Goal: Task Accomplishment & Management: Use online tool/utility

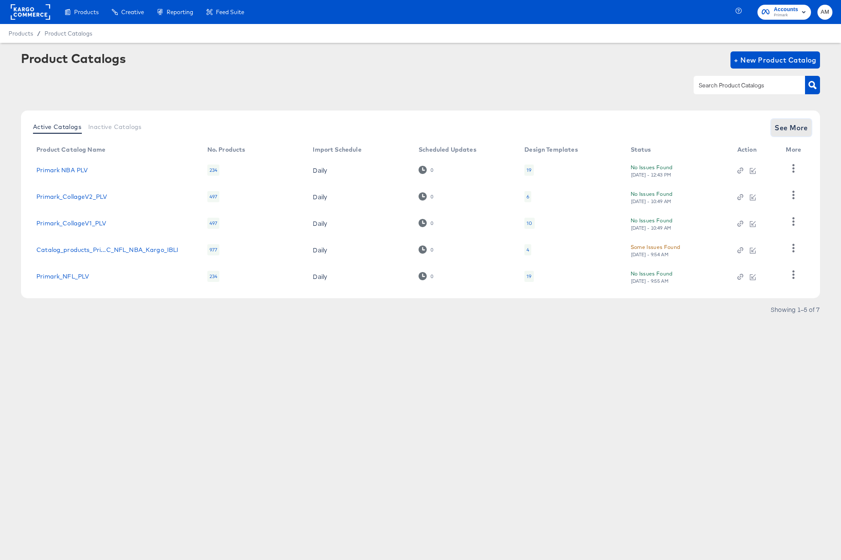
click at [790, 123] on span "See More" at bounding box center [791, 128] width 33 height 12
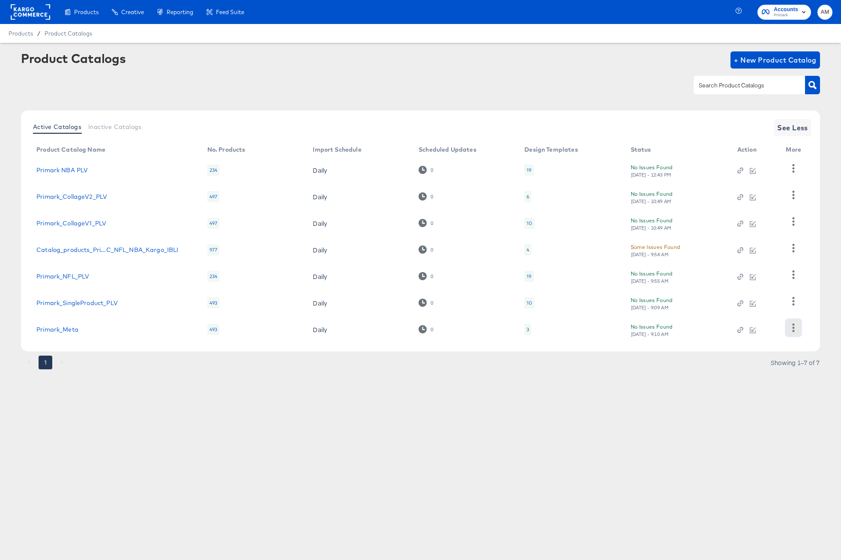
click at [797, 329] on icon "button" at bounding box center [794, 328] width 8 height 8
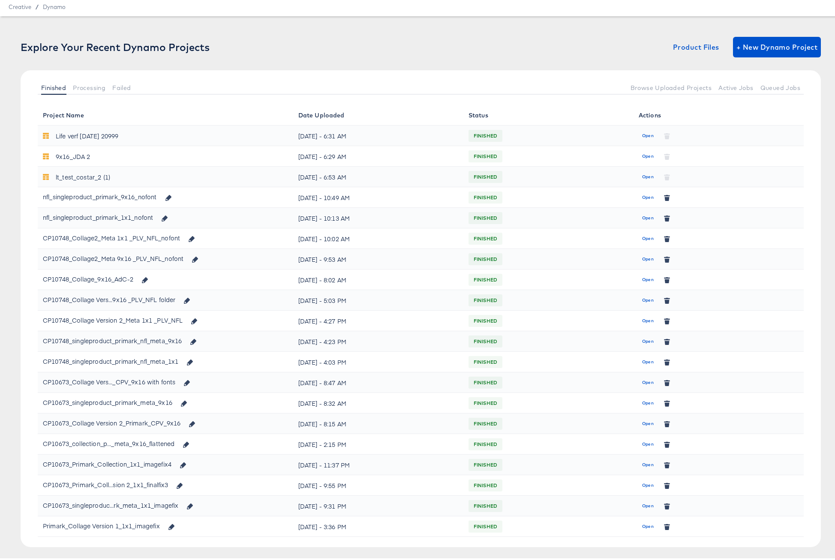
scroll to position [47, 0]
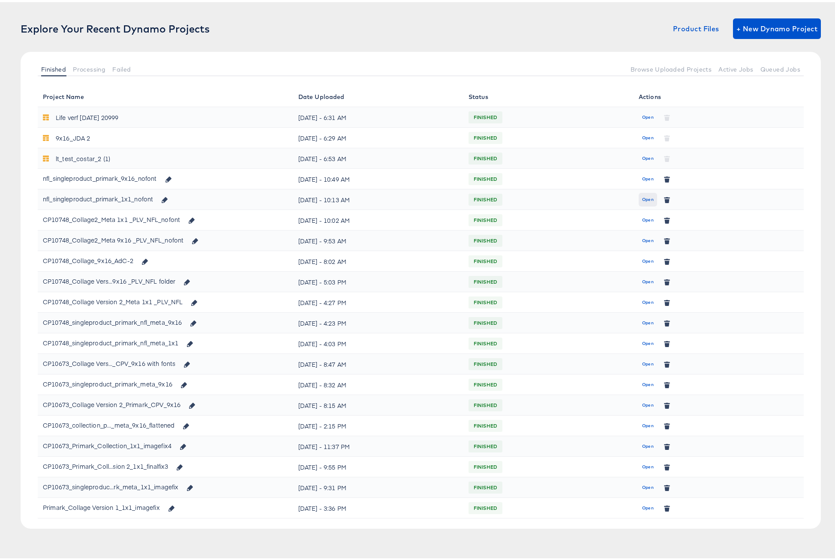
click at [642, 196] on span "Open" at bounding box center [648, 198] width 12 height 8
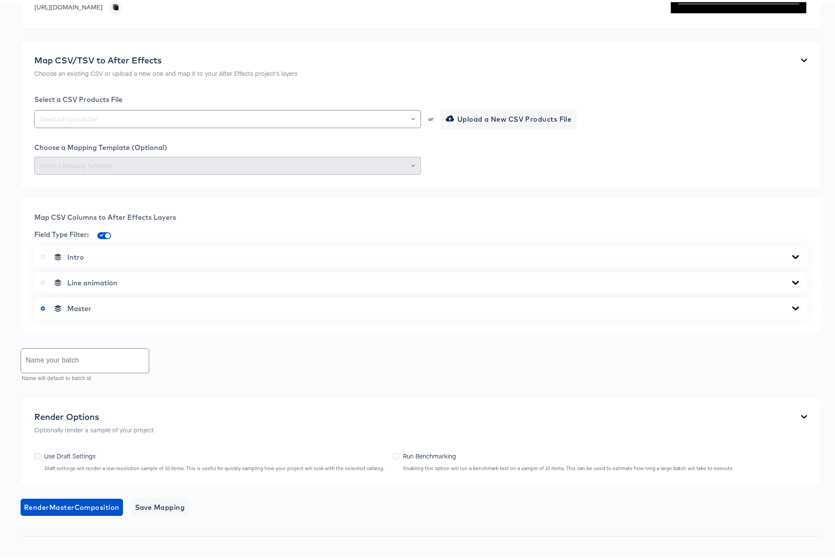
scroll to position [9, 0]
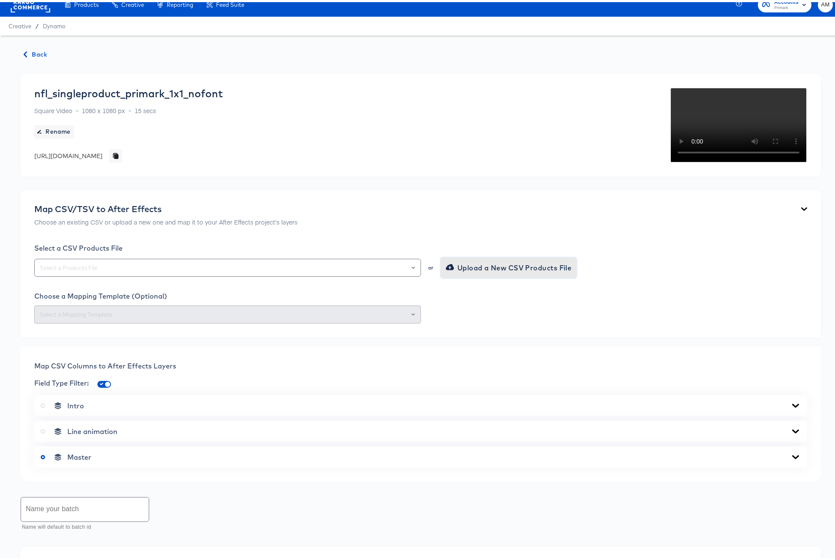
click at [506, 272] on span "Upload a New CSV Products File" at bounding box center [509, 266] width 124 height 12
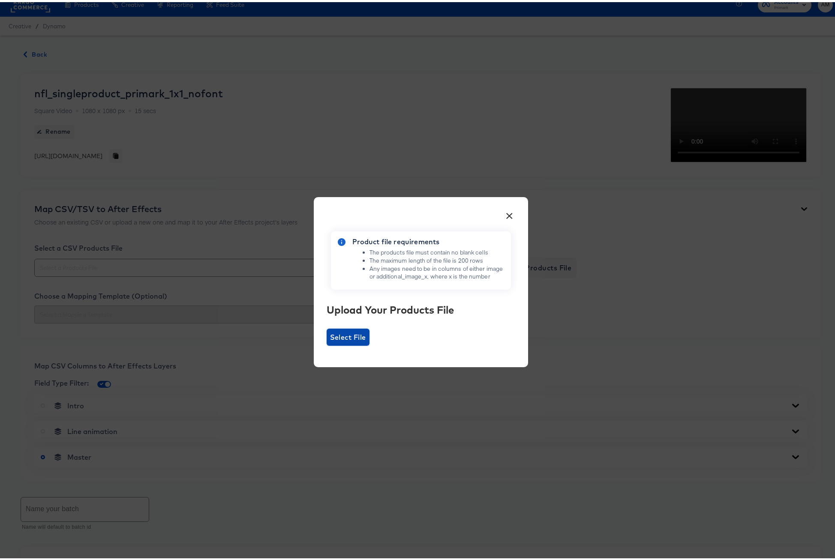
click at [348, 341] on span "Select File" at bounding box center [348, 335] width 36 height 12
click at [327, 344] on input "Select File" at bounding box center [327, 344] width 0 height 0
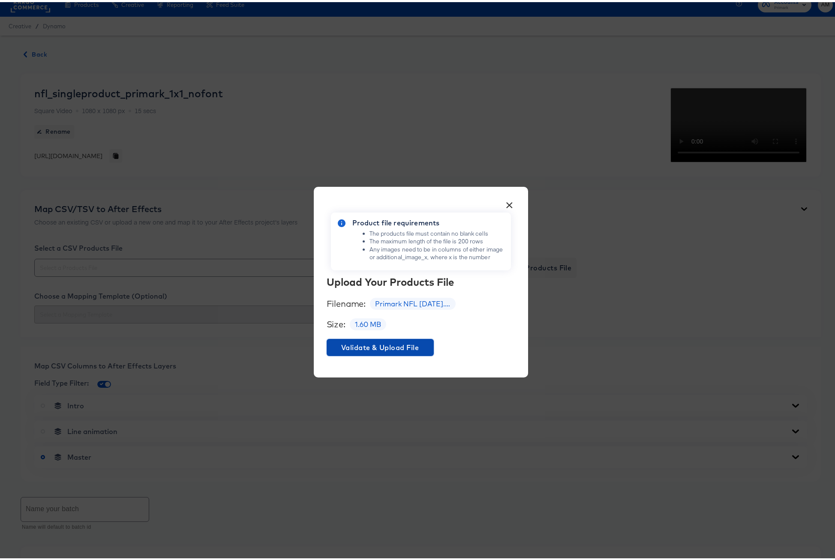
click at [396, 348] on span "Validate & Upload File" at bounding box center [380, 345] width 100 height 12
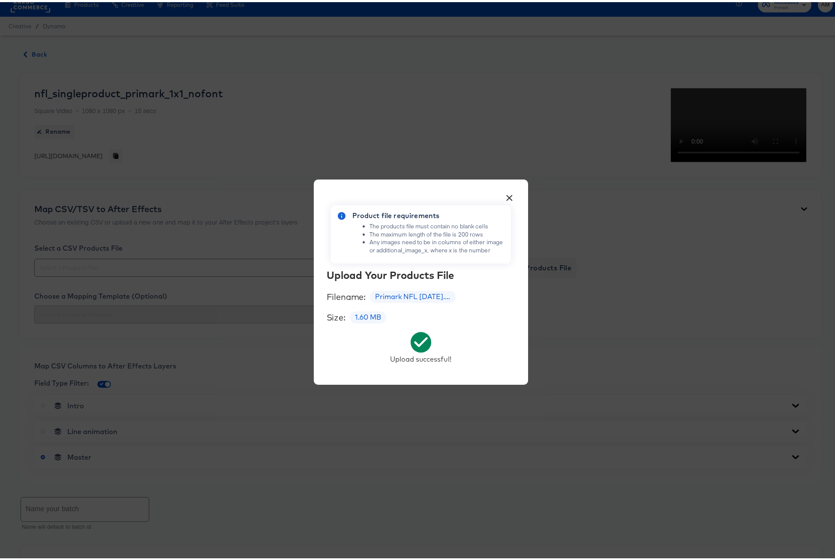
click at [509, 192] on button "×" at bounding box center [509, 193] width 15 height 15
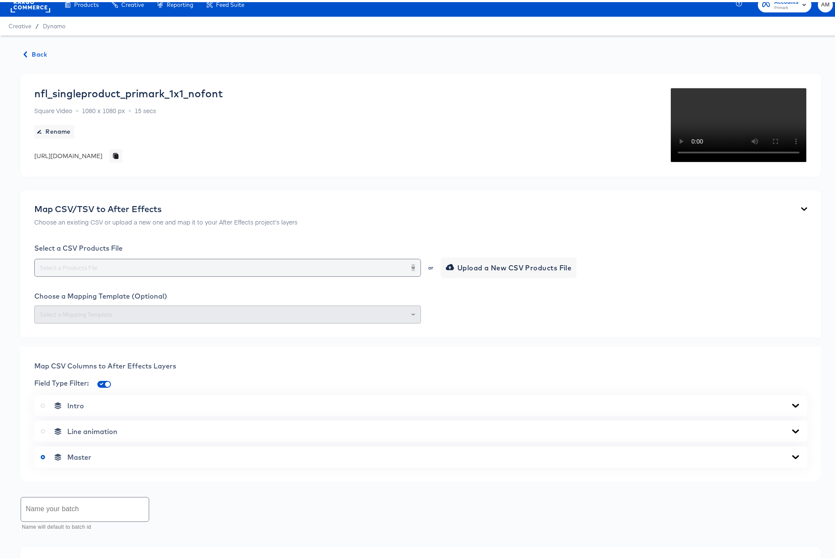
click at [411, 267] on icon "Open" at bounding box center [412, 265] width 3 height 3
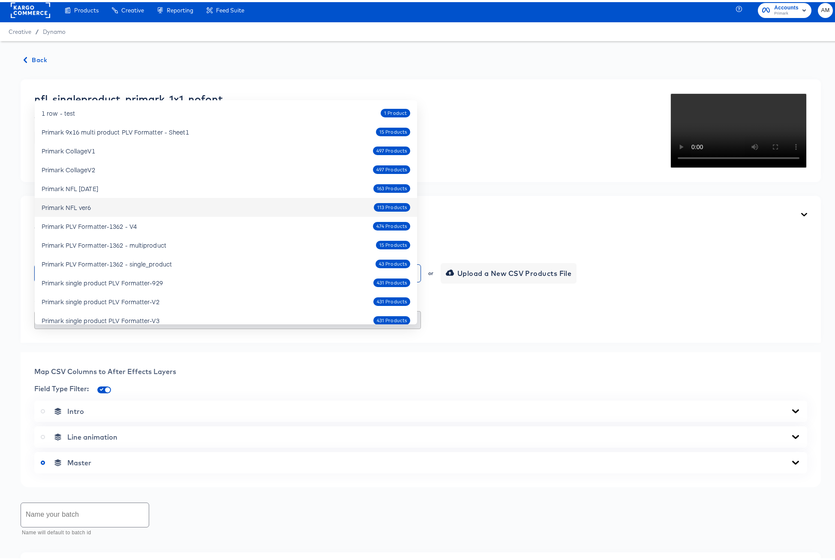
scroll to position [0, 0]
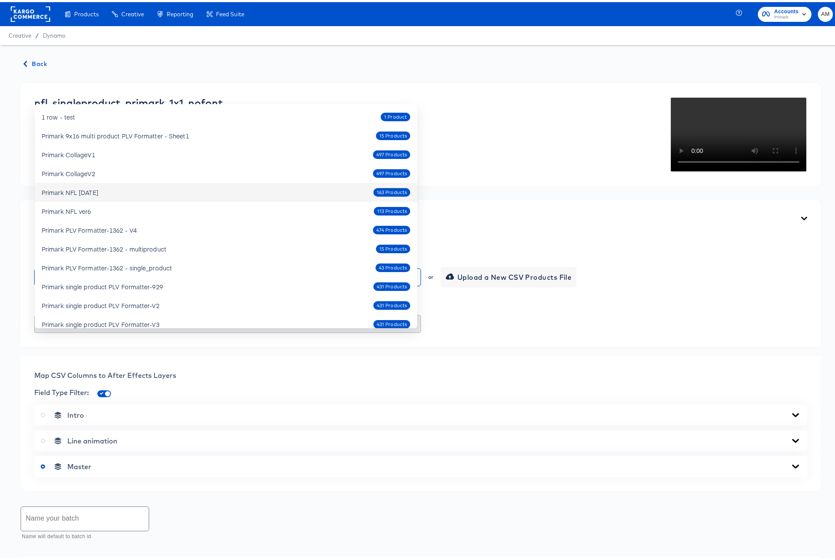
click at [148, 189] on div "Primark NFL Oct4 2025 163 Products" at bounding box center [226, 190] width 369 height 14
type input "Primark NFL Oct4 2025"
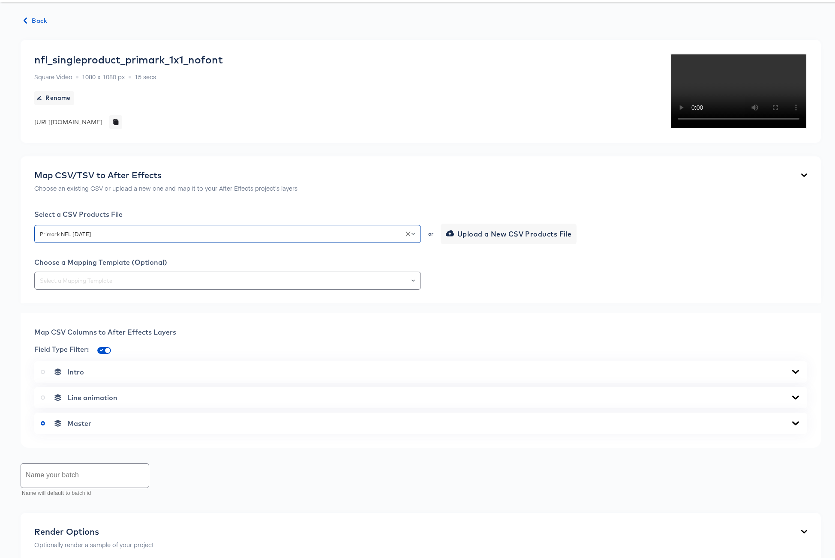
scroll to position [153, 0]
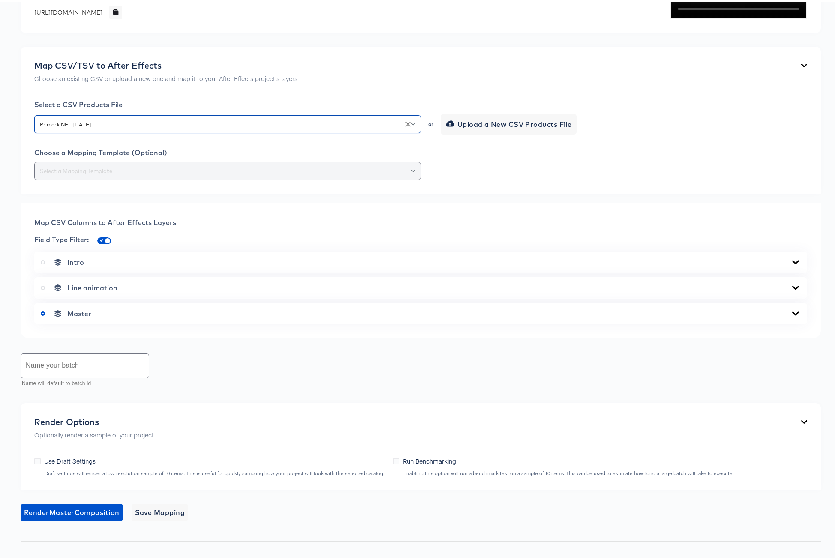
click at [411, 175] on div at bounding box center [409, 169] width 15 height 12
click at [411, 171] on icon "Open" at bounding box center [412, 168] width 3 height 3
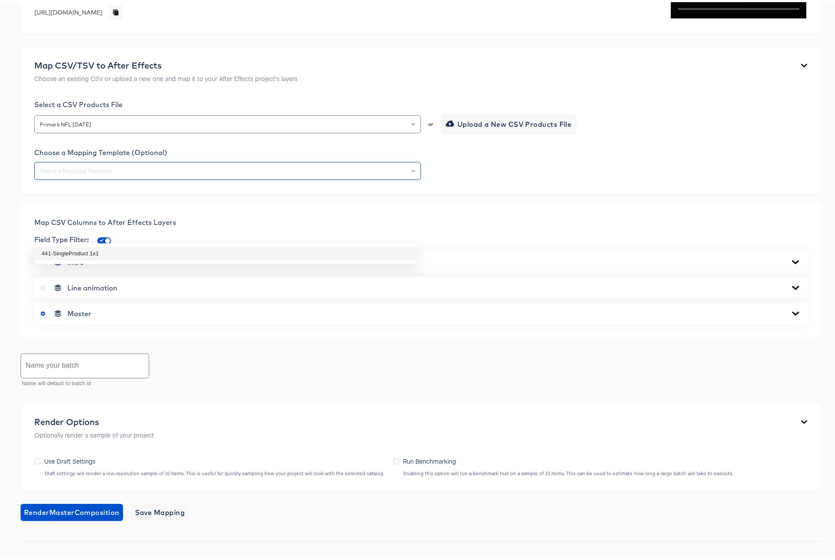
click at [120, 252] on li "441-SingleProduct 1x1" at bounding box center [226, 252] width 382 height 14
type input "441-SingleProduct 1x1"
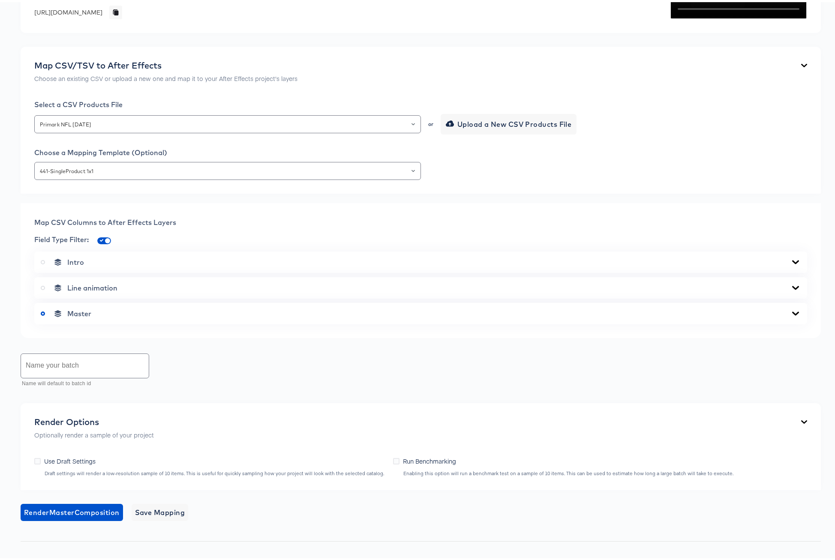
click at [792, 313] on icon at bounding box center [795, 311] width 7 height 4
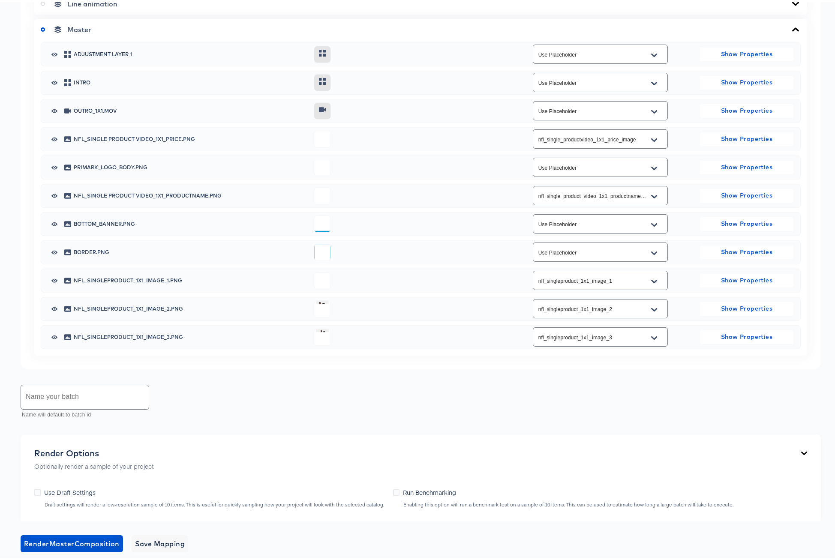
scroll to position [616, 0]
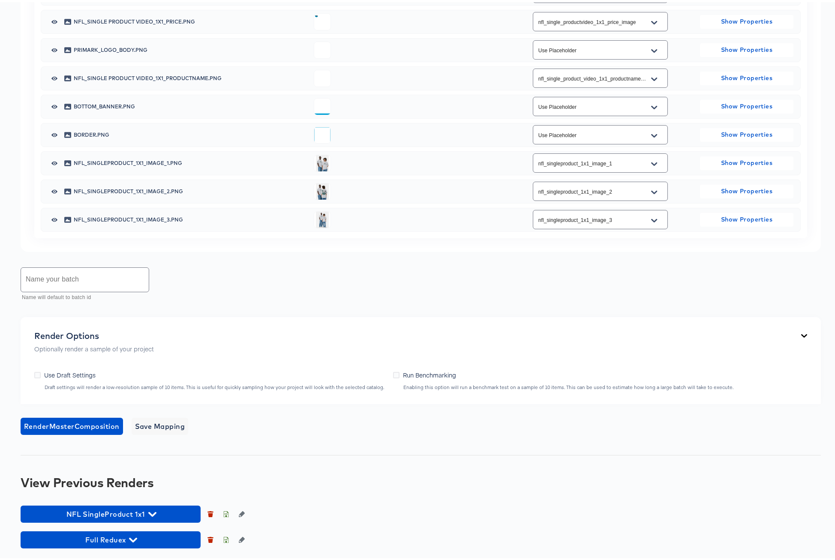
click at [67, 278] on input "text" at bounding box center [85, 278] width 128 height 24
type input "NFL Oct4 2025 Full Batch"
click at [94, 423] on span "Render Master Composition" at bounding box center [72, 424] width 96 height 12
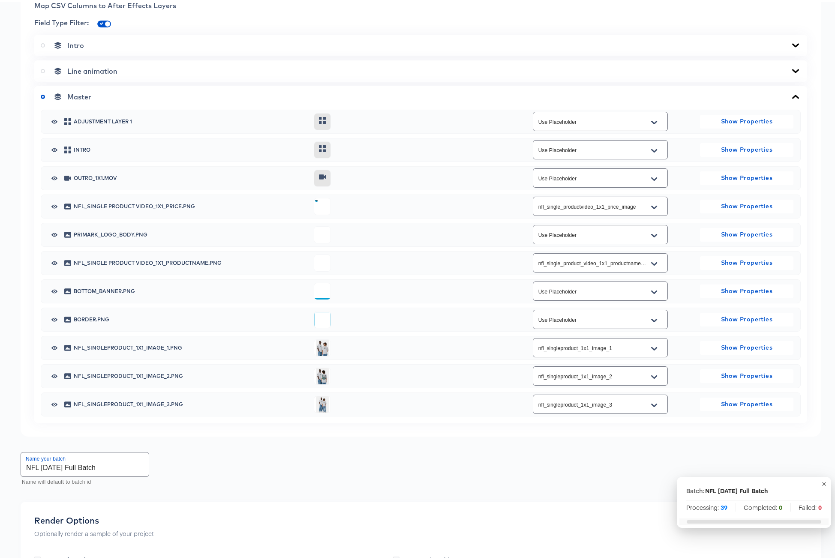
scroll to position [0, 0]
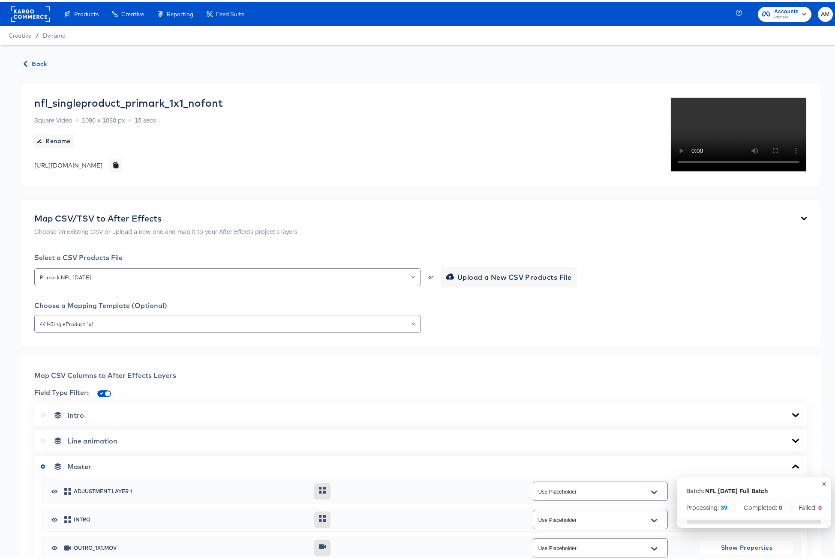
click at [35, 62] on span "Back" at bounding box center [35, 62] width 23 height 11
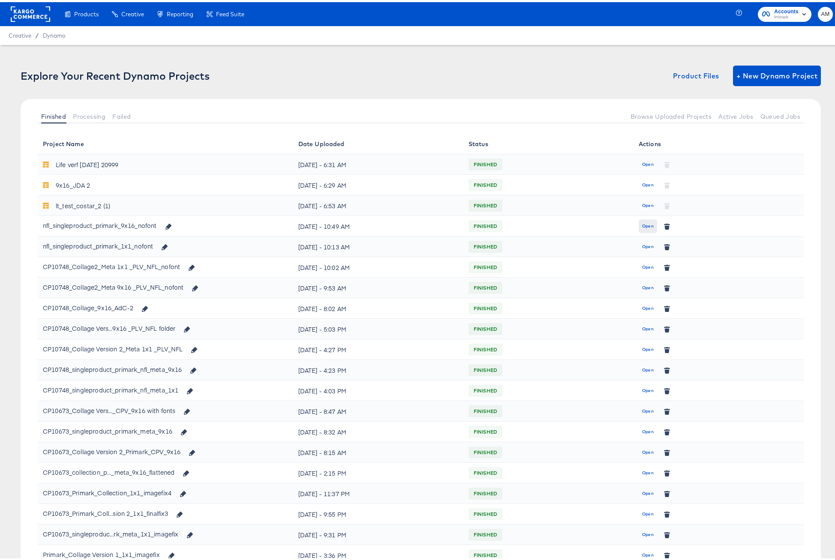
click at [643, 223] on span "Open" at bounding box center [648, 224] width 12 height 8
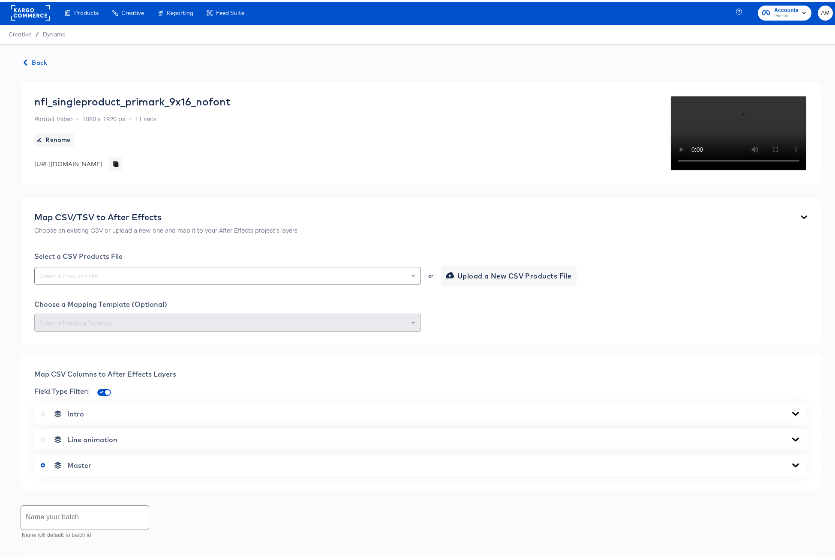
scroll to position [2, 0]
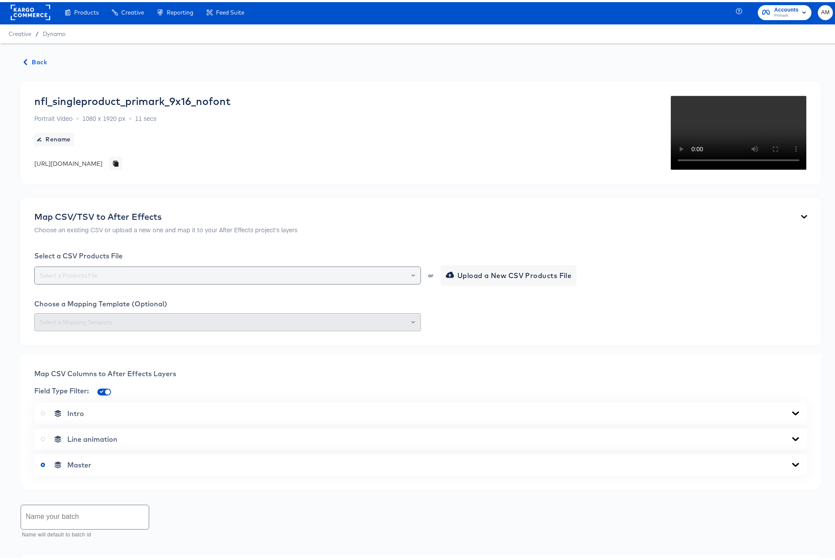
click at [407, 279] on div at bounding box center [409, 273] width 15 height 12
click at [411, 274] on icon "Open" at bounding box center [412, 273] width 3 height 2
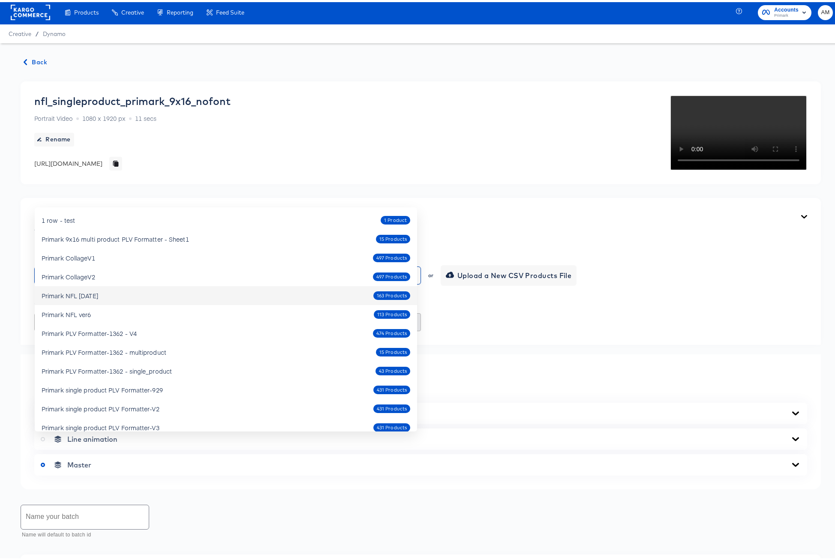
click at [98, 297] on div "Primark NFL Oct4 2025" at bounding box center [70, 293] width 57 height 9
type input "Primark NFL Oct4 2025"
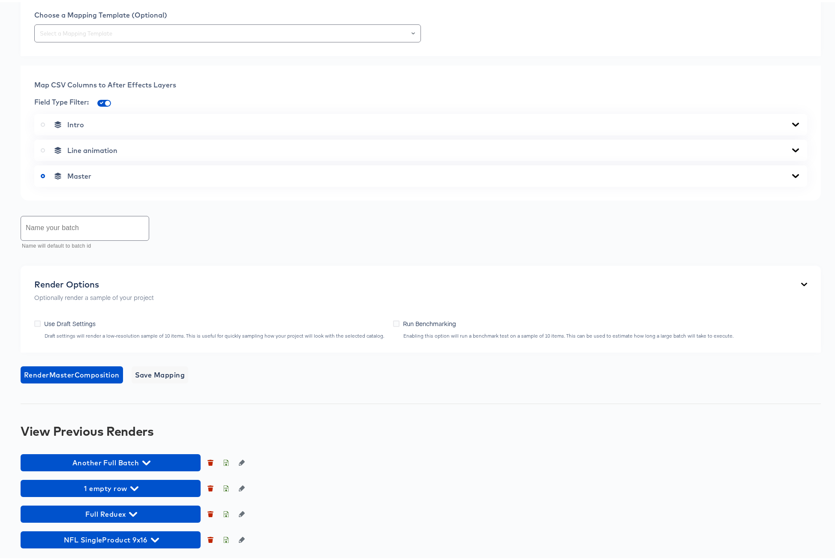
scroll to position [356, 0]
click at [411, 33] on icon "Open" at bounding box center [412, 31] width 3 height 3
click at [133, 212] on li "442-SingleProduct 9x16" at bounding box center [226, 219] width 382 height 14
type input "442-SingleProduct 9x16"
click at [792, 176] on icon at bounding box center [795, 174] width 7 height 4
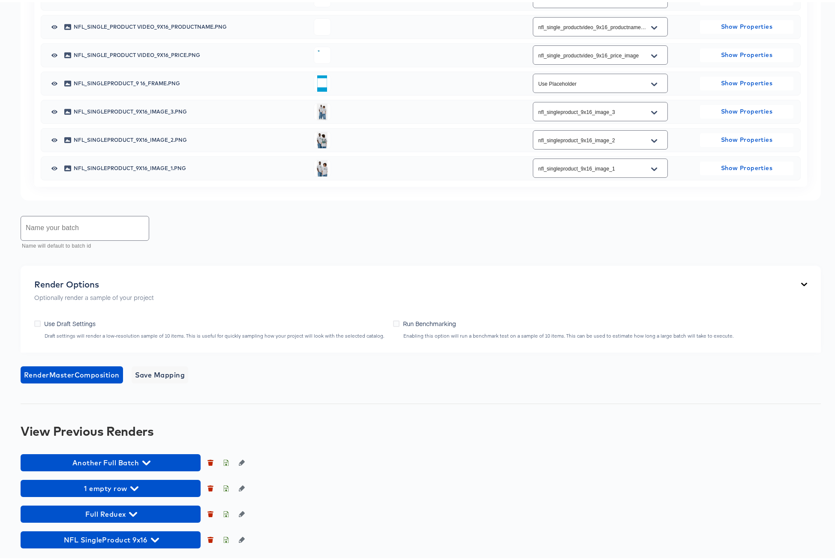
scroll to position [745, 0]
click at [104, 230] on input "text" at bounding box center [85, 226] width 128 height 24
type input "NFL Oct4 2025 Full Batch"
click at [87, 371] on span "Render Master Composition" at bounding box center [72, 373] width 96 height 12
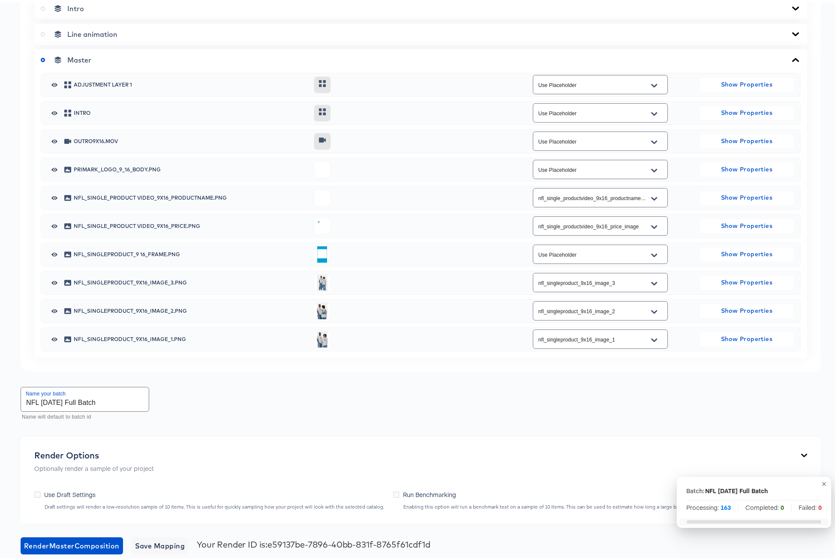
scroll to position [0, 0]
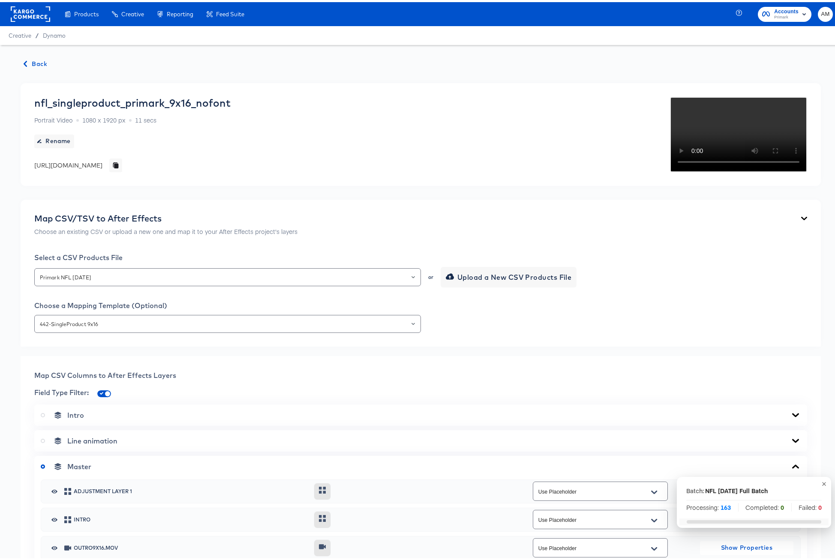
click at [35, 60] on span "Back" at bounding box center [35, 62] width 23 height 11
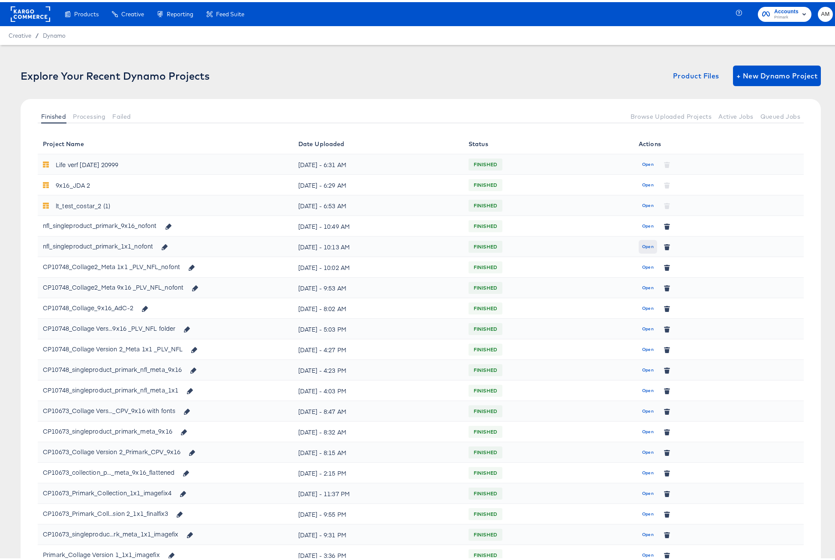
click at [642, 245] on span "Open" at bounding box center [648, 245] width 12 height 8
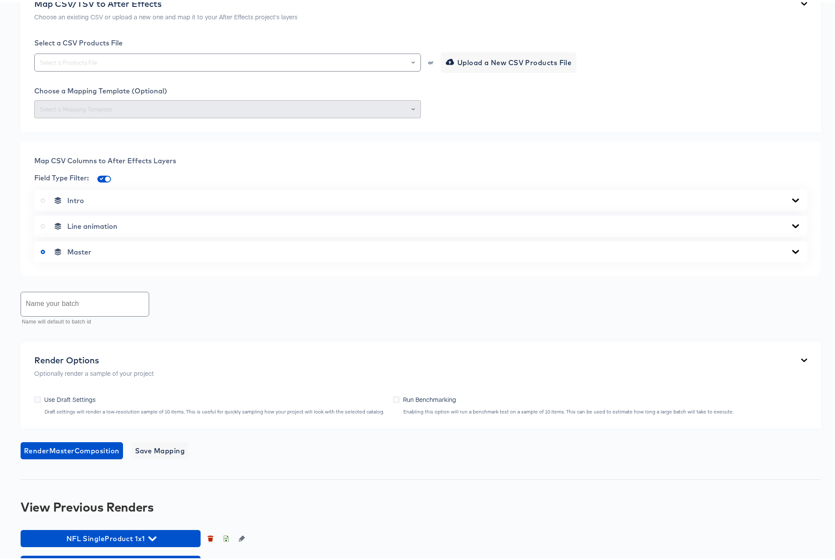
scroll to position [327, 0]
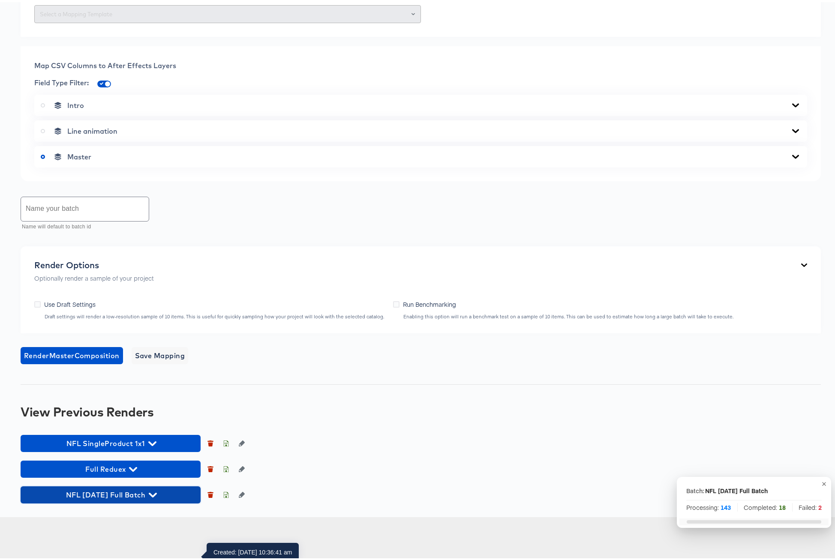
click at [157, 495] on icon "button" at bounding box center [153, 493] width 8 height 5
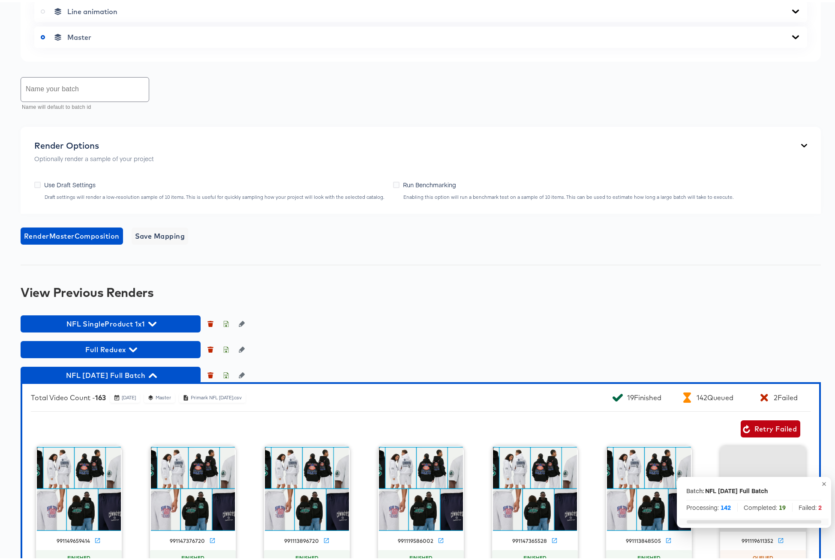
scroll to position [615, 0]
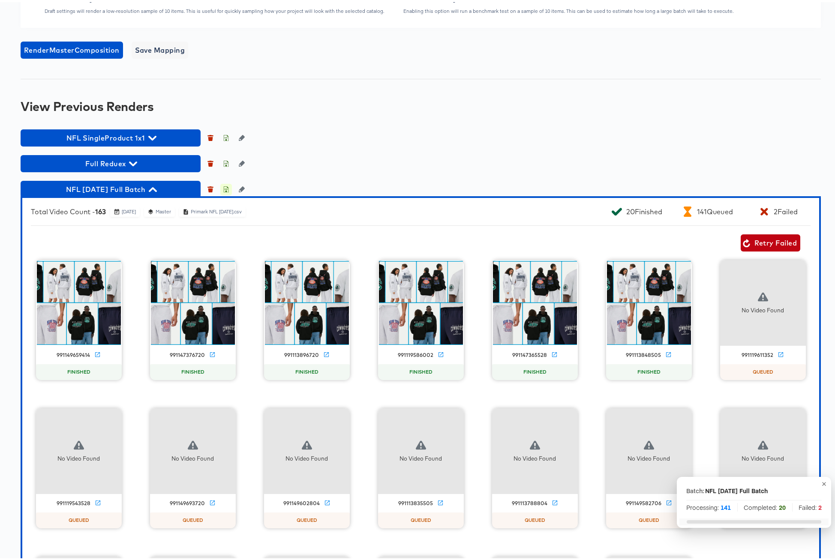
click at [225, 190] on icon "button" at bounding box center [226, 187] width 6 height 6
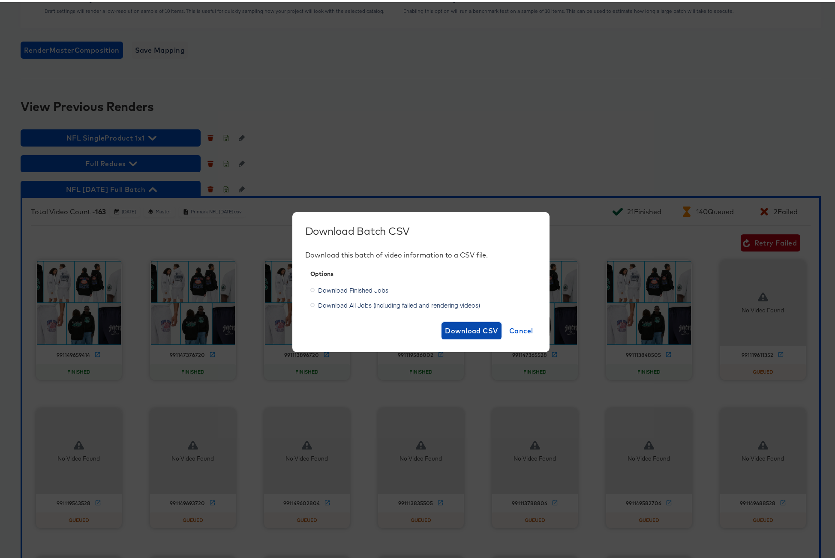
click at [474, 326] on span "Download CSV" at bounding box center [471, 329] width 53 height 12
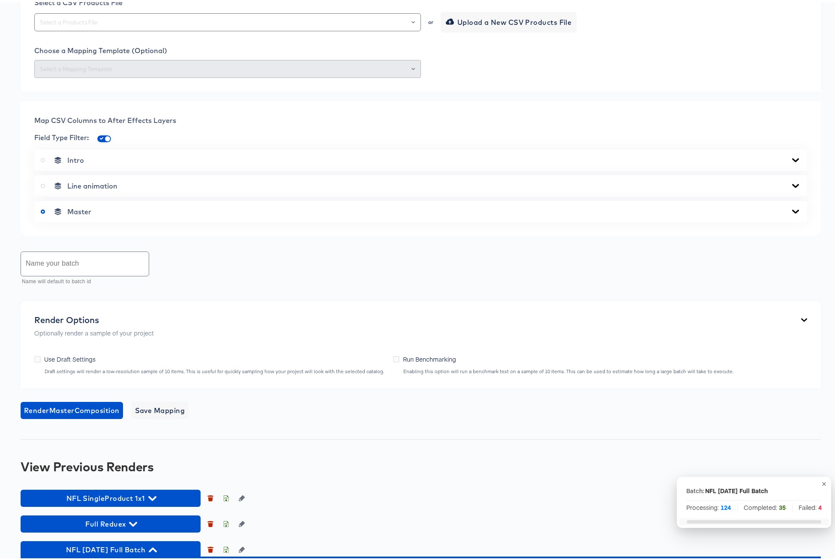
scroll to position [0, 0]
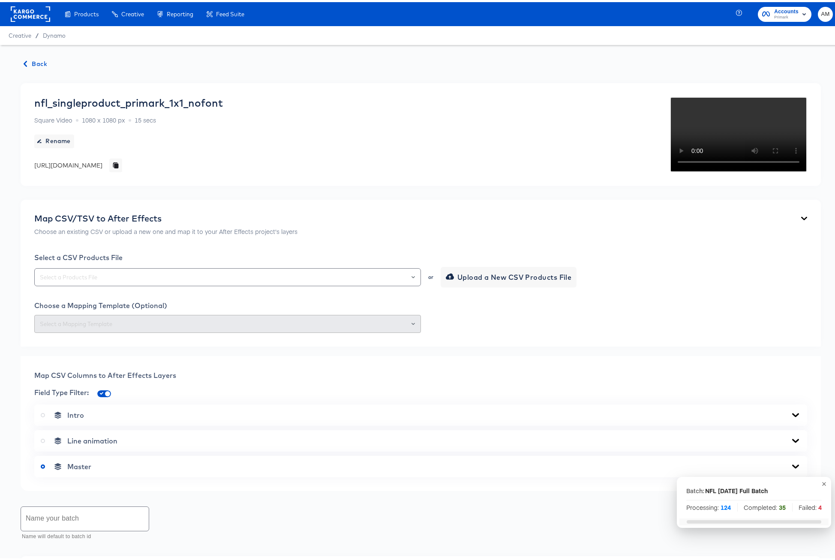
click at [36, 62] on span "Back" at bounding box center [35, 62] width 23 height 11
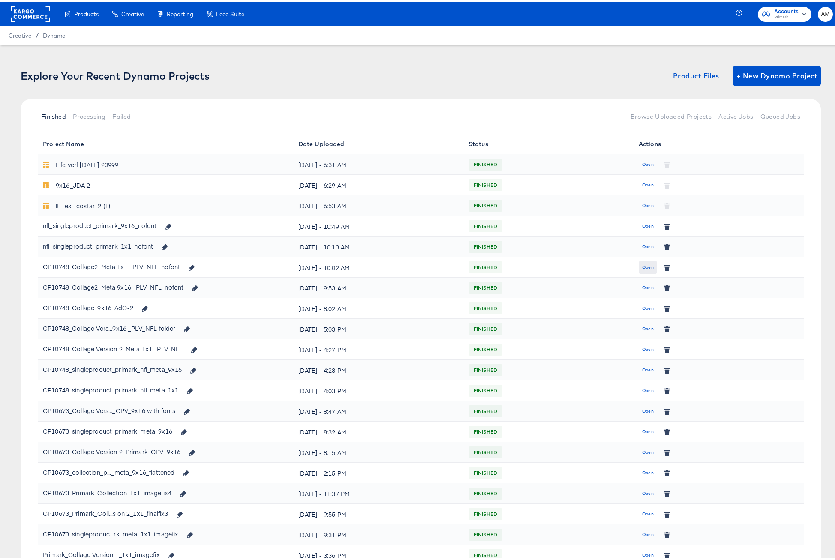
click at [642, 266] on span "Open" at bounding box center [648, 265] width 12 height 8
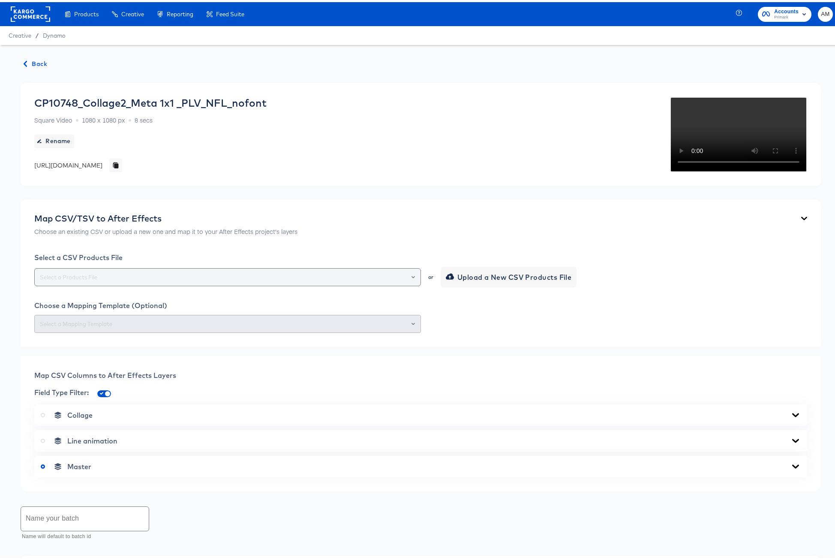
click at [411, 281] on div at bounding box center [409, 275] width 15 height 12
click at [411, 277] on icon "Open" at bounding box center [412, 274] width 3 height 3
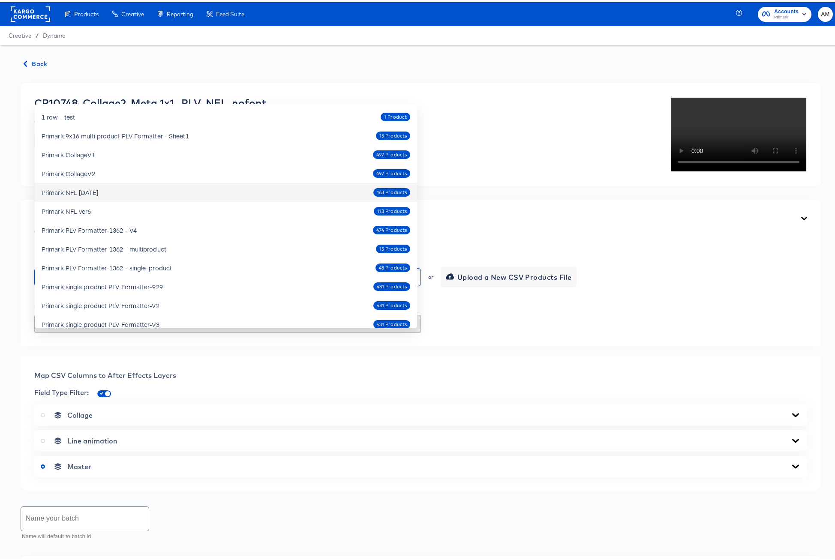
click at [98, 187] on div "Primark NFL [DATE]" at bounding box center [70, 190] width 57 height 9
type input "Primark NFL [DATE]"
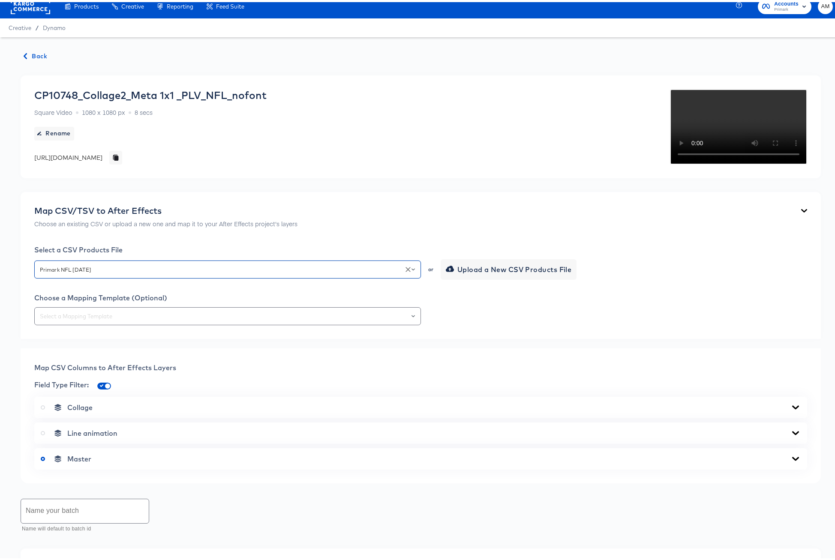
scroll to position [54, 0]
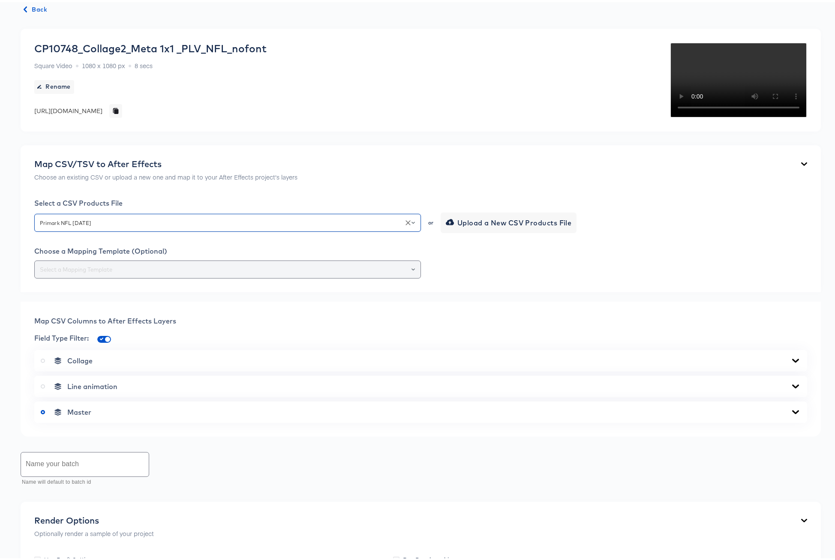
click at [411, 269] on icon "Open" at bounding box center [412, 267] width 3 height 3
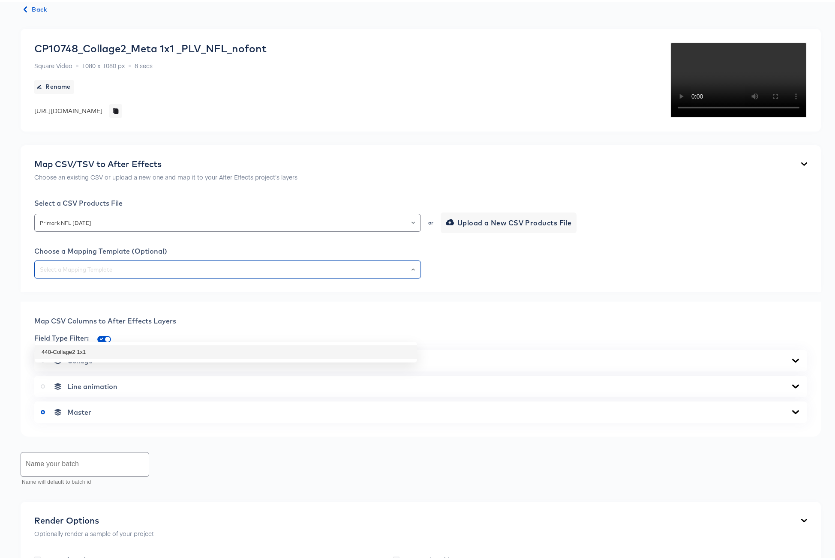
click at [126, 351] on li "440-Collage2 1x1" at bounding box center [226, 350] width 382 height 14
type input "440-Collage2 1x1"
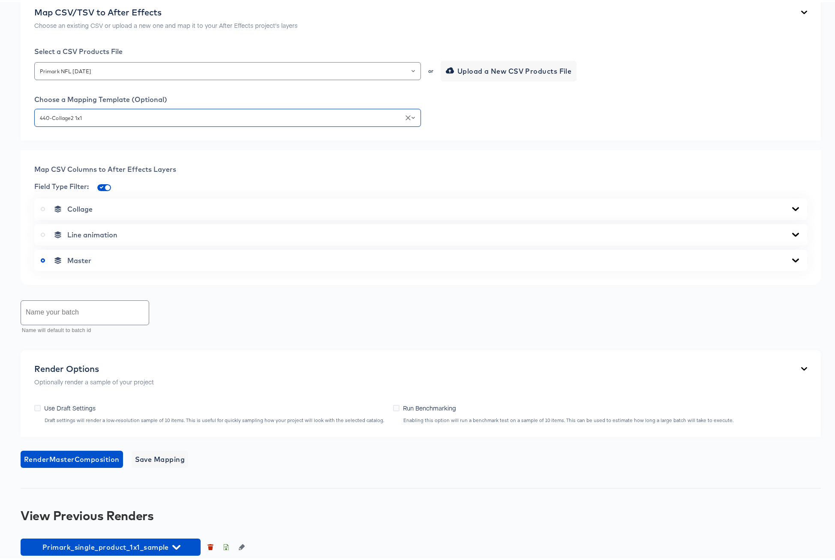
scroll to position [207, 0]
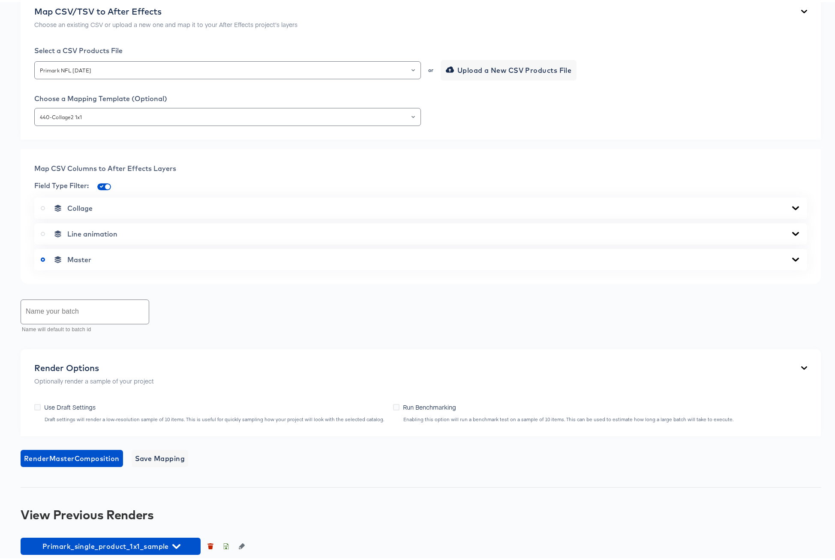
click at [791, 261] on icon at bounding box center [795, 257] width 10 height 7
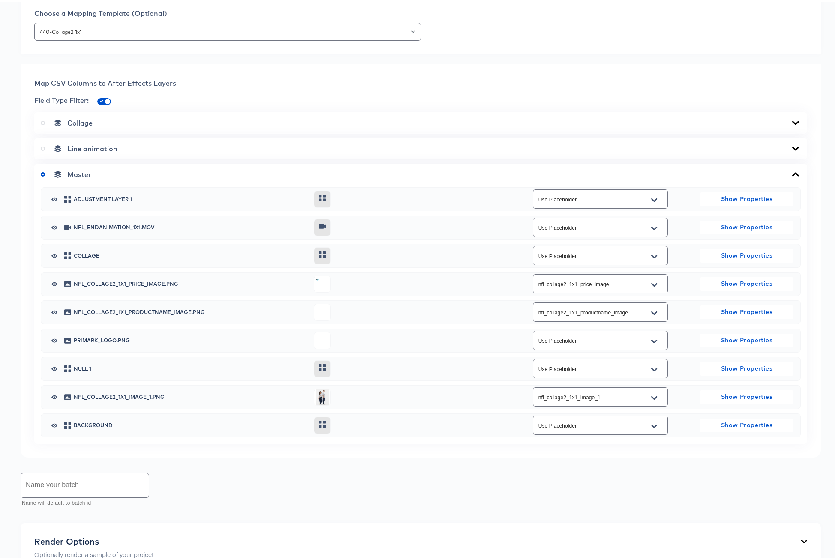
scroll to position [358, 0]
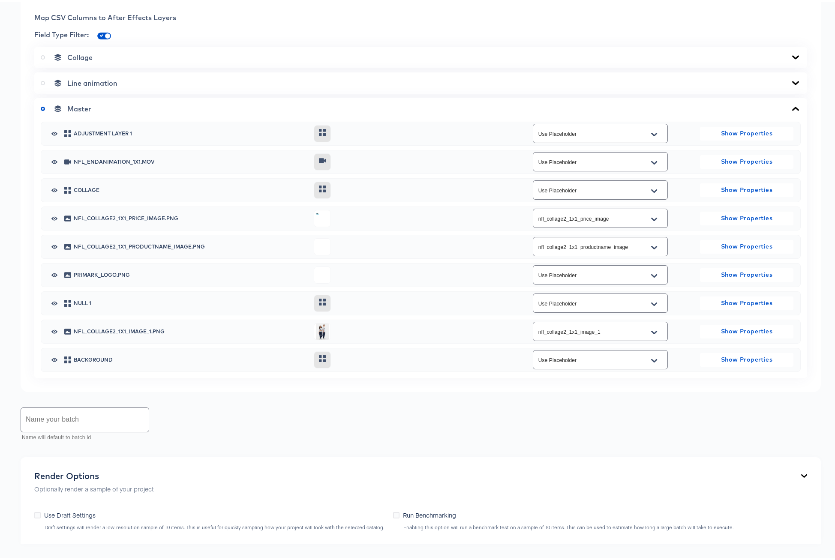
click at [792, 57] on icon at bounding box center [795, 55] width 7 height 4
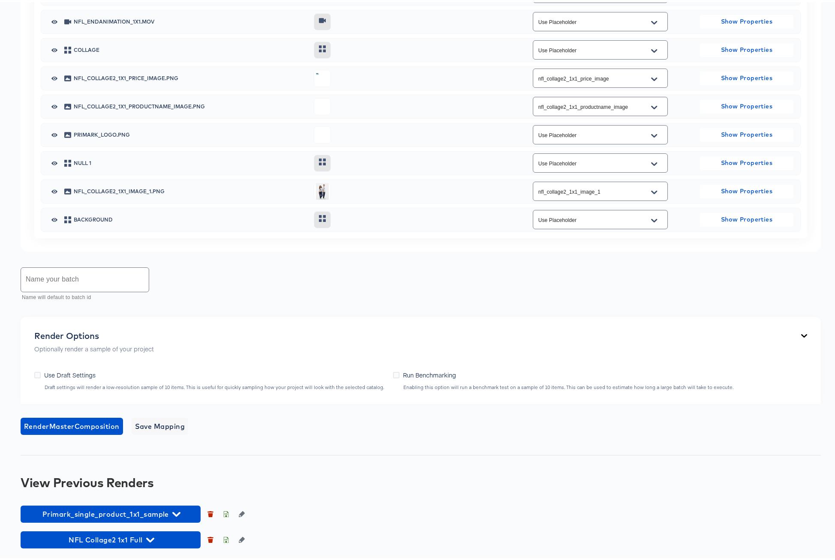
scroll to position [875, 0]
click at [81, 286] on input "text" at bounding box center [85, 278] width 128 height 24
type input "NFL 1x1 [DATE] Full"
click at [69, 425] on span "Render Master Composition" at bounding box center [72, 424] width 96 height 12
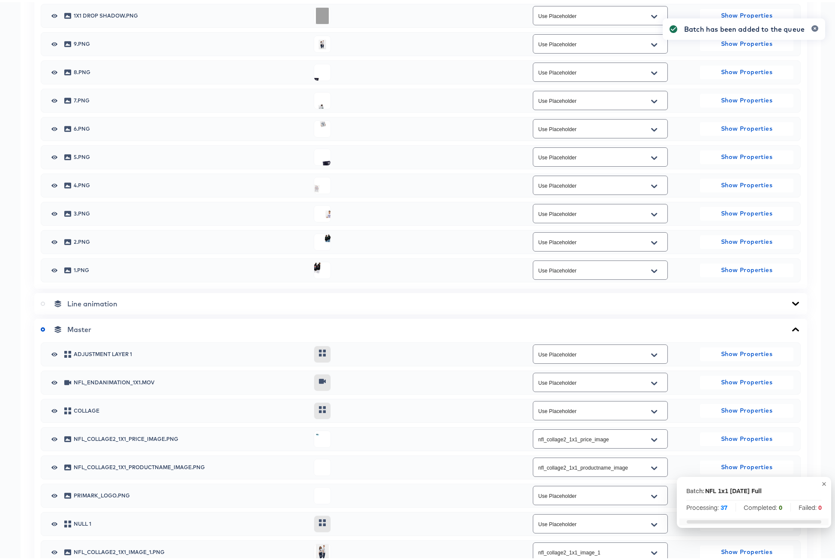
scroll to position [0, 0]
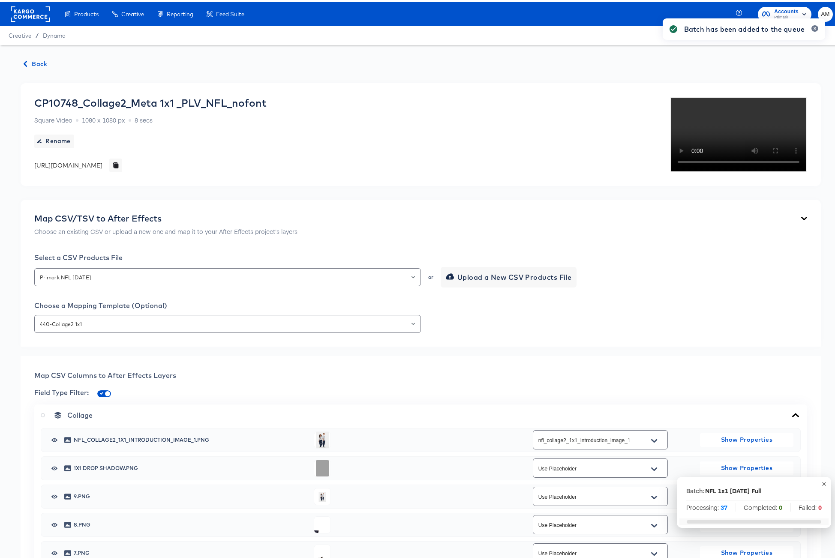
click at [42, 61] on span "Back" at bounding box center [35, 62] width 23 height 11
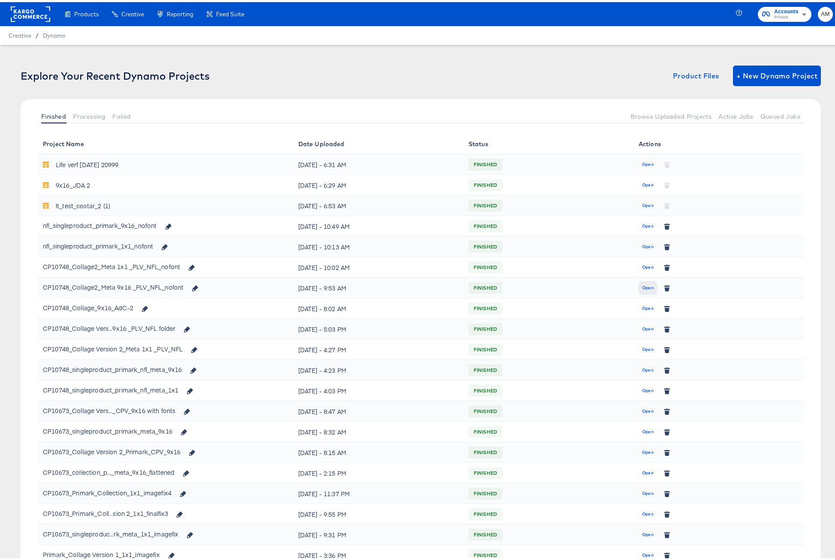
click at [645, 287] on span "Open" at bounding box center [648, 286] width 12 height 8
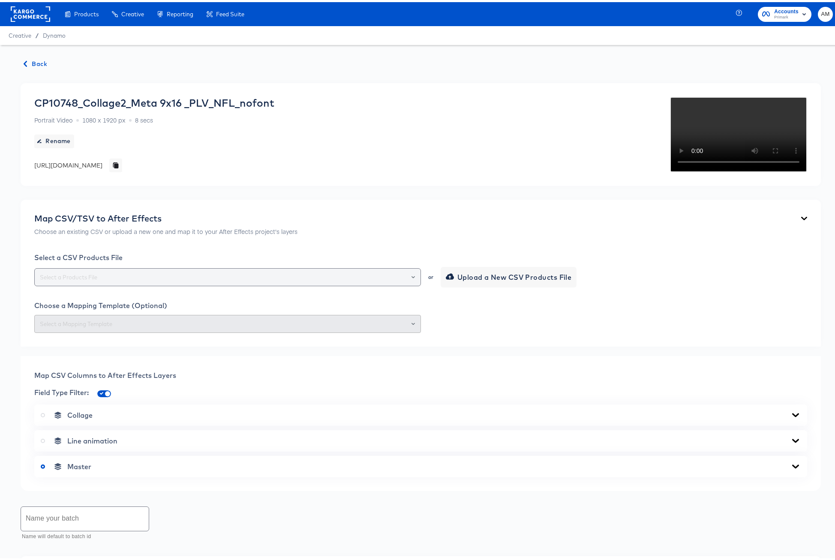
click at [411, 277] on icon "Open" at bounding box center [412, 274] width 3 height 3
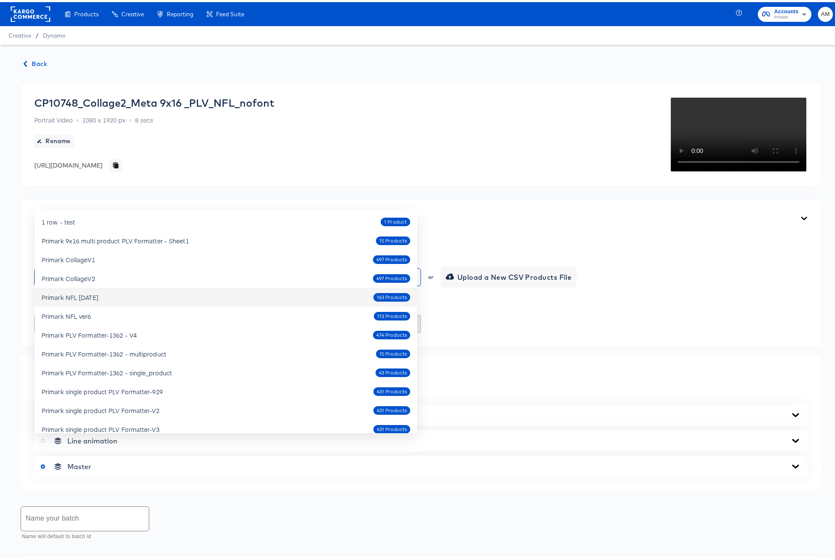
click at [105, 301] on div "Primark NFL Oct4 2025 163 Products" at bounding box center [226, 295] width 369 height 14
type input "Primark NFL [DATE]"
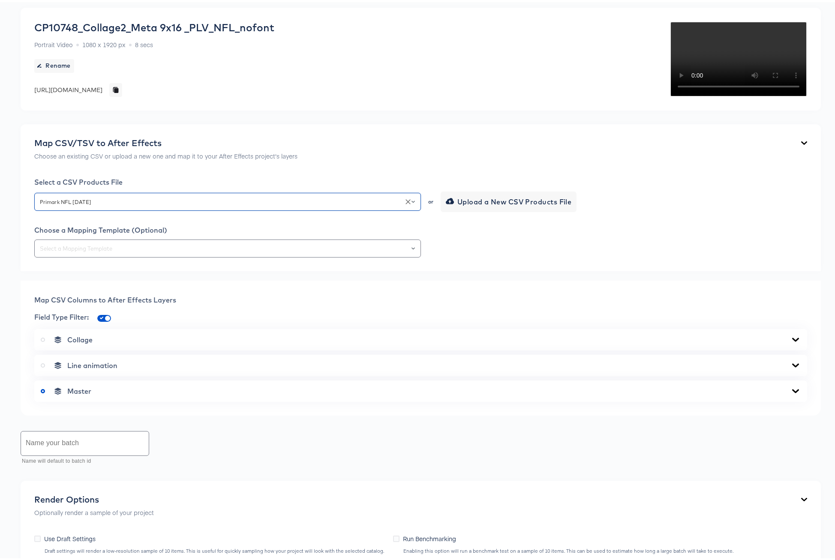
scroll to position [160, 0]
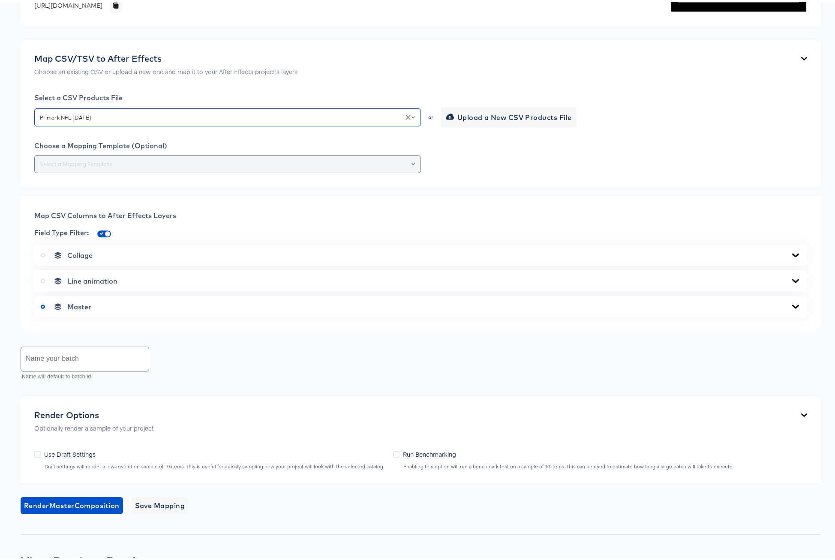
click at [90, 167] on input "text" at bounding box center [227, 162] width 379 height 10
click at [68, 347] on li "439-Collage2 9x16" at bounding box center [226, 350] width 382 height 14
type input "439-Collage2 9x16"
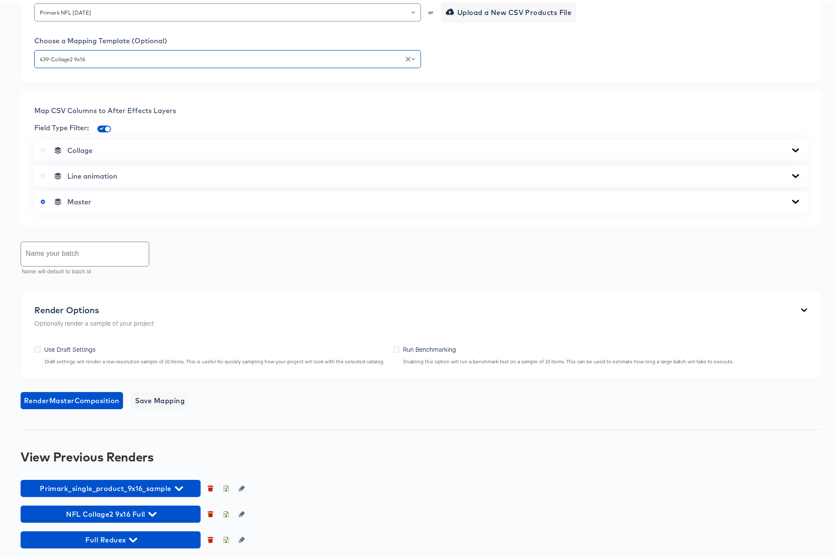
click at [792, 150] on icon at bounding box center [795, 148] width 7 height 4
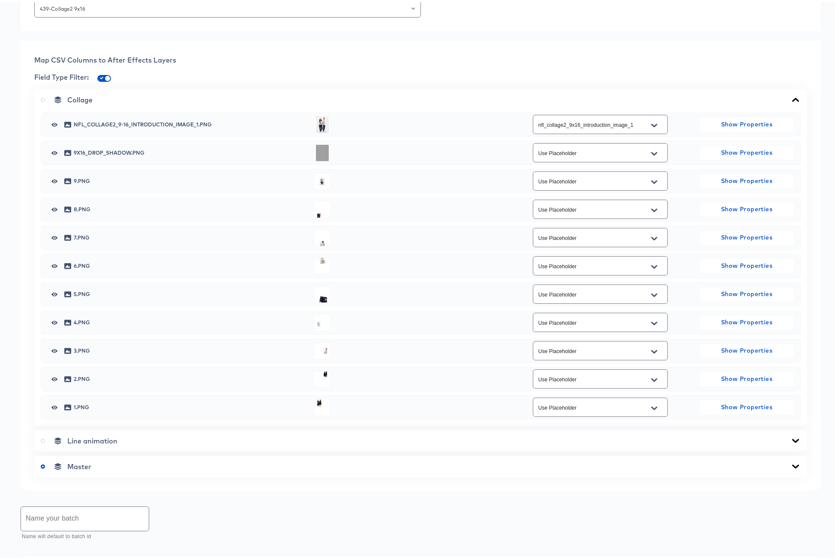
click at [790, 101] on icon at bounding box center [795, 97] width 10 height 7
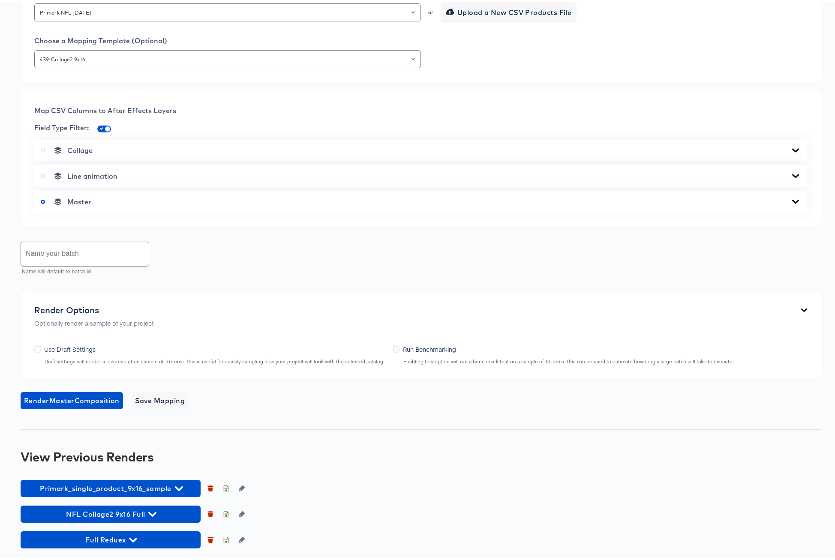
click at [790, 203] on icon at bounding box center [795, 199] width 10 height 7
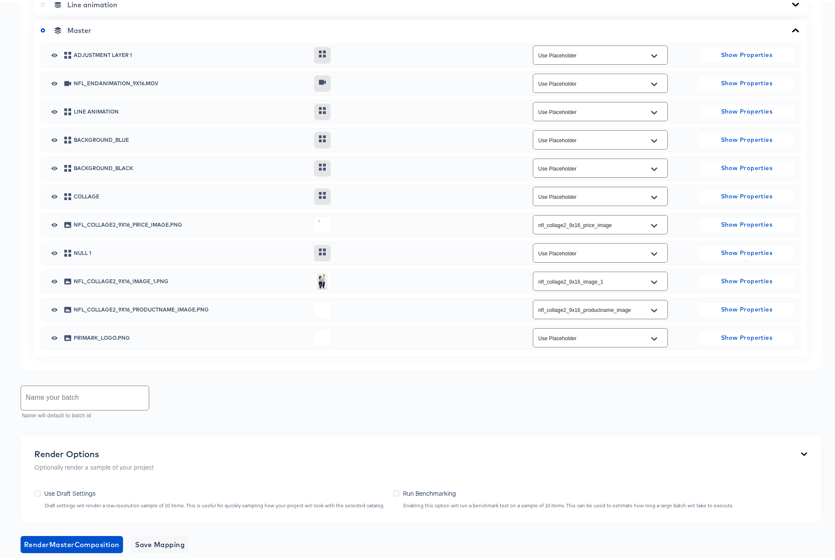
scroll to position [570, 0]
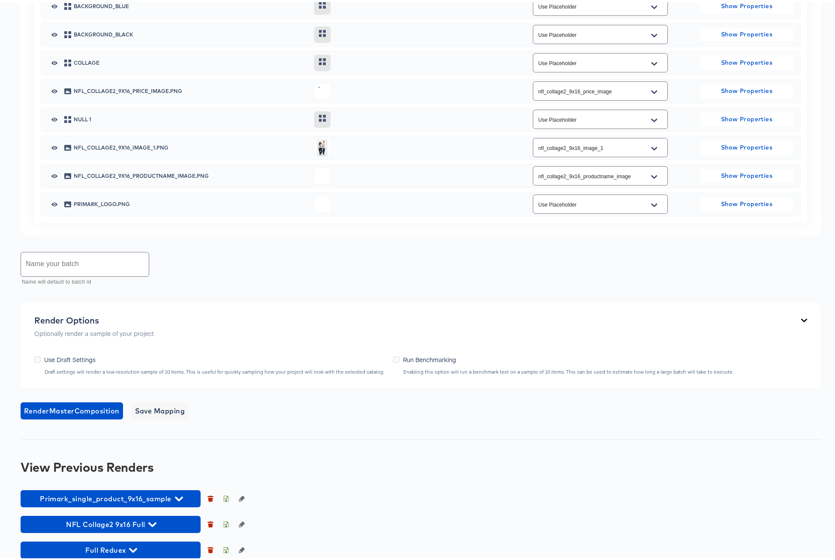
click at [47, 274] on input "text" at bounding box center [85, 262] width 128 height 24
type input "V"
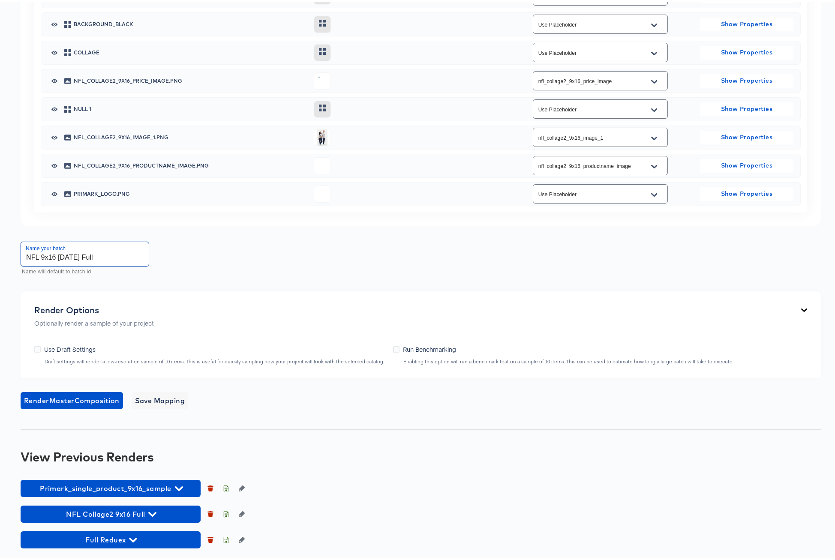
scroll to position [727, 0]
type input "NFL 9x16 [DATE] Full"
click at [76, 405] on span "Render Master Composition" at bounding box center [72, 399] width 96 height 12
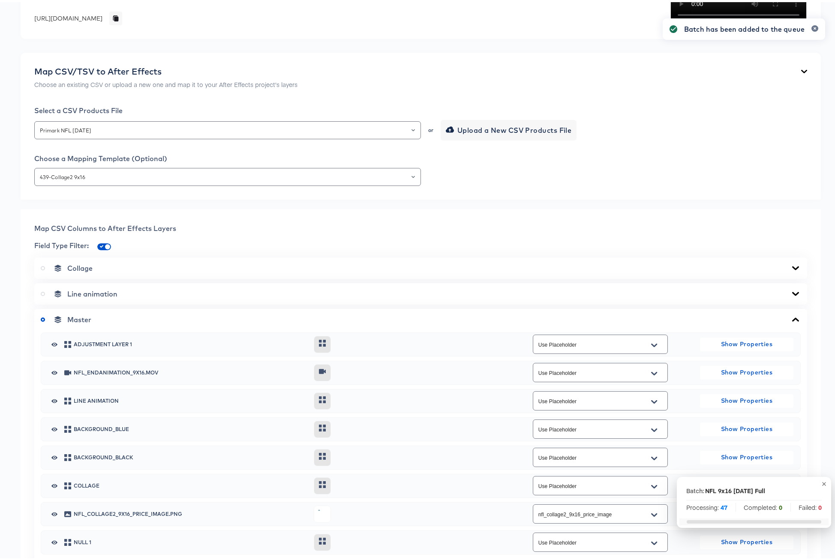
scroll to position [0, 0]
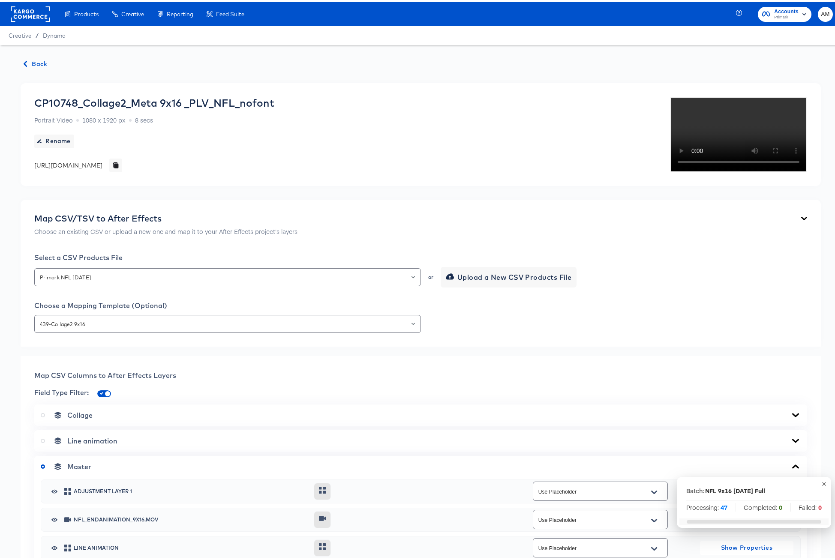
click at [36, 58] on span "Back" at bounding box center [35, 62] width 23 height 11
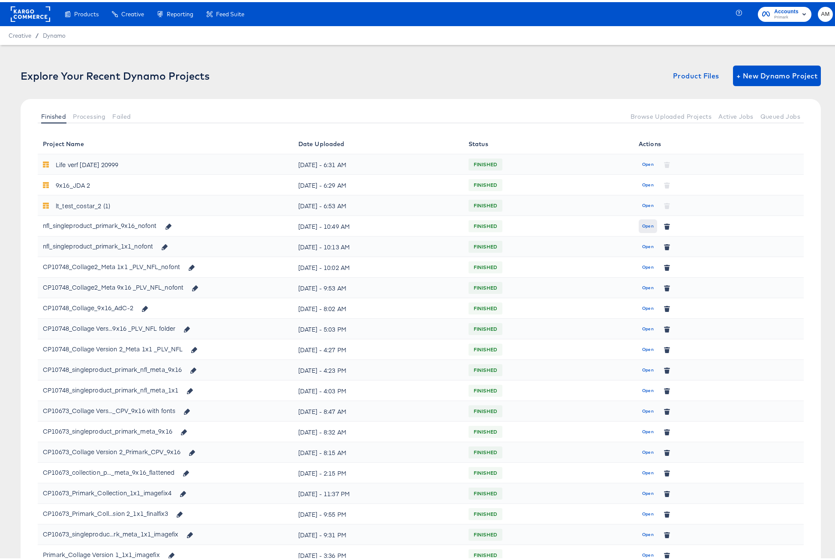
click at [642, 224] on span "Open" at bounding box center [648, 224] width 12 height 8
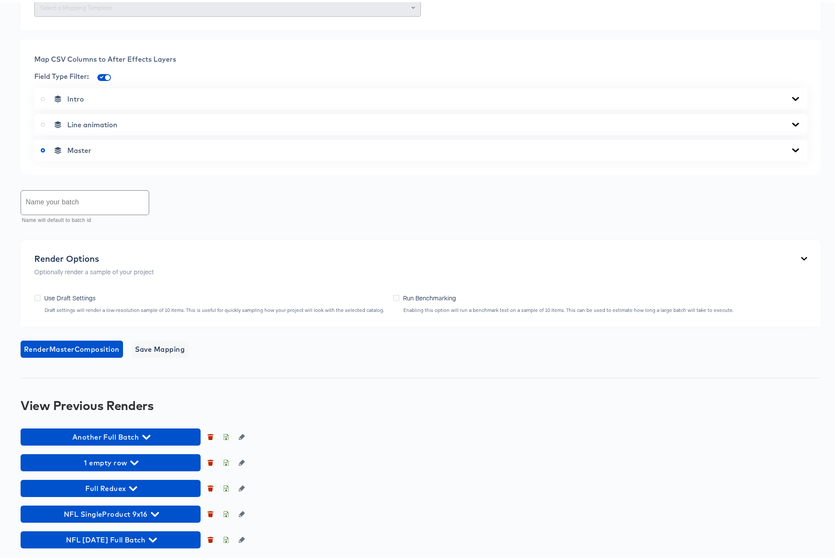
scroll to position [483, 0]
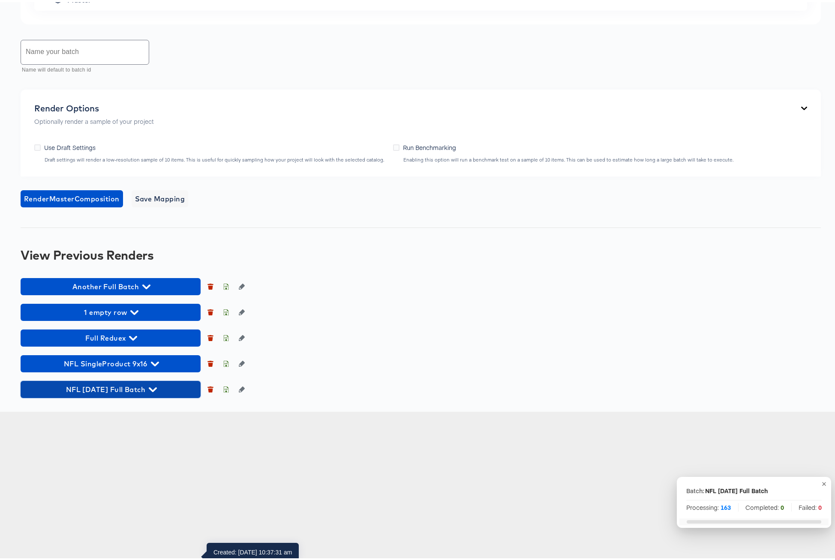
click at [157, 390] on icon "button" at bounding box center [153, 387] width 8 height 5
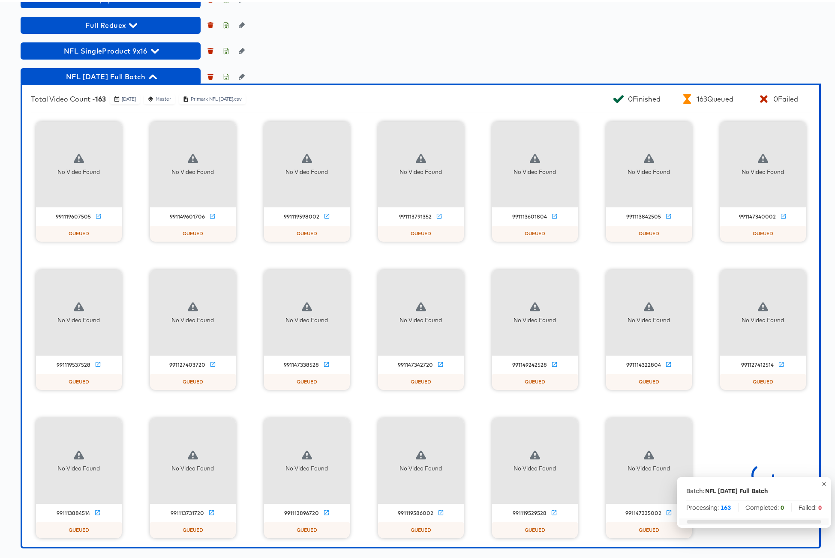
scroll to position [688, 0]
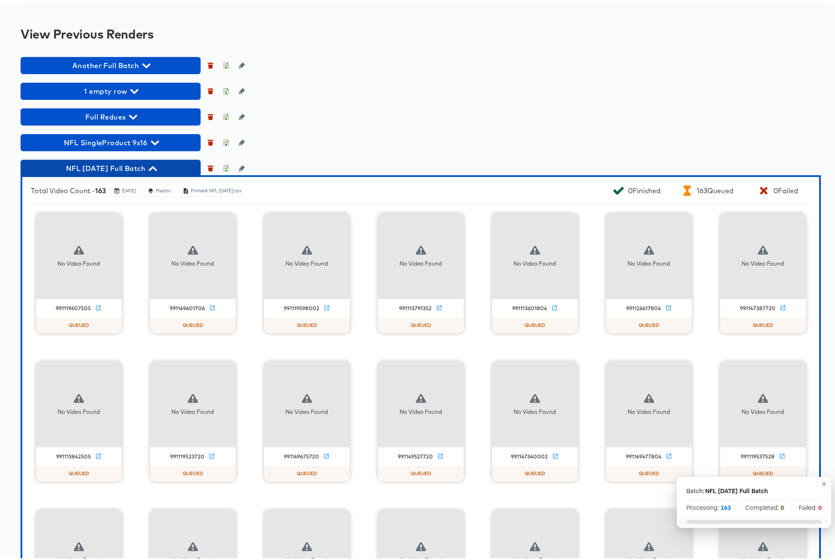
click at [157, 169] on icon "button" at bounding box center [153, 166] width 8 height 5
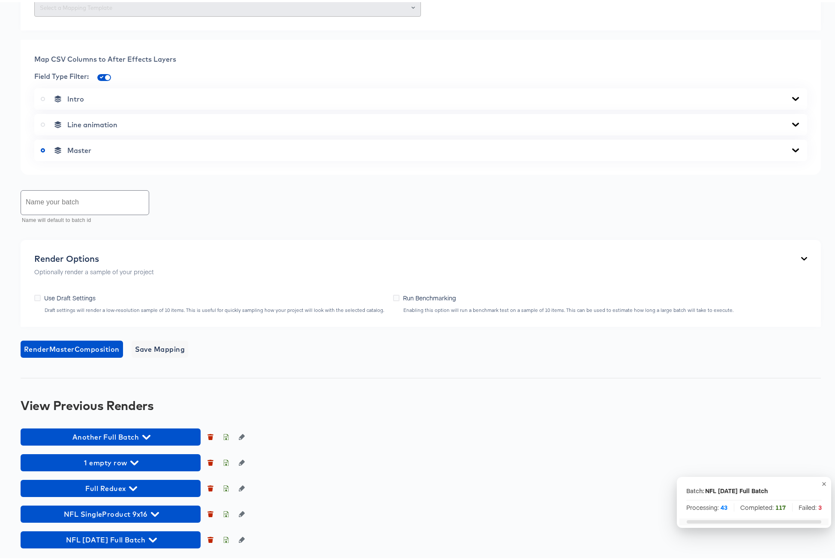
scroll to position [483, 0]
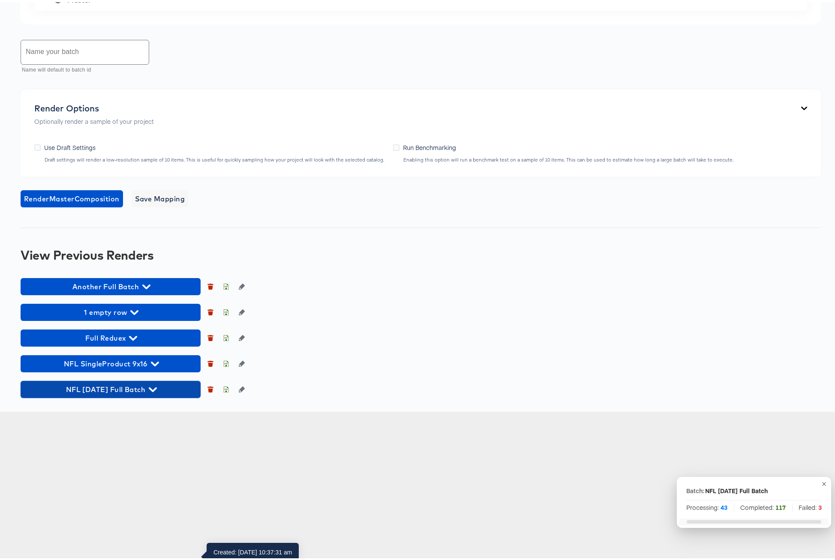
click at [157, 390] on icon "button" at bounding box center [153, 387] width 8 height 5
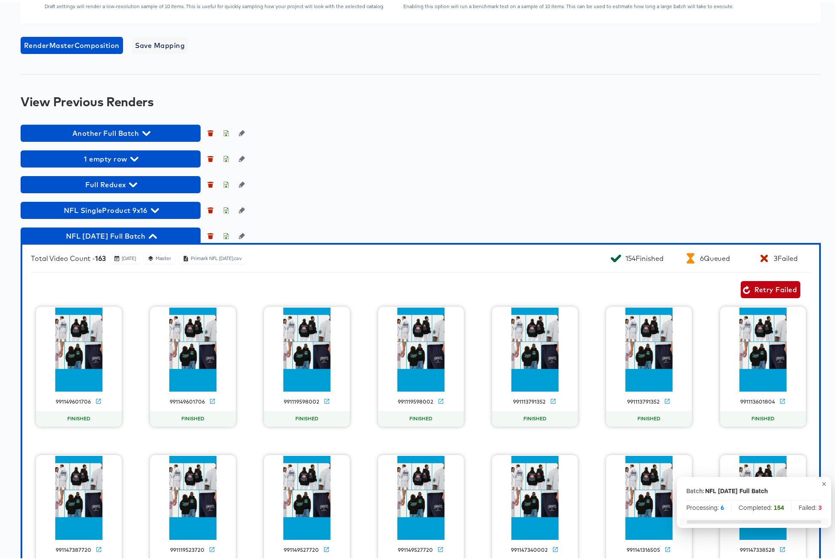
scroll to position [760, 0]
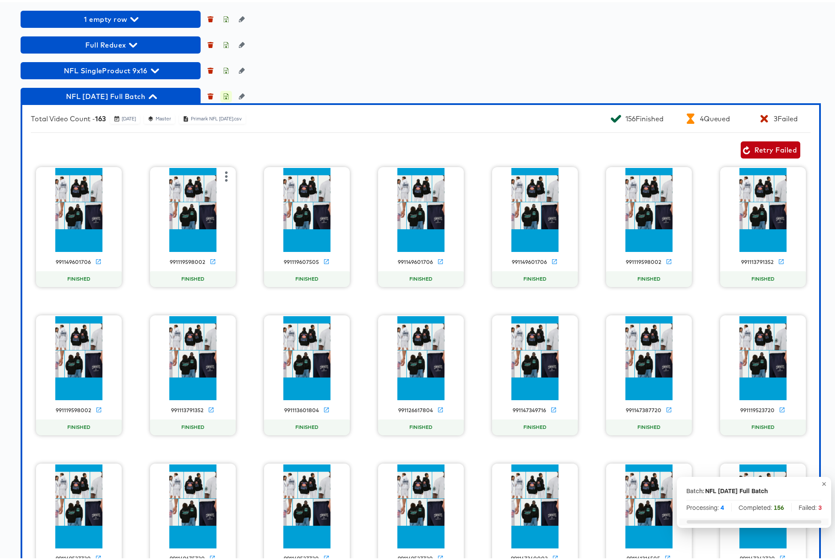
click at [224, 97] on icon "button" at bounding box center [226, 94] width 6 height 6
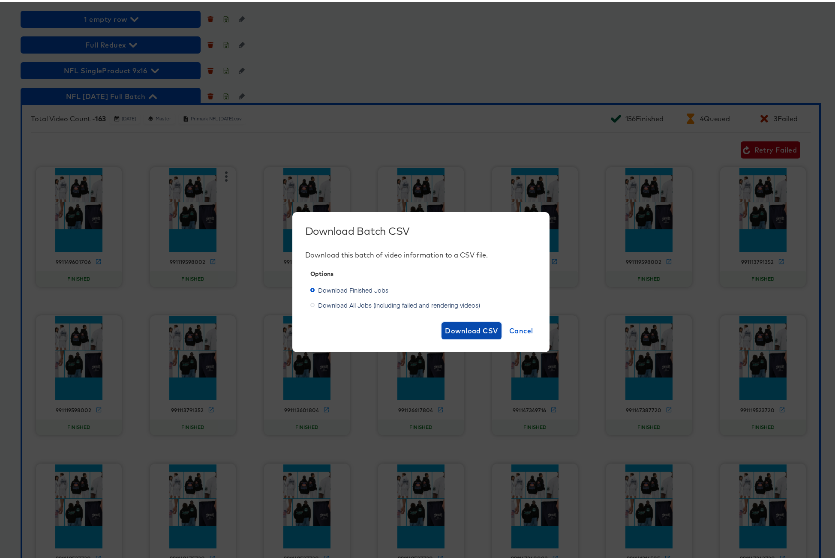
click at [446, 329] on span "Download CSV" at bounding box center [471, 329] width 53 height 12
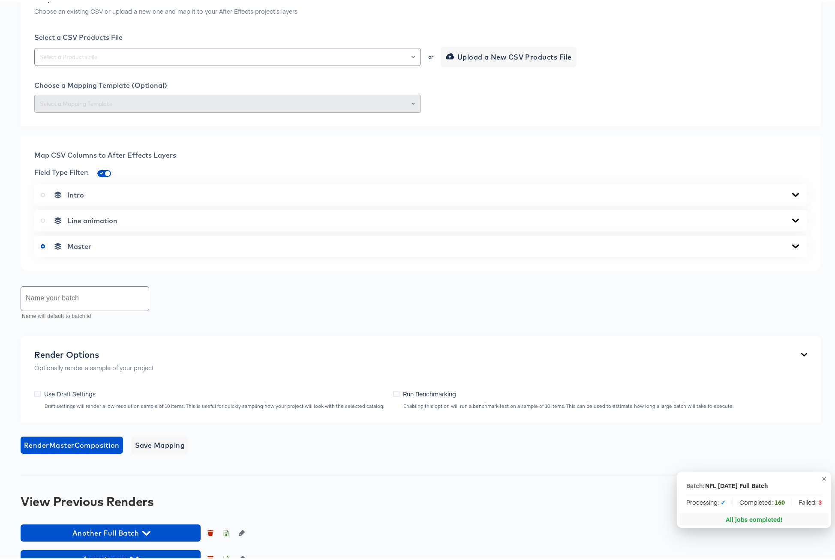
scroll to position [0, 0]
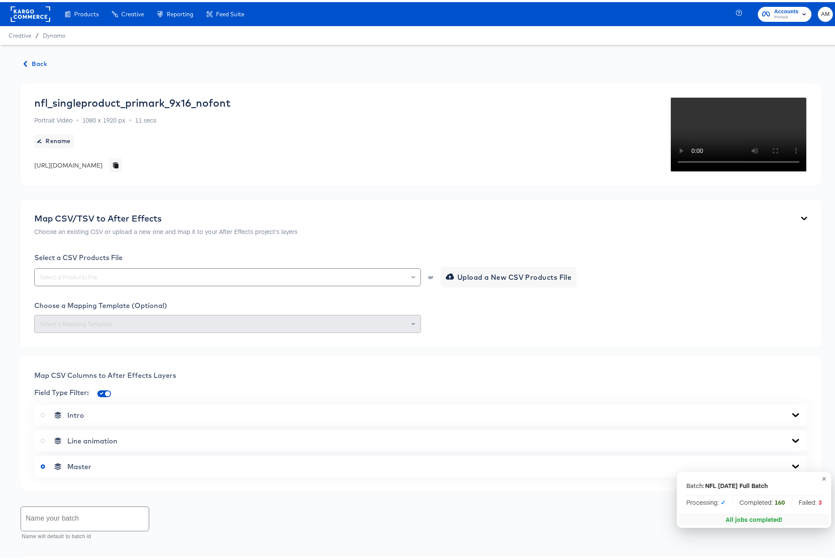
click at [30, 61] on span "Back" at bounding box center [35, 62] width 23 height 11
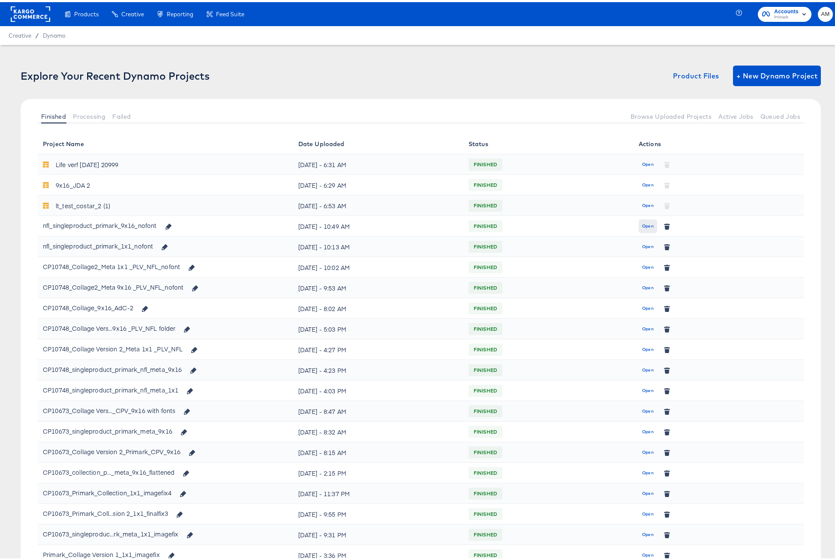
click at [645, 223] on span "Open" at bounding box center [648, 224] width 12 height 8
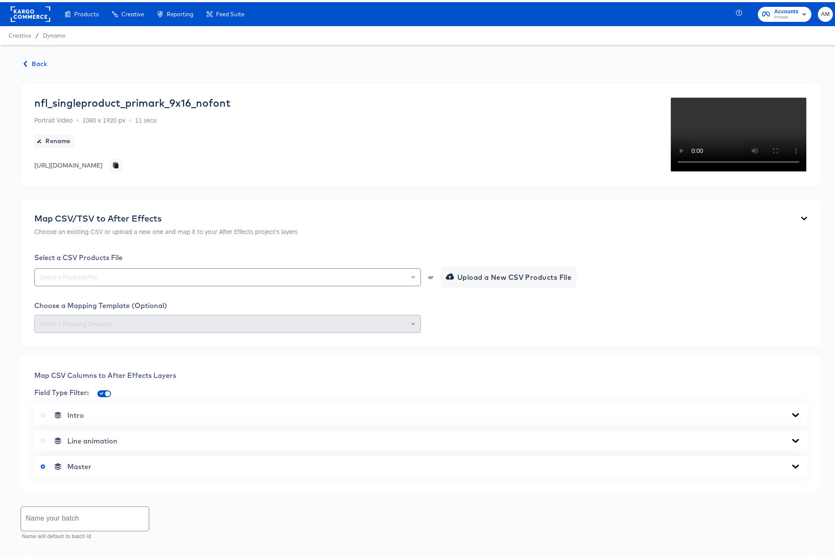
click at [698, 170] on video "Your browser does not support the video tag." at bounding box center [738, 132] width 137 height 75
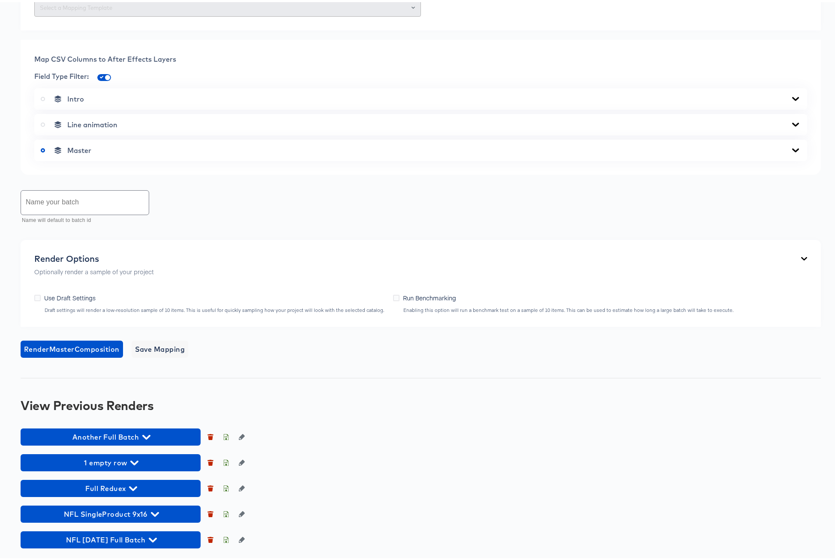
scroll to position [481, 0]
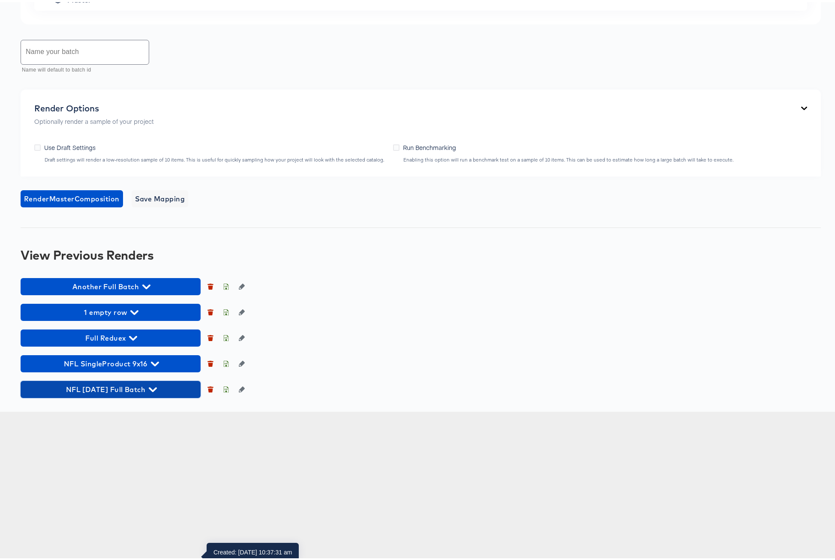
click at [155, 390] on icon "button" at bounding box center [153, 387] width 8 height 5
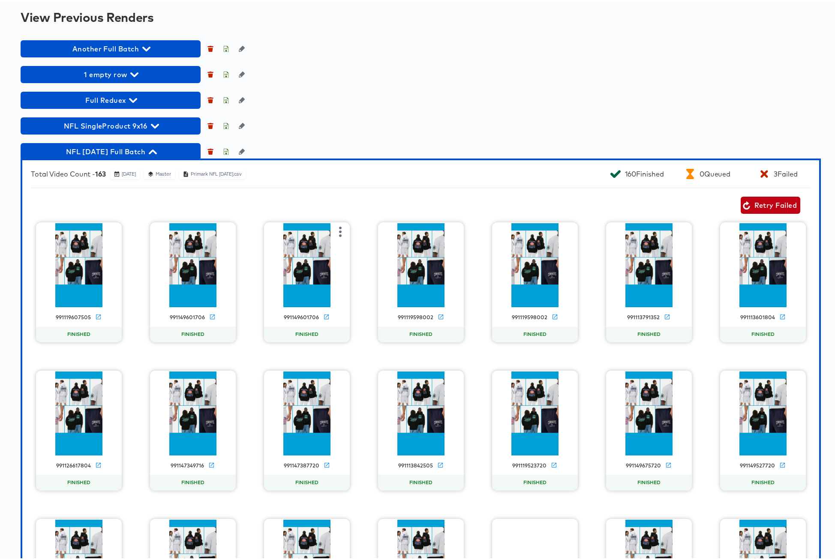
scroll to position [879, 0]
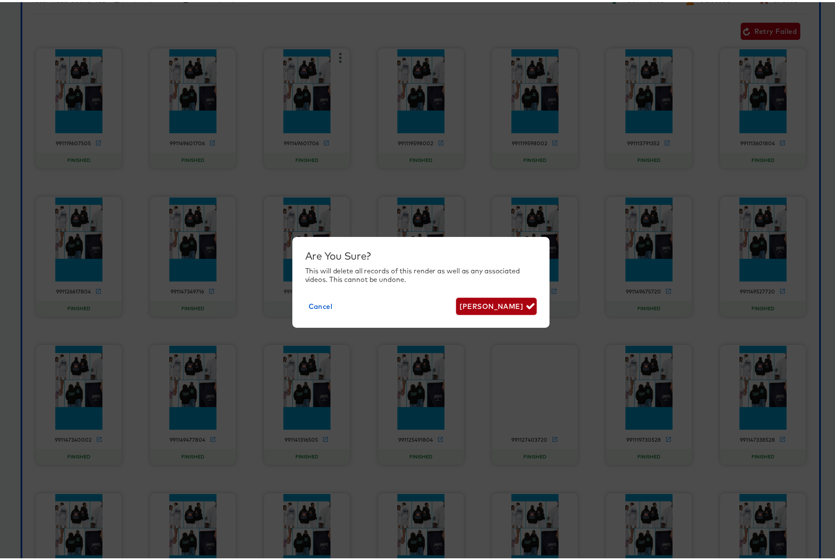
click at [502, 305] on span "Delete Render" at bounding box center [495, 304] width 73 height 12
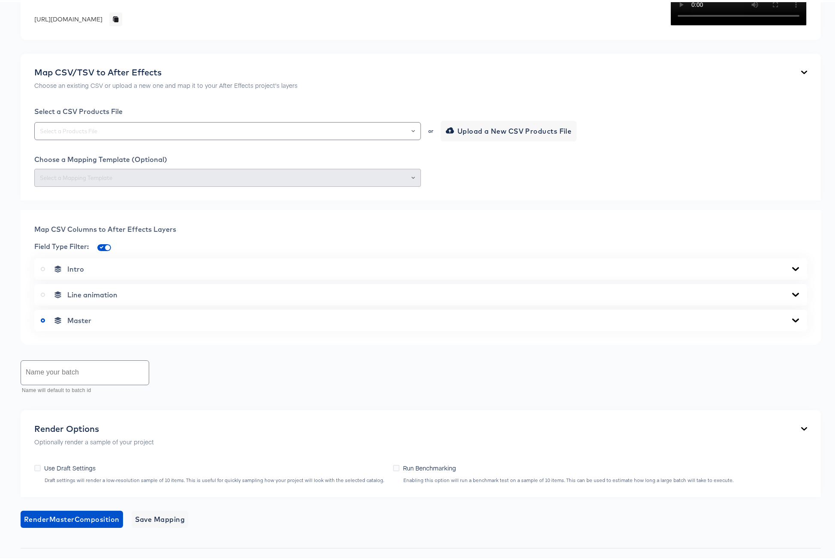
scroll to position [267, 0]
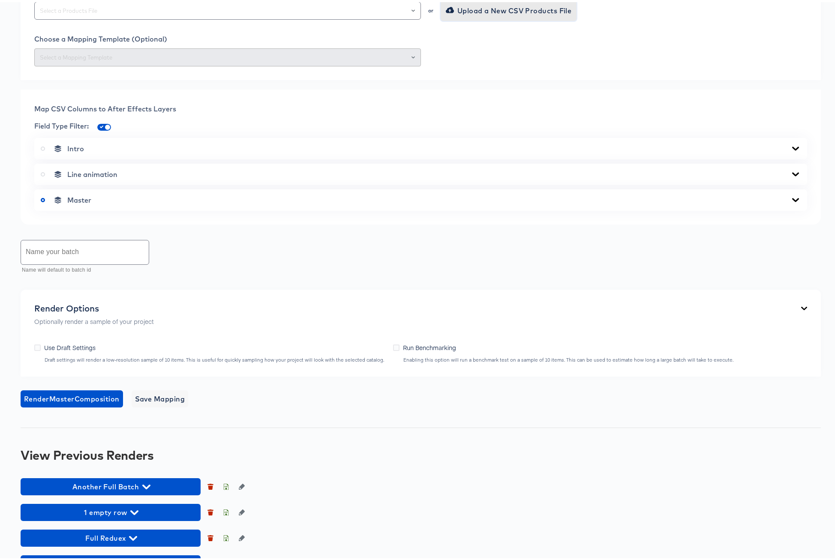
click at [467, 15] on span "Upload a New CSV Products File" at bounding box center [509, 9] width 124 height 12
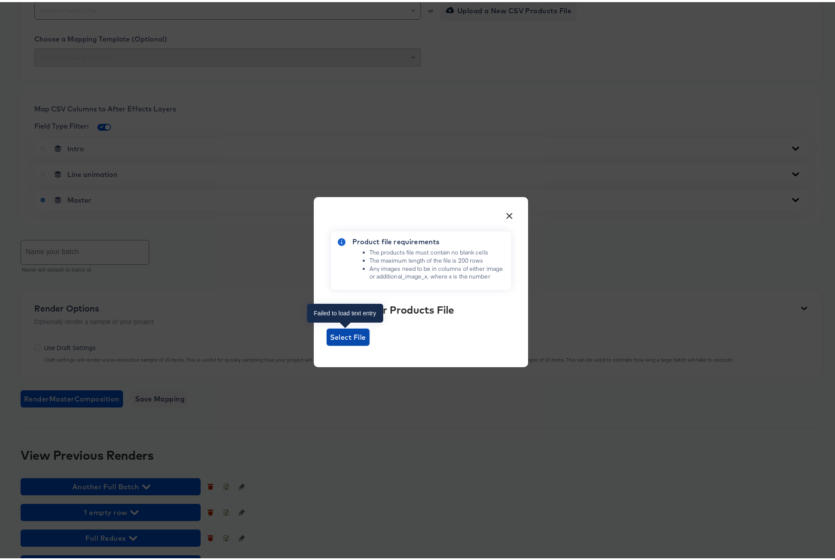
click at [338, 342] on span "Select File" at bounding box center [348, 335] width 43 height 17
click at [327, 344] on input "Select File" at bounding box center [327, 344] width 0 height 0
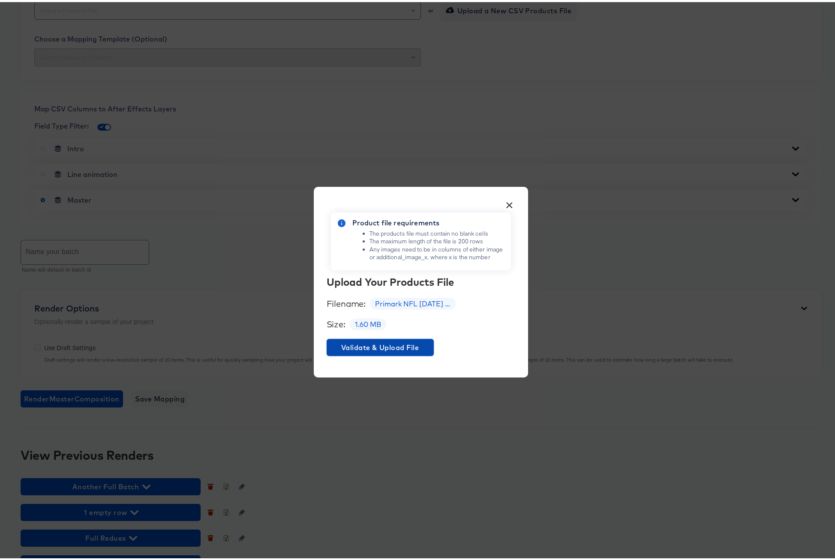
click at [390, 346] on span "Validate & Upload File" at bounding box center [380, 345] width 100 height 12
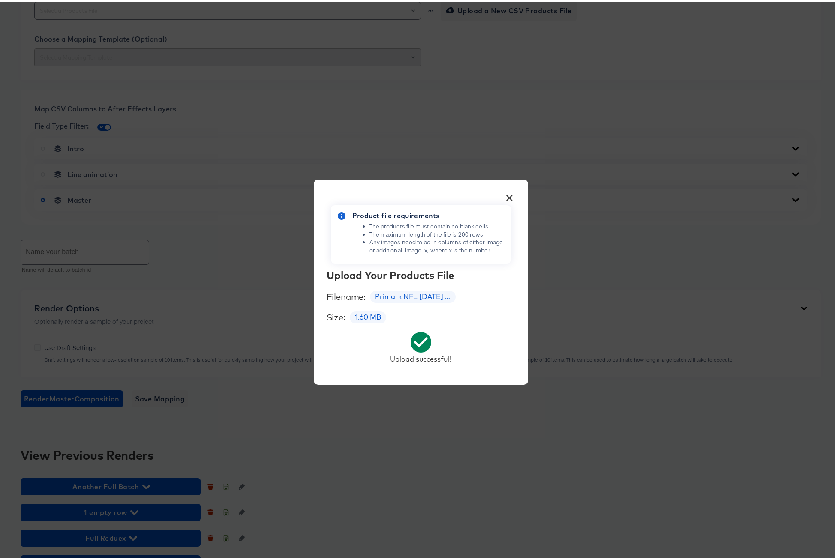
click at [252, 175] on div "× Product file requirements The products file must contain no blank cells The m…" at bounding box center [420, 280] width 841 height 560
click at [504, 195] on button "×" at bounding box center [509, 193] width 15 height 15
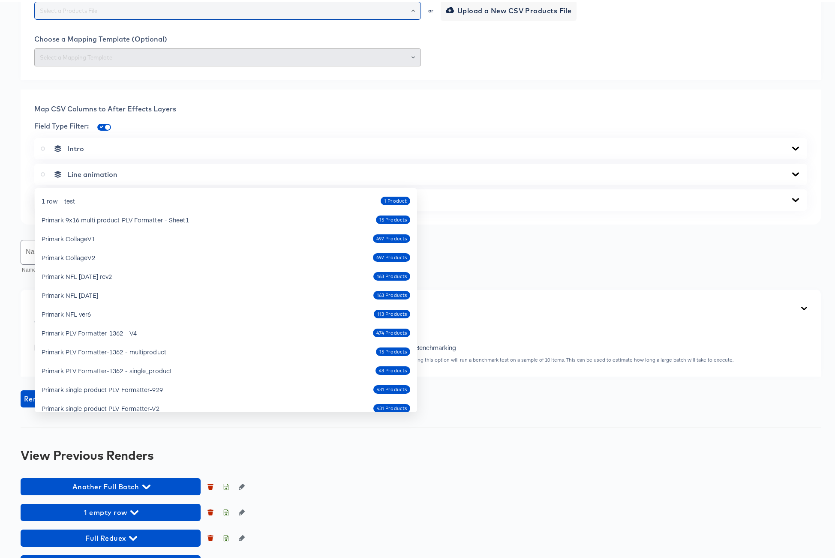
click at [209, 14] on input "text" at bounding box center [227, 9] width 379 height 10
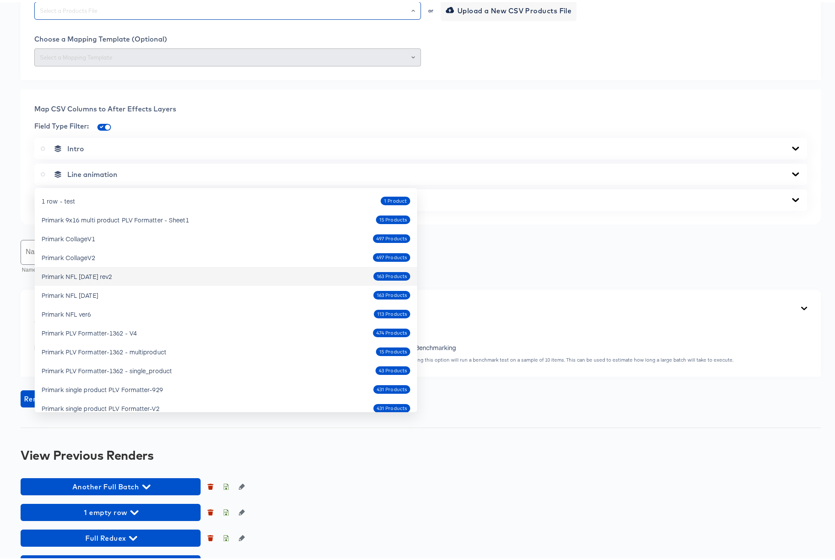
click at [102, 273] on div "Primark NFL Oct4 2025 rev2" at bounding box center [77, 274] width 70 height 9
type input "Primark NFL Oct4 2025 rev2"
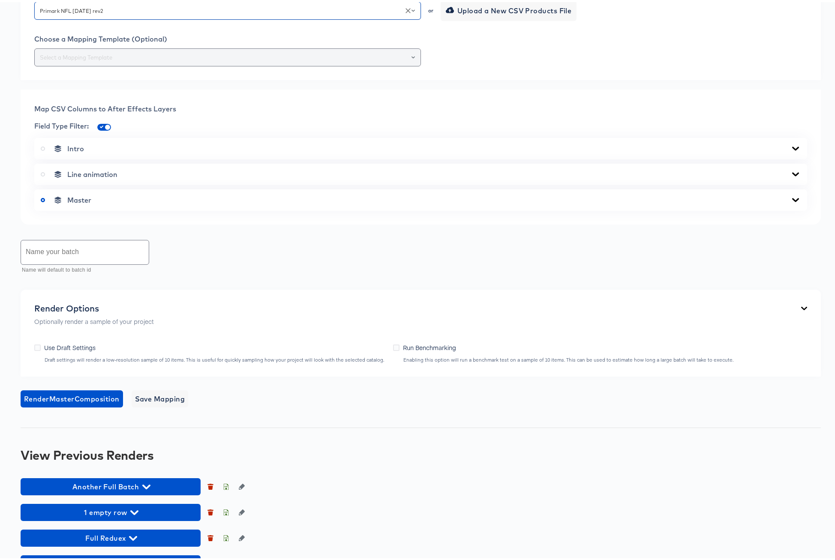
click at [233, 60] on input "text" at bounding box center [227, 56] width 379 height 10
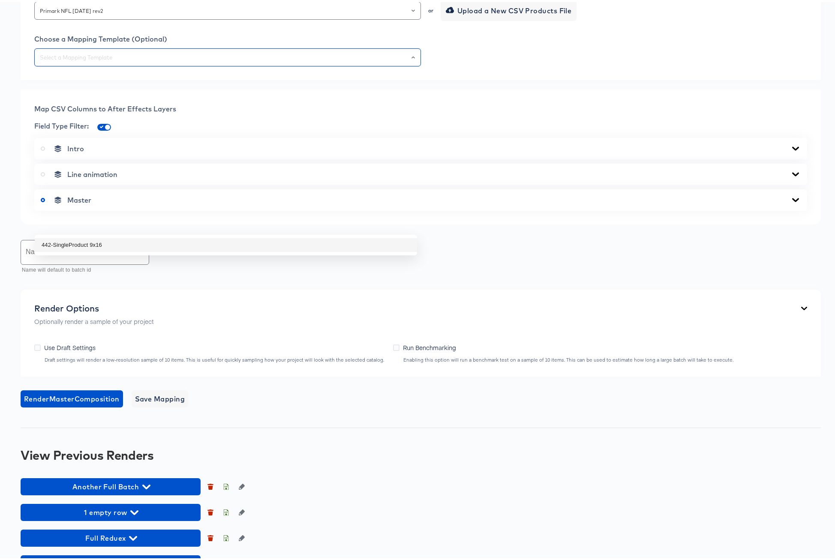
click at [144, 249] on li "442-SingleProduct 9x16" at bounding box center [226, 243] width 382 height 14
type input "442-SingleProduct 9x16"
click at [792, 200] on icon at bounding box center [795, 198] width 7 height 4
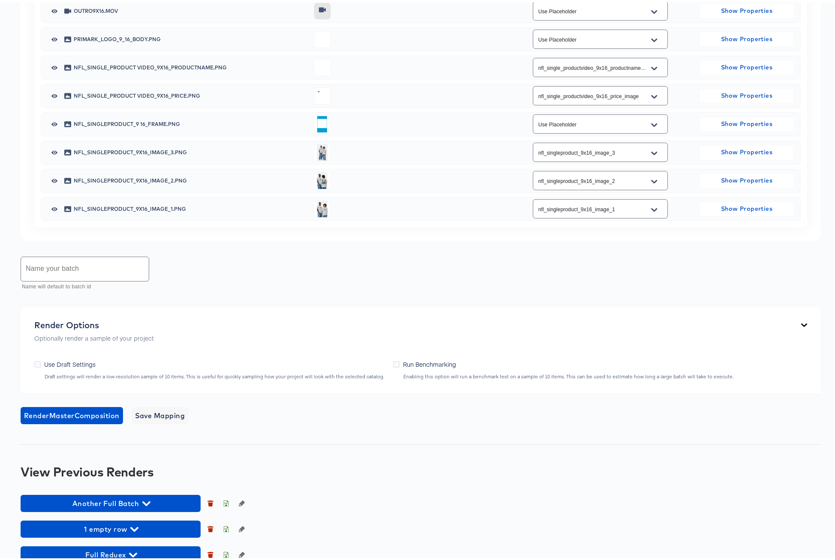
scroll to position [745, 0]
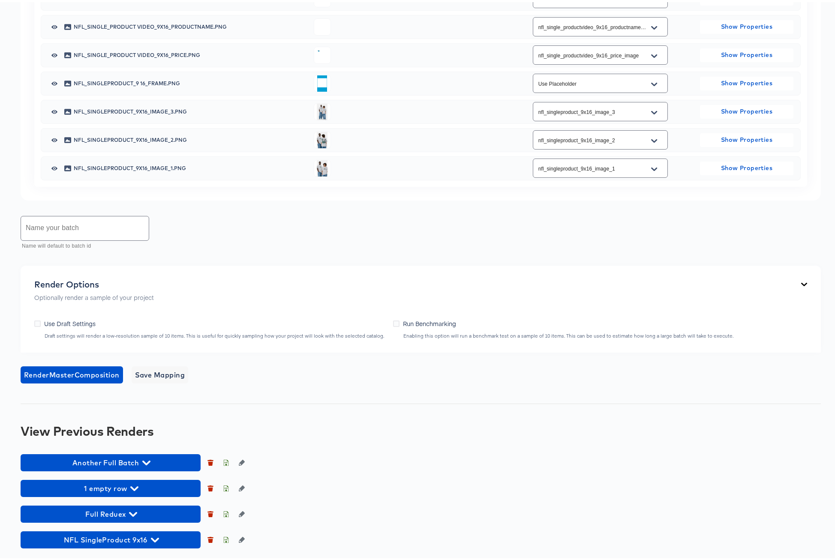
click at [79, 235] on input "text" at bounding box center [85, 226] width 128 height 24
type input "NFL 9x16 [DATE] Full rev2"
click at [70, 371] on span "Render Master Composition" at bounding box center [72, 373] width 96 height 12
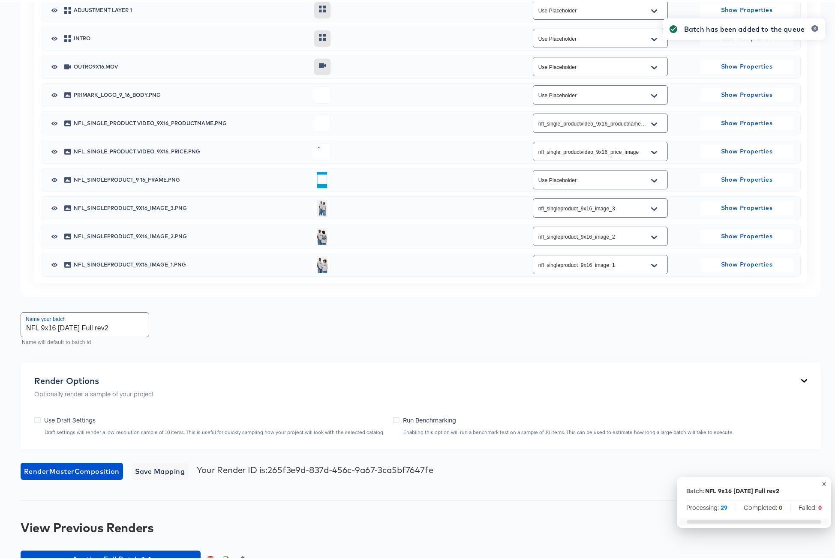
scroll to position [0, 0]
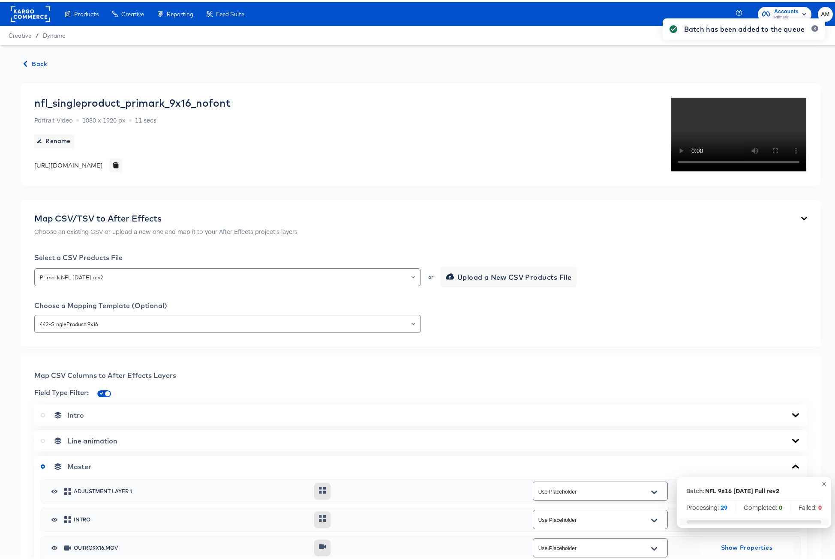
click at [39, 60] on span "Back" at bounding box center [35, 62] width 23 height 11
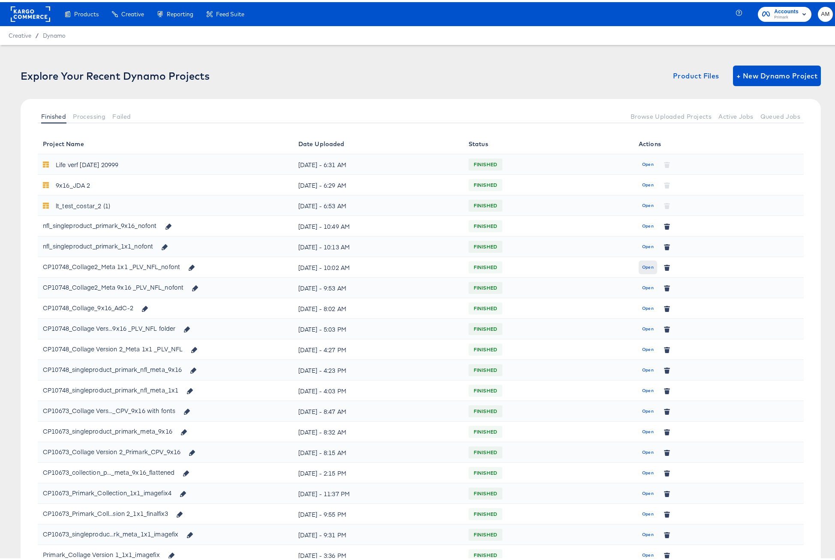
click at [643, 267] on span "Open" at bounding box center [648, 265] width 12 height 8
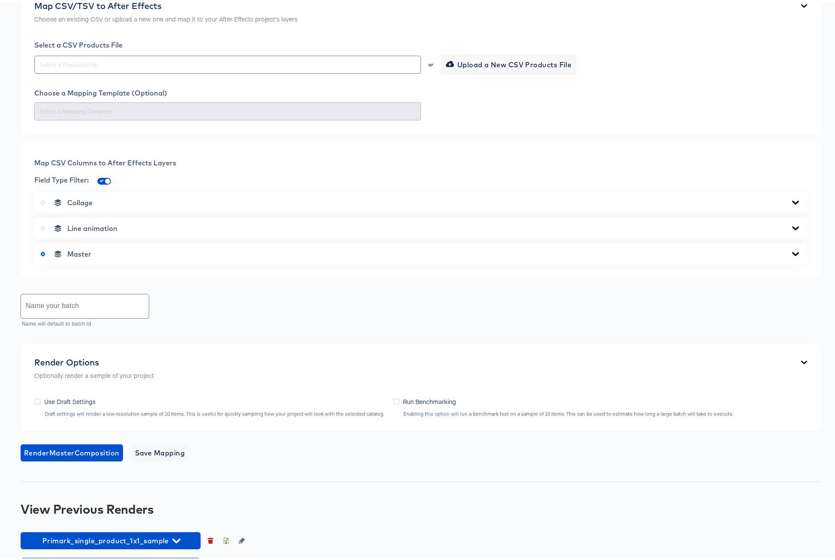
scroll to position [327, 0]
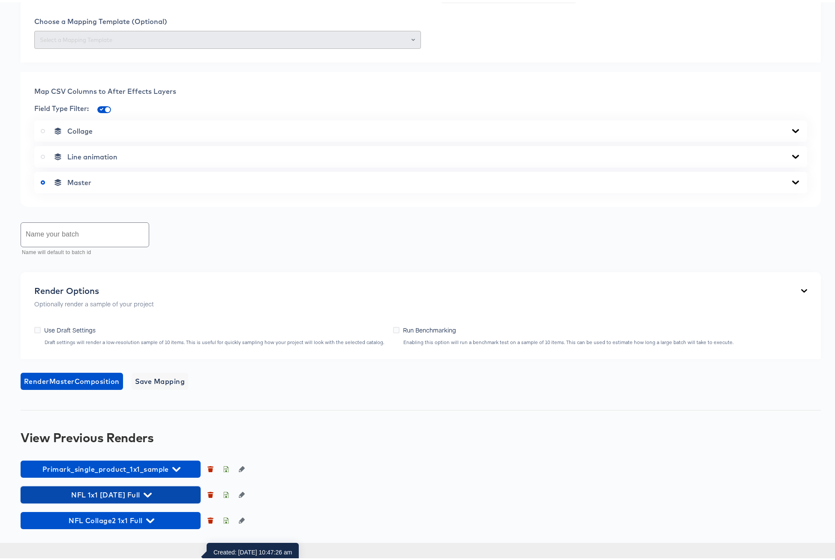
click at [152, 497] on icon "button" at bounding box center [148, 493] width 8 height 8
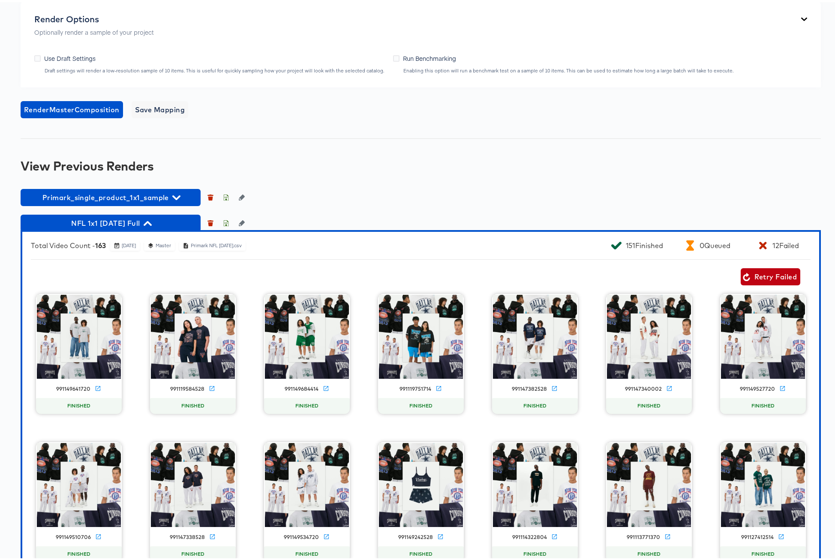
scroll to position [556, 0]
click at [761, 281] on span "Retry Failed" at bounding box center [770, 275] width 53 height 12
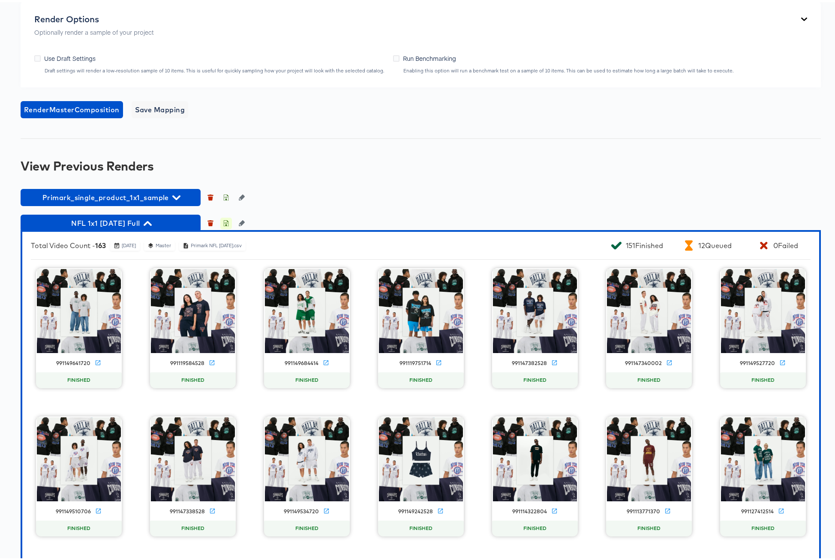
click at [227, 224] on icon "button" at bounding box center [226, 221] width 6 height 6
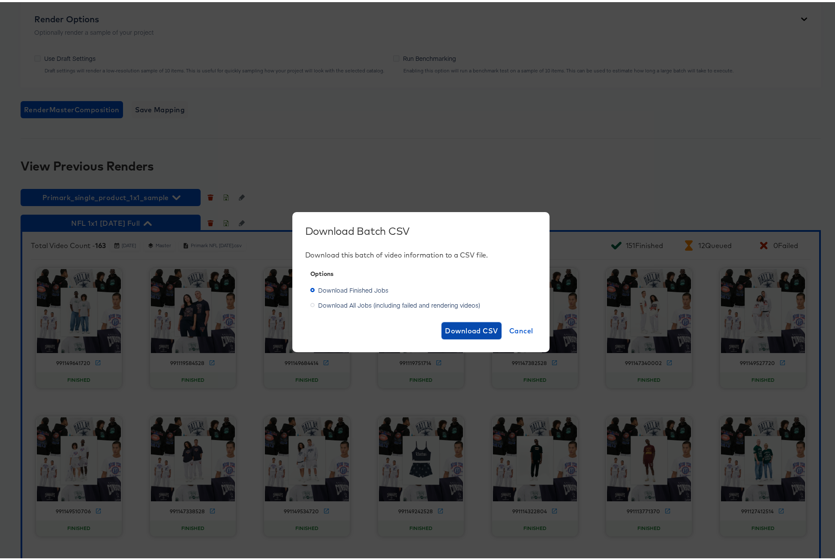
click at [476, 327] on span "Download CSV" at bounding box center [471, 329] width 53 height 12
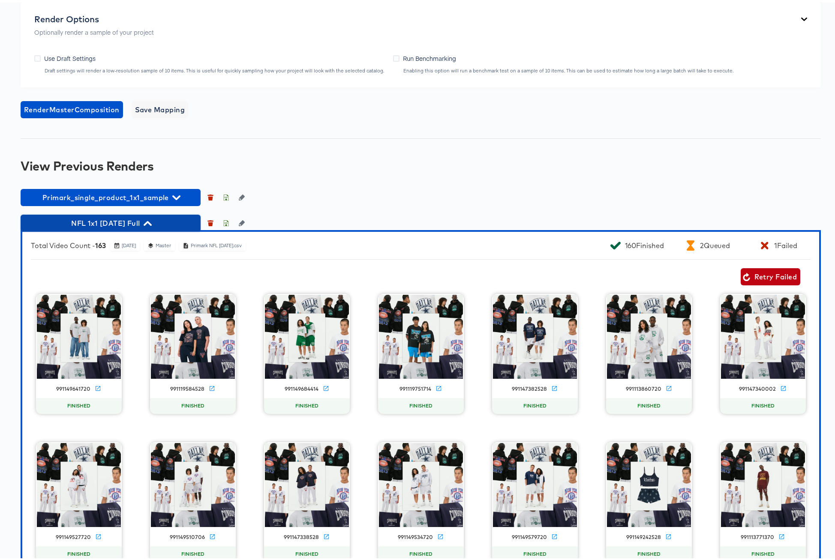
click at [152, 224] on icon "button" at bounding box center [148, 221] width 8 height 5
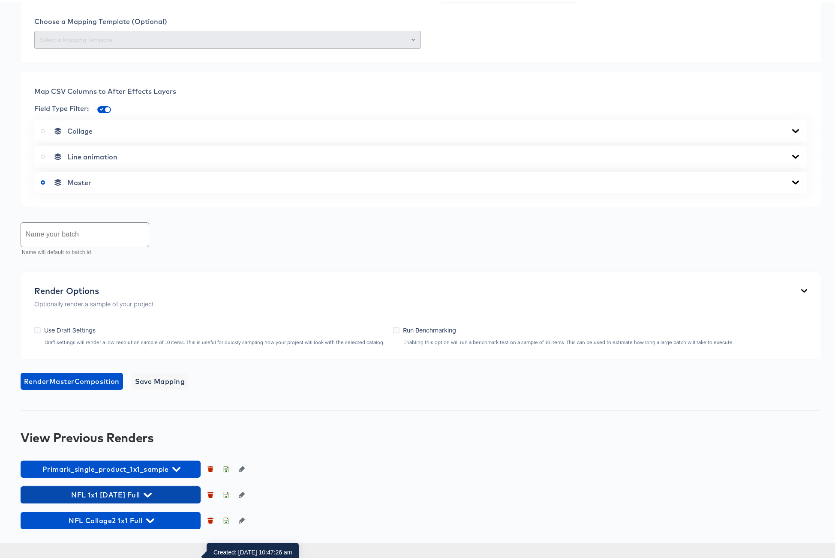
click at [150, 495] on icon "button" at bounding box center [148, 493] width 8 height 5
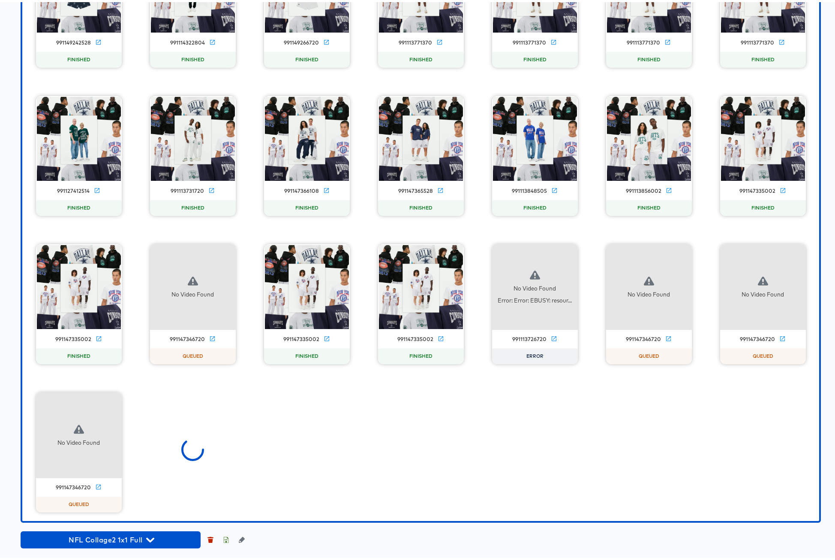
scroll to position [2744, 0]
click at [563, 250] on icon "button" at bounding box center [568, 251] width 10 height 10
click at [599, 251] on div "Retry" at bounding box center [599, 250] width 17 height 7
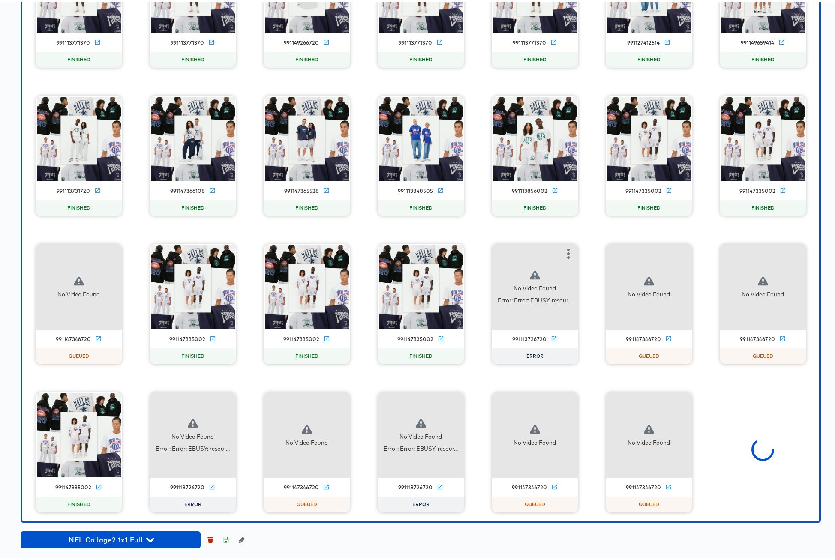
scroll to position [4201, 0]
click at [568, 249] on icon "button" at bounding box center [568, 251] width 10 height 10
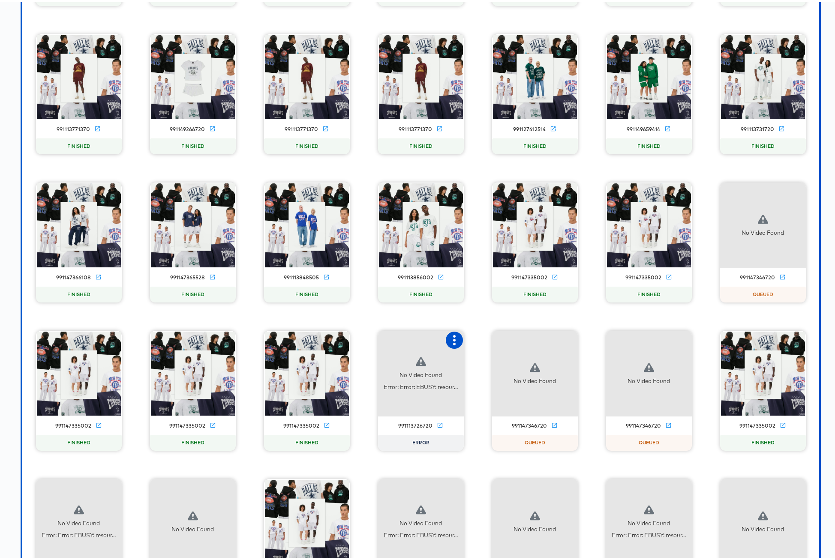
click at [453, 343] on icon "button" at bounding box center [454, 338] width 10 height 10
click at [449, 343] on icon "button" at bounding box center [454, 338] width 10 height 10
click at [492, 390] on div "No Video Found 991147346720 QUEUED" at bounding box center [535, 389] width 86 height 120
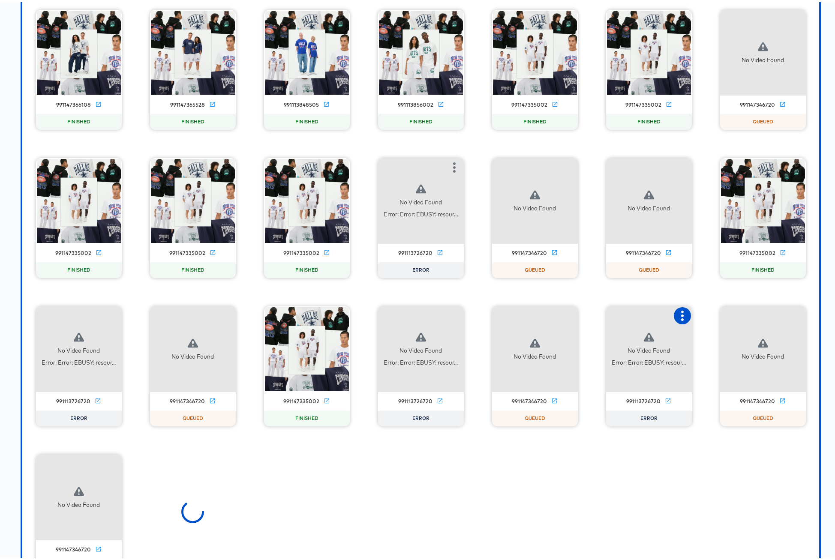
click at [677, 319] on icon "button" at bounding box center [682, 314] width 10 height 10
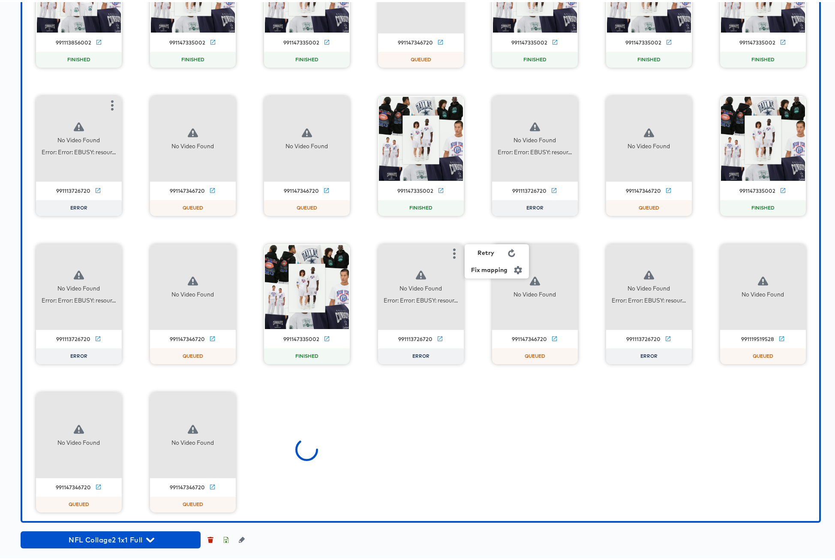
scroll to position [6722, 0]
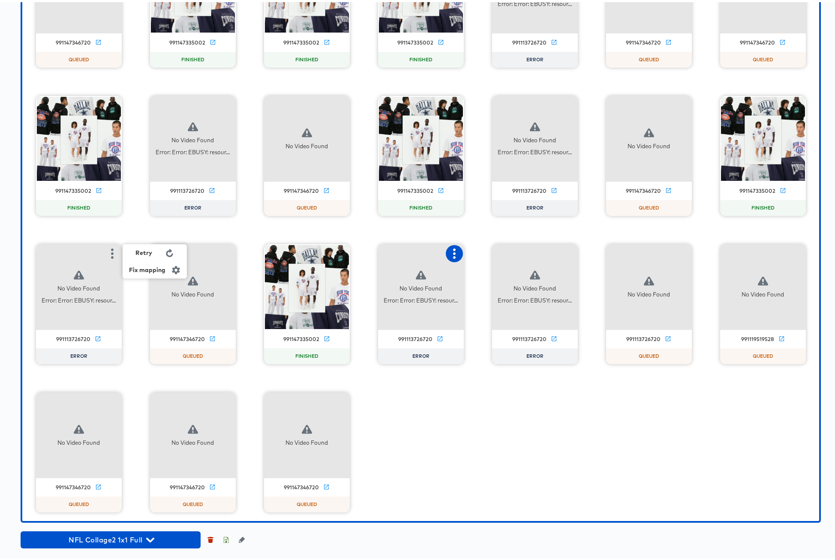
click at [449, 252] on icon "button" at bounding box center [454, 251] width 10 height 10
click at [480, 252] on div "Retry" at bounding box center [485, 250] width 17 height 7
click at [107, 251] on icon "button" at bounding box center [112, 251] width 10 height 10
click at [111, 399] on div "No Video Found" at bounding box center [79, 433] width 86 height 86
click at [145, 249] on div "Retry" at bounding box center [143, 250] width 17 height 7
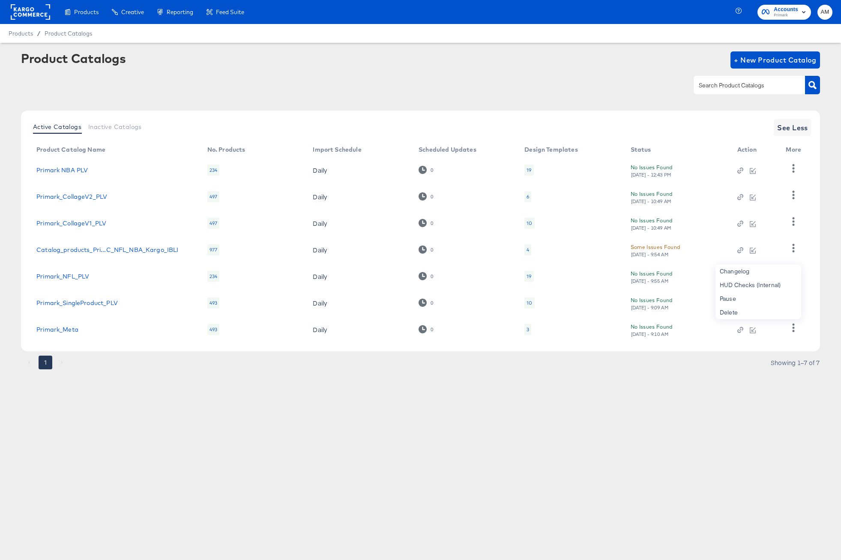
click at [560, 283] on td "19" at bounding box center [571, 276] width 106 height 27
click at [528, 275] on div "19" at bounding box center [529, 276] width 5 height 7
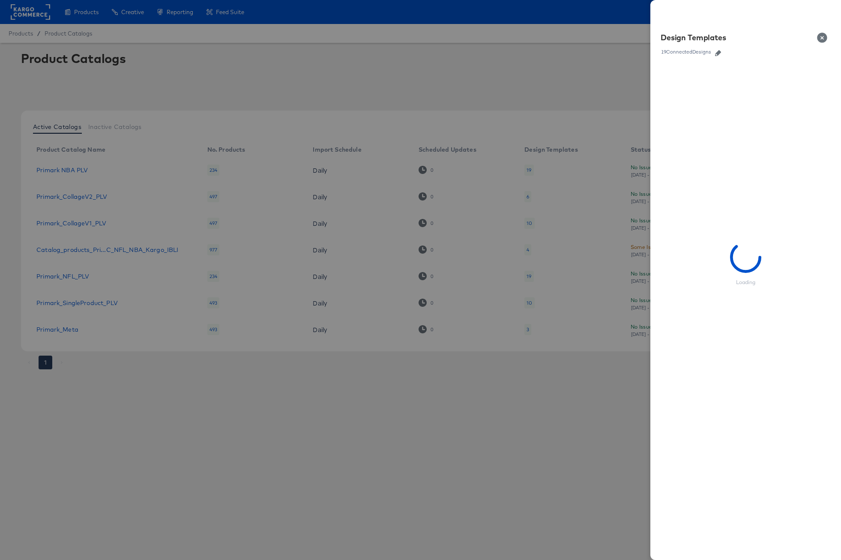
click at [719, 51] on icon "button" at bounding box center [718, 53] width 6 height 6
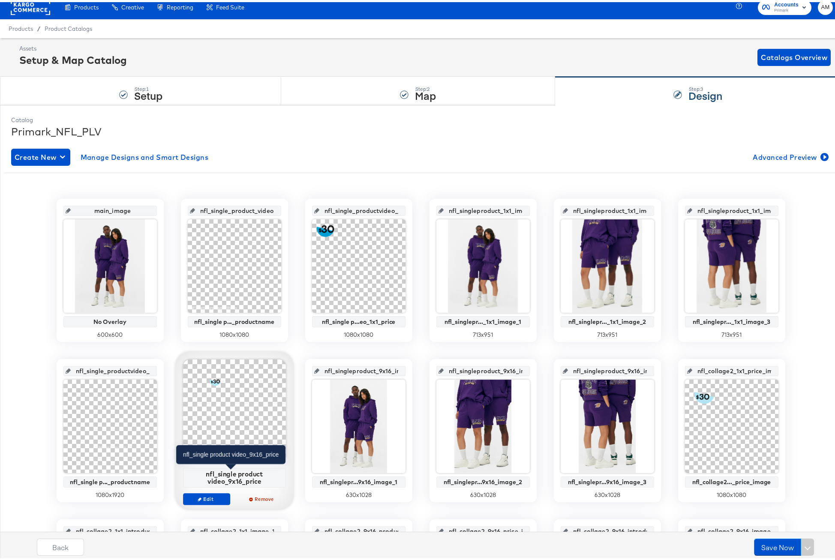
scroll to position [9, 0]
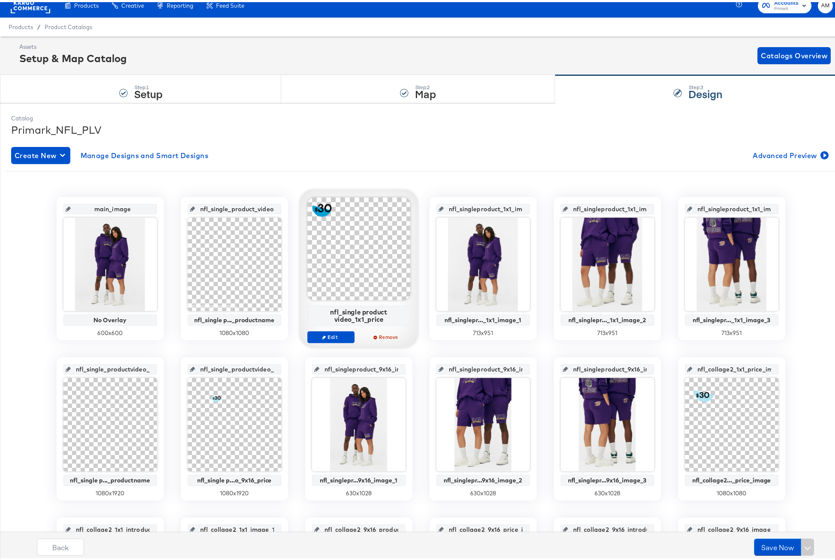
click at [318, 270] on div at bounding box center [358, 246] width 103 height 103
click at [324, 336] on span "Edit" at bounding box center [330, 335] width 39 height 6
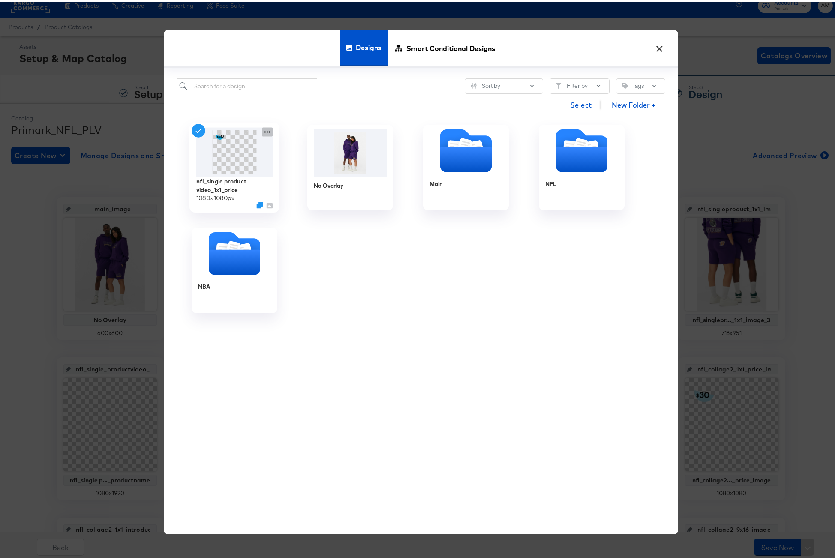
click at [266, 129] on icon at bounding box center [267, 129] width 11 height 9
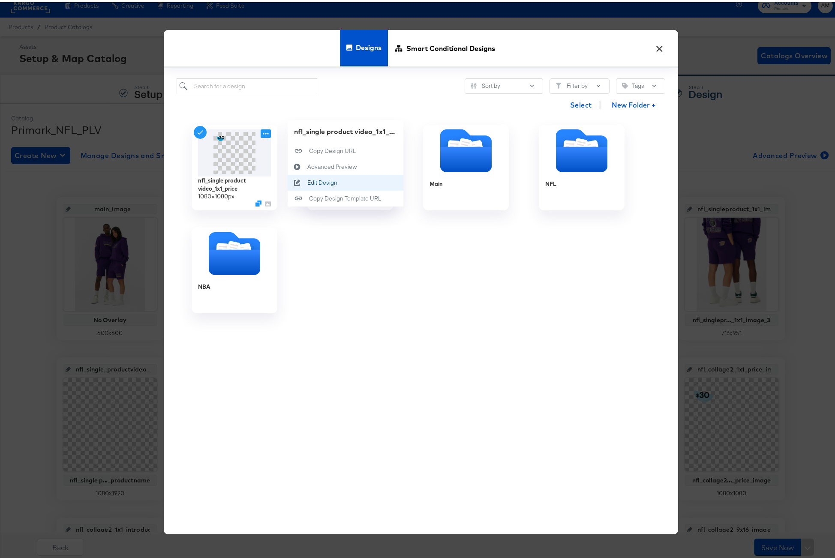
click at [307, 180] on div "Edit Design Edit Design" at bounding box center [307, 180] width 0 height 0
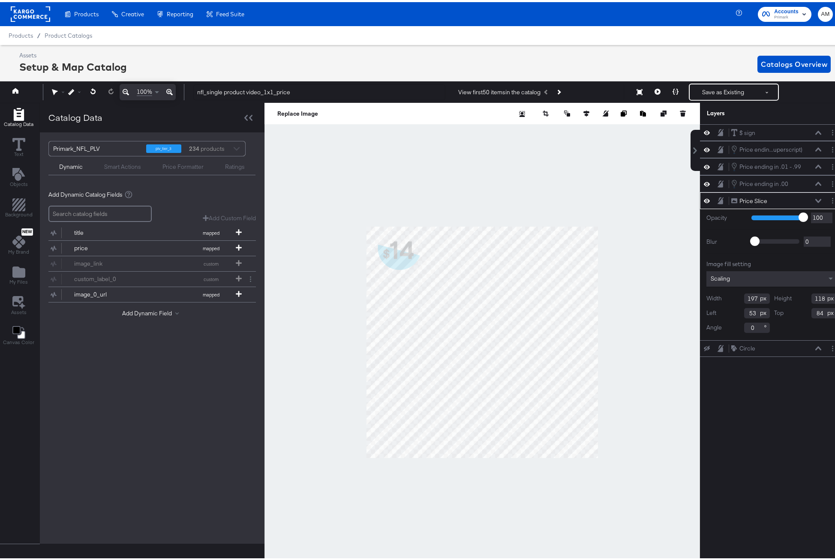
click at [704, 198] on icon at bounding box center [707, 198] width 6 height 7
click at [704, 198] on icon at bounding box center [707, 199] width 6 height 6
click at [59, 36] on span "Product Catalogs" at bounding box center [69, 33] width 48 height 7
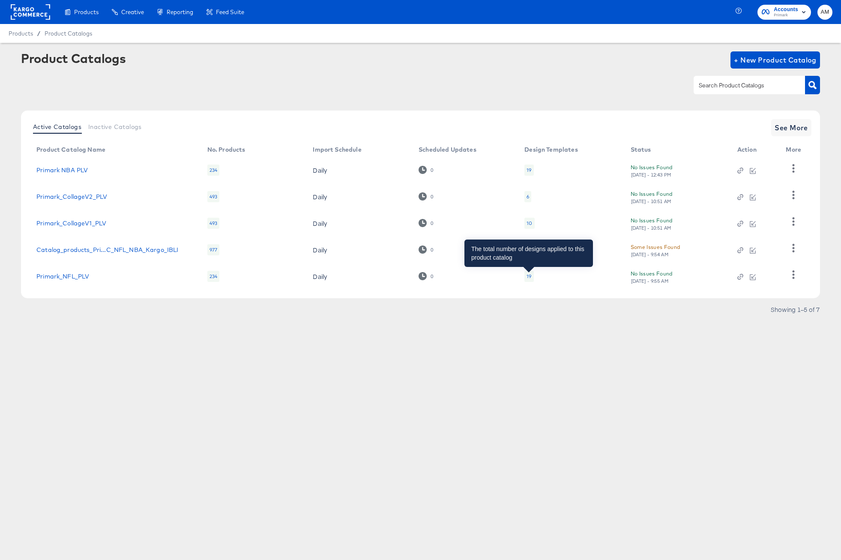
click at [528, 279] on div "19" at bounding box center [529, 276] width 5 height 7
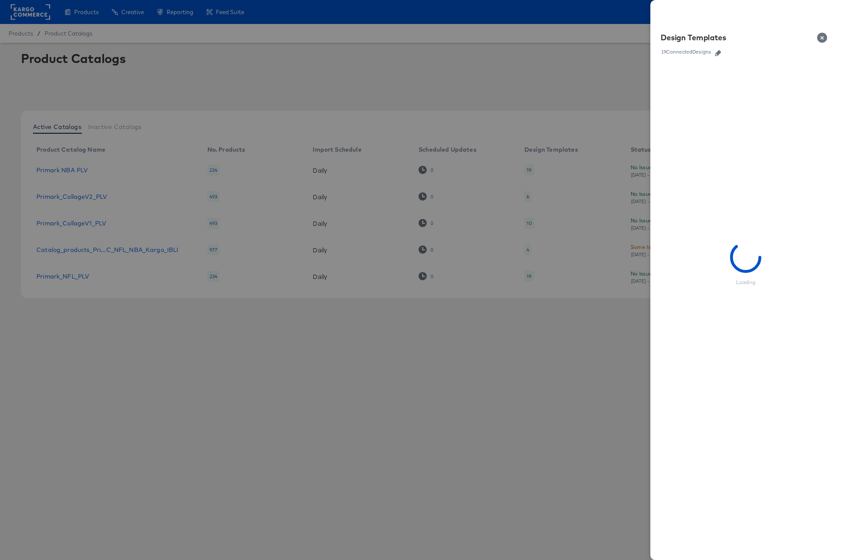
click at [718, 53] on icon "button" at bounding box center [718, 53] width 6 height 6
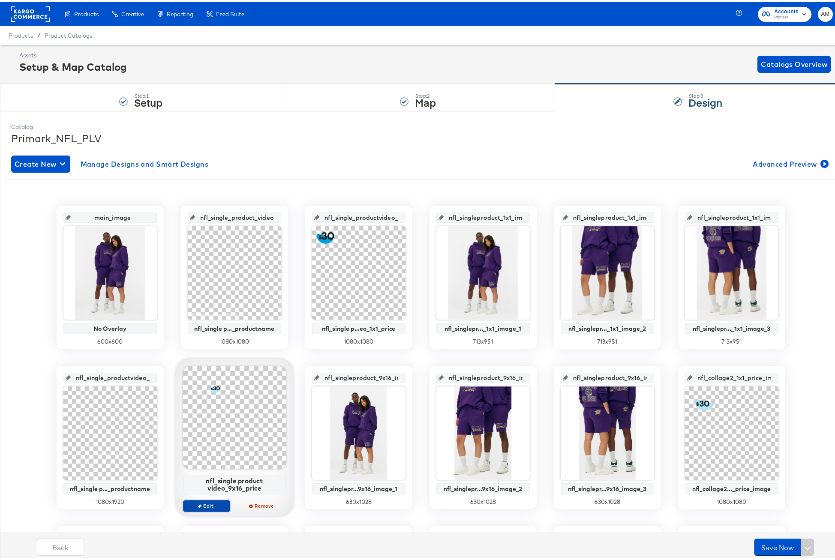
click at [203, 504] on span "Edit" at bounding box center [205, 504] width 39 height 6
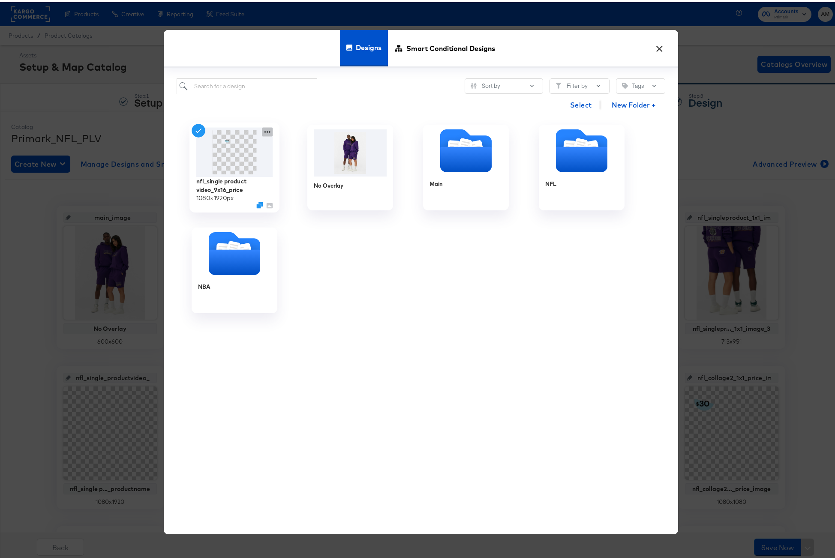
click at [264, 130] on icon at bounding box center [267, 129] width 11 height 9
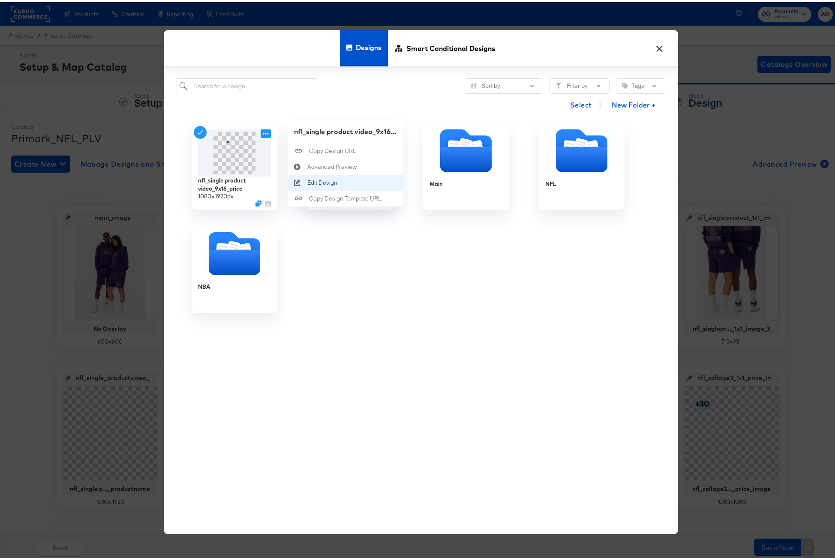
click at [307, 180] on div "Edit Design Edit Design" at bounding box center [307, 180] width 0 height 0
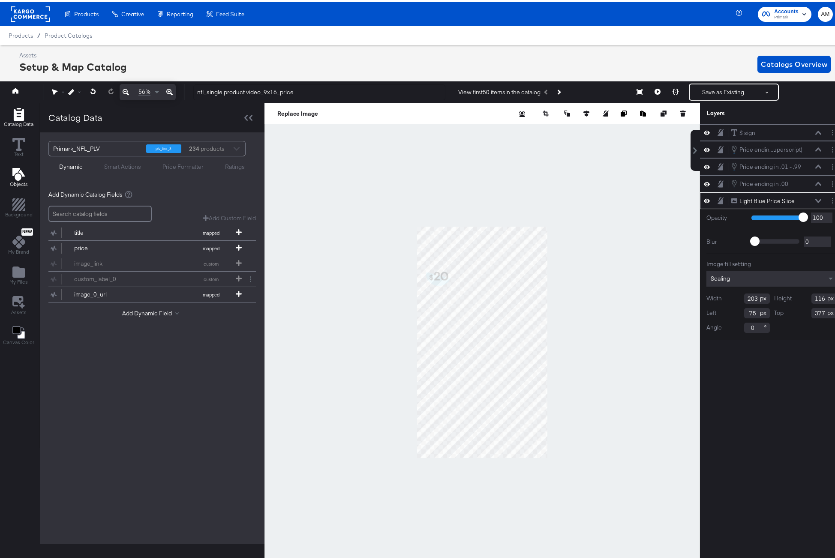
click at [15, 178] on icon "Add Text" at bounding box center [18, 172] width 12 height 13
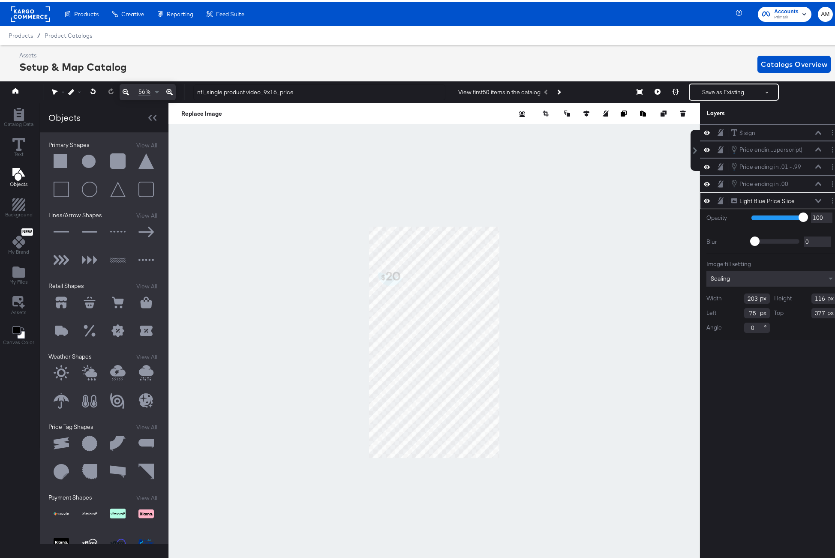
click at [15, 178] on icon "Add Text" at bounding box center [18, 172] width 12 height 13
click at [19, 274] on icon "Add Files" at bounding box center [18, 269] width 13 height 11
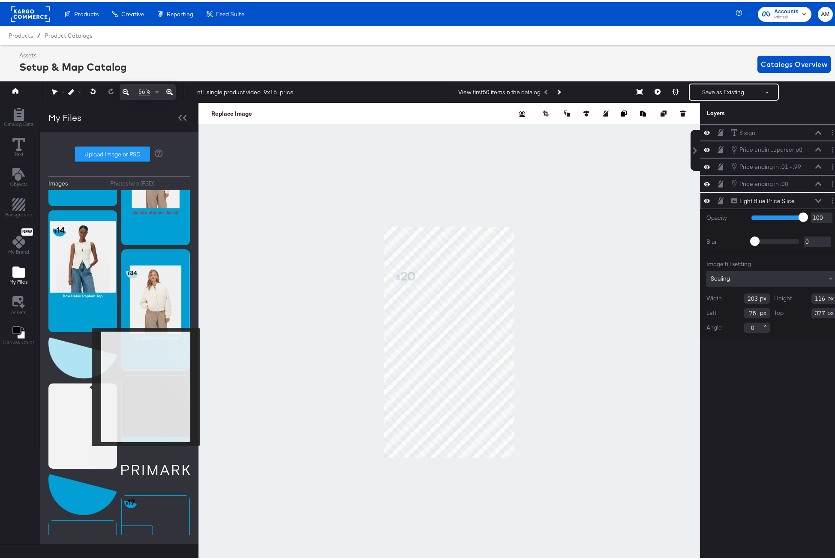
scroll to position [956, 0]
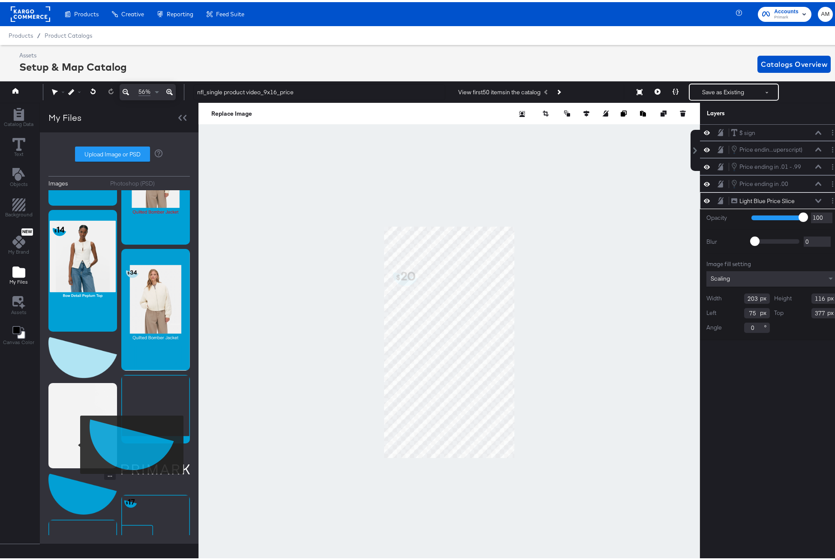
click at [75, 471] on img at bounding box center [82, 492] width 69 height 43
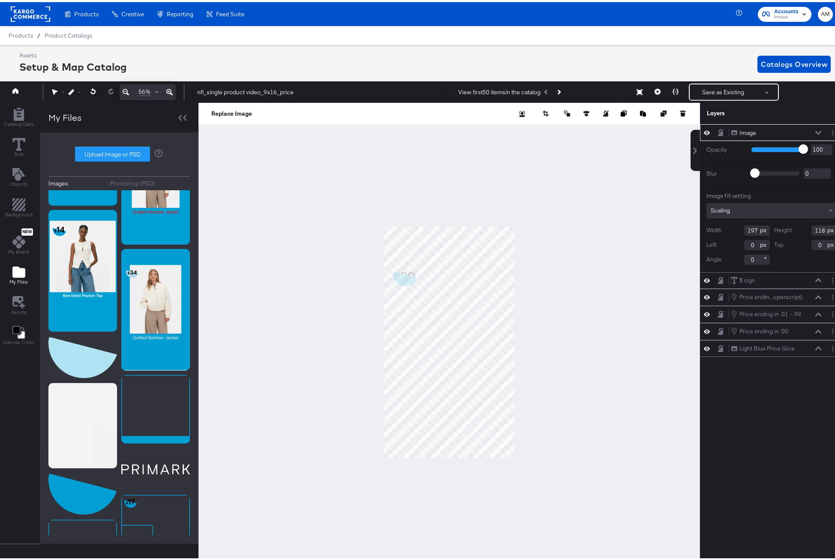
type input "74"
type input "375"
click at [815, 132] on icon at bounding box center [818, 131] width 6 height 4
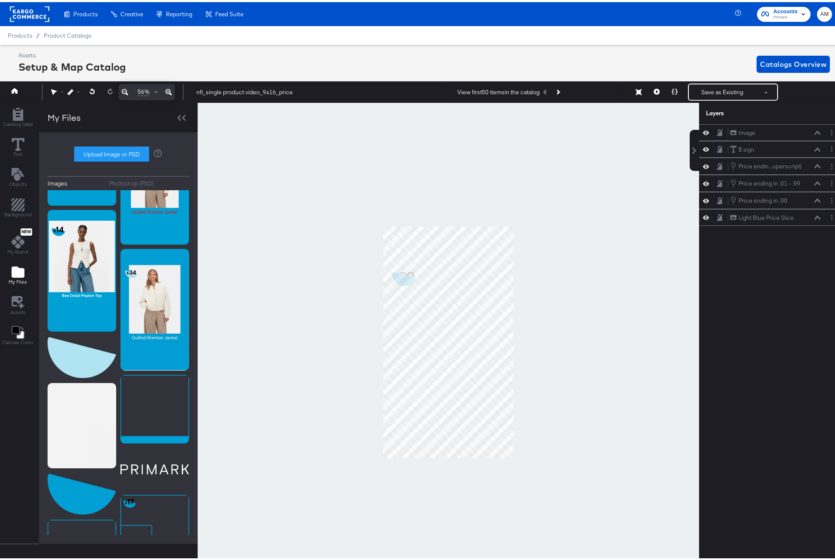
scroll to position [0, 2]
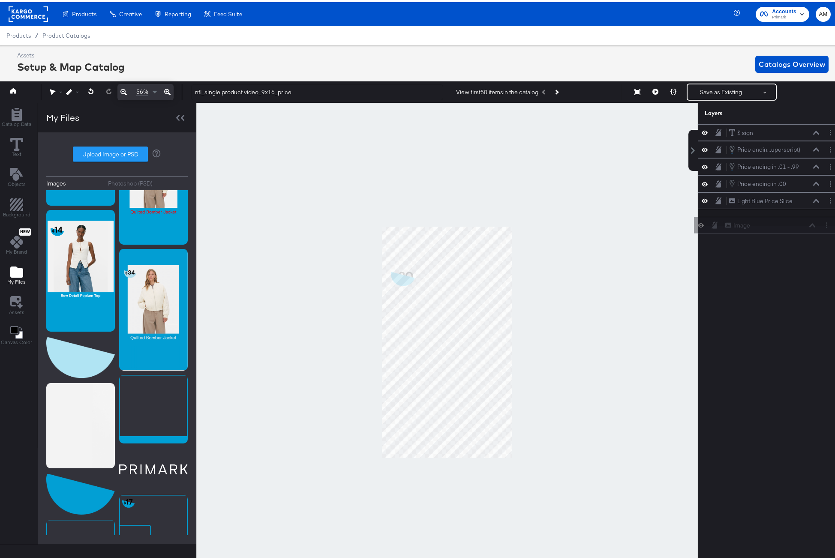
drag, startPoint x: 722, startPoint y: 129, endPoint x: 722, endPoint y: 225, distance: 96.0
click at [722, 225] on div "Image Image $ sign $ sign Price endin...uperscript) Price ending in .01 - .99 (…" at bounding box center [764, 345] width 154 height 447
click at [702, 200] on icon at bounding box center [705, 198] width 6 height 7
click at [702, 200] on icon at bounding box center [705, 199] width 6 height 6
click at [702, 200] on icon at bounding box center [705, 198] width 6 height 7
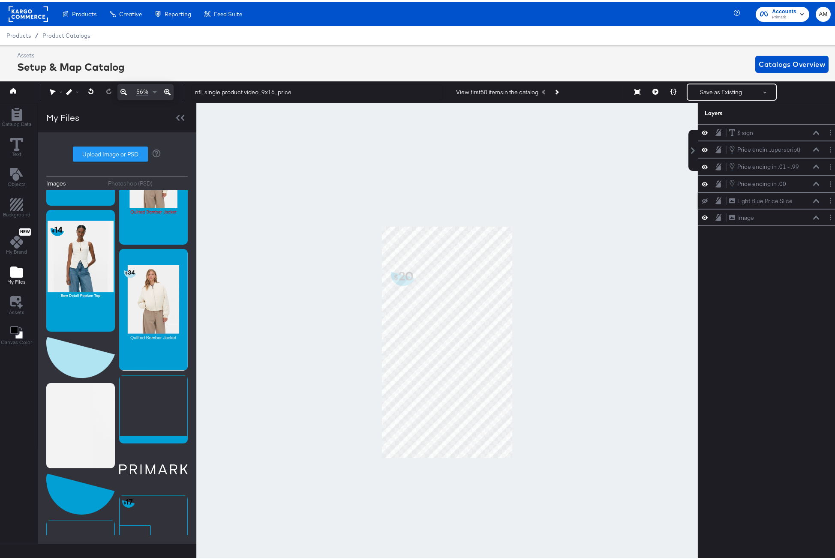
click at [702, 200] on icon at bounding box center [705, 199] width 6 height 6
click at [167, 91] on icon at bounding box center [167, 90] width 6 height 10
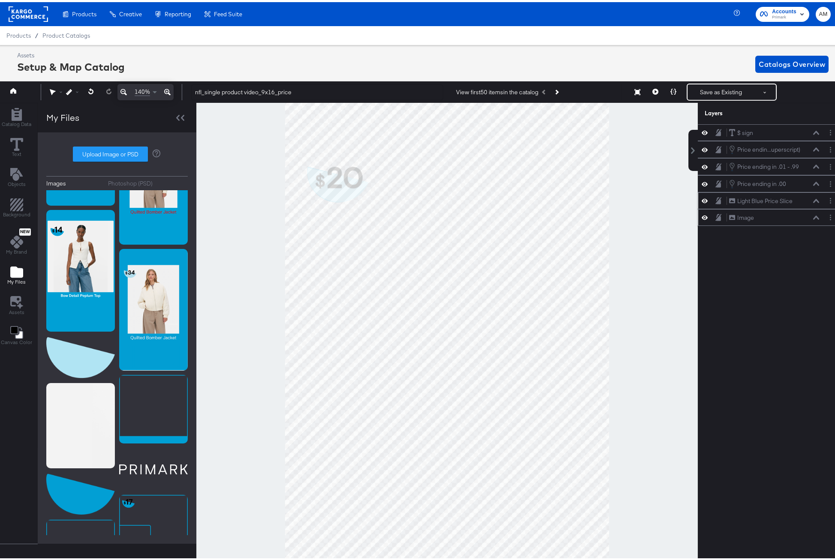
click at [775, 218] on div "Image Image" at bounding box center [774, 215] width 91 height 9
click at [813, 215] on icon at bounding box center [816, 215] width 6 height 4
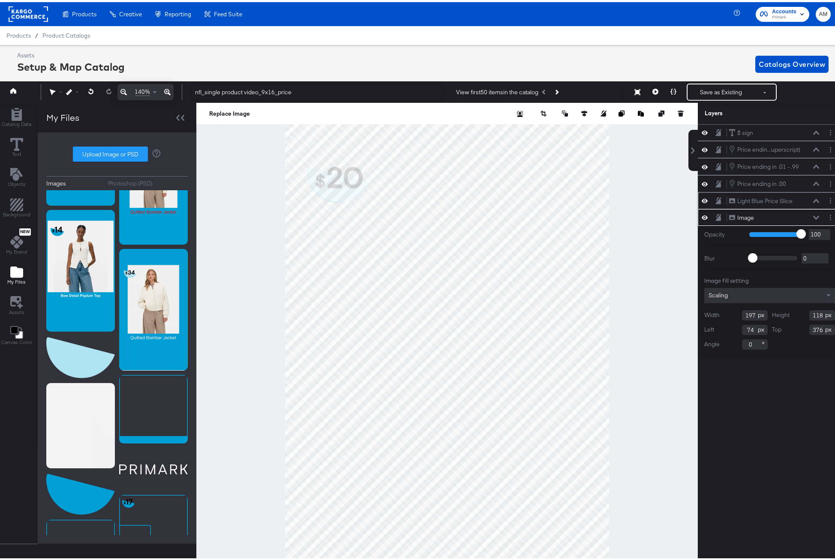
type input "377"
type input "76"
type input "376"
type input "80"
type input "375"
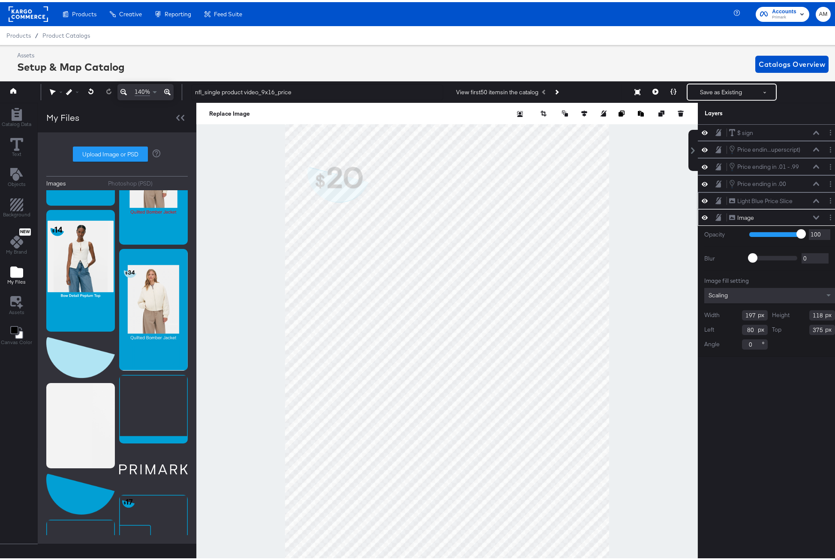
type input "79"
type input "376"
type input "78"
type input "377"
type input "77"
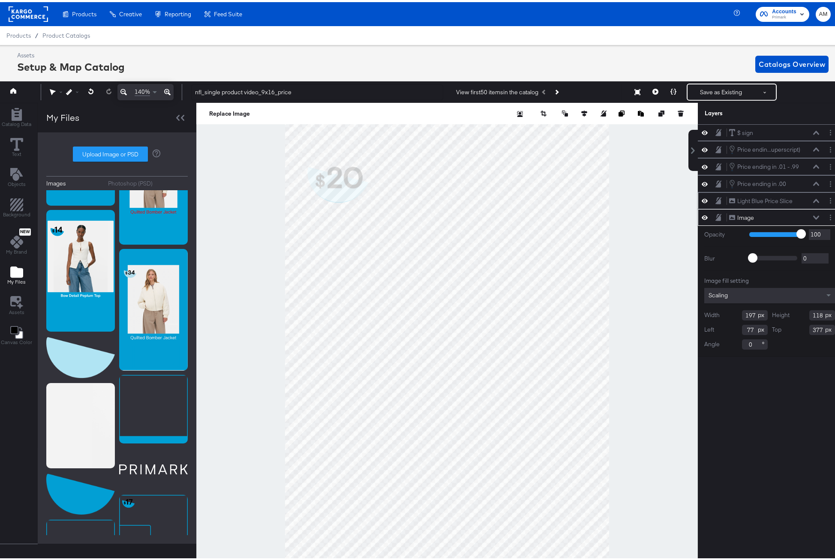
type input "376"
type input "74"
type input "376"
type input "75"
type input "375"
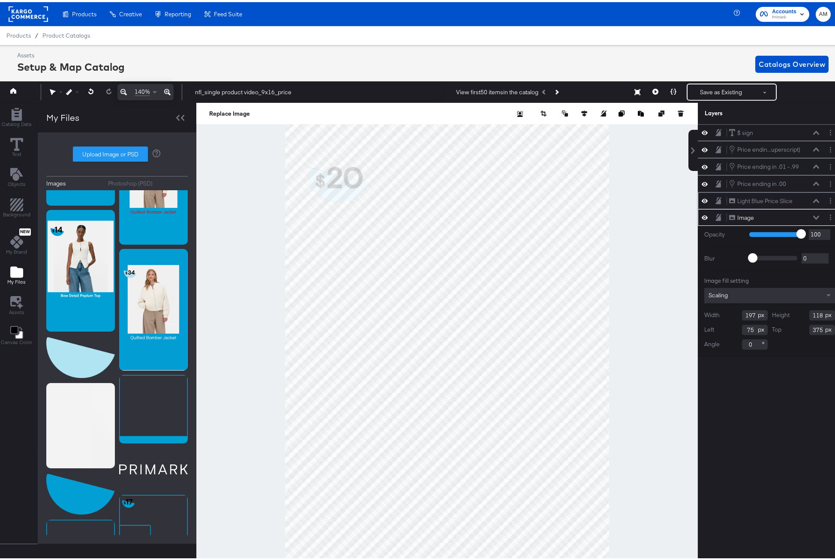
drag, startPoint x: 697, startPoint y: 215, endPoint x: 697, endPoint y: 204, distance: 10.3
click at [702, 215] on icon at bounding box center [705, 215] width 6 height 4
click at [702, 199] on icon at bounding box center [705, 198] width 6 height 7
click at [702, 214] on icon at bounding box center [705, 216] width 6 height 6
click at [713, 91] on button "Save as Existing" at bounding box center [720, 89] width 67 height 15
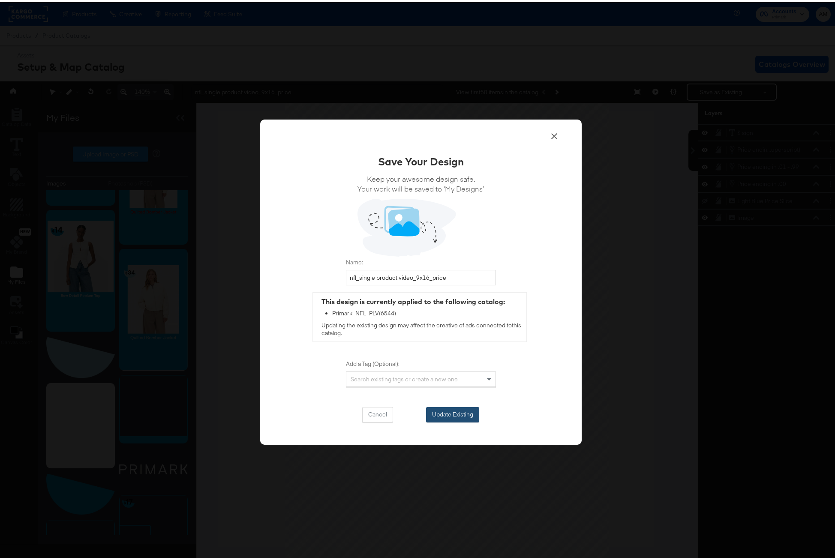
click at [441, 413] on button "Update Existing" at bounding box center [452, 412] width 53 height 15
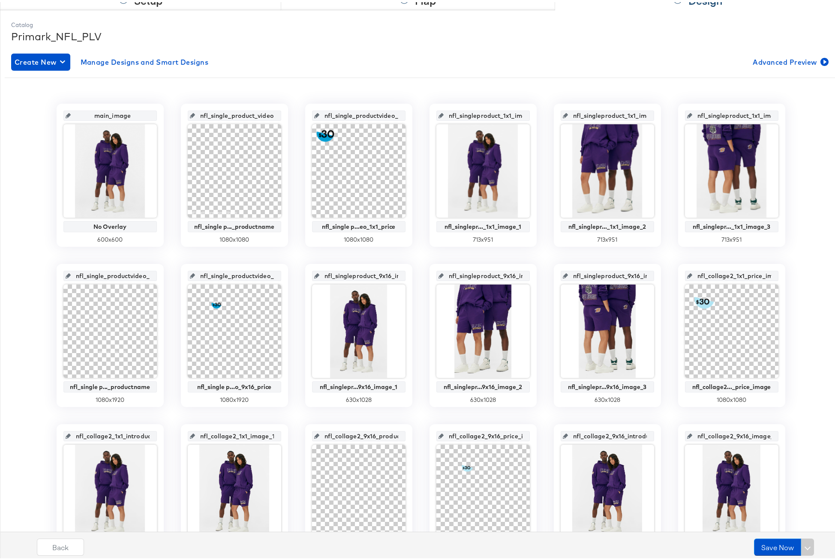
scroll to position [93, 0]
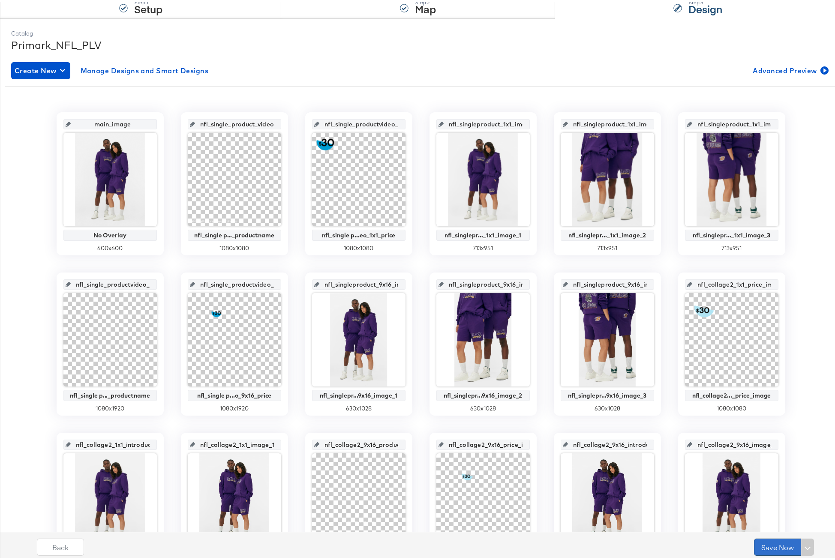
click at [763, 545] on button "Save Now" at bounding box center [777, 545] width 47 height 17
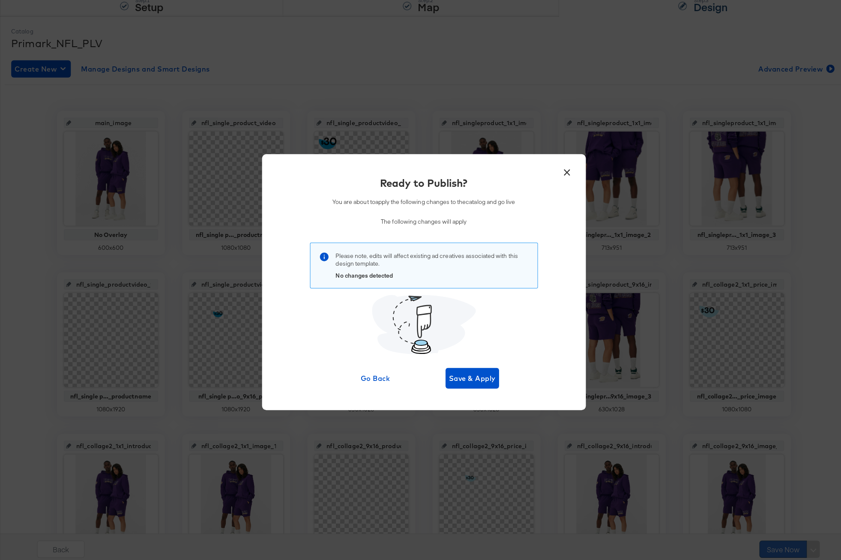
scroll to position [0, 0]
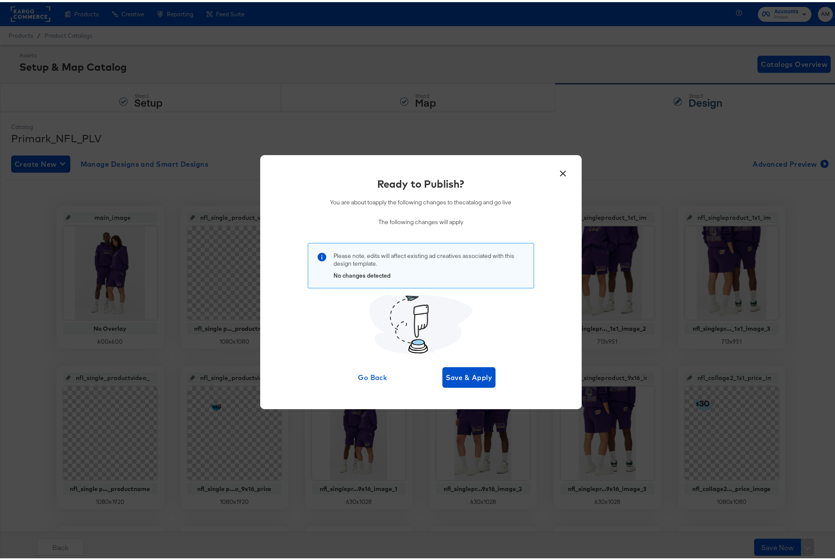
click at [597, 361] on div "× Ready to Publish? You are about to apply the following changes to the catalog…" at bounding box center [420, 280] width 841 height 560
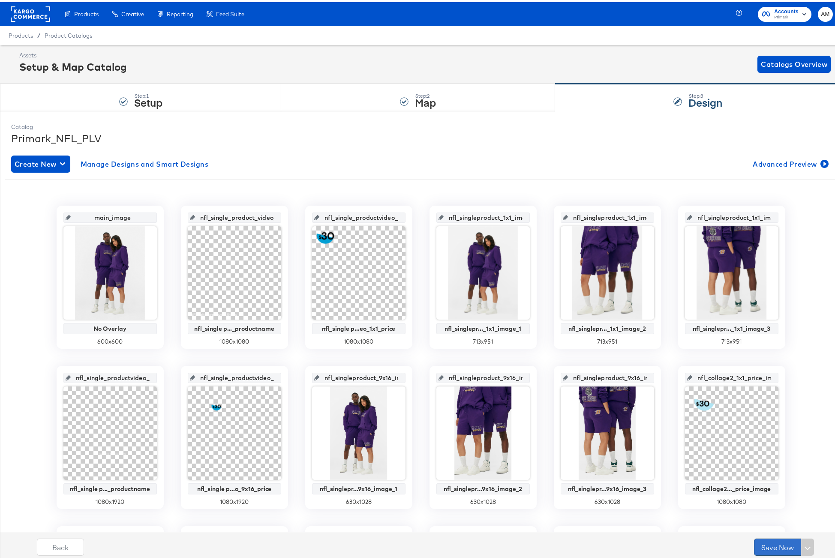
click at [767, 548] on button "Save Now" at bounding box center [777, 545] width 47 height 17
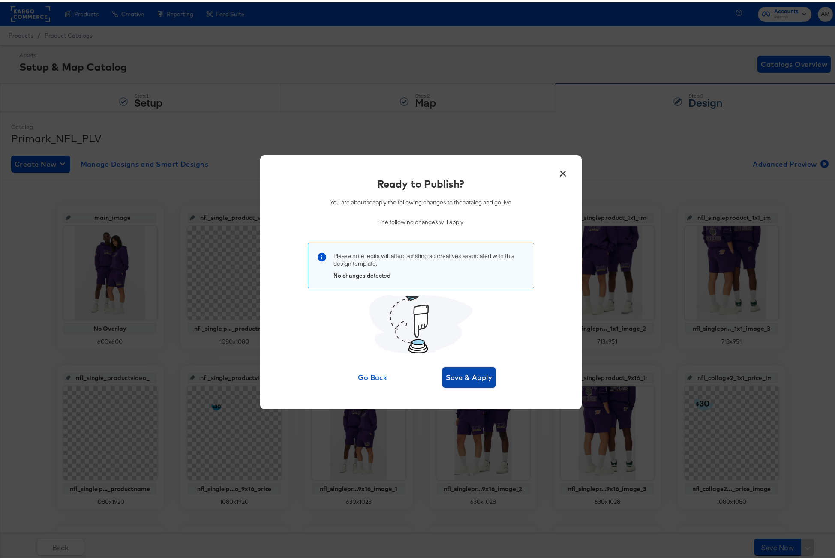
click at [466, 380] on span "Save & Apply" at bounding box center [469, 375] width 47 height 12
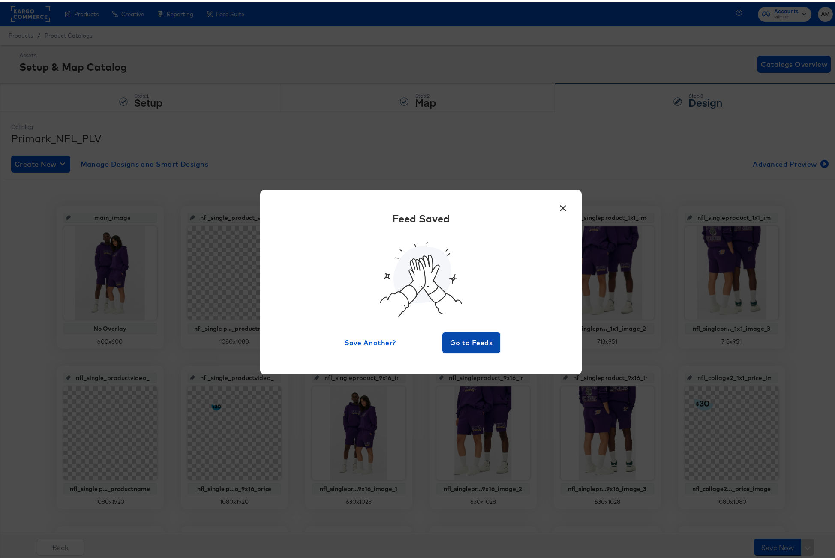
click at [458, 339] on span "Go to Feeds" at bounding box center [471, 341] width 51 height 12
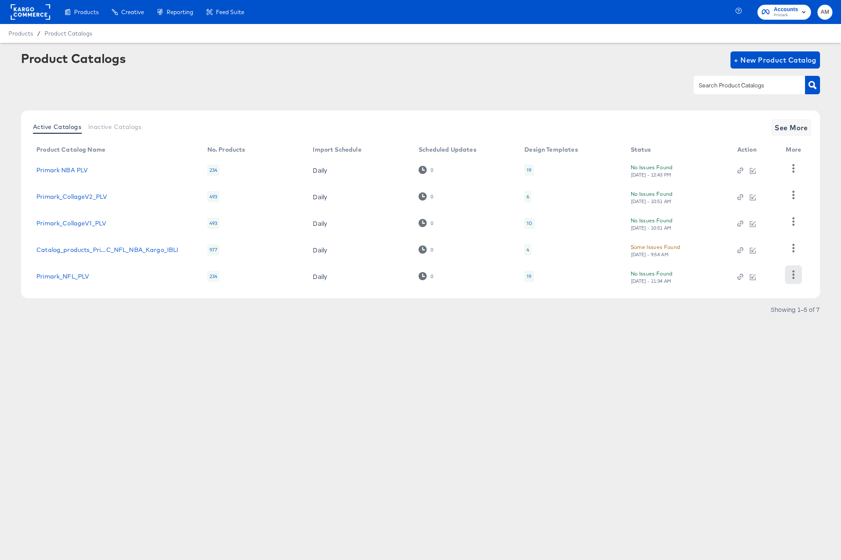
click at [792, 274] on icon "button" at bounding box center [794, 274] width 8 height 8
click at [734, 233] on div "HUD Checks (Internal)" at bounding box center [759, 232] width 86 height 14
click at [69, 171] on link "Primark NBA PLV" at bounding box center [61, 170] width 51 height 7
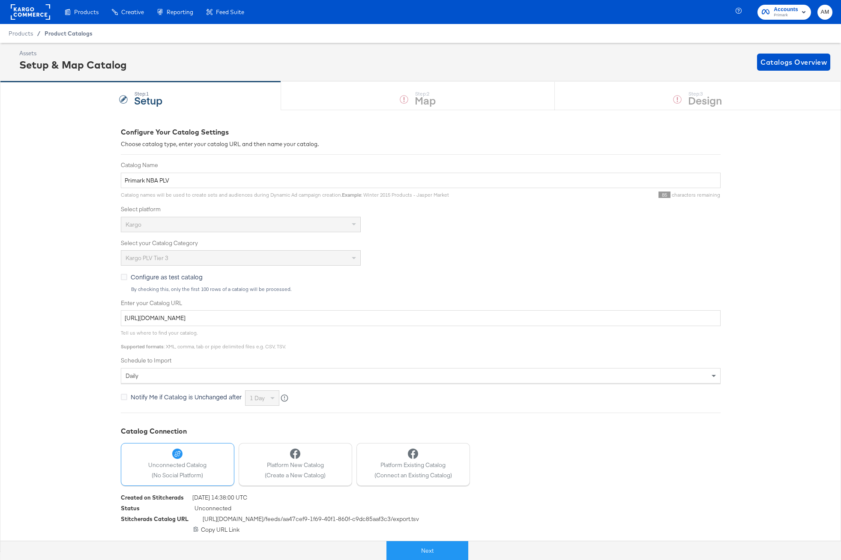
click at [75, 33] on span "Product Catalogs" at bounding box center [69, 33] width 48 height 7
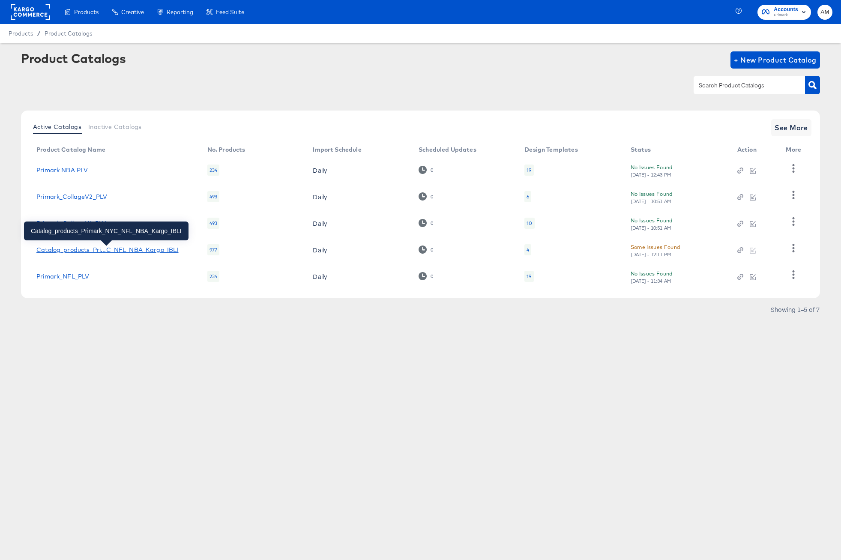
click at [155, 248] on div "Catalog_products_Pri...C_NFL_NBA_Kargo_IBLI" at bounding box center [107, 249] width 142 height 7
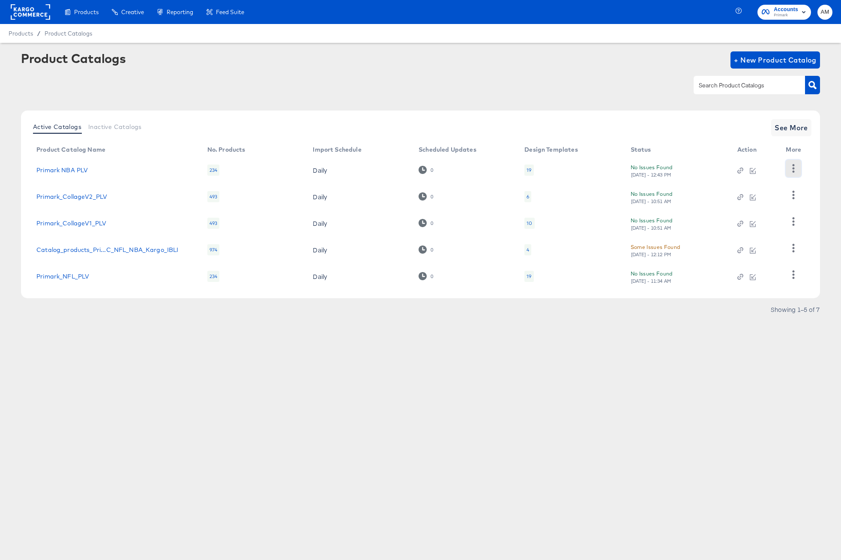
click at [793, 170] on icon "button" at bounding box center [794, 168] width 8 height 8
click at [745, 200] on div "HUD Checks (Internal)" at bounding box center [759, 200] width 86 height 14
click at [791, 276] on icon "button" at bounding box center [794, 274] width 8 height 8
click at [775, 232] on div "HUD Checks (Internal)" at bounding box center [759, 232] width 86 height 14
click at [794, 197] on icon "button" at bounding box center [794, 195] width 2 height 8
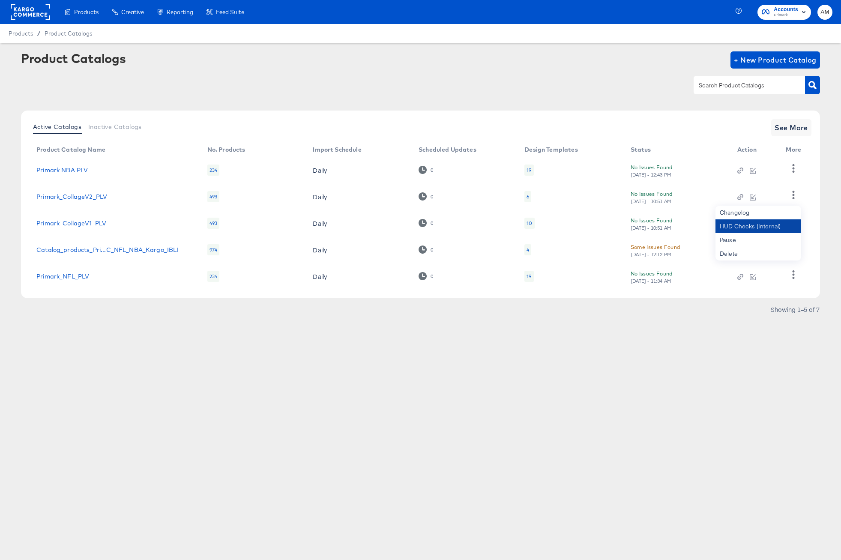
click at [757, 227] on div "HUD Checks (Internal)" at bounding box center [759, 226] width 86 height 14
click at [462, 346] on div "Products Products Product Catalogs Enhance Your Product Catalog, Map Them to Pu…" at bounding box center [420, 280] width 841 height 560
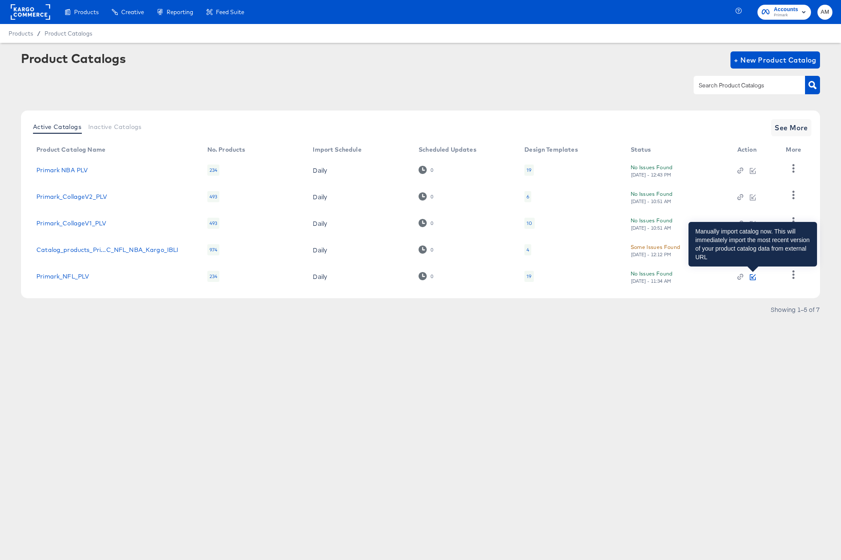
click at [755, 278] on icon "button" at bounding box center [753, 277] width 6 height 6
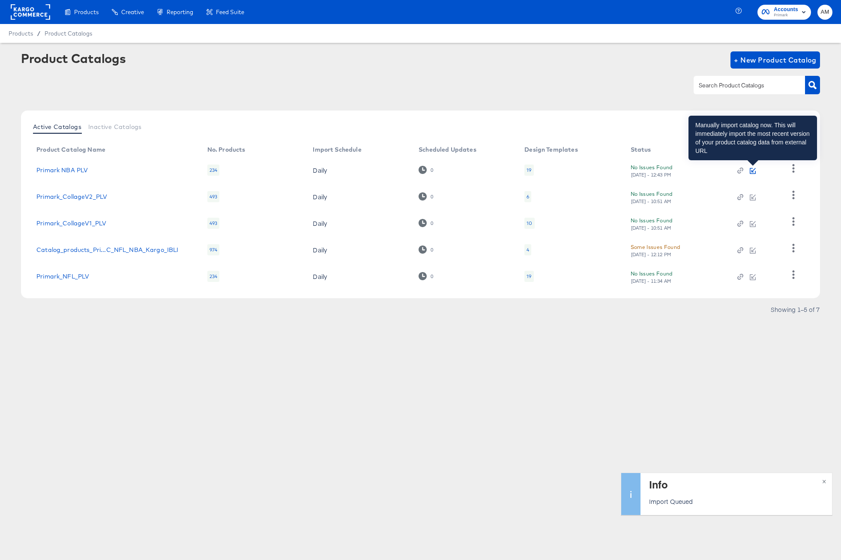
click at [752, 171] on icon "button" at bounding box center [754, 170] width 4 height 4
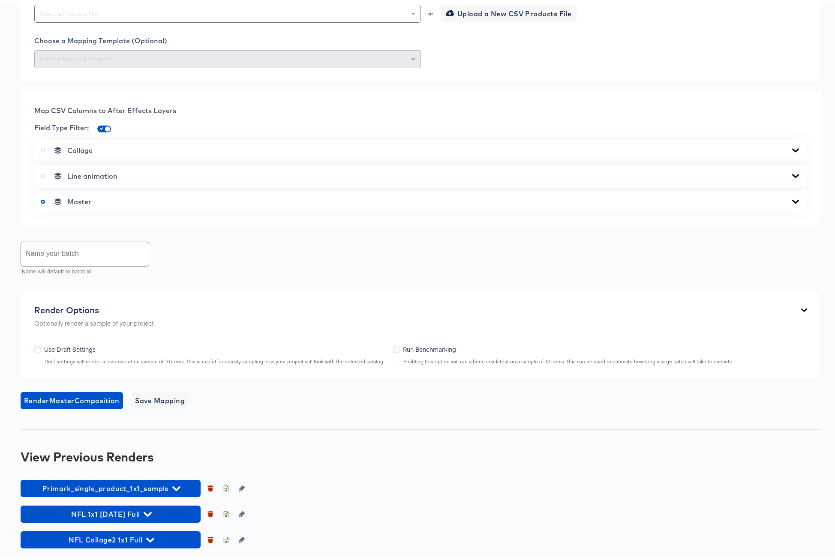
scroll to position [324, 0]
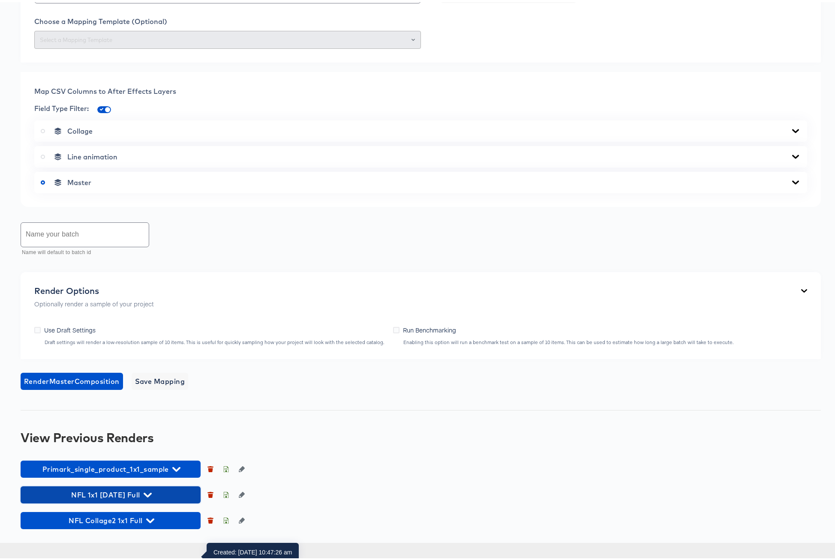
click at [157, 499] on span "NFL 1x1 [DATE] Full" at bounding box center [110, 493] width 171 height 12
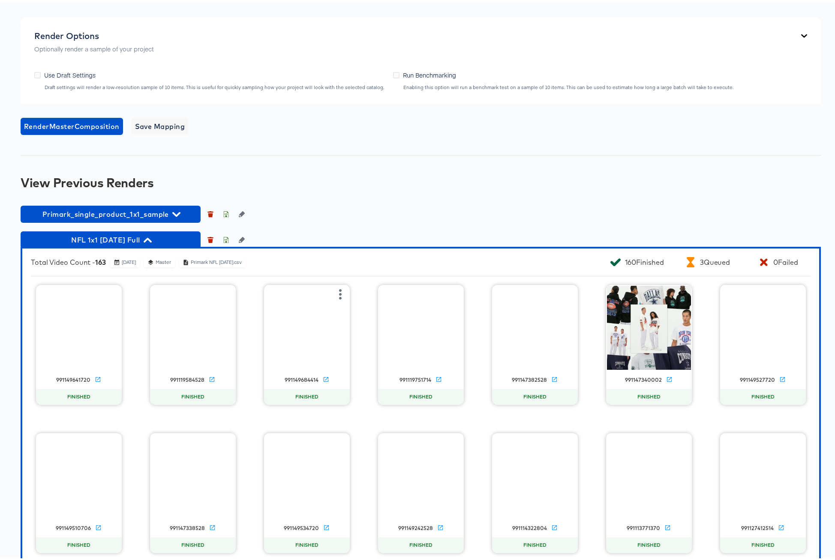
scroll to position [616, 0]
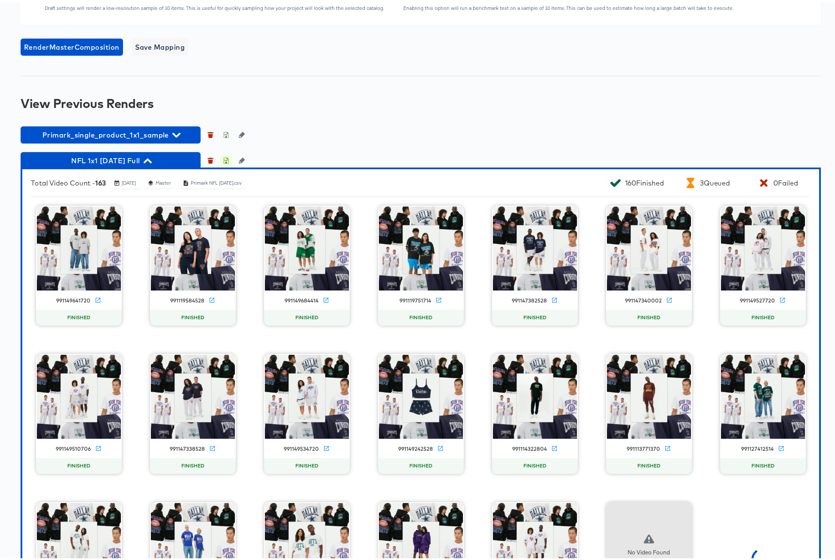
click at [228, 162] on icon "button" at bounding box center [226, 159] width 6 height 6
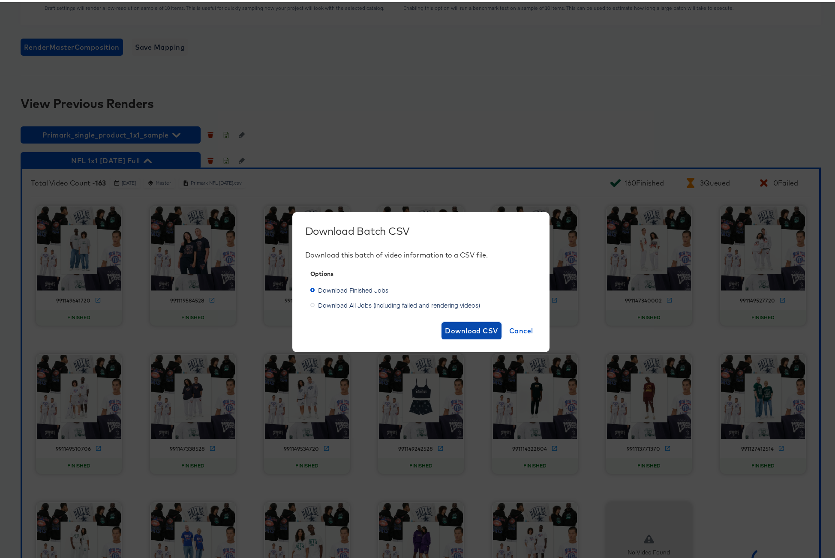
click at [477, 331] on span "Download CSV" at bounding box center [471, 329] width 53 height 12
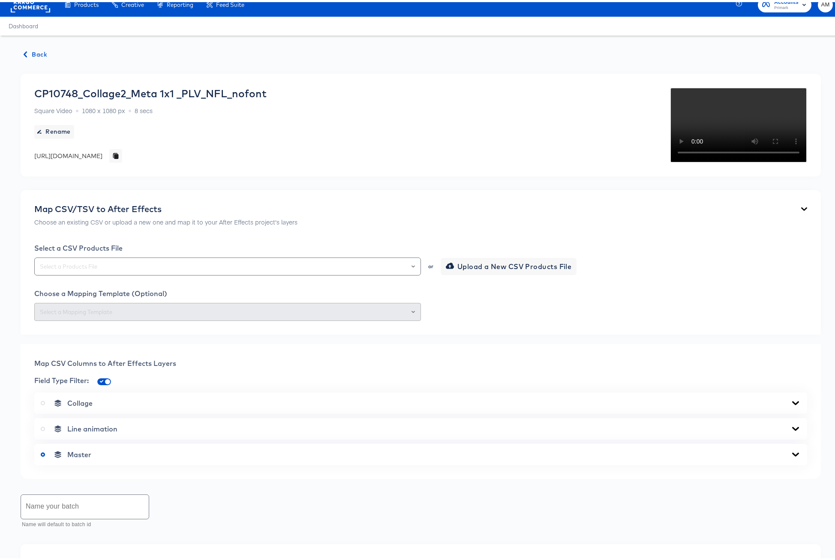
scroll to position [0, 0]
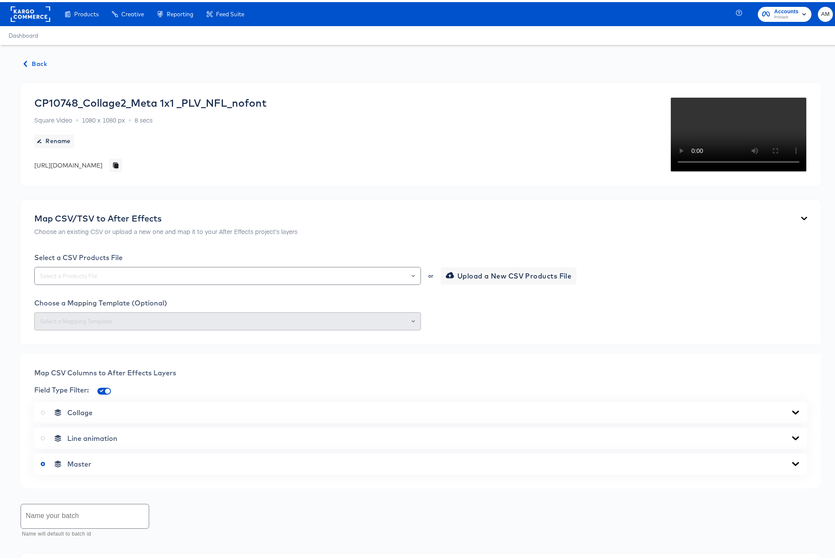
click at [32, 60] on span "Back" at bounding box center [35, 62] width 23 height 11
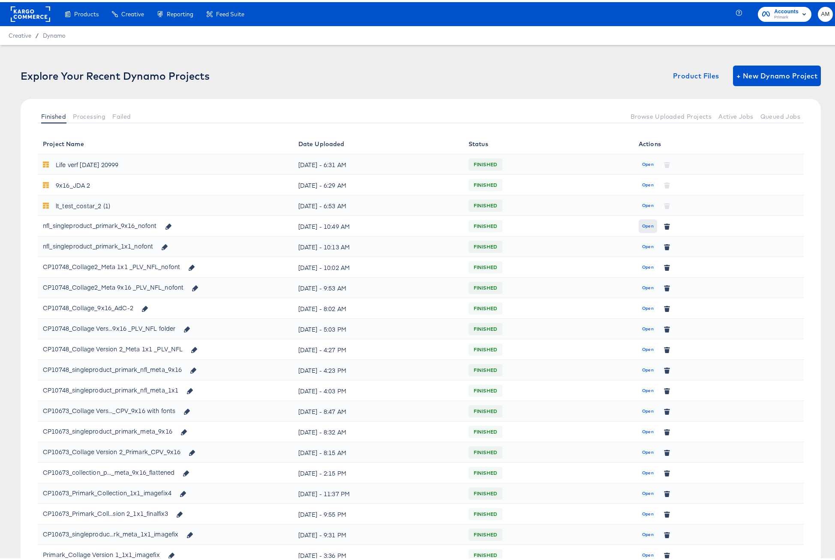
click at [643, 220] on span "Open" at bounding box center [648, 224] width 12 height 8
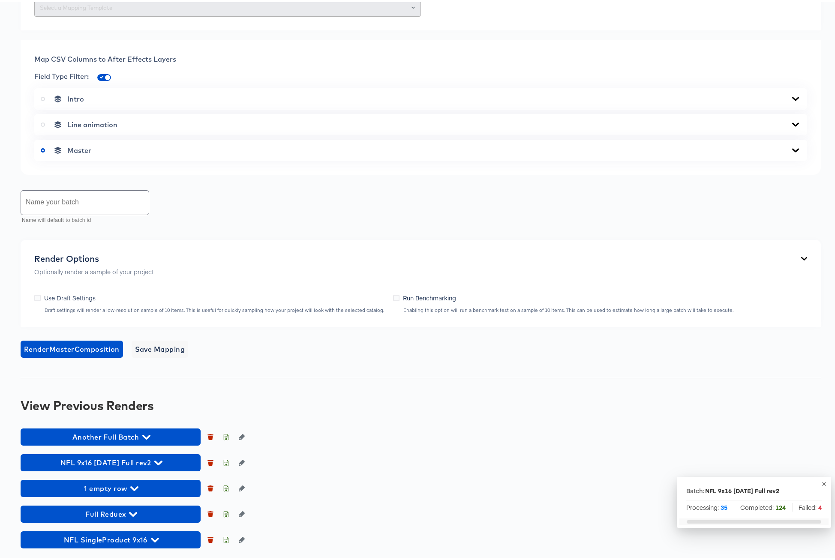
scroll to position [480, 0]
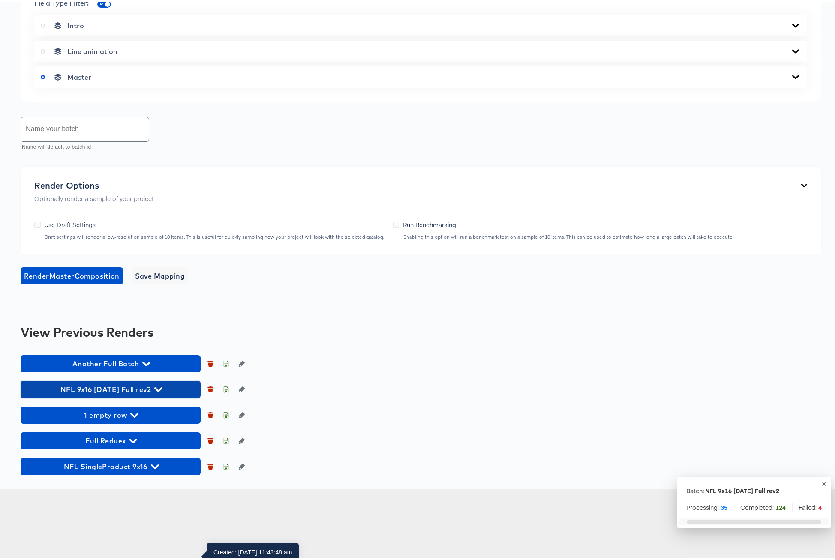
click at [161, 392] on icon "button" at bounding box center [158, 388] width 8 height 8
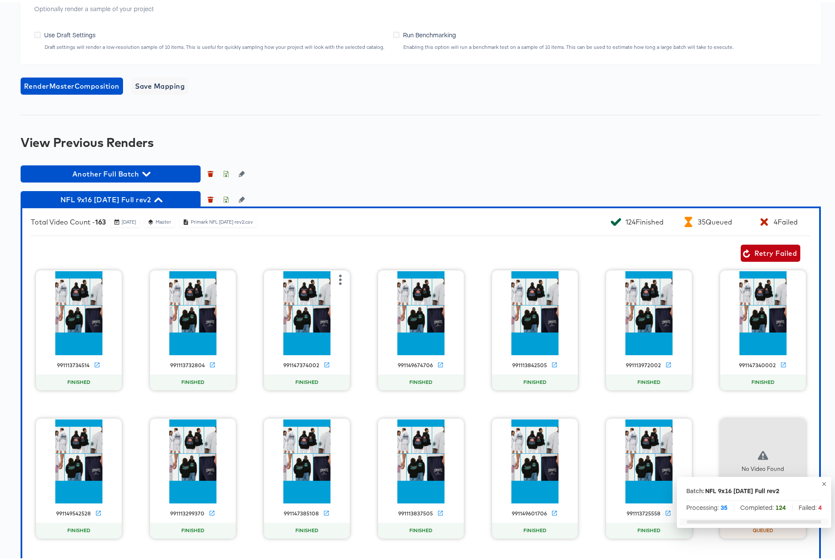
scroll to position [578, 0]
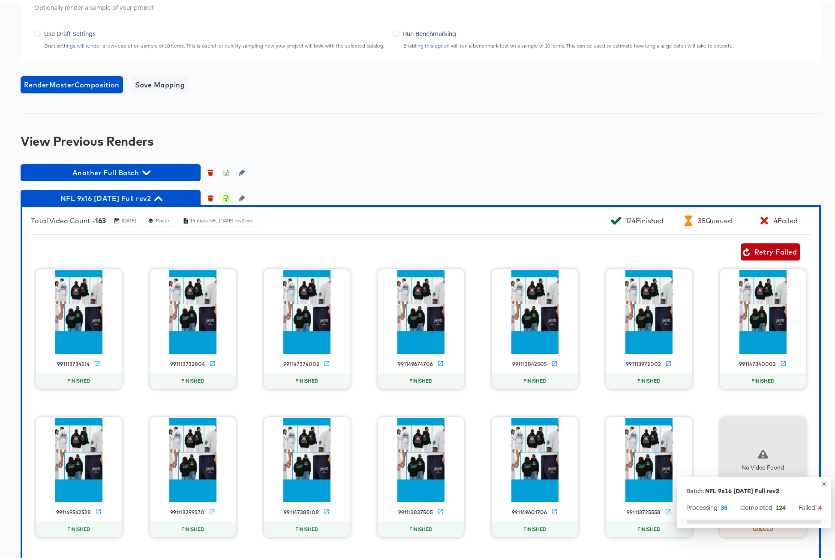
click at [226, 199] on icon "button" at bounding box center [226, 196] width 6 height 6
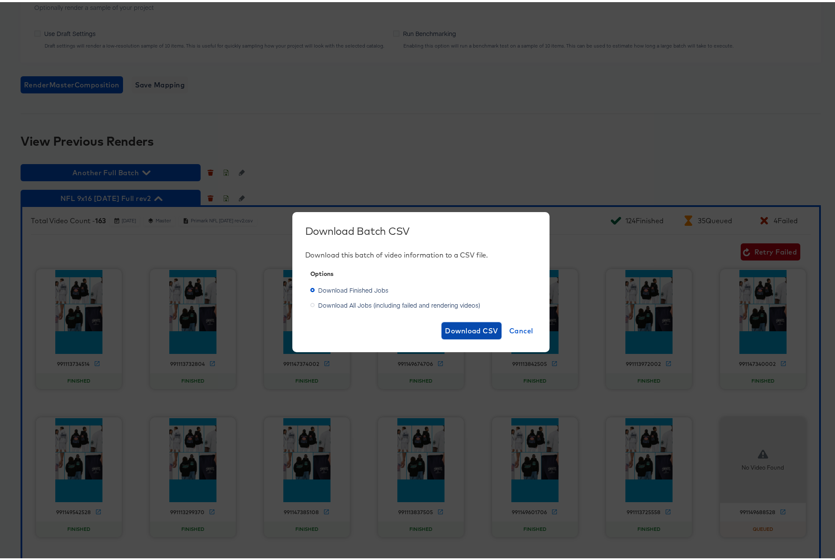
click at [456, 326] on span "Download CSV" at bounding box center [471, 329] width 53 height 12
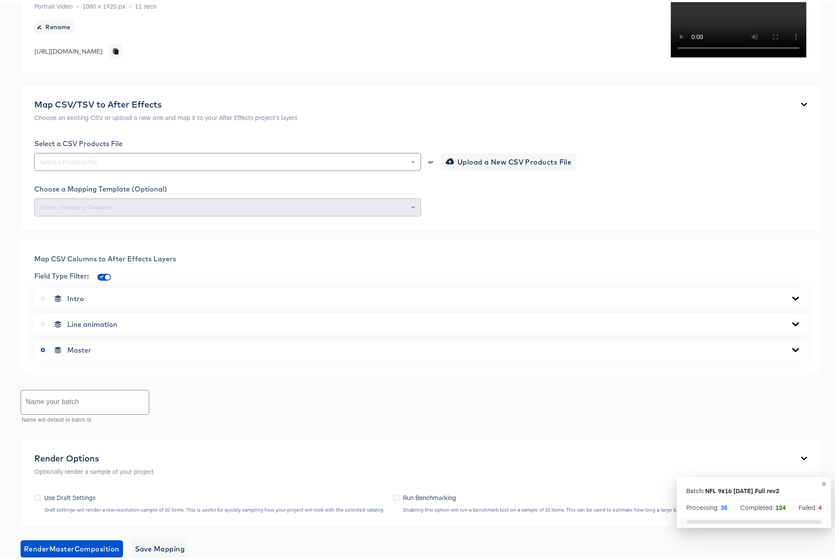
scroll to position [0, 0]
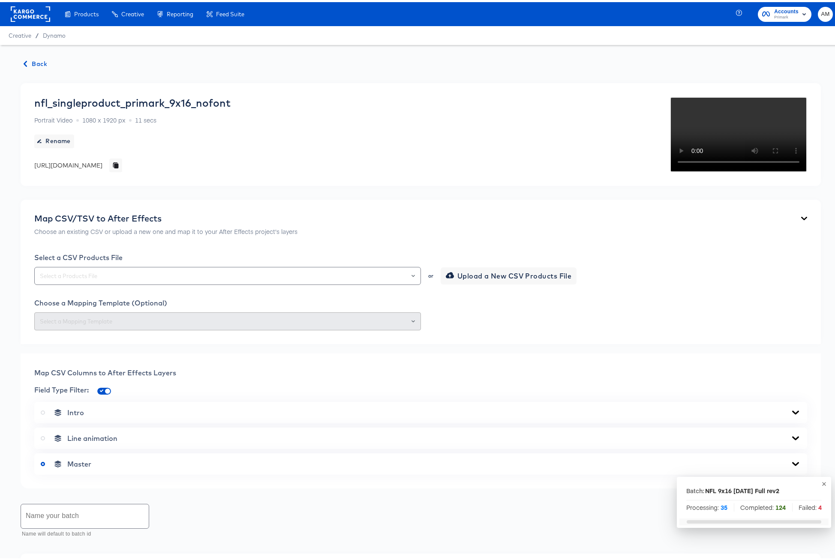
click at [34, 61] on span "Back" at bounding box center [35, 62] width 23 height 11
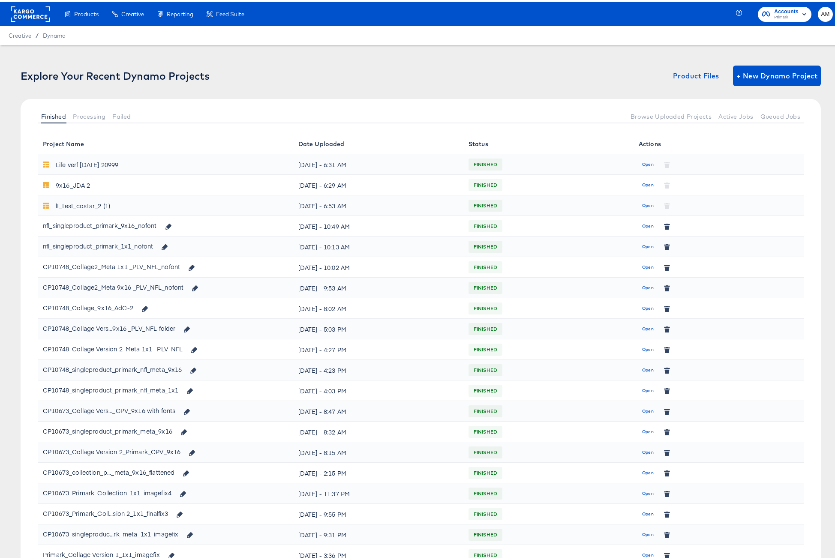
scroll to position [2, 0]
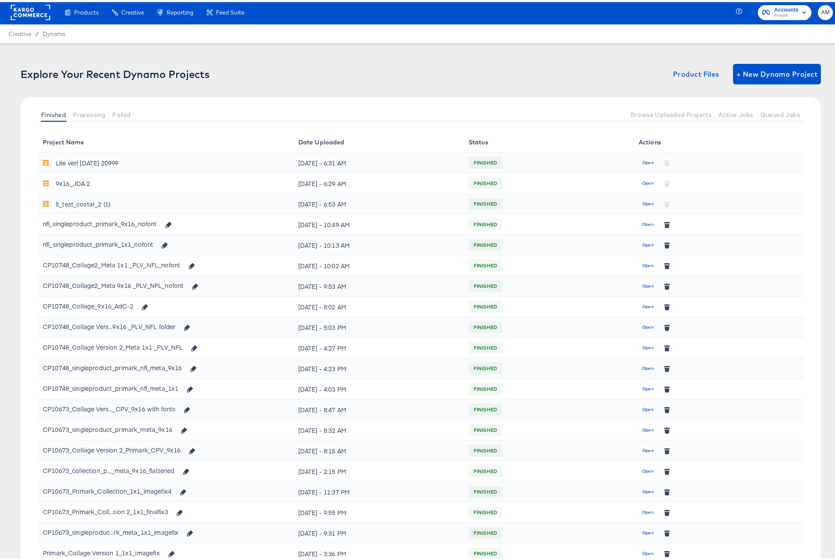
click at [645, 282] on span "Open" at bounding box center [648, 284] width 12 height 8
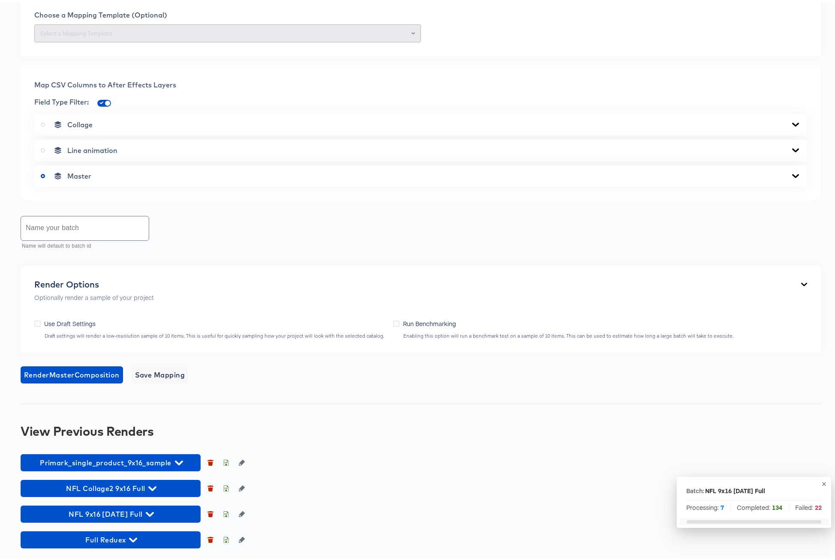
scroll to position [455, 0]
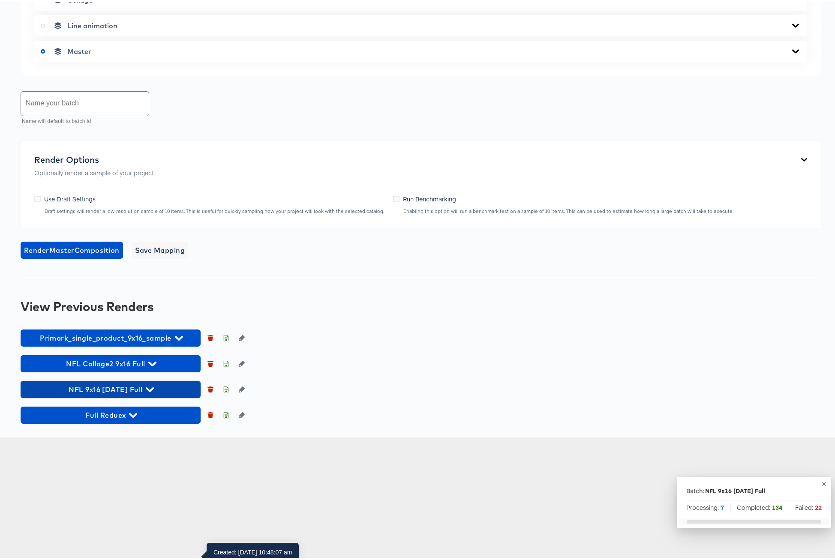
click at [154, 392] on icon "button" at bounding box center [150, 388] width 8 height 8
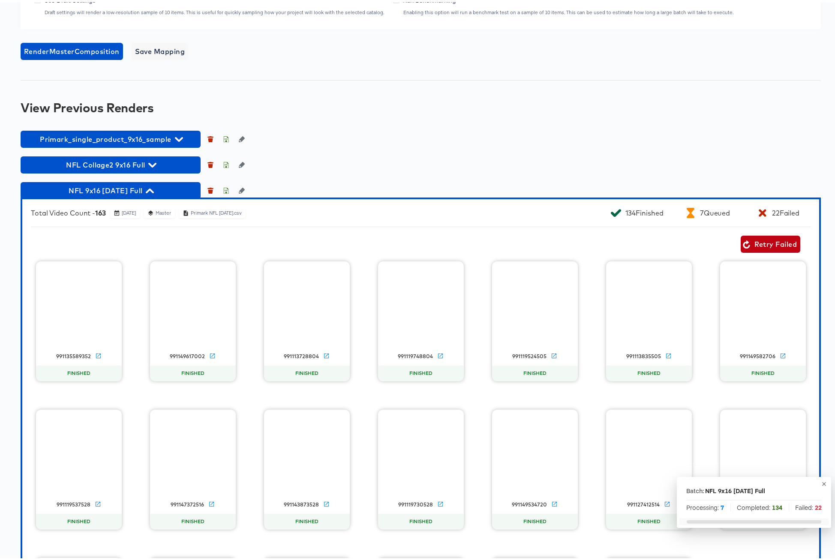
scroll to position [763, 0]
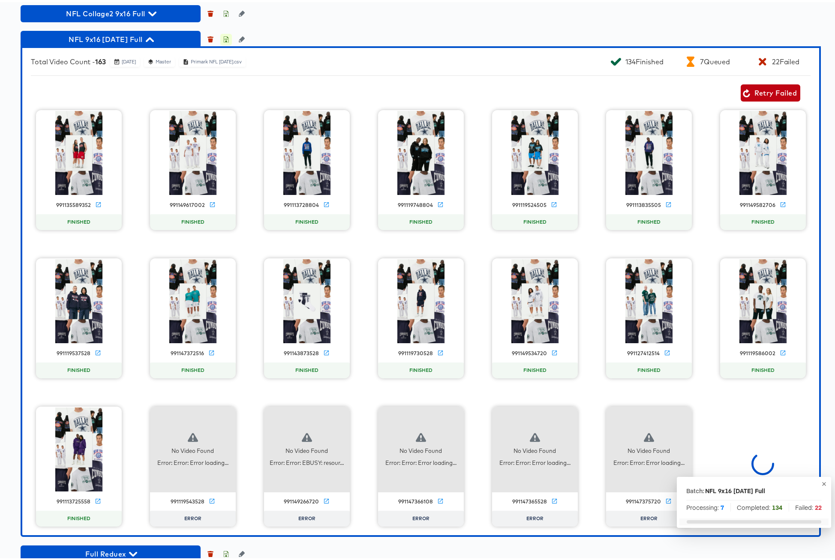
click at [226, 40] on icon "button" at bounding box center [226, 37] width 6 height 6
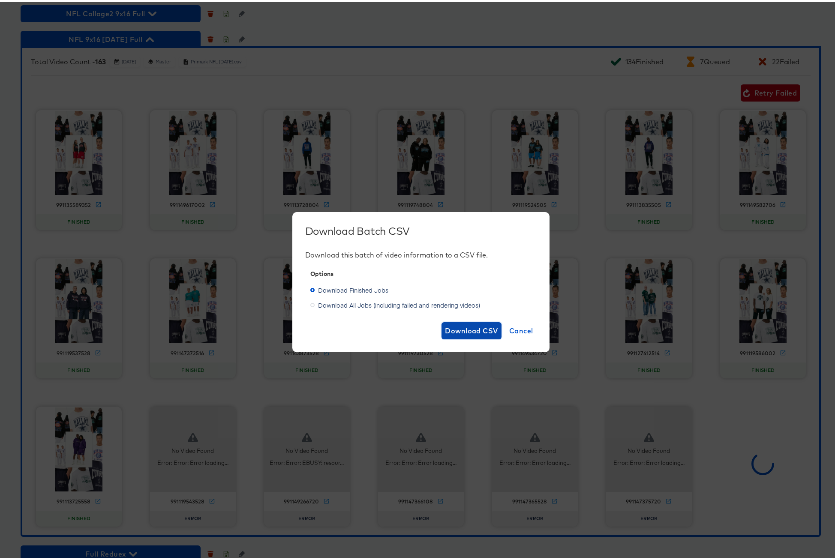
click at [473, 329] on span "Download CSV" at bounding box center [471, 329] width 53 height 12
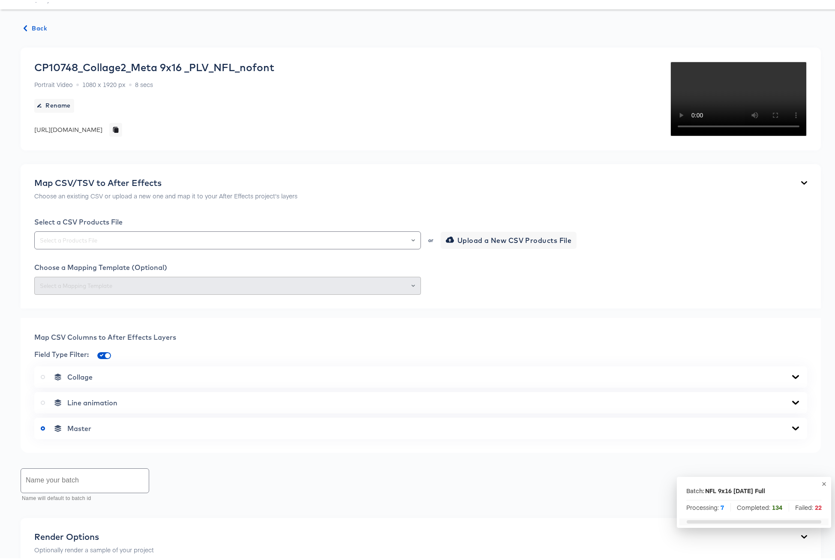
scroll to position [0, 0]
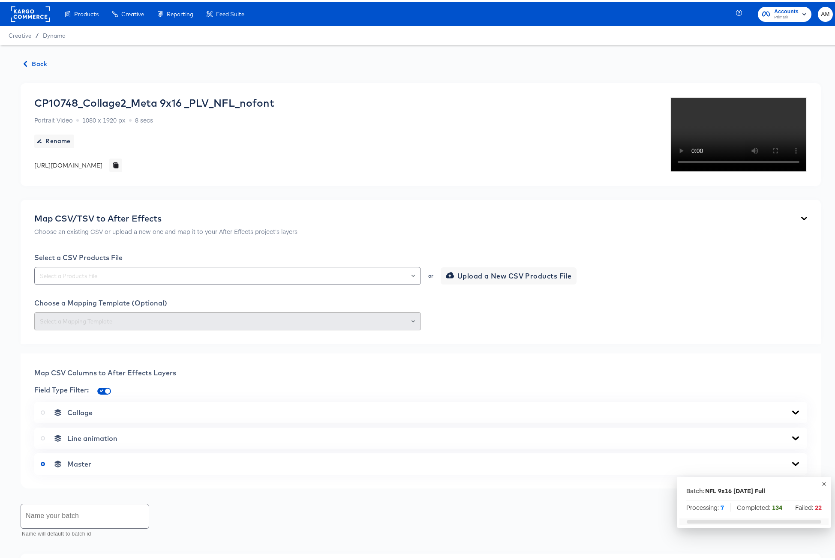
click at [38, 63] on span "Back" at bounding box center [35, 62] width 23 height 11
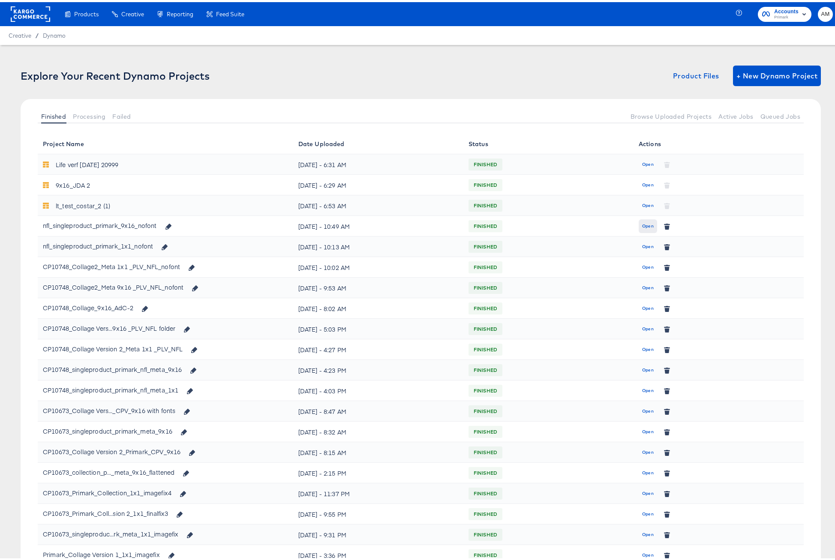
click at [644, 225] on span "Open" at bounding box center [648, 224] width 12 height 8
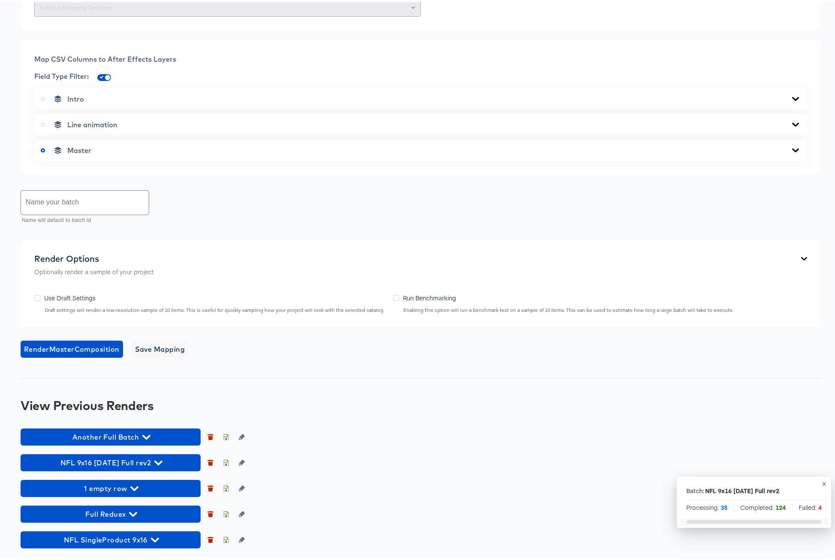
scroll to position [480, 0]
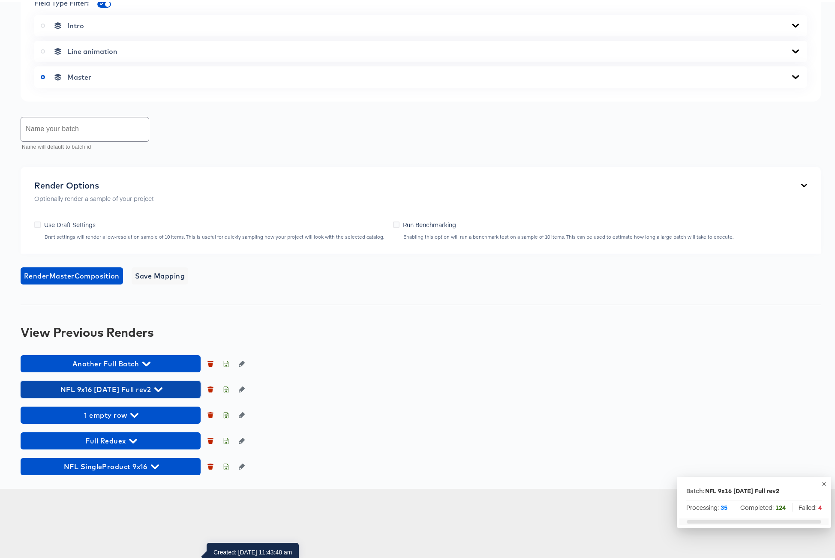
click at [162, 392] on icon "button" at bounding box center [158, 388] width 8 height 8
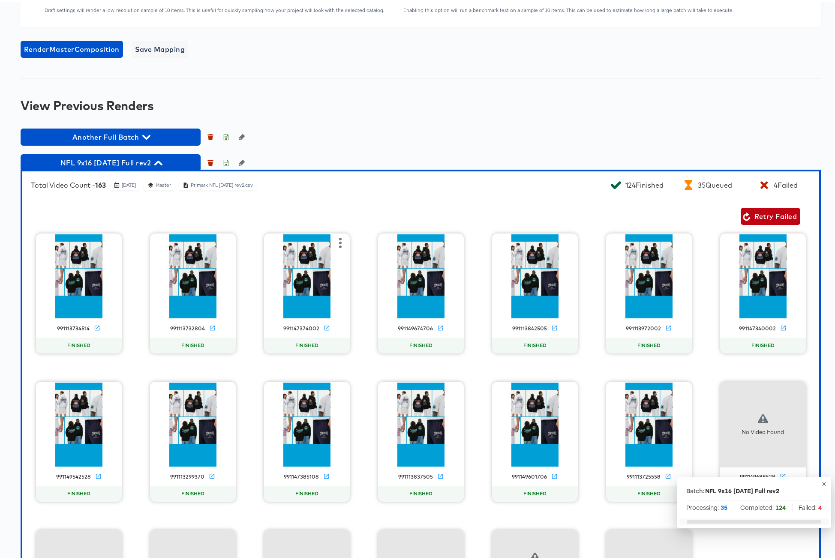
scroll to position [970, 0]
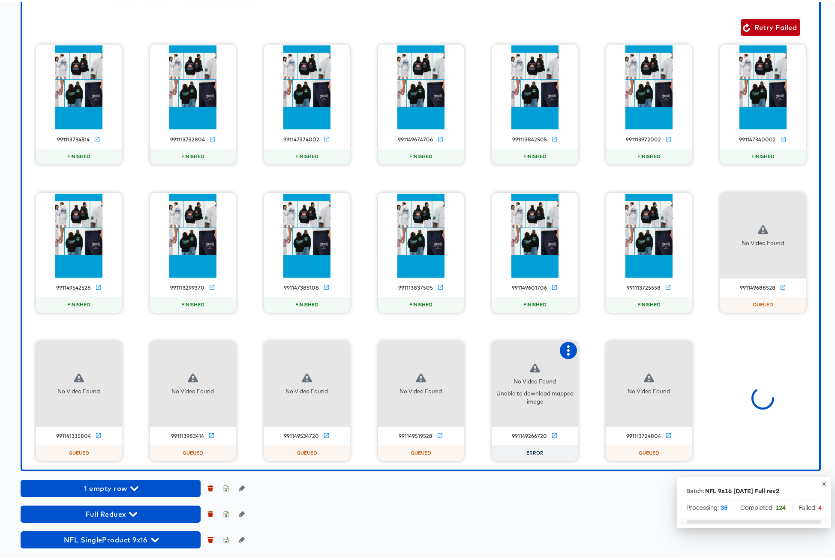
click at [567, 351] on icon "button" at bounding box center [568, 348] width 3 height 10
click at [599, 349] on div "Retry" at bounding box center [599, 347] width 17 height 7
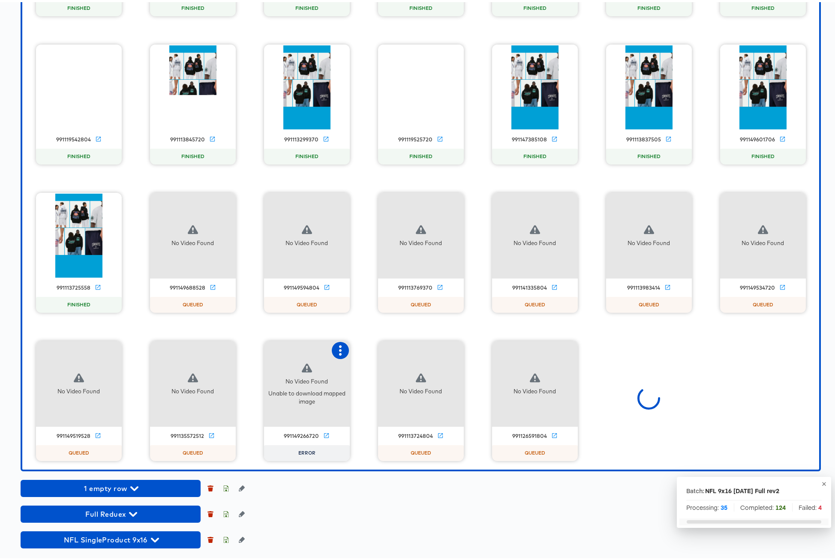
scroll to position [1563, 0]
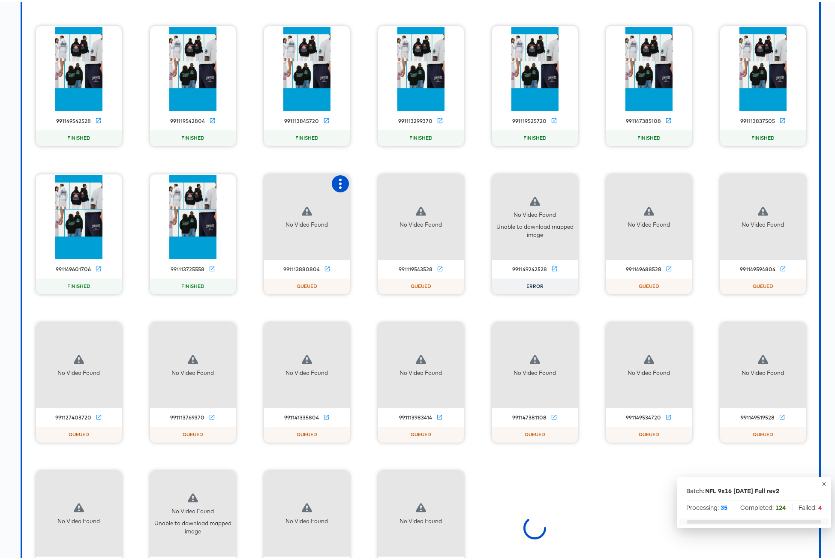
click at [335, 187] on icon "button" at bounding box center [340, 182] width 10 height 10
click at [566, 187] on icon "button" at bounding box center [568, 182] width 10 height 10
click at [603, 184] on div "Retry" at bounding box center [599, 180] width 17 height 7
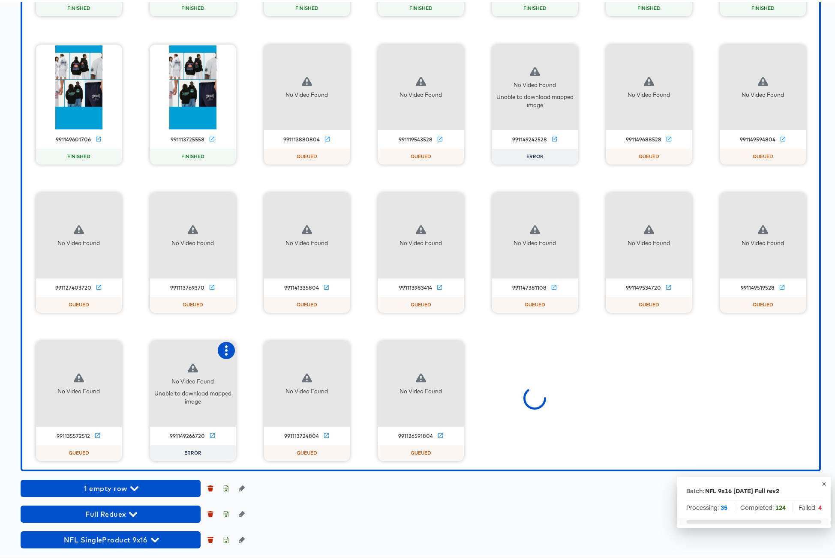
click at [225, 354] on icon "button" at bounding box center [226, 348] width 3 height 10
click at [255, 351] on div "Set as failed" at bounding box center [261, 347] width 36 height 7
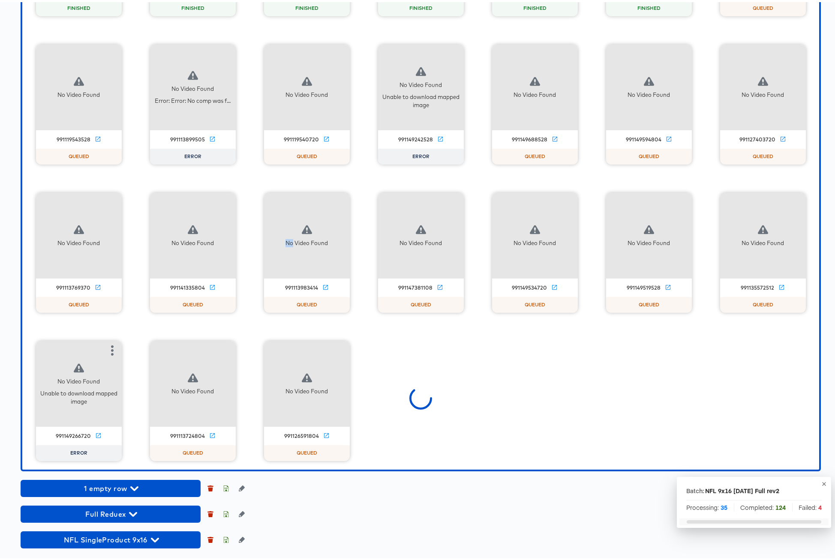
scroll to position [2304, 0]
click at [107, 349] on icon "button" at bounding box center [112, 348] width 10 height 10
click at [136, 350] on div "Retry" at bounding box center [143, 347] width 17 height 7
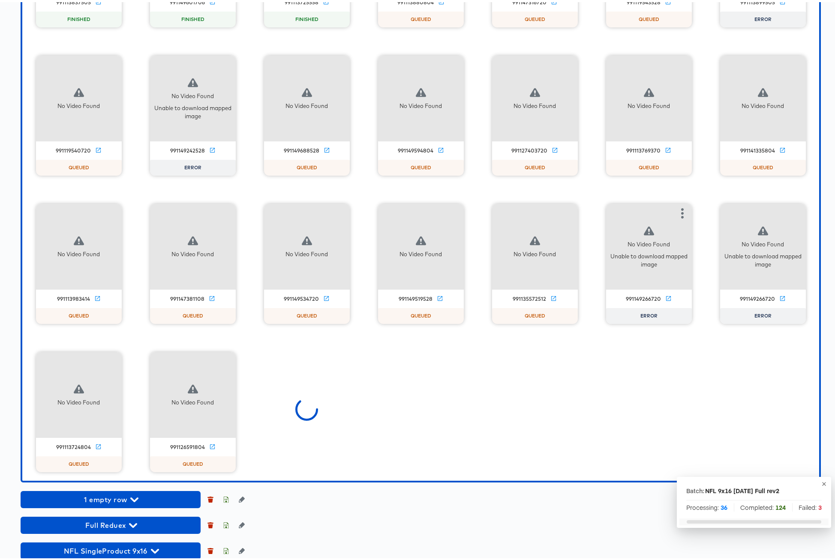
scroll to position [2557, 0]
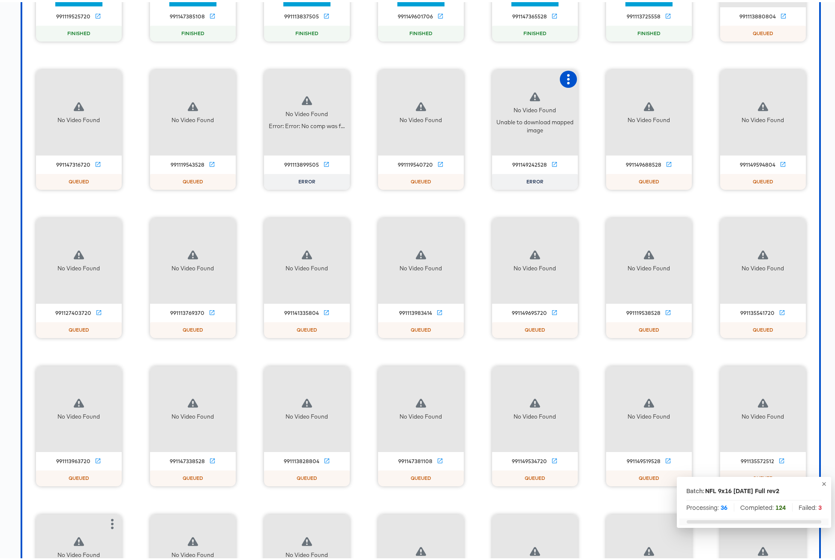
click at [564, 82] on icon "button" at bounding box center [568, 77] width 10 height 10
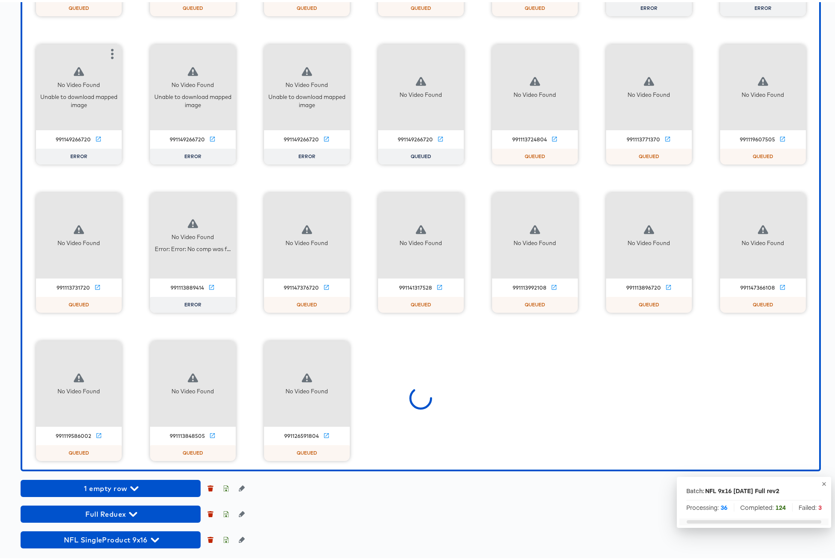
scroll to position [3936, 0]
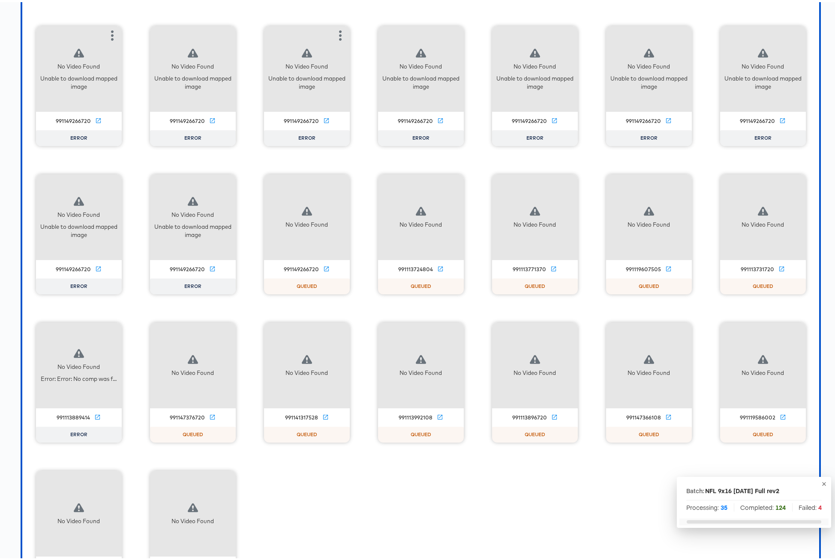
click at [335, 39] on icon "button" at bounding box center [340, 33] width 10 height 10
click at [339, 39] on icon "button" at bounding box center [340, 33] width 3 height 10
click at [107, 39] on icon "button" at bounding box center [112, 33] width 10 height 10
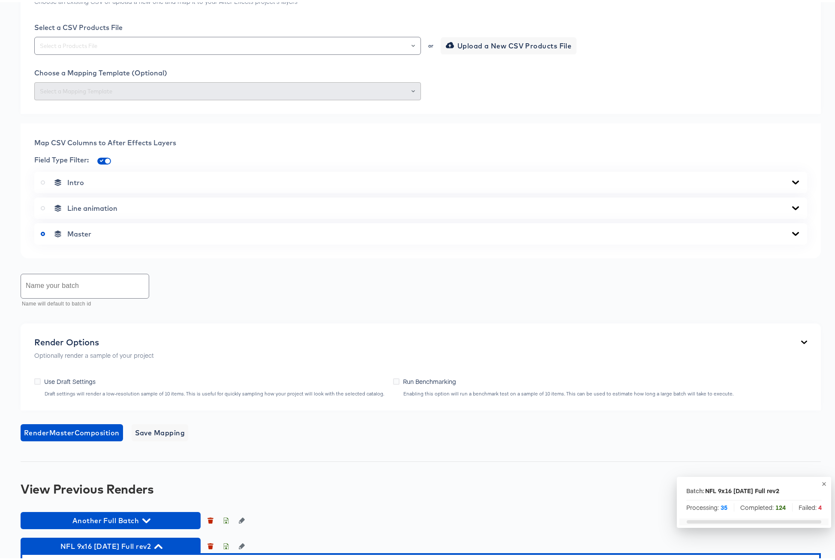
scroll to position [730, 0]
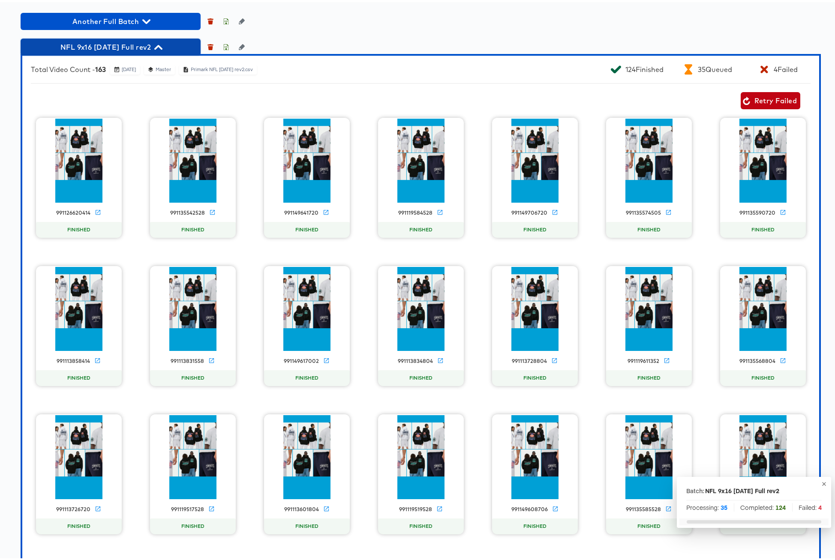
click at [162, 48] on icon "button" at bounding box center [158, 45] width 8 height 5
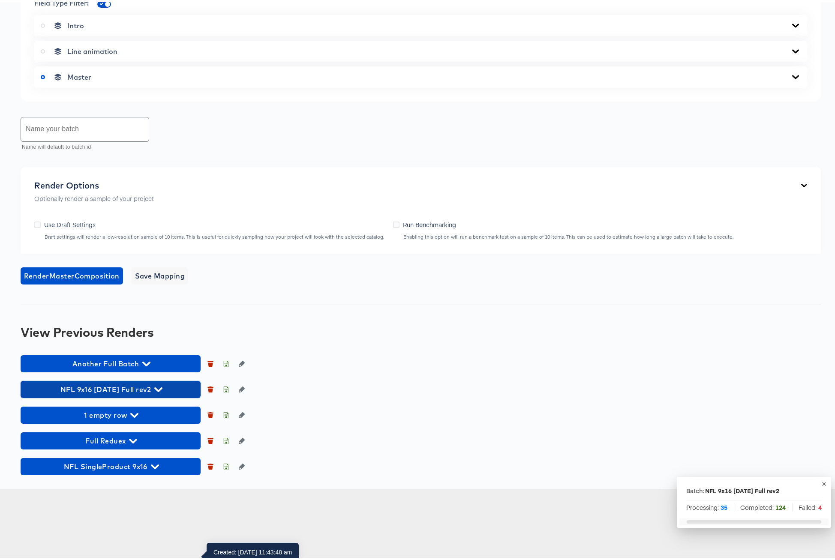
click at [162, 392] on icon "button" at bounding box center [158, 388] width 8 height 8
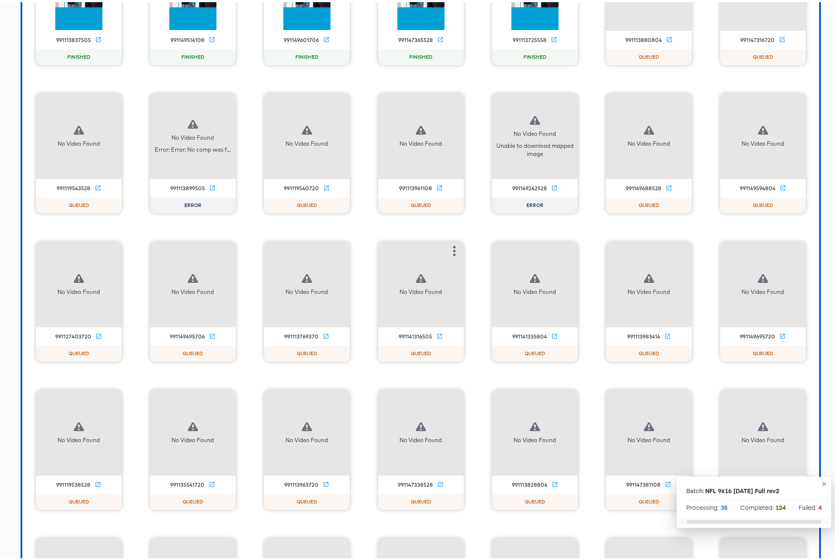
scroll to position [3423, 0]
click at [225, 106] on icon "button" at bounding box center [226, 101] width 10 height 10
click at [269, 109] on div "Retry" at bounding box center [269, 100] width 64 height 17
click at [567, 106] on icon "button" at bounding box center [568, 101] width 3 height 10
click at [593, 104] on div "Retry" at bounding box center [599, 100] width 17 height 7
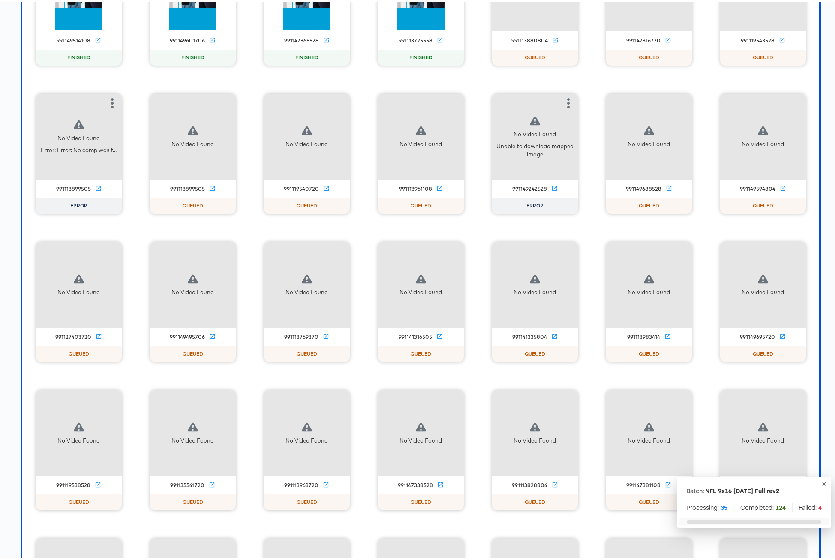
scroll to position [3275, 0]
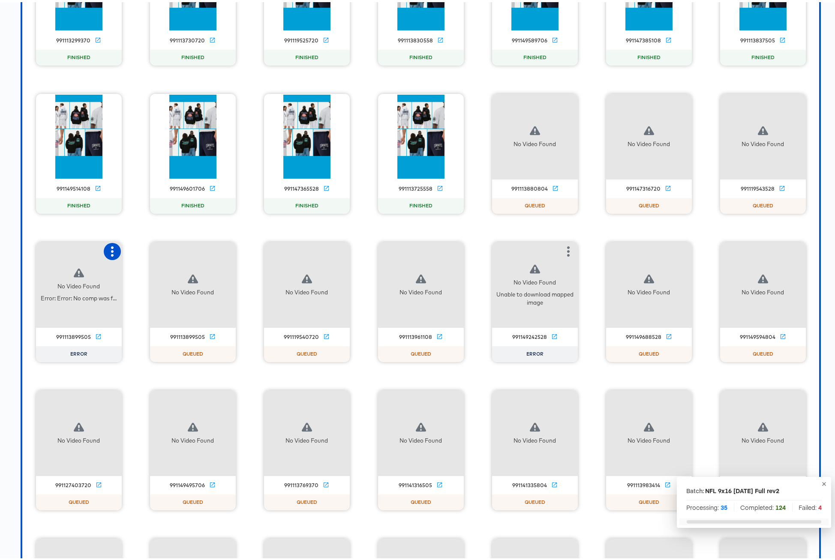
click at [111, 255] on icon "button" at bounding box center [112, 249] width 10 height 10
click at [563, 255] on icon "button" at bounding box center [568, 249] width 10 height 10
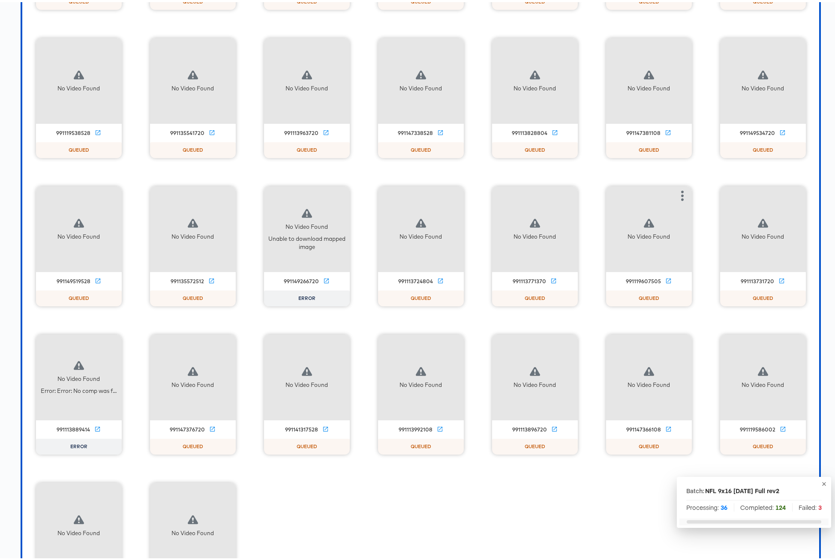
scroll to position [3830, 0]
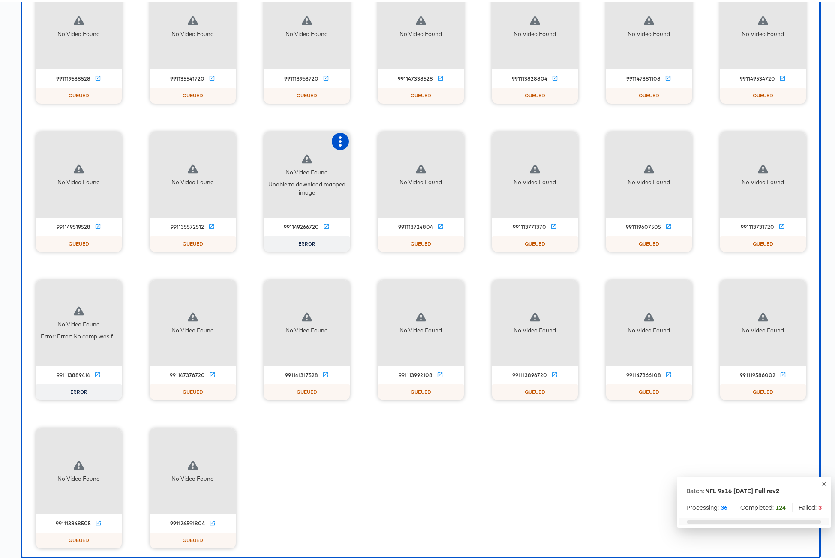
click at [335, 144] on icon "button" at bounding box center [340, 139] width 10 height 10
click at [382, 147] on div "Retry" at bounding box center [383, 138] width 64 height 17
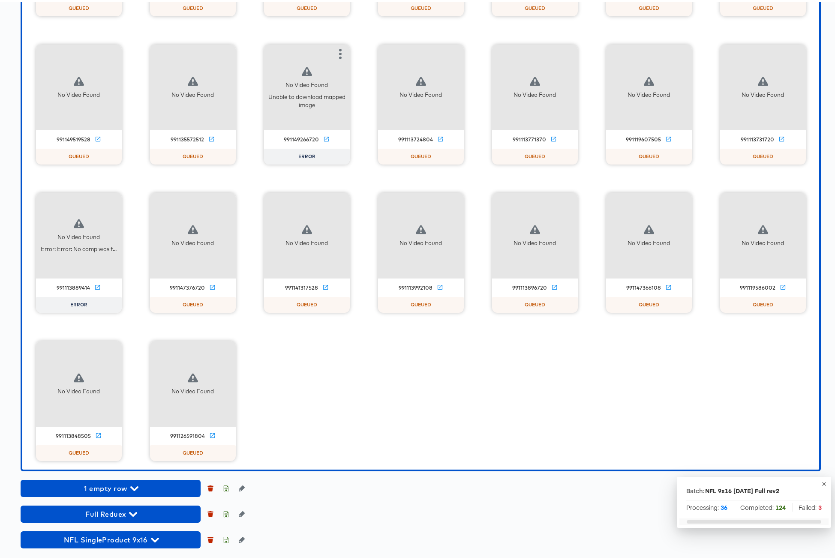
scroll to position [4029, 0]
click at [110, 205] on icon "button" at bounding box center [112, 200] width 10 height 10
click at [146, 203] on div "Retry" at bounding box center [143, 199] width 17 height 7
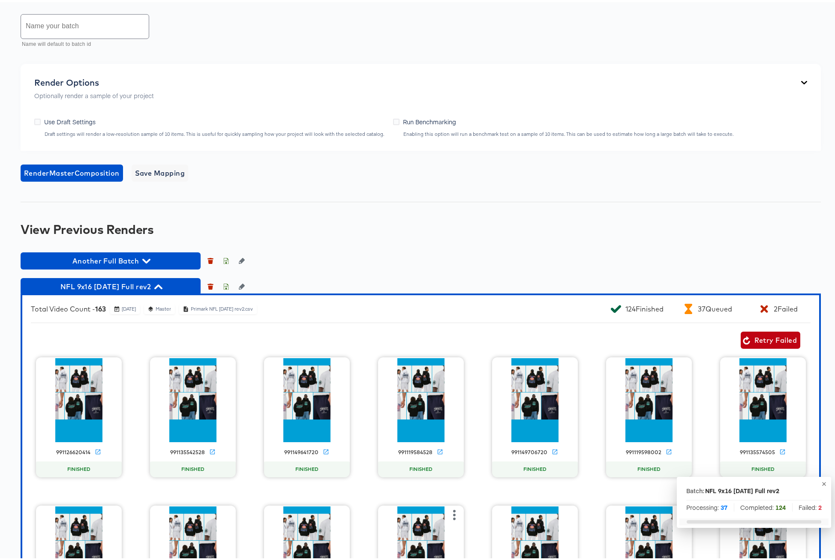
scroll to position [633, 0]
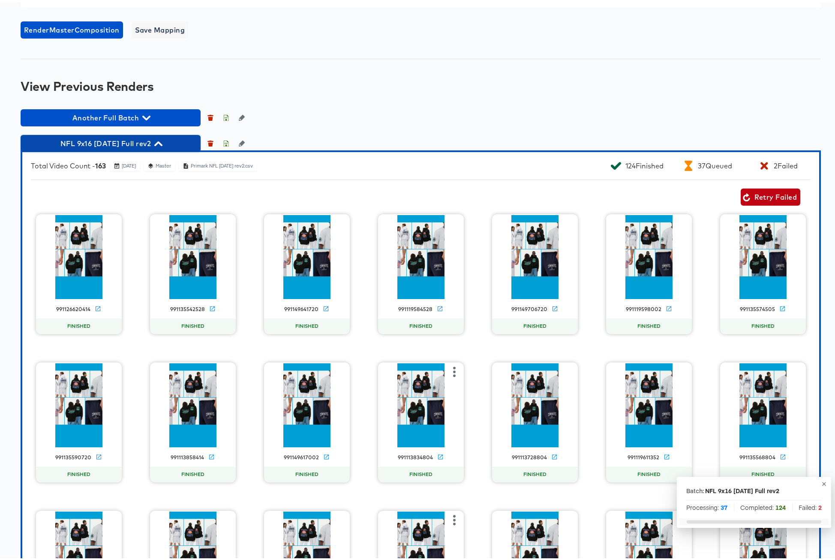
click at [162, 146] on icon "button" at bounding box center [158, 142] width 8 height 8
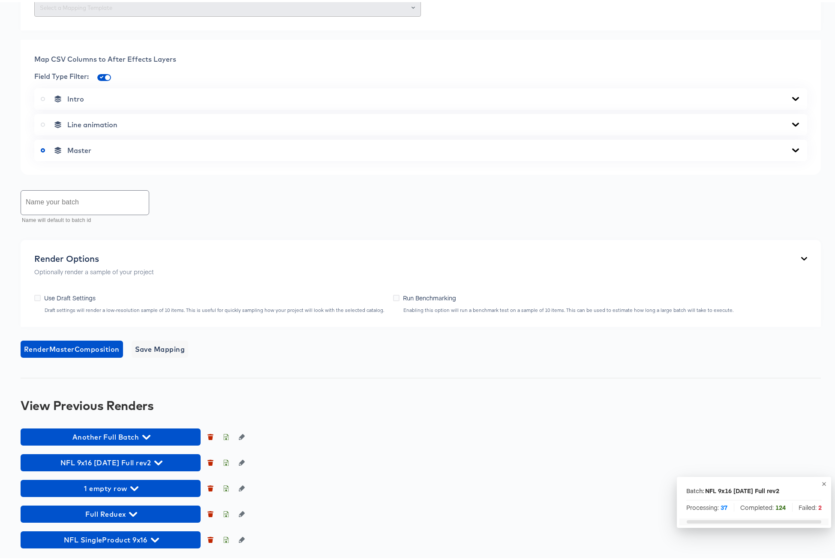
scroll to position [480, 0]
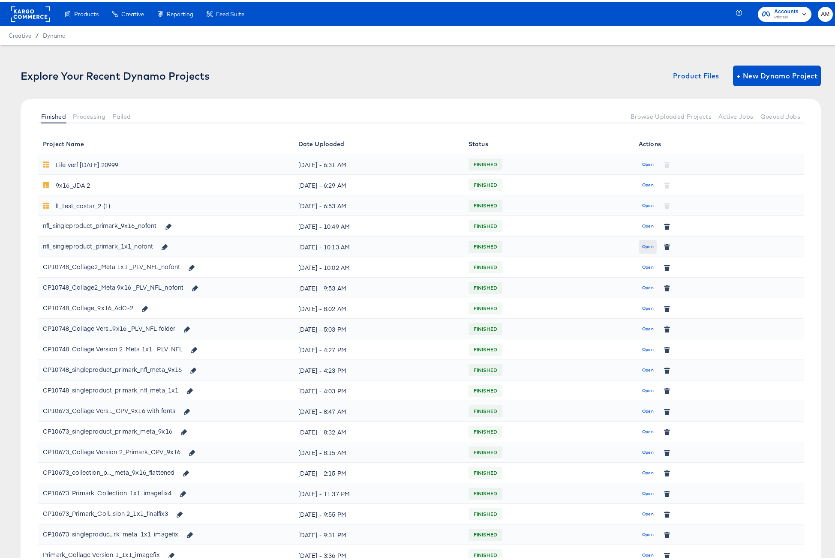
click at [645, 243] on span "Open" at bounding box center [648, 245] width 12 height 8
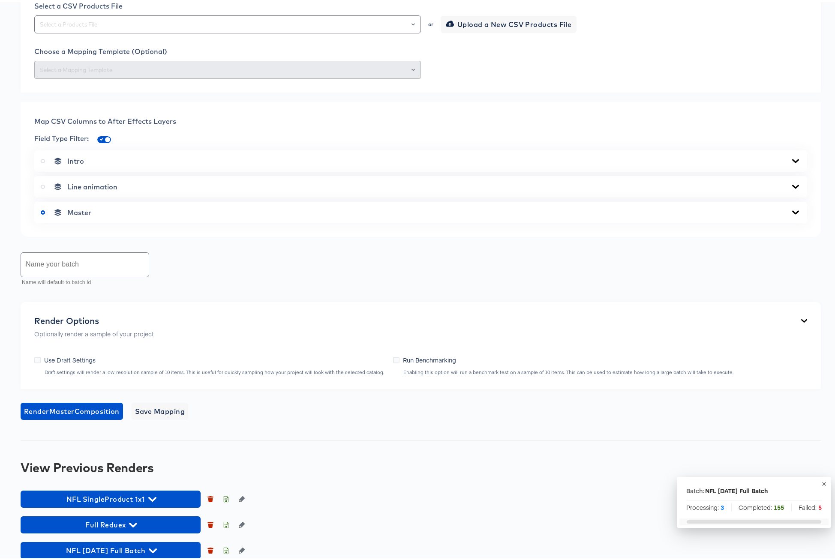
scroll to position [324, 0]
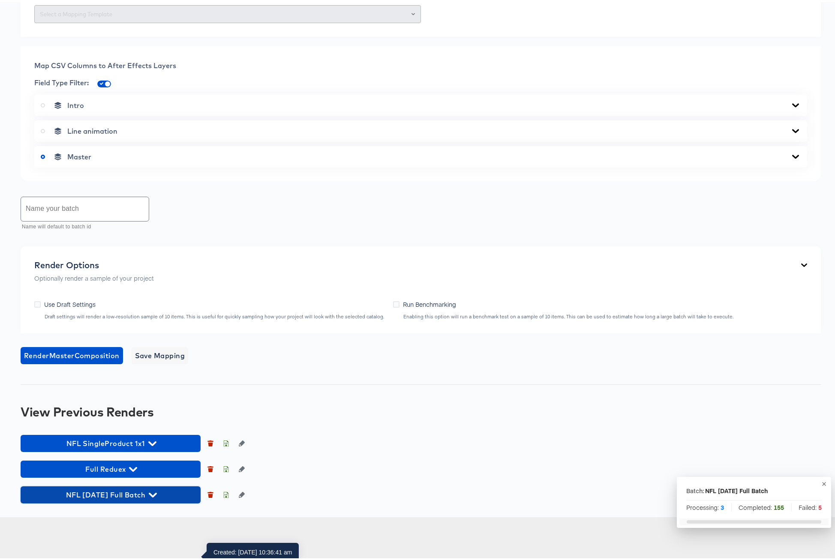
click at [157, 497] on icon "button" at bounding box center [153, 493] width 8 height 8
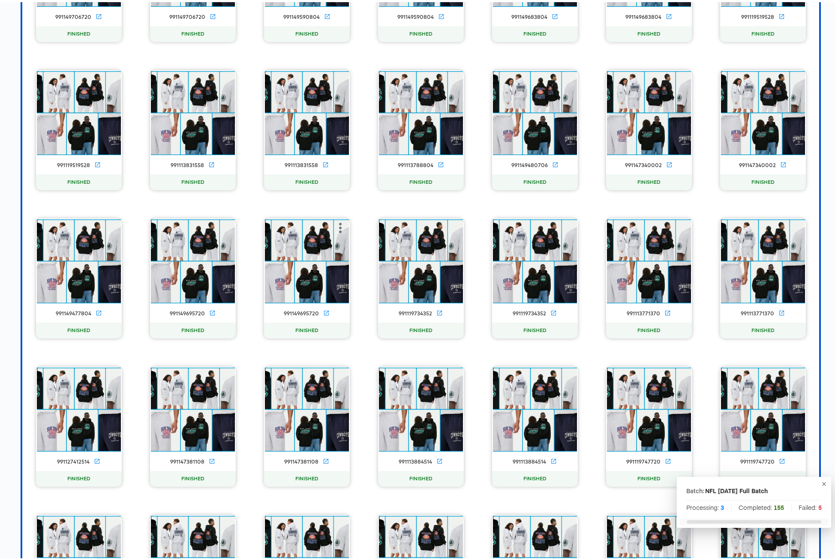
scroll to position [536, 0]
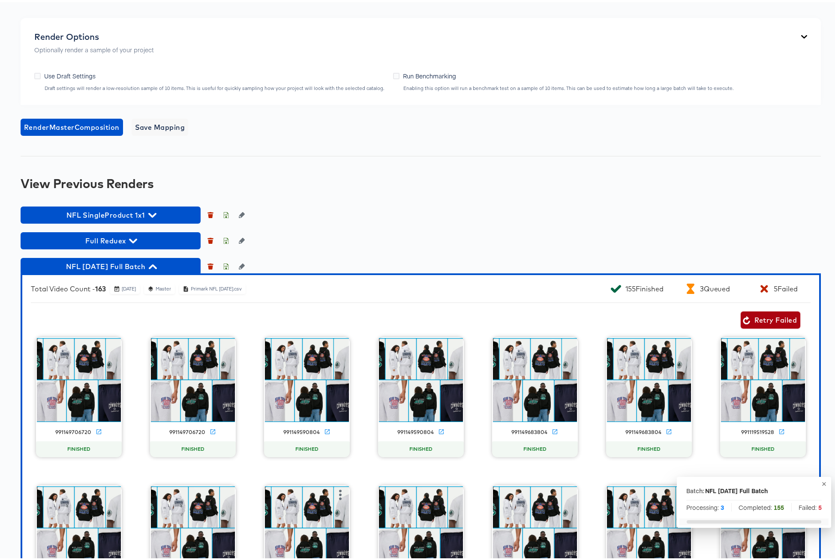
click at [757, 324] on span "Retry Failed" at bounding box center [770, 318] width 53 height 12
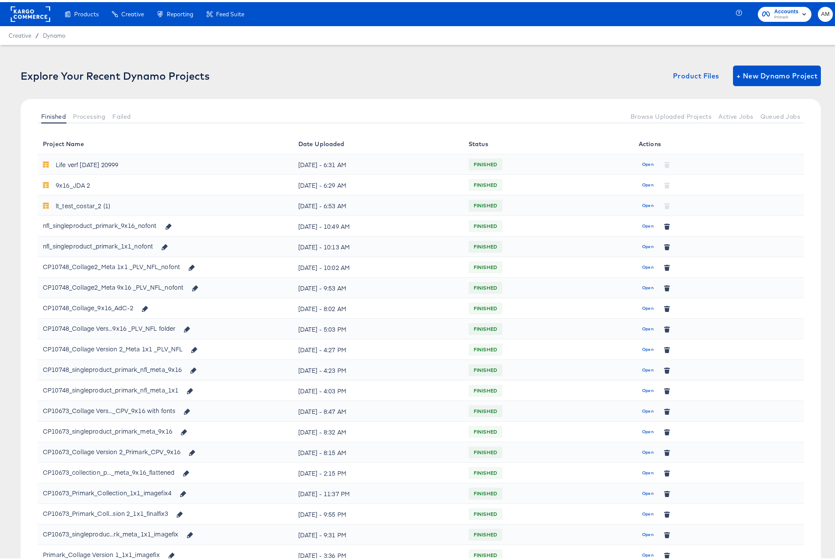
click at [647, 263] on span "Open" at bounding box center [648, 265] width 12 height 8
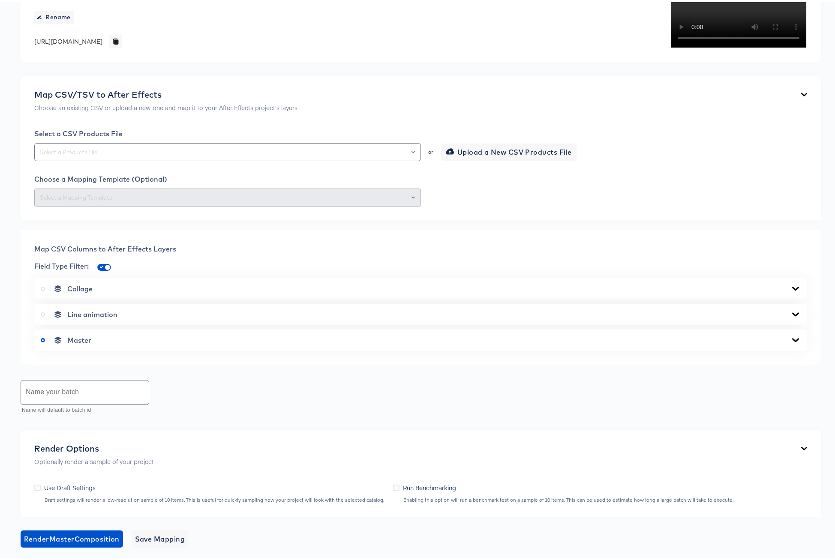
scroll to position [324, 0]
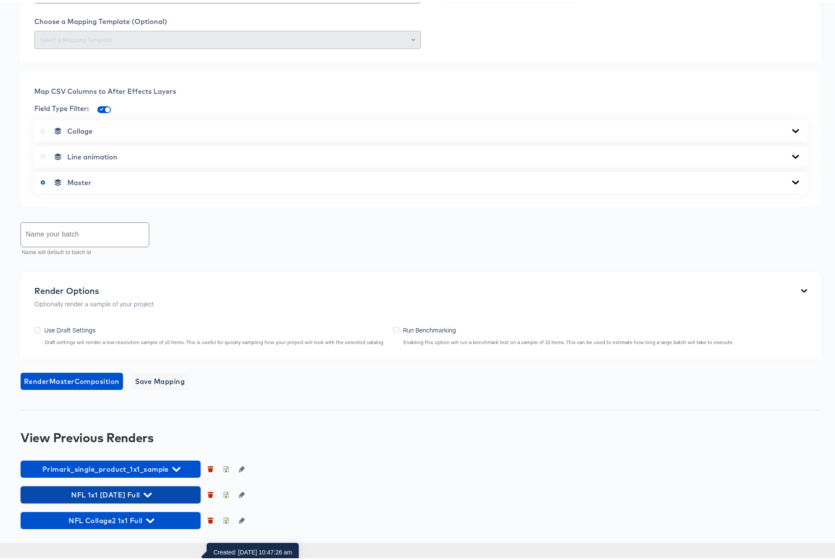
click at [151, 495] on icon "button" at bounding box center [148, 493] width 8 height 5
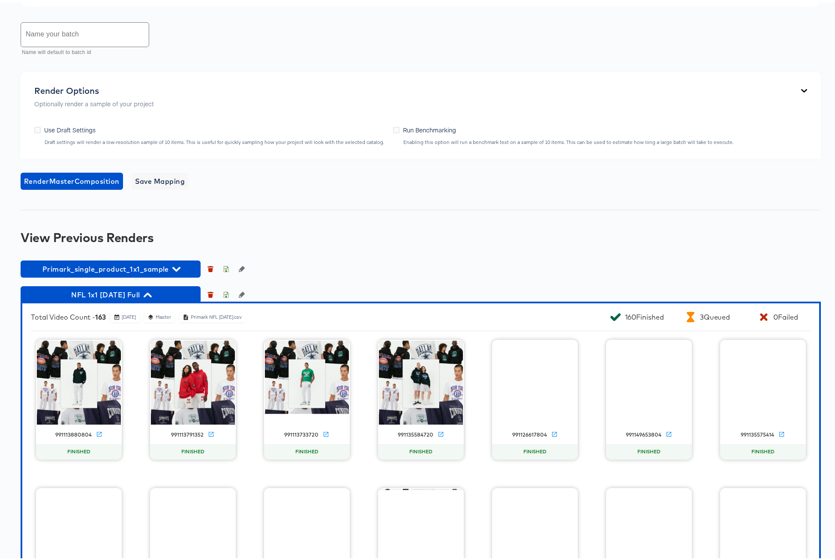
scroll to position [663, 0]
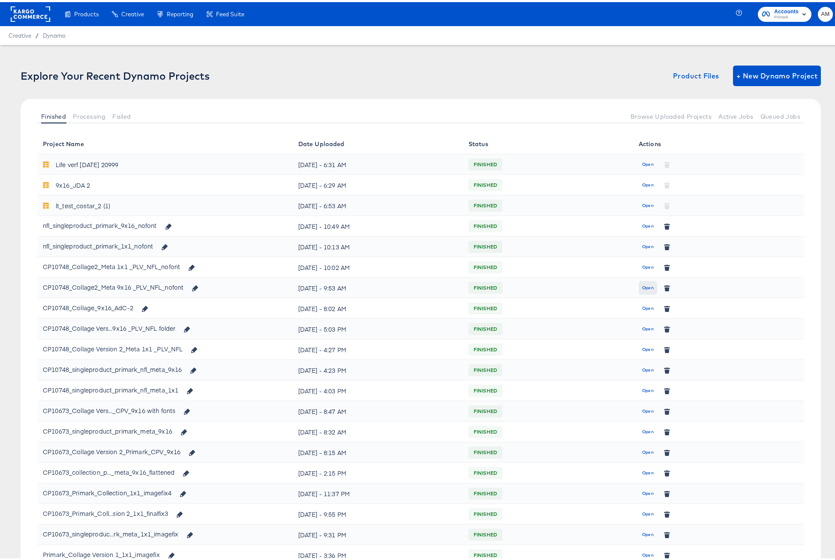
click at [642, 283] on span "Open" at bounding box center [648, 286] width 12 height 8
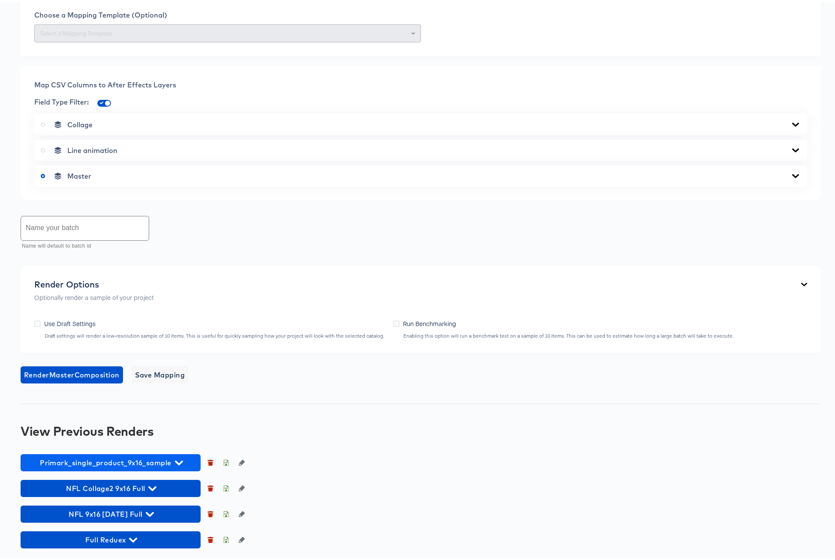
scroll to position [455, 0]
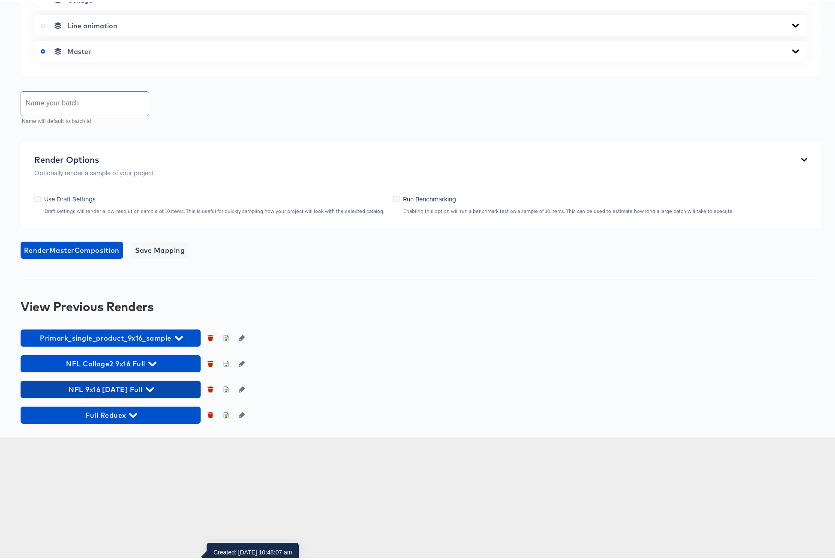
click at [152, 392] on icon "button" at bounding box center [150, 388] width 8 height 8
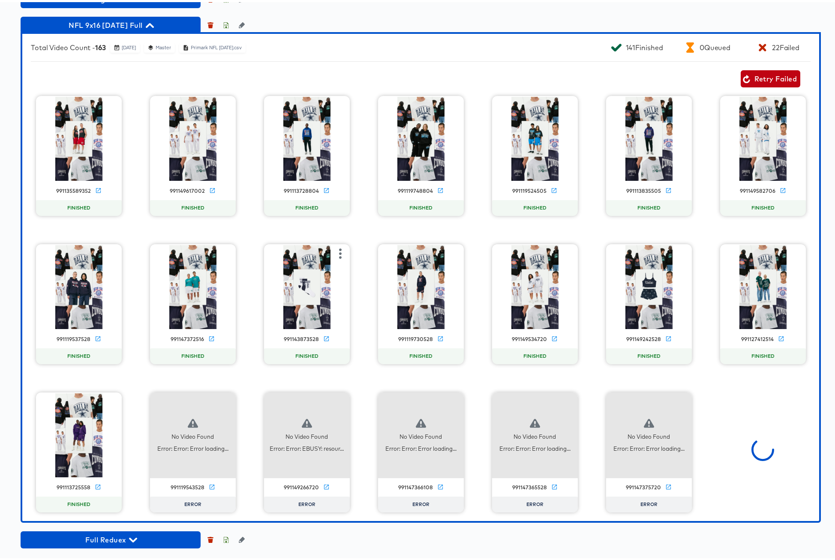
scroll to position [943, 0]
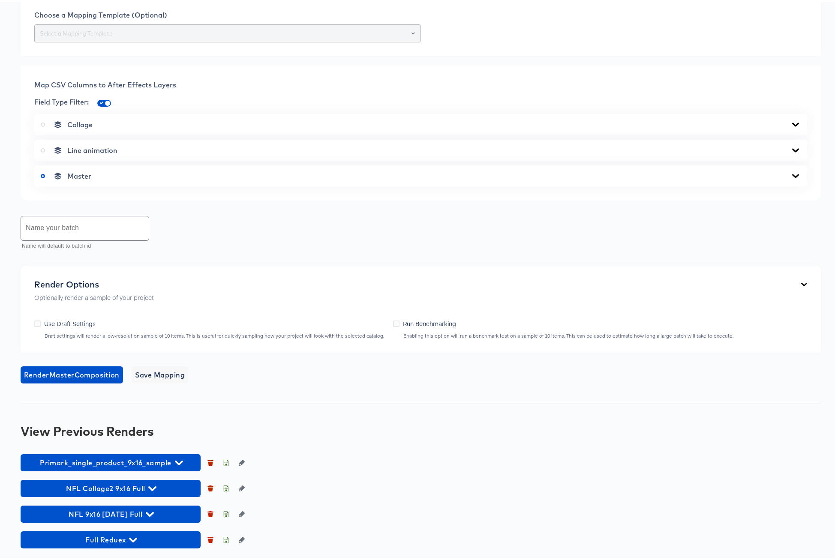
scroll to position [455, 0]
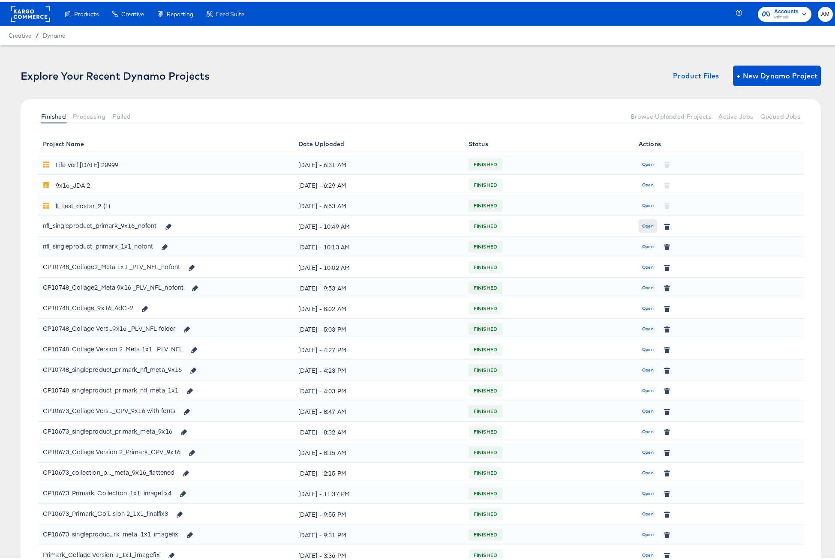
click at [642, 224] on span "Open" at bounding box center [648, 224] width 12 height 8
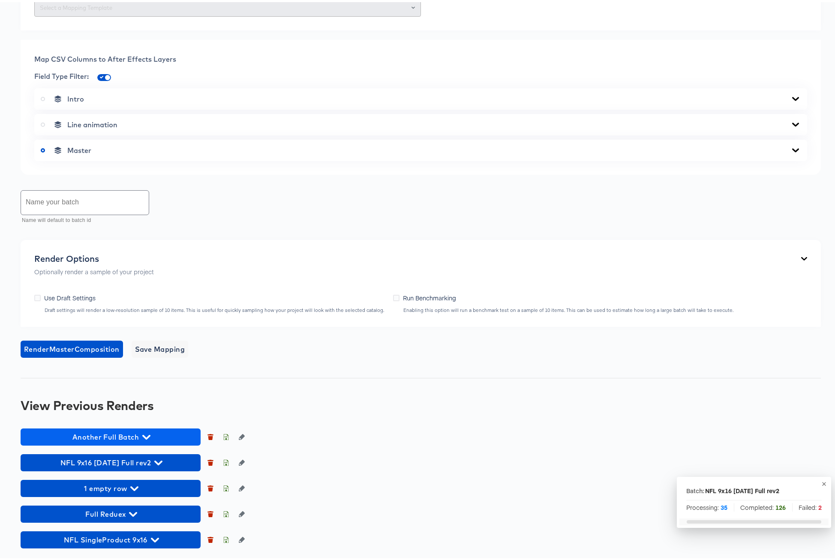
scroll to position [480, 0]
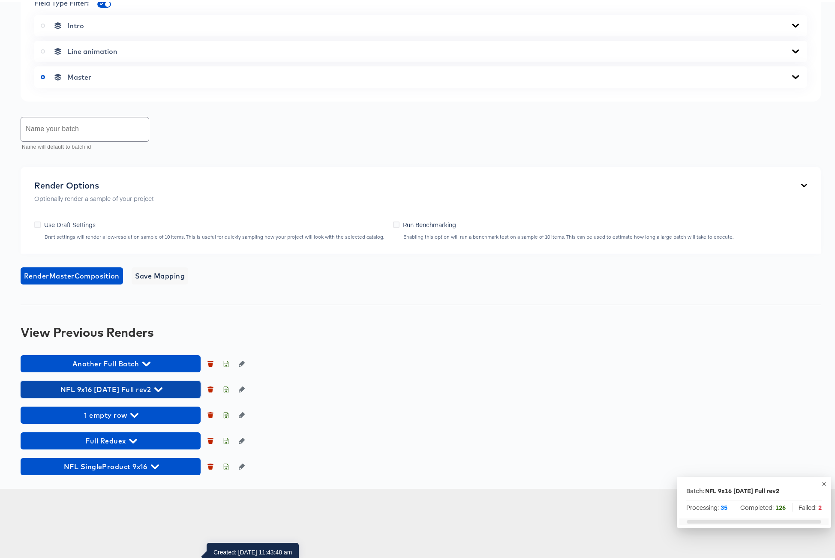
click at [162, 390] on icon "button" at bounding box center [158, 387] width 8 height 5
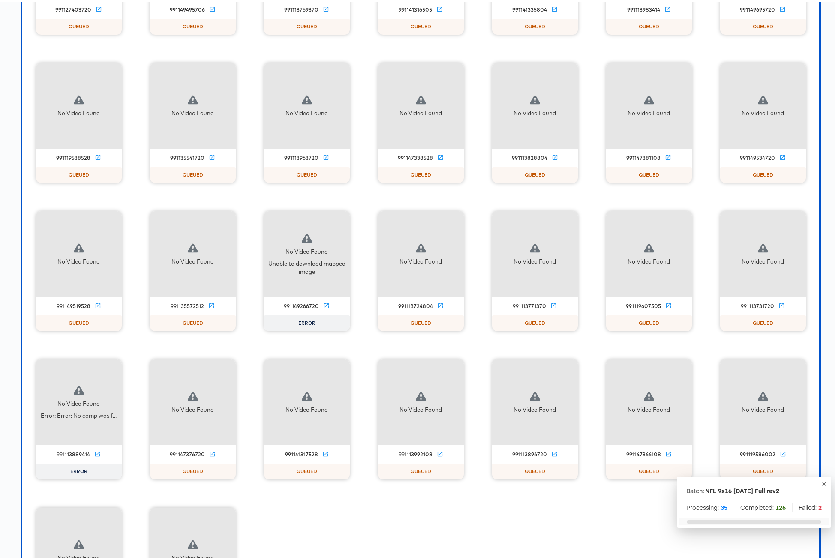
scroll to position [4084, 0]
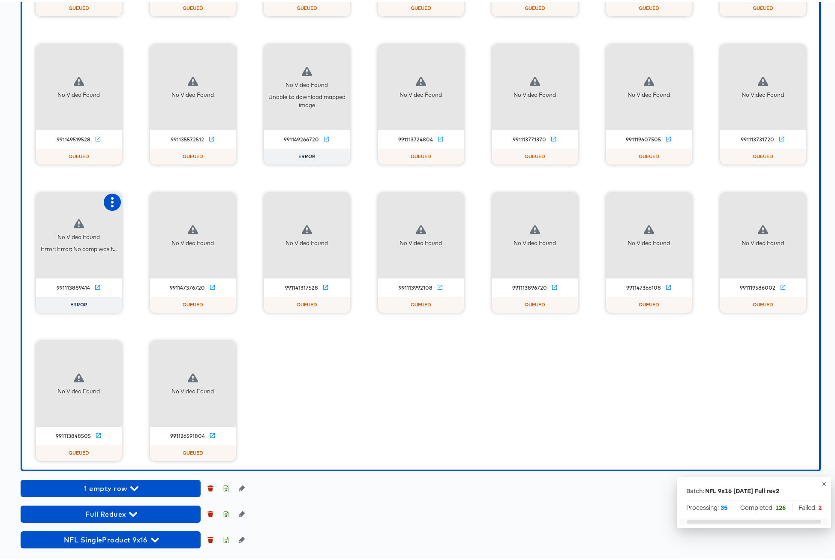
click at [111, 200] on icon "button" at bounding box center [112, 200] width 3 height 10
click at [142, 201] on div "Retry" at bounding box center [143, 199] width 17 height 7
click at [338, 51] on icon "button" at bounding box center [340, 52] width 10 height 10
click at [373, 53] on div "Retry" at bounding box center [371, 51] width 17 height 7
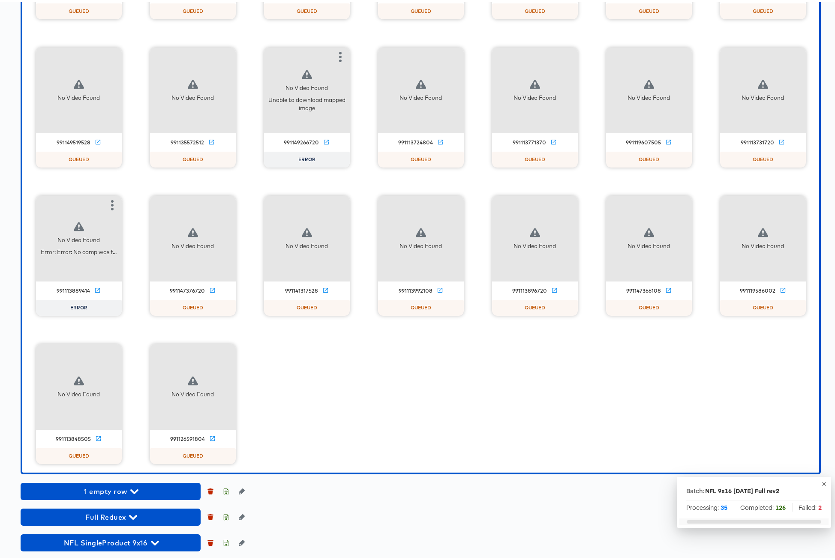
scroll to position [3851, 0]
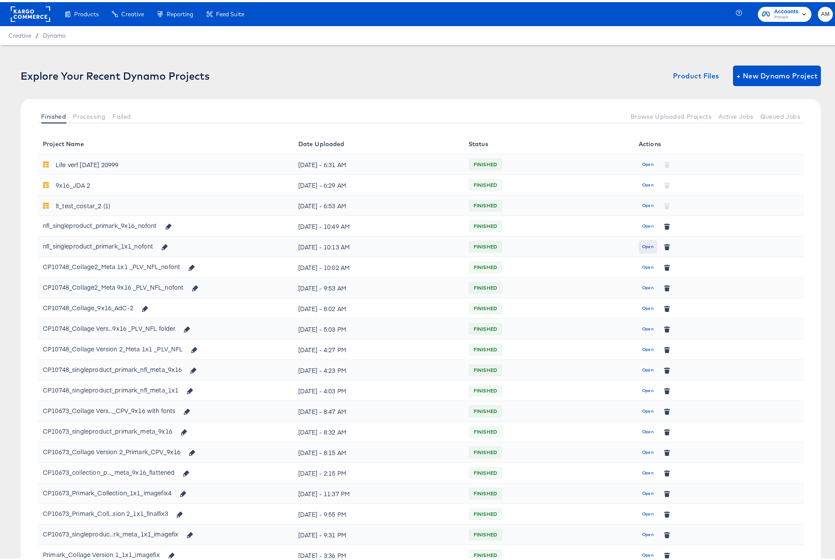
click at [642, 246] on span "Open" at bounding box center [648, 245] width 12 height 8
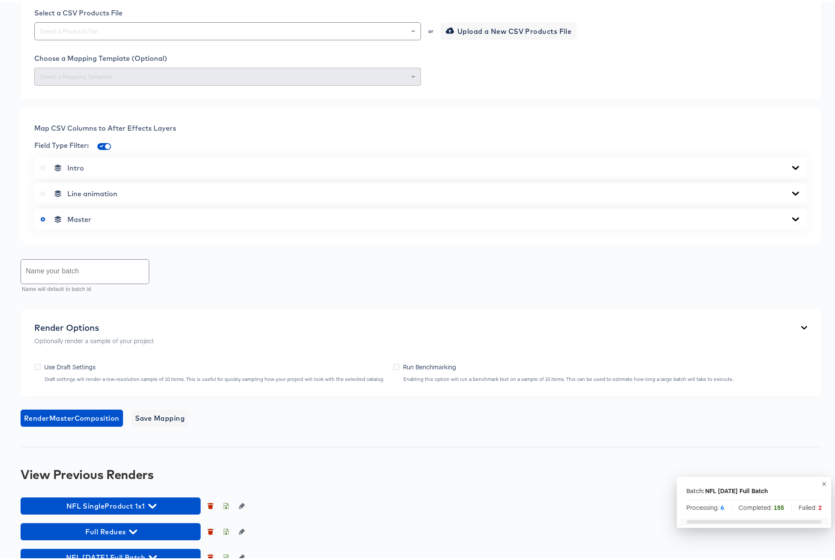
scroll to position [324, 0]
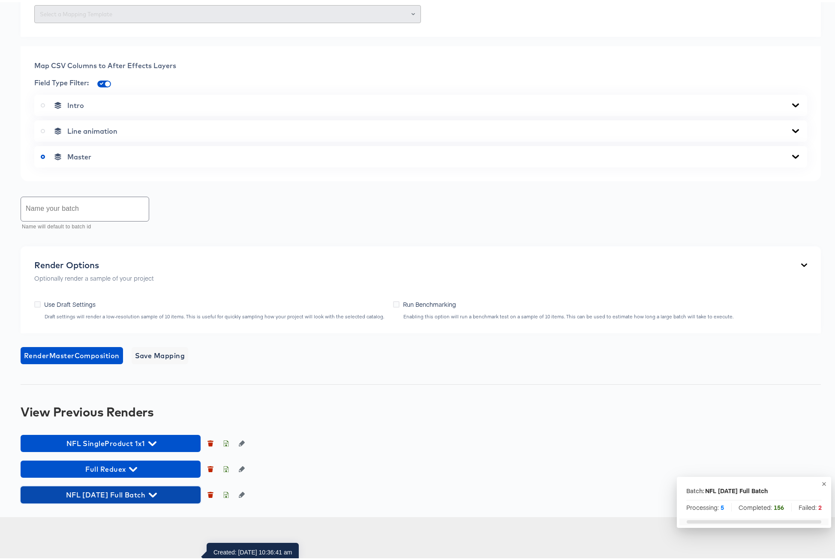
click at [157, 495] on icon "button" at bounding box center [153, 493] width 8 height 5
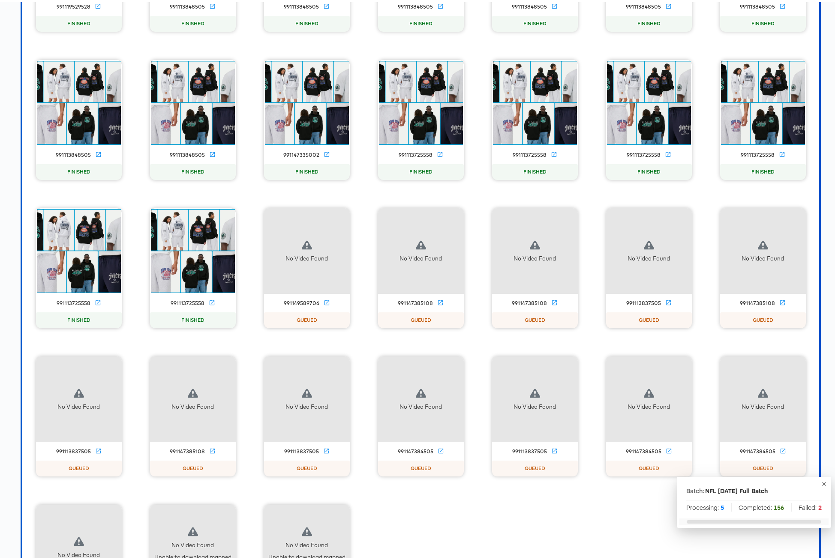
scroll to position [5114, 0]
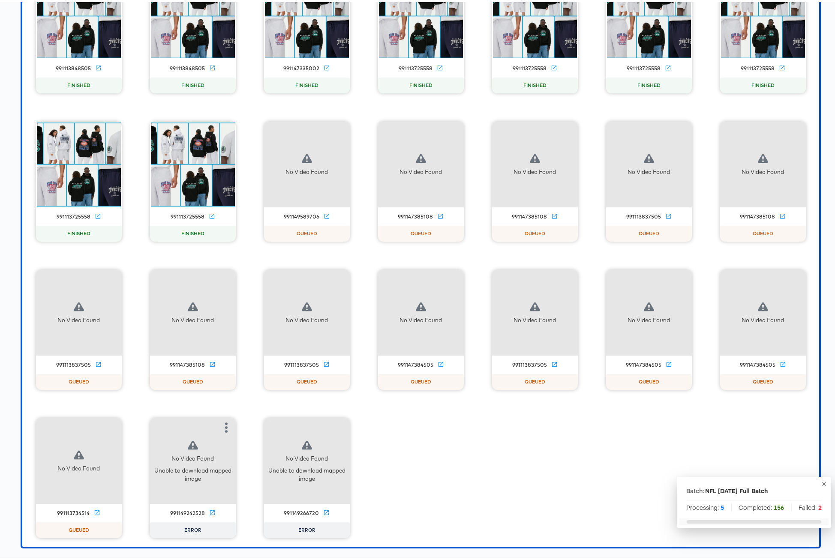
click at [185, 511] on div "991149242528" at bounding box center [187, 511] width 35 height 7
copy div "991149242528"
click at [292, 508] on div "991149266720" at bounding box center [301, 511] width 35 height 7
click at [292, 512] on div "991149266720" at bounding box center [301, 511] width 35 height 7
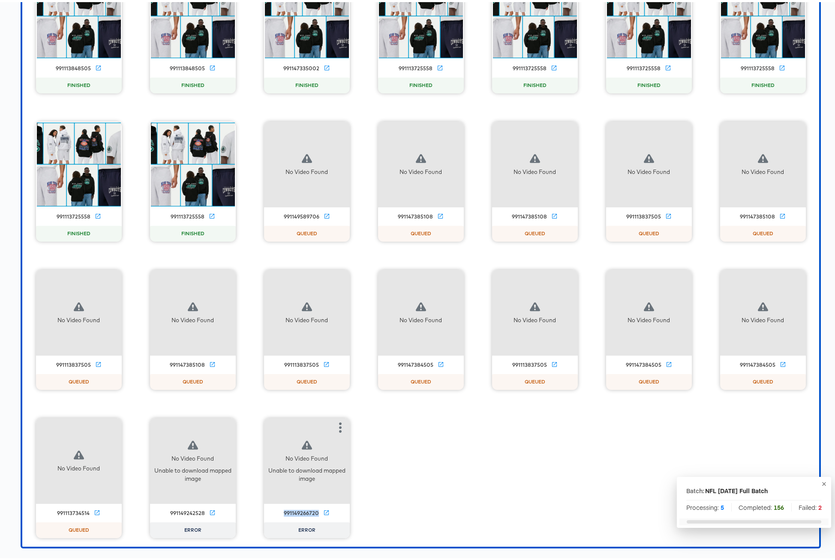
click at [292, 512] on div "991149266720" at bounding box center [301, 511] width 35 height 7
copy div "991149266720"
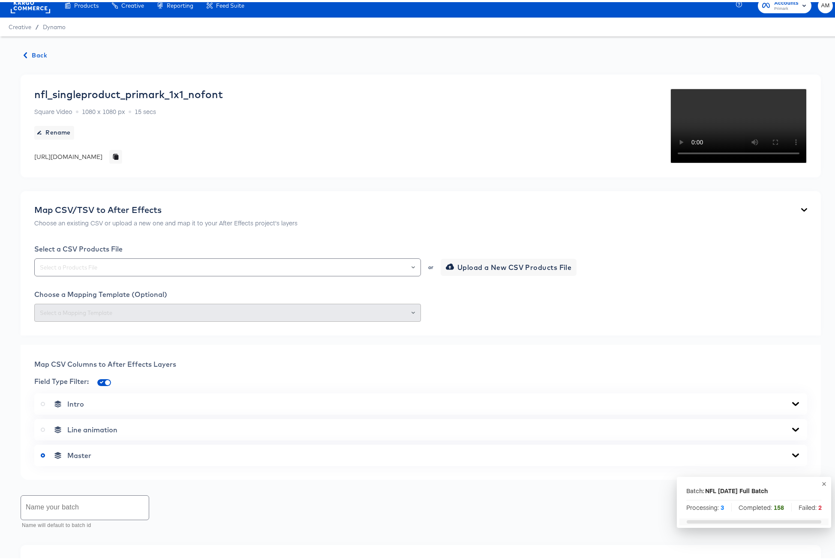
scroll to position [0, 0]
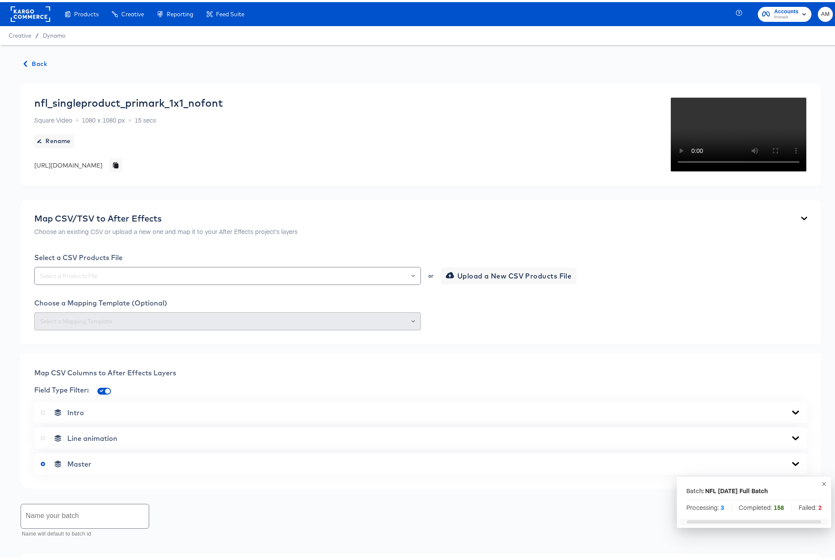
click at [36, 62] on span "Back" at bounding box center [35, 62] width 23 height 11
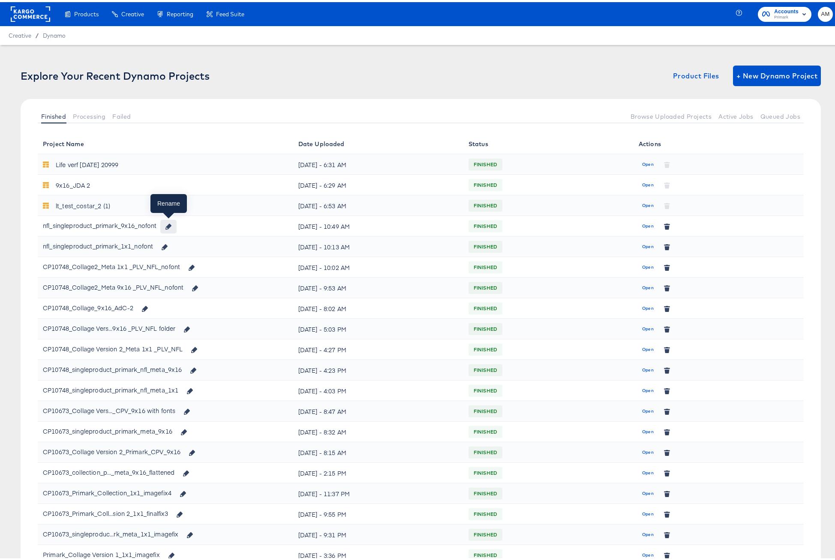
click at [168, 224] on icon "button" at bounding box center [168, 225] width 6 height 6
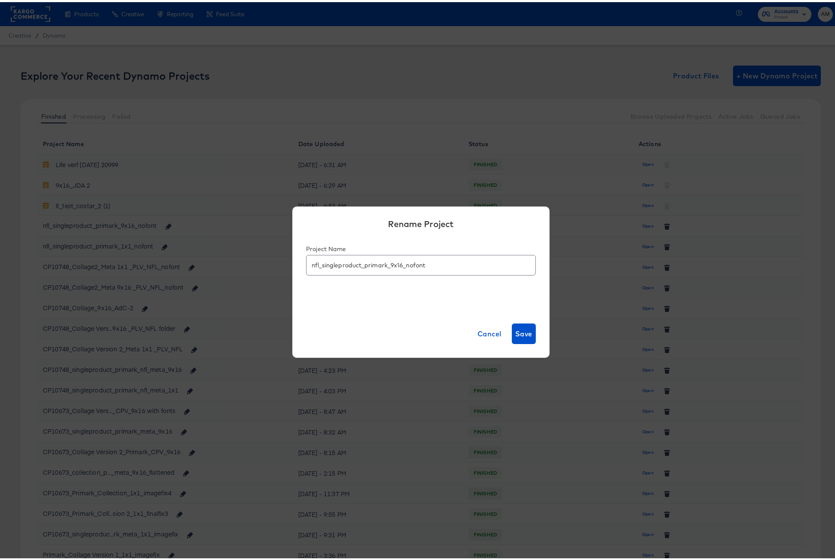
click at [308, 265] on input "nfl_singleproduct_primark_9x16_nofont" at bounding box center [420, 260] width 229 height 20
drag, startPoint x: 285, startPoint y: 261, endPoint x: 237, endPoint y: 263, distance: 48.0
click at [237, 263] on div "Rename Project Project Name Primark NFL SingleProduct 1x1 Final Name must be be…" at bounding box center [420, 280] width 841 height 560
click at [434, 259] on input "Primark NFL SingleProduct 1x1 Final" at bounding box center [420, 260] width 229 height 20
click at [433, 261] on input "Primark NFL SingleProduct 1x1 Final" at bounding box center [420, 260] width 229 height 20
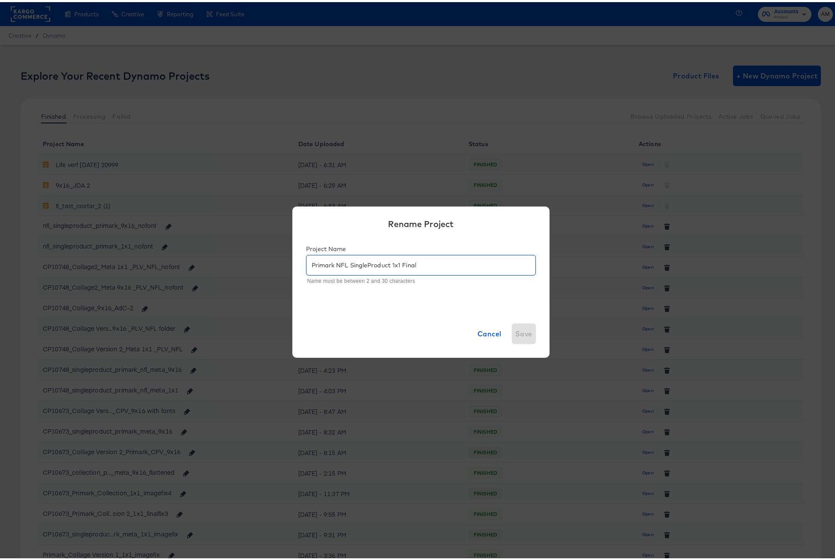
click at [333, 265] on input "Primark NFL SingleProduct 1x1 Final" at bounding box center [420, 260] width 229 height 20
click at [349, 265] on input "Primark_NFL SingleProduct 1x1 Final" at bounding box center [420, 260] width 229 height 20
click at [391, 265] on input "Primark_NFL_SingleProduct 1x1 Final" at bounding box center [420, 260] width 229 height 20
click at [423, 264] on input "Primark_NFL_SingleProduct_1x1_Final" at bounding box center [420, 260] width 229 height 20
drag, startPoint x: 335, startPoint y: 263, endPoint x: 297, endPoint y: 265, distance: 37.8
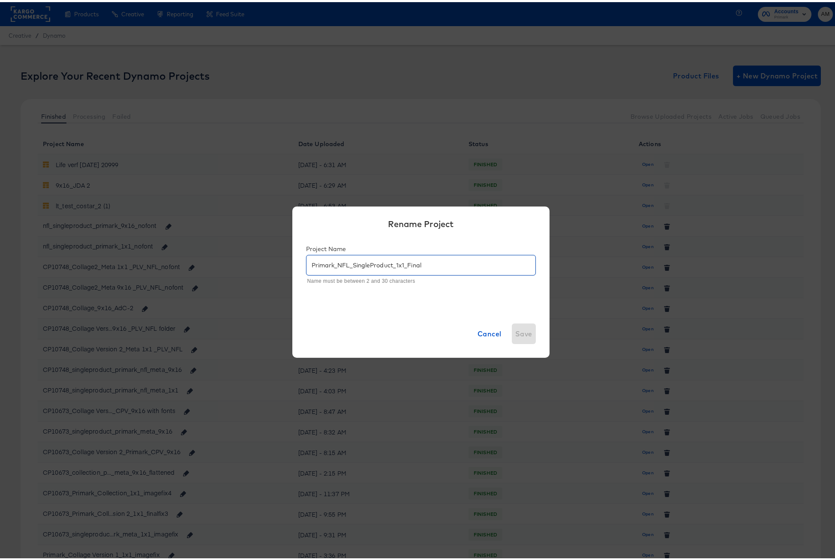
click at [297, 265] on div "Project Name Primark_NFL_SingleProduct_1x1_Final Name must be between 2 and 30 …" at bounding box center [420, 272] width 257 height 72
drag, startPoint x: 403, startPoint y: 263, endPoint x: 256, endPoint y: 261, distance: 146.6
click at [256, 261] on div "Rename Project Project Name NFL_SingleProduct_1x1_Final Cancel Save" at bounding box center [420, 280] width 841 height 560
type input "NFL_SingleProduct_1x1_Final"
click at [518, 331] on span "Save" at bounding box center [523, 332] width 17 height 12
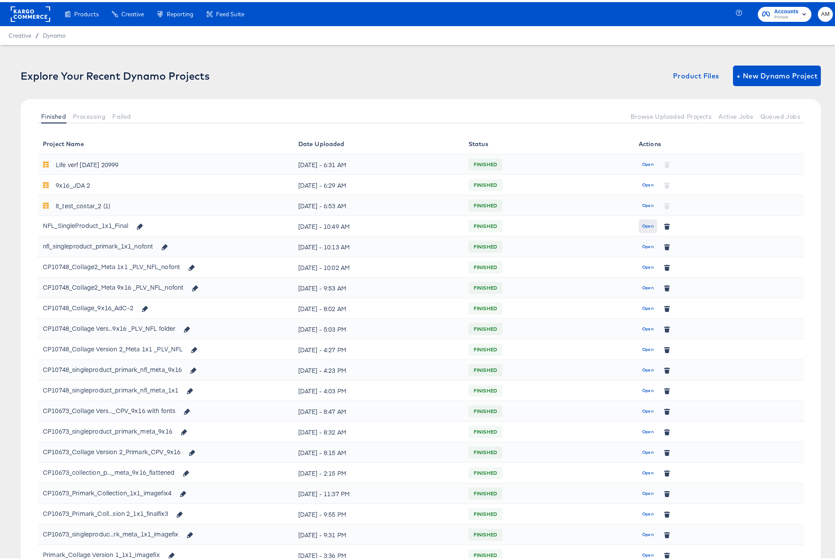
click at [642, 223] on span "Open" at bounding box center [648, 224] width 12 height 8
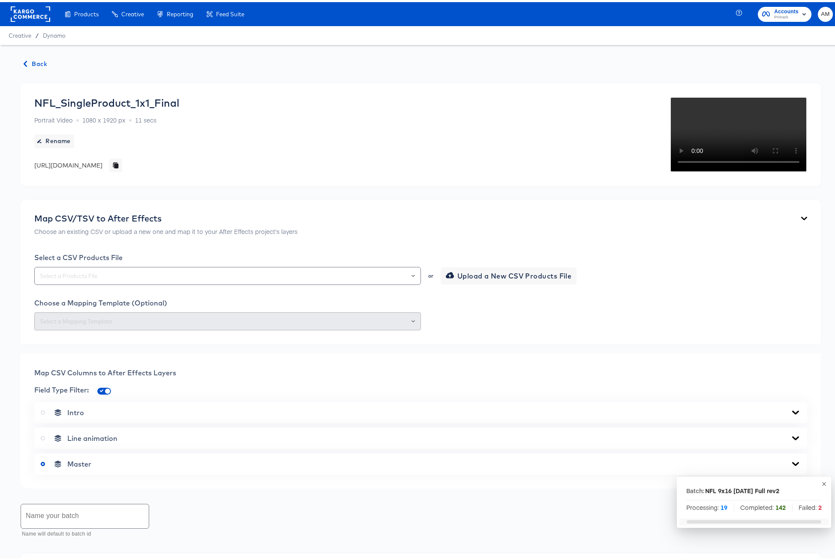
click at [32, 62] on span "Back" at bounding box center [35, 62] width 23 height 11
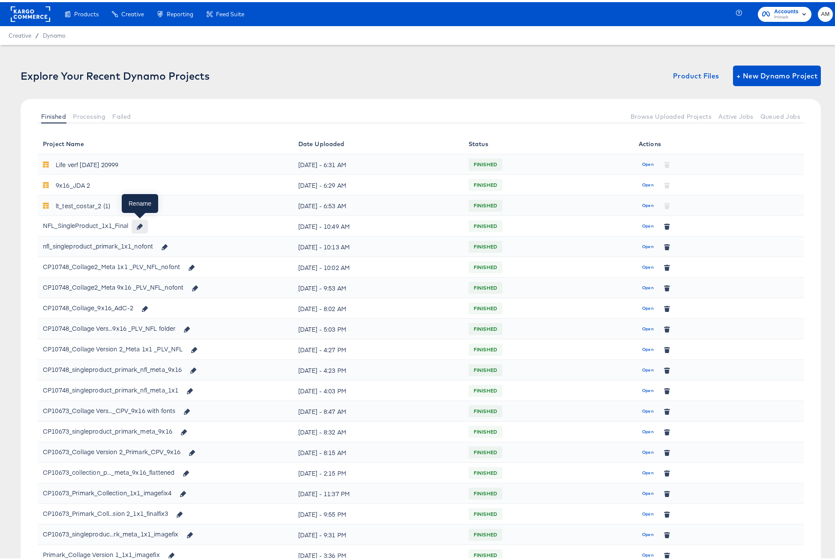
click at [141, 224] on icon "button" at bounding box center [140, 225] width 6 height 6
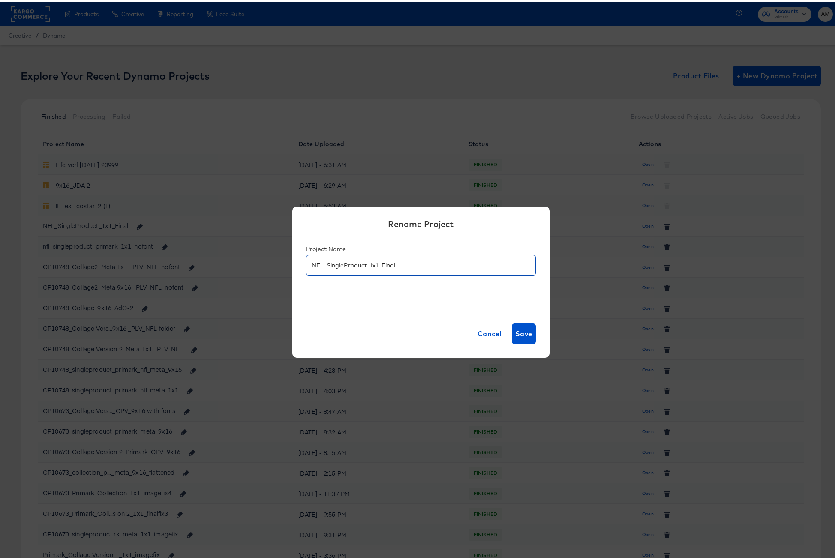
drag, startPoint x: 375, startPoint y: 265, endPoint x: 367, endPoint y: 265, distance: 7.7
click at [367, 265] on input "NFL_SingleProduct_1x1_Final" at bounding box center [420, 260] width 229 height 20
drag, startPoint x: 404, startPoint y: 265, endPoint x: 281, endPoint y: 266, distance: 122.6
click at [281, 266] on div "Rename Project Project Name NFL_SingleProduct_9x16_Final Cancel Save" at bounding box center [420, 280] width 841 height 560
type input "NFL_SingleProduct_9x16_Final"
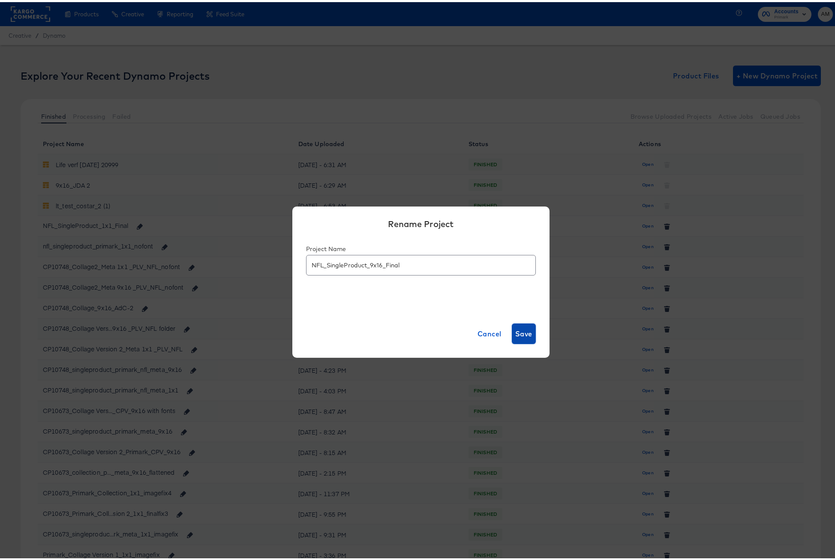
click at [520, 332] on span "Save" at bounding box center [523, 332] width 17 height 12
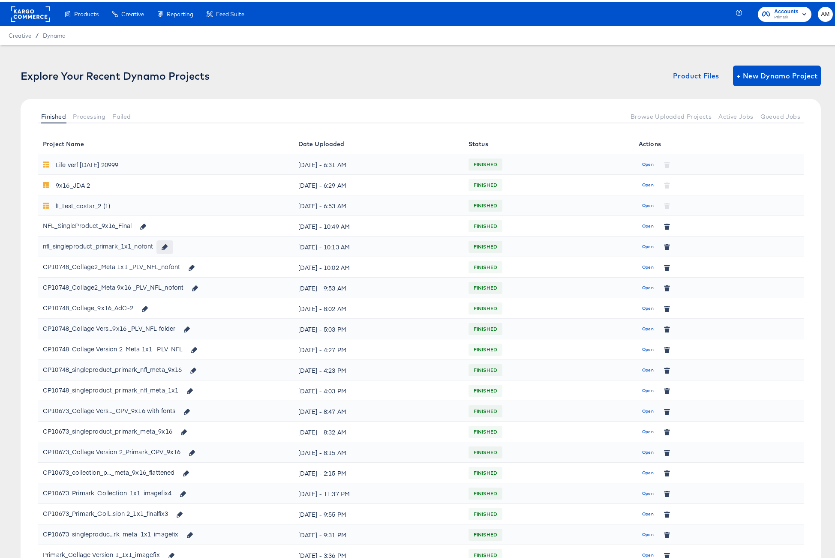
click at [165, 244] on icon "button" at bounding box center [165, 245] width 6 height 6
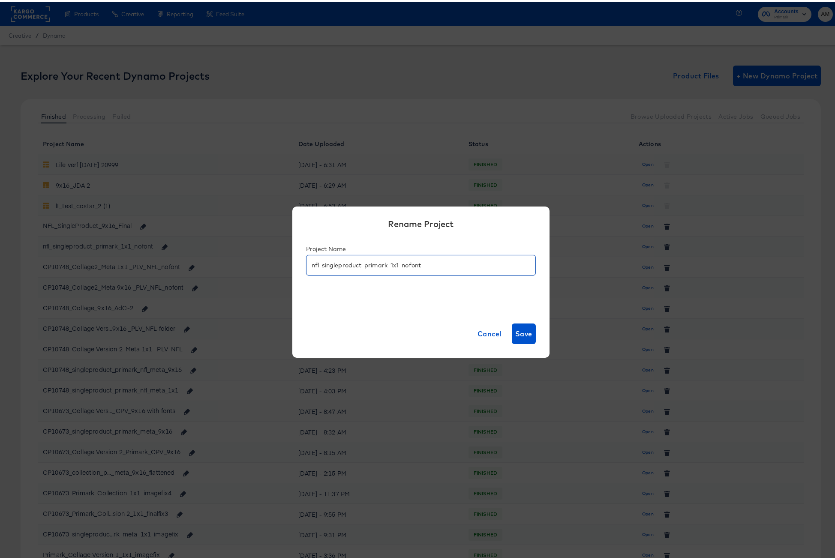
drag, startPoint x: 419, startPoint y: 264, endPoint x: 181, endPoint y: 256, distance: 238.0
click at [181, 256] on div "Rename Project Project Name nfl_singleproduct_primark_1x1_nofont Cancel Save" at bounding box center [420, 280] width 841 height 560
paste input "NFL_SingleProduct_9x16_Final"
click at [370, 266] on input "NFL_SingleProduct_9x16_Final" at bounding box center [420, 260] width 229 height 20
drag, startPoint x: 375, startPoint y: 265, endPoint x: 381, endPoint y: 265, distance: 6.9
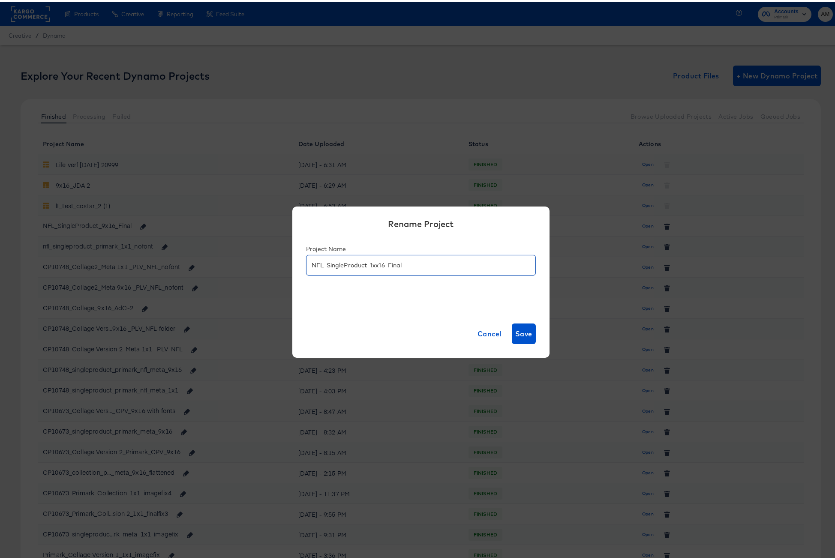
click at [381, 265] on input "NFL_SingleProduct_1xx16_Final" at bounding box center [420, 260] width 229 height 20
type input "NFL_SingleProduct_1x1_Final"
click at [523, 333] on span "Save" at bounding box center [523, 332] width 17 height 12
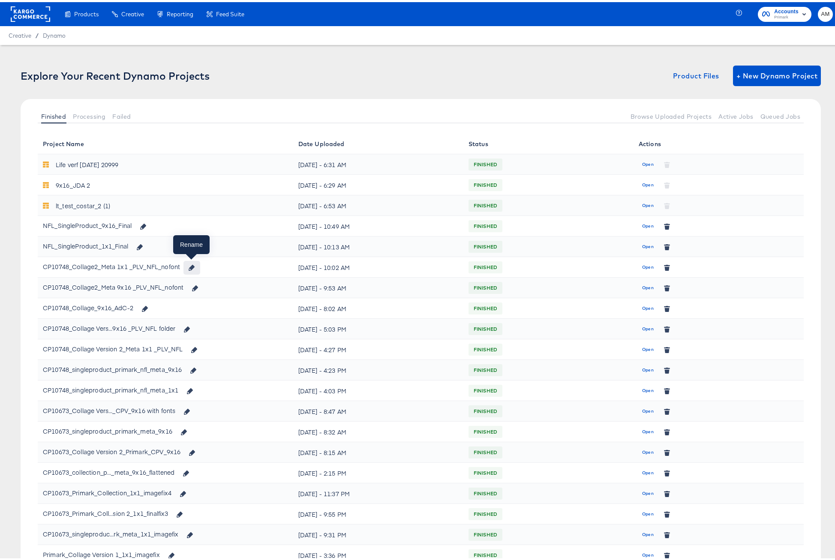
click at [194, 266] on icon "button" at bounding box center [192, 266] width 6 height 6
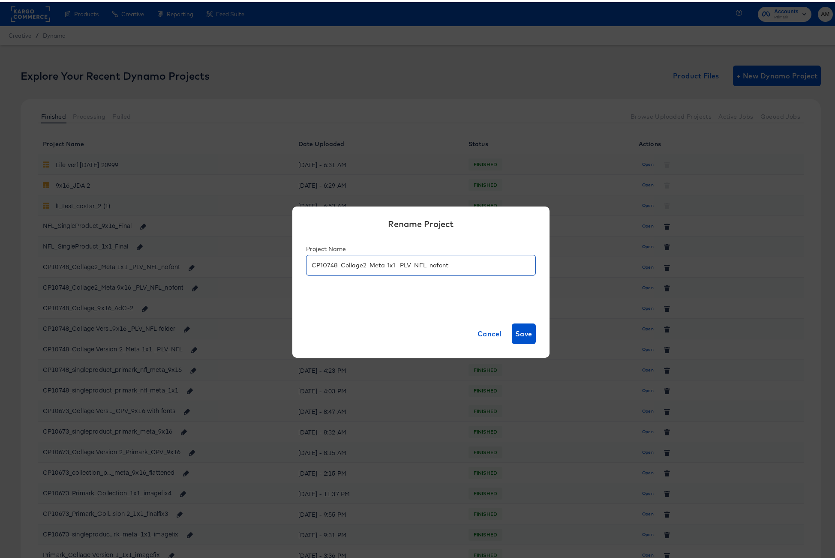
drag, startPoint x: 458, startPoint y: 263, endPoint x: 231, endPoint y: 264, distance: 226.7
click at [231, 264] on div "Rename Project Project Name CP10748_Collage2_Meta 1x1 _PLV_NFL_nofont Cancel Sa…" at bounding box center [420, 280] width 841 height 560
paste input "NFL_SingleProduct_9x16_Final"
drag, startPoint x: 324, startPoint y: 264, endPoint x: 364, endPoint y: 265, distance: 40.3
click at [364, 265] on input "NFL_SingleProduct_9x16_Final" at bounding box center [420, 260] width 229 height 20
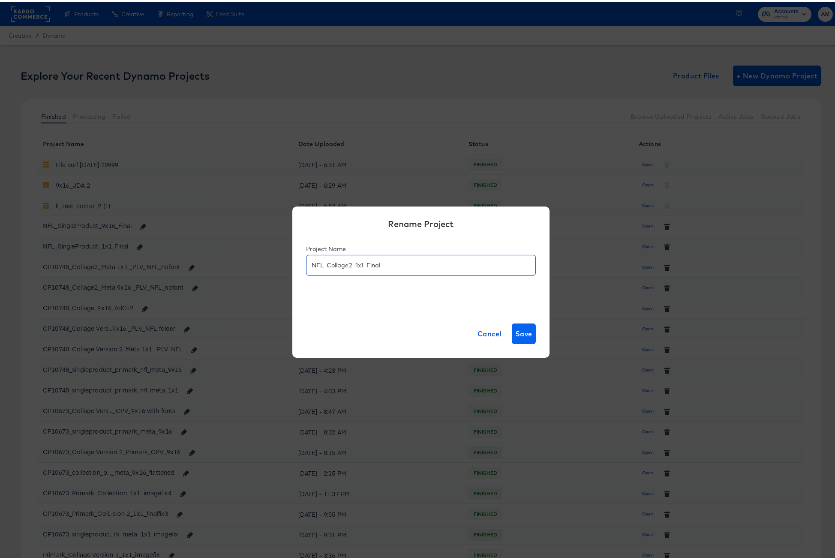
type input "NFL_Collage2_1x1_Final"
click at [516, 333] on span "Save" at bounding box center [523, 332] width 17 height 12
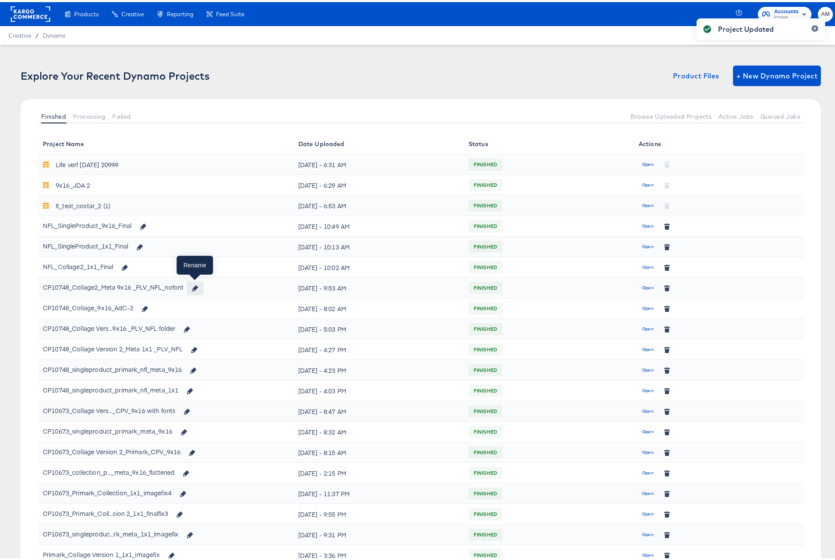
click at [196, 286] on icon "button" at bounding box center [195, 286] width 6 height 6
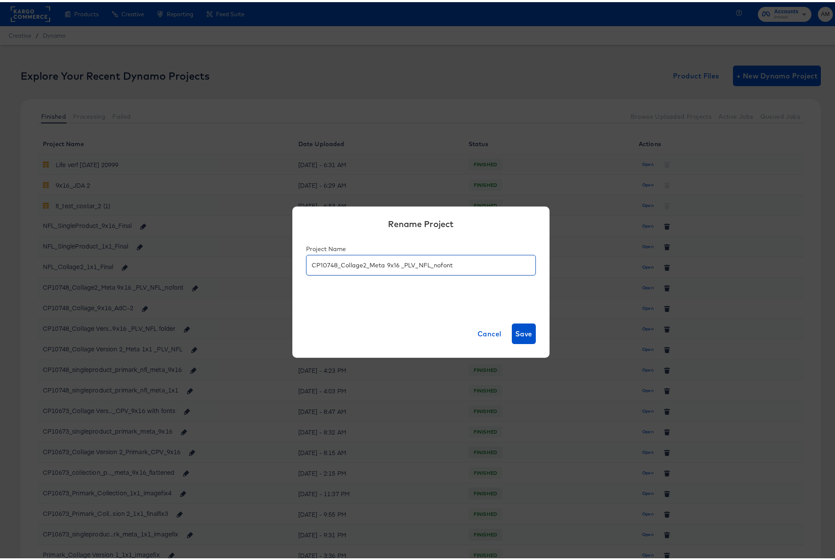
drag, startPoint x: 445, startPoint y: 264, endPoint x: 231, endPoint y: 262, distance: 213.9
click at [231, 262] on div "Rename Project Project Name CP10748_Collage2_Meta 9x16 _PLV_NFL_nofont Cancel S…" at bounding box center [420, 280] width 841 height 560
paste input "NFL_SingleProduct_9x16_Final"
drag, startPoint x: 324, startPoint y: 265, endPoint x: 363, endPoint y: 264, distance: 39.4
click at [365, 264] on input "NFL_SingleProduct_9x16_Final" at bounding box center [420, 260] width 229 height 20
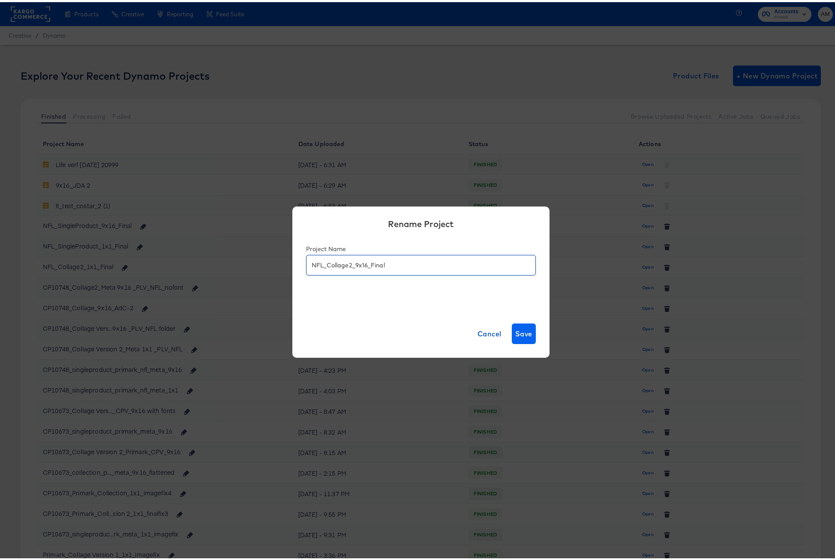
type input "NFL_Collage2_9x16_Final"
click at [520, 332] on span "Save" at bounding box center [523, 332] width 17 height 12
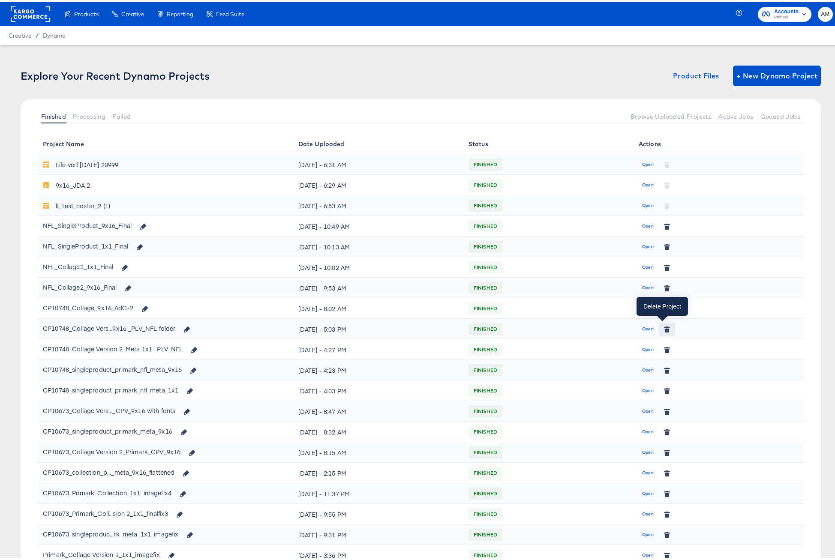
click at [665, 328] on icon "button" at bounding box center [667, 328] width 5 height 4
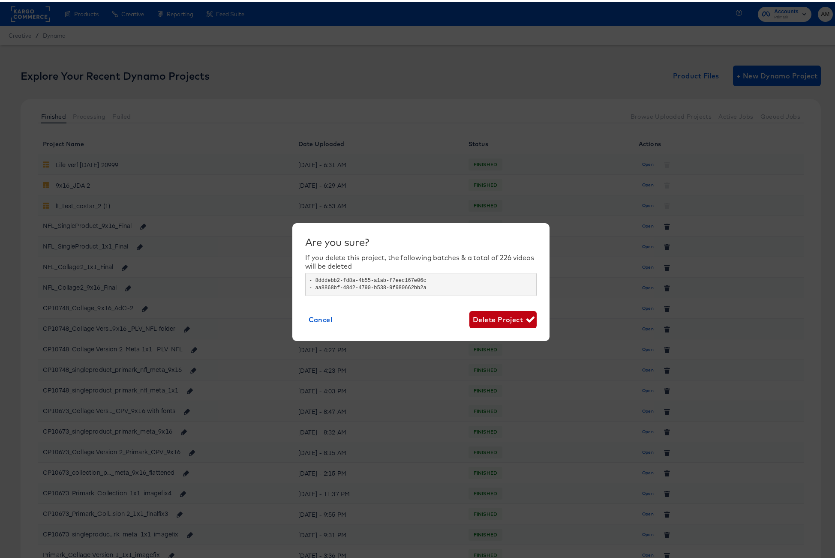
click at [488, 305] on div "Are you sure? If you delete this project, the following batches & a total of 22…" at bounding box center [420, 280] width 231 height 92
click at [495, 318] on span "Delete Project" at bounding box center [503, 318] width 60 height 12
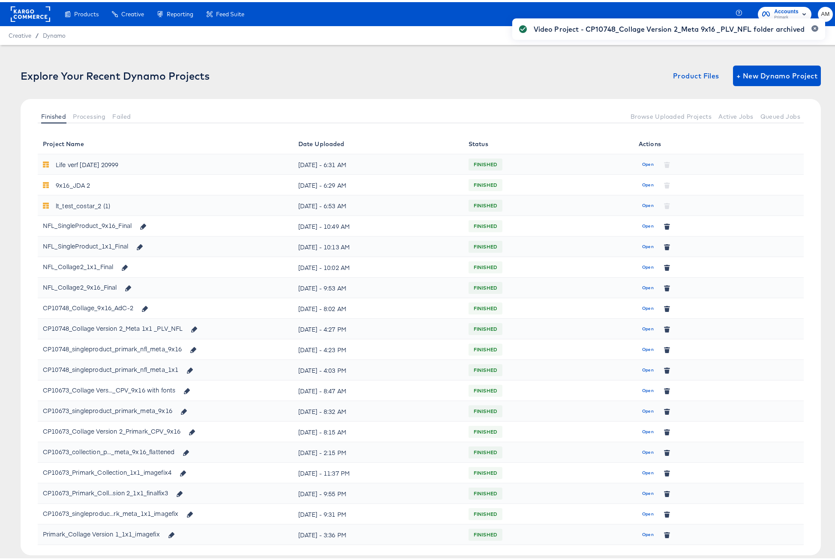
click at [664, 328] on div "Video Project - CP10748_Collage Version 2_Meta 9x16 _PLV_NFL folder archived" at bounding box center [669, 265] width 330 height 514
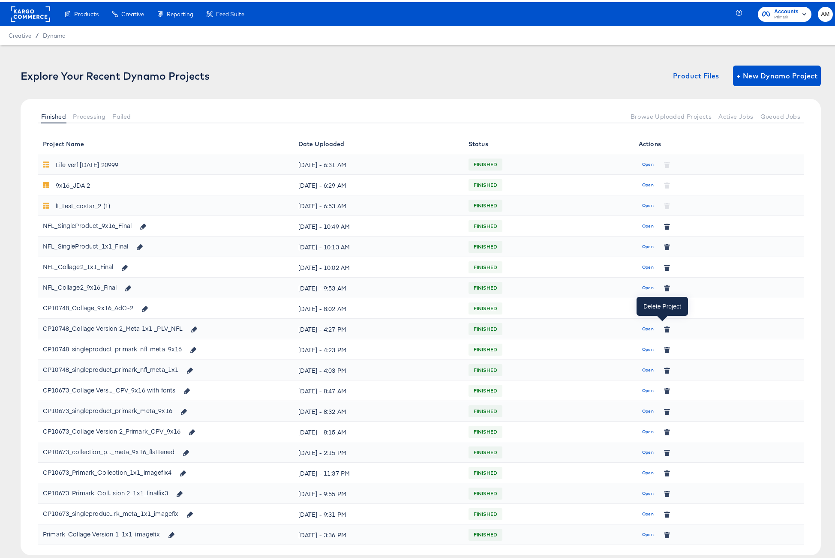
click at [665, 327] on icon "button" at bounding box center [667, 328] width 5 height 4
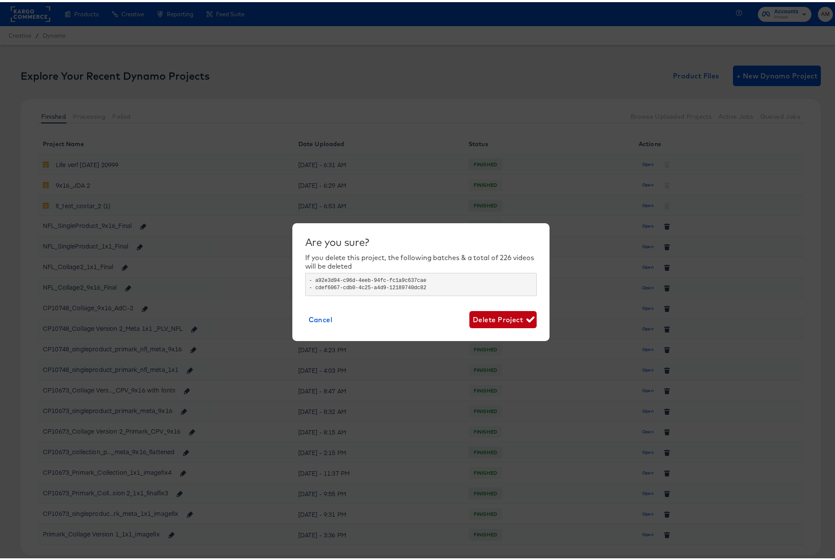
click at [507, 306] on div "Are you sure? If you delete this project, the following batches & a total of 22…" at bounding box center [420, 280] width 231 height 92
click at [508, 315] on span "Delete Project" at bounding box center [503, 318] width 60 height 12
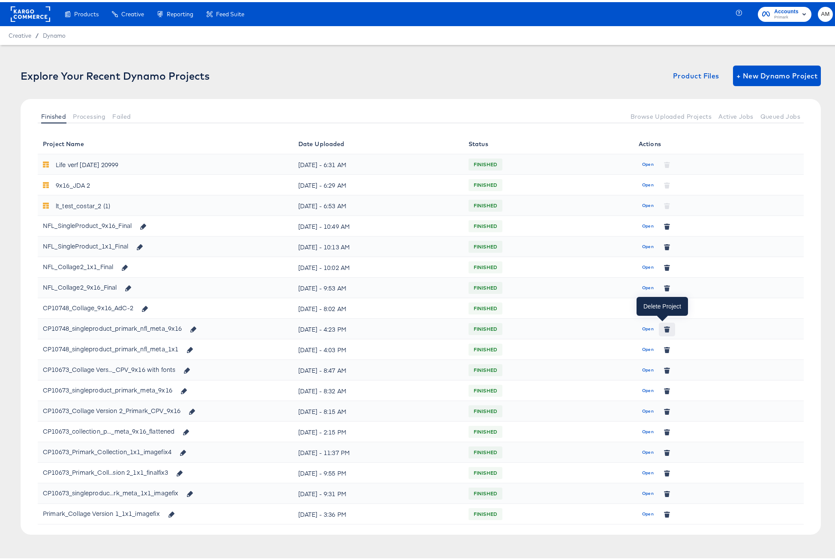
click at [665, 328] on icon "button" at bounding box center [667, 328] width 5 height 4
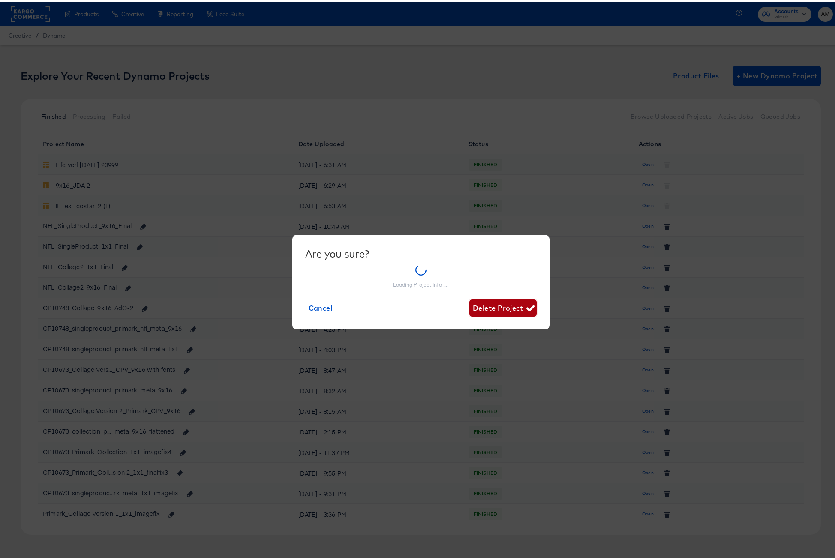
click at [476, 307] on button "Delete Project" at bounding box center [502, 305] width 67 height 17
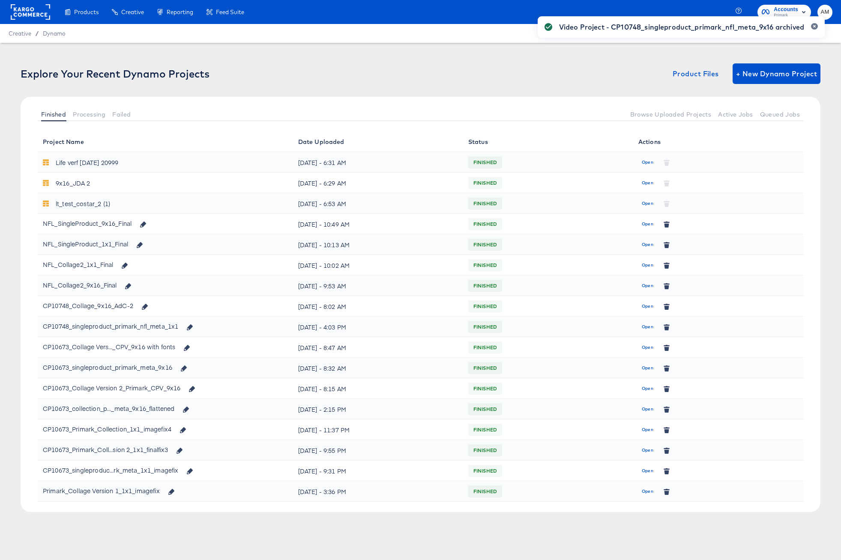
click at [669, 327] on div "Video Project - CP10748_singleproduct_primark_nfl_meta_9x16 archived" at bounding box center [681, 265] width 304 height 514
click at [666, 327] on div "Video Project - CP10748_singleproduct_primark_nfl_meta_9x16 archived" at bounding box center [681, 265] width 304 height 514
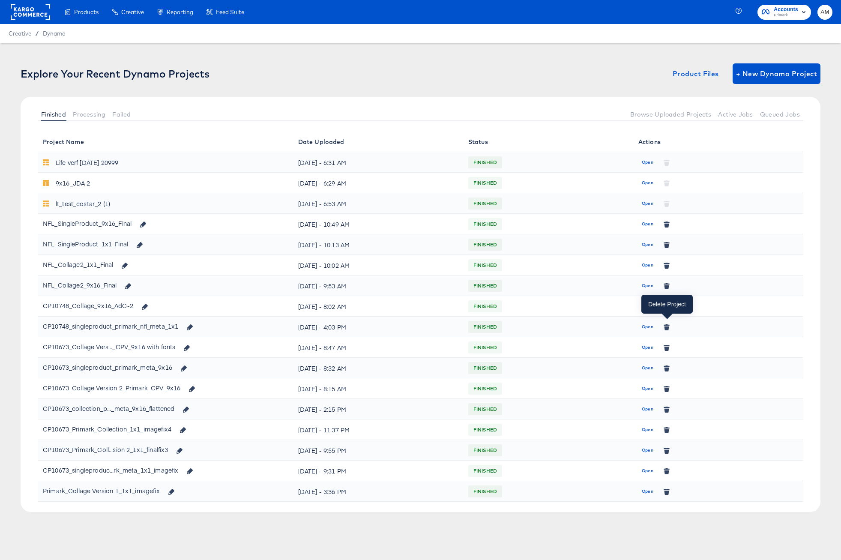
click at [666, 327] on icon "button" at bounding box center [667, 328] width 5 height 4
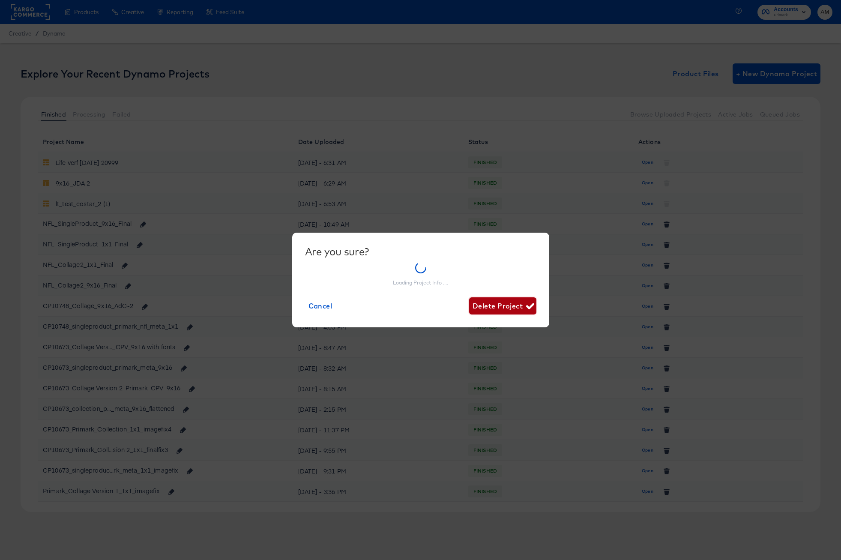
click at [508, 308] on div "Are you sure? Loading Project Info .... Cancel Delete Project" at bounding box center [420, 280] width 231 height 69
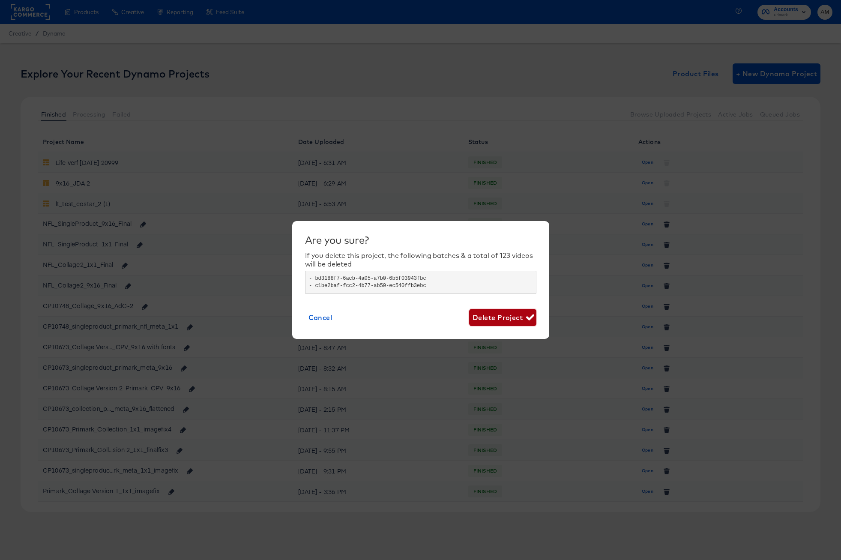
click at [482, 316] on span "Delete Project" at bounding box center [503, 318] width 60 height 12
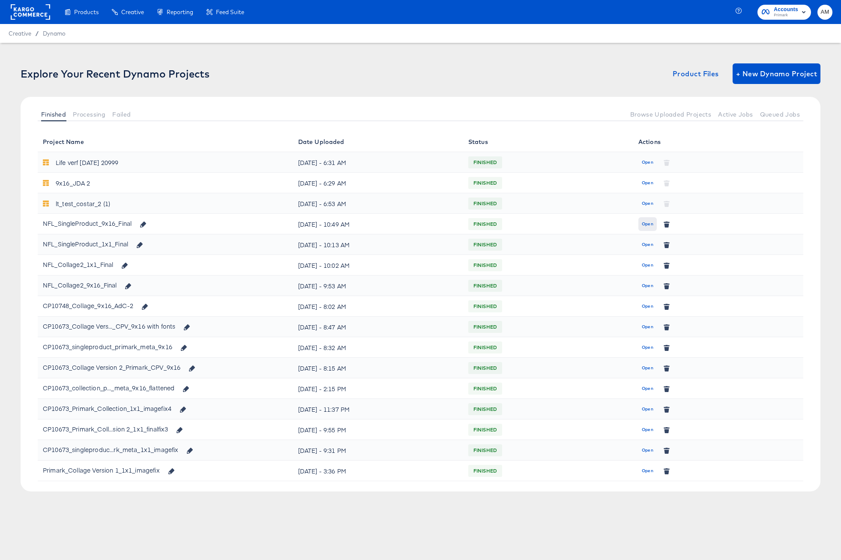
click at [649, 225] on span "Open" at bounding box center [648, 224] width 12 height 8
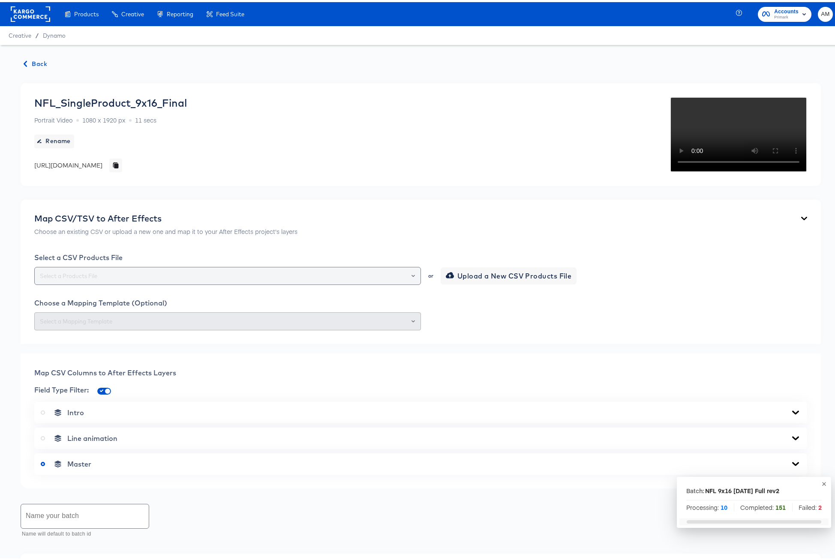
click at [412, 280] on div at bounding box center [409, 274] width 15 height 12
click at [411, 276] on icon "Open" at bounding box center [412, 273] width 3 height 3
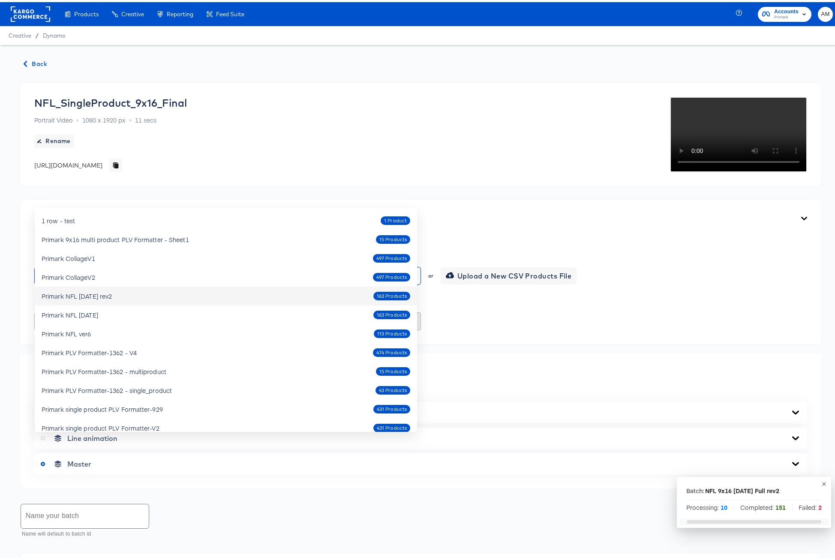
drag, startPoint x: 131, startPoint y: 294, endPoint x: 42, endPoint y: 295, distance: 88.7
click at [42, 295] on div "Primark NFL Oct4 2025 rev2 163 Products" at bounding box center [226, 294] width 369 height 14
type input "Primark NFL [DATE] rev2"
drag, startPoint x: 124, startPoint y: 442, endPoint x: 36, endPoint y: 441, distance: 88.3
click at [36, 283] on div "Primark NFL [DATE] rev2" at bounding box center [227, 274] width 387 height 18
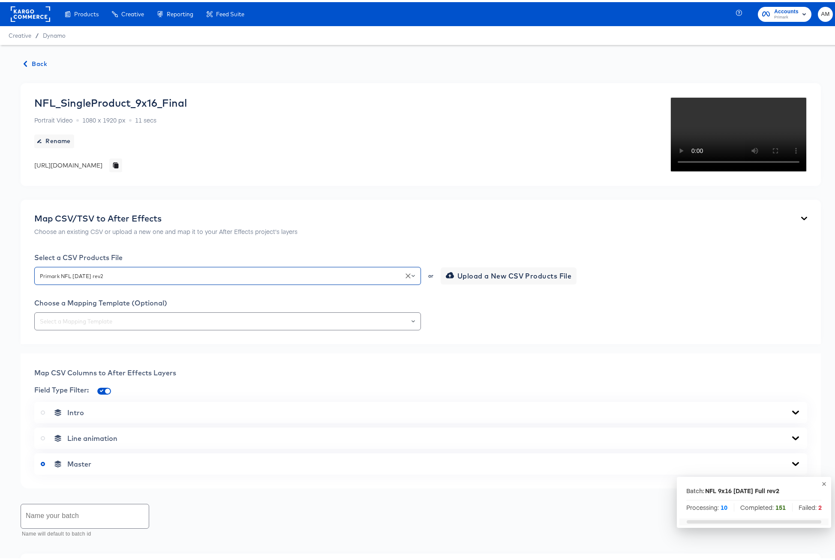
click at [38, 63] on span "Back" at bounding box center [35, 62] width 23 height 11
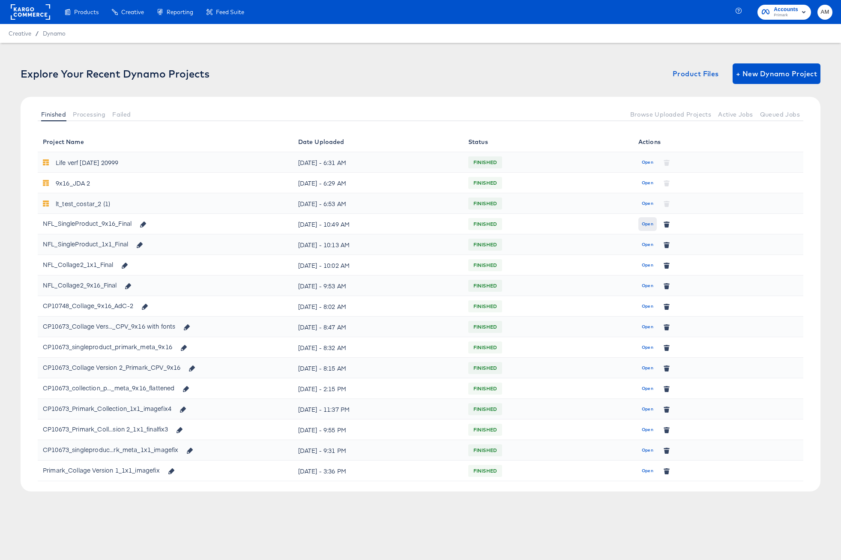
click at [646, 222] on span "Open" at bounding box center [648, 224] width 12 height 8
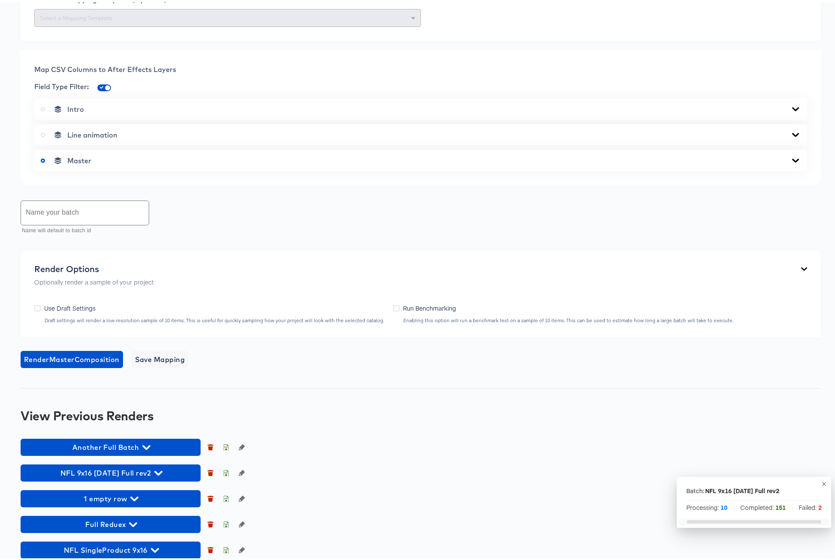
scroll to position [480, 0]
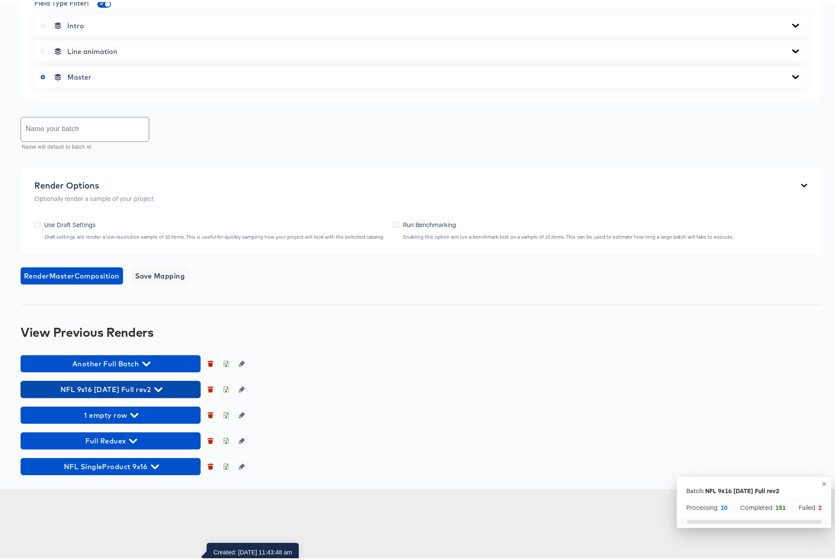
click at [162, 392] on icon "button" at bounding box center [158, 388] width 8 height 8
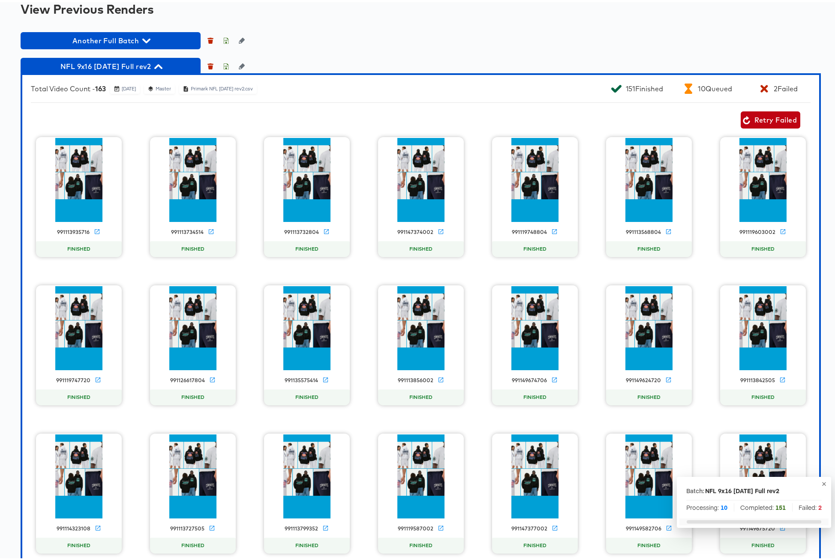
scroll to position [699, 0]
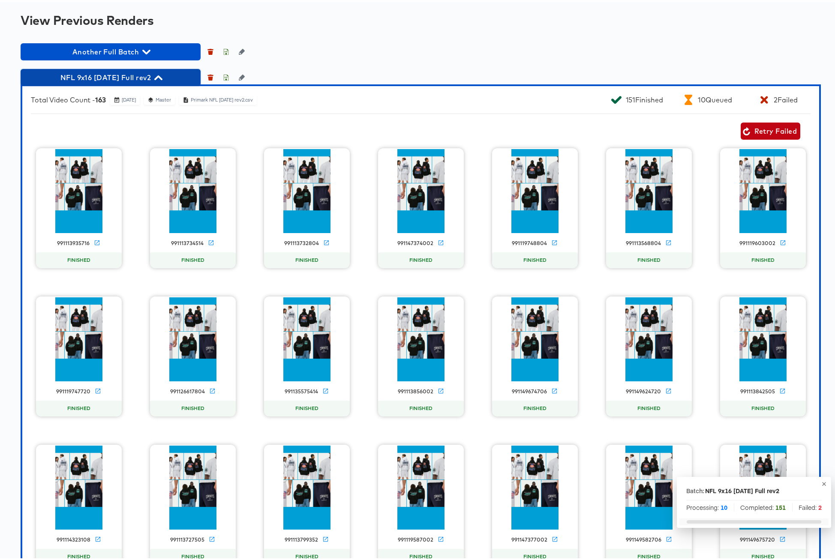
click at [162, 80] on icon "button" at bounding box center [158, 76] width 8 height 8
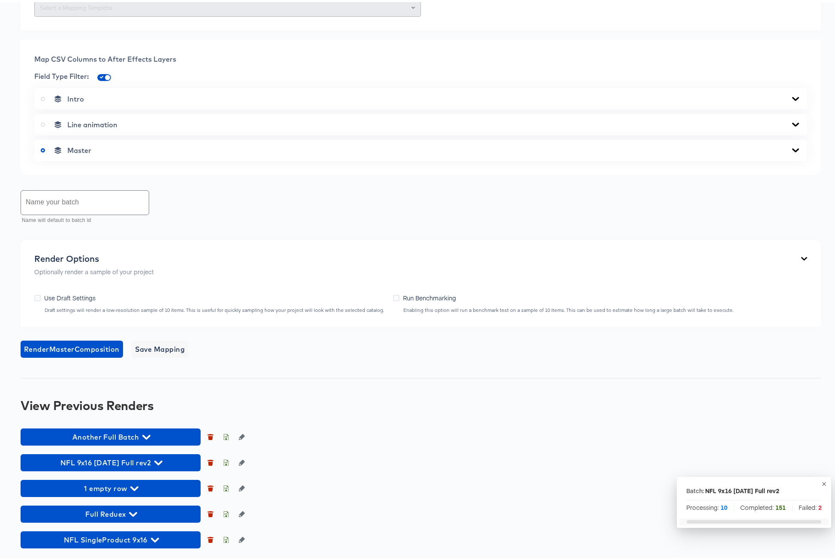
scroll to position [302, 0]
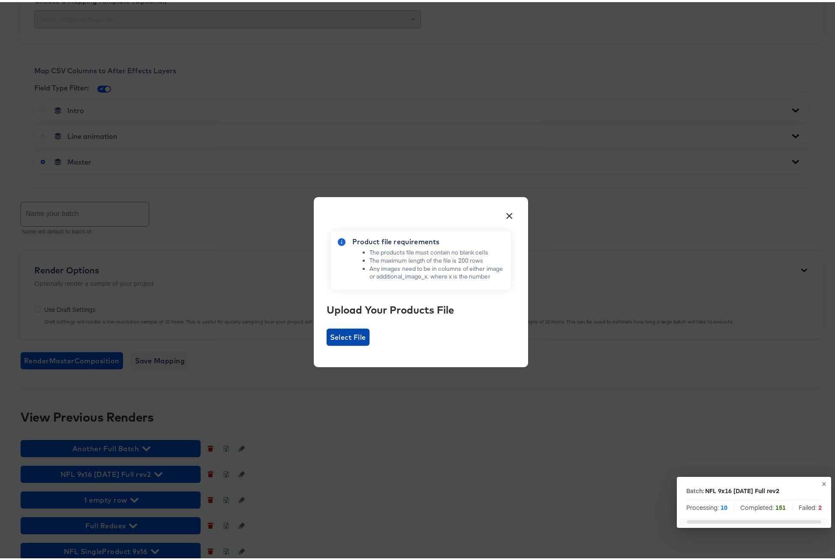
click at [346, 334] on span "Select File" at bounding box center [348, 335] width 36 height 12
click at [327, 344] on input "Select File" at bounding box center [327, 344] width 0 height 0
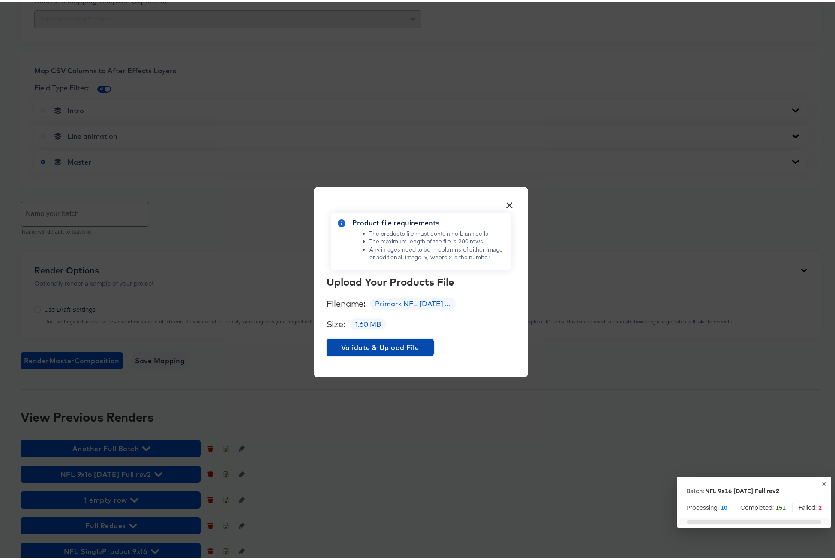
click at [367, 346] on span "Validate & Upload File" at bounding box center [380, 345] width 100 height 12
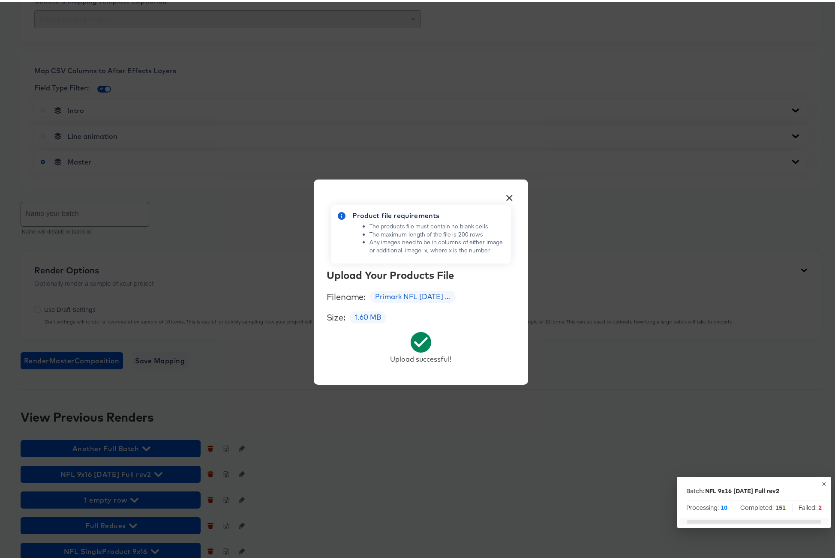
click at [504, 195] on button "×" at bounding box center [509, 193] width 15 height 15
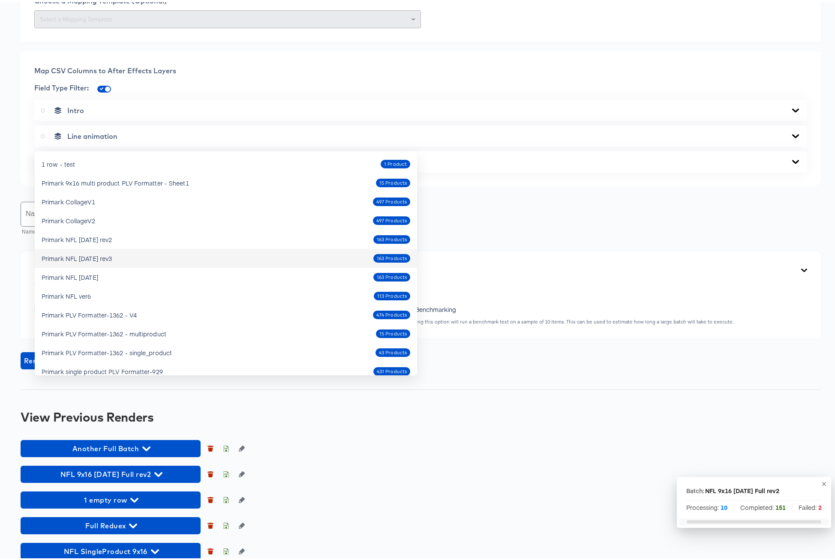
click at [124, 256] on div "Primark NFL [DATE] rev3 163 Products" at bounding box center [226, 256] width 369 height 14
type input "Primark NFL [DATE] rev3"
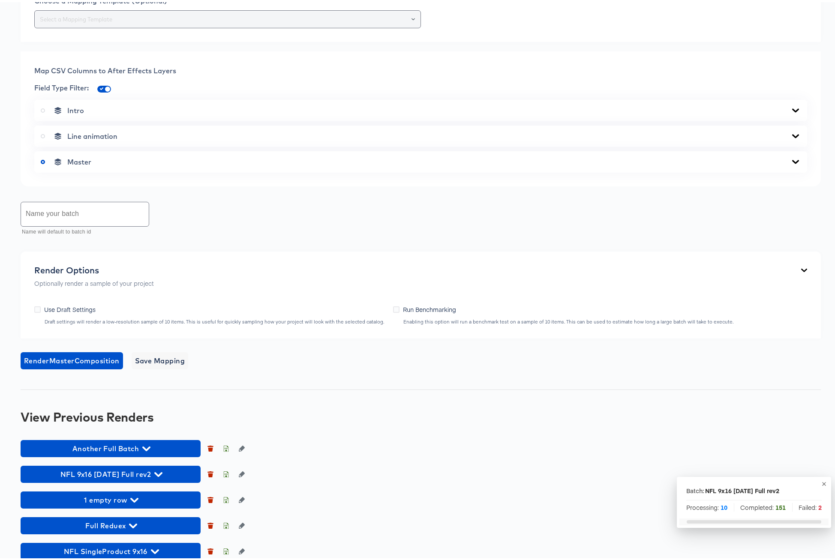
click at [216, 22] on input "text" at bounding box center [227, 17] width 379 height 10
click at [99, 207] on li "442-SingleProduct 9x16" at bounding box center [226, 205] width 382 height 14
type input "442-SingleProduct 9x16"
click at [792, 163] on icon at bounding box center [795, 159] width 10 height 7
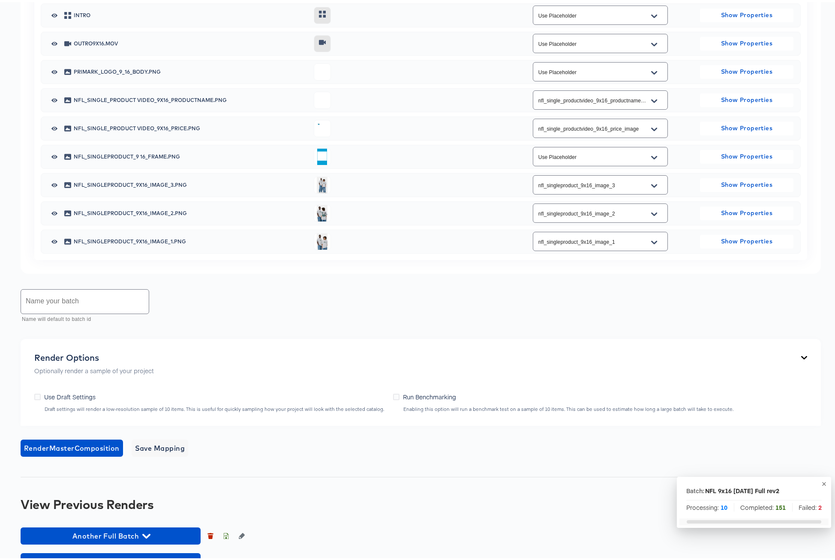
scroll to position [768, 0]
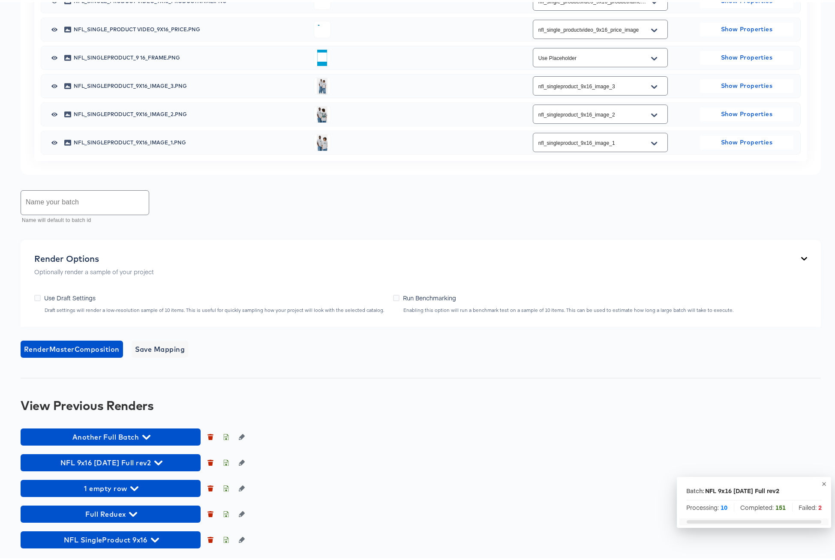
click at [98, 205] on input "text" at bounding box center [85, 201] width 128 height 24
drag, startPoint x: 144, startPoint y: 205, endPoint x: -11, endPoint y: 202, distance: 155.6
type input "NFL 9x16 SingleProduct [DATE] rev3 Full"
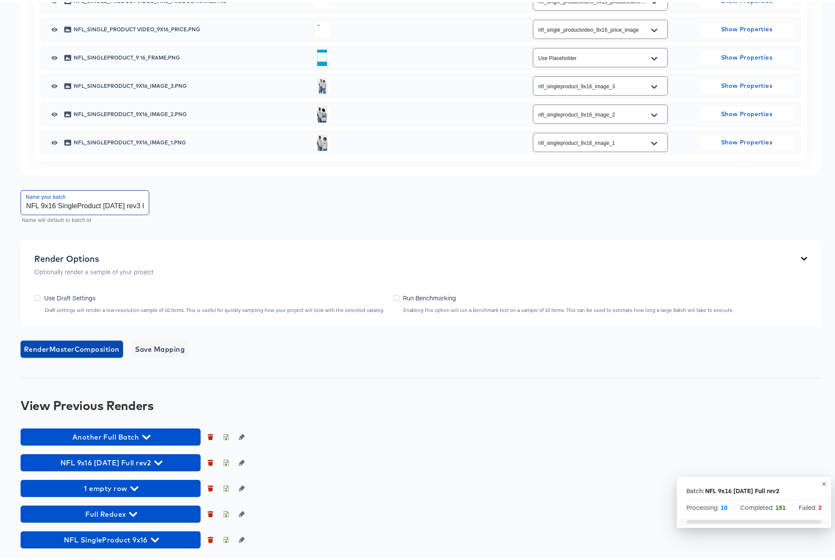
click at [83, 346] on span "Render Master Composition" at bounding box center [72, 347] width 96 height 12
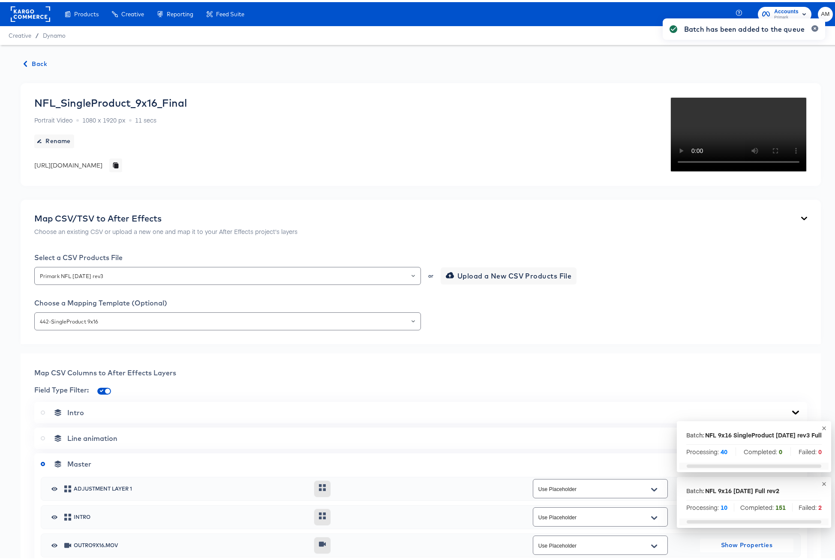
click at [36, 64] on span "Back" at bounding box center [35, 62] width 23 height 11
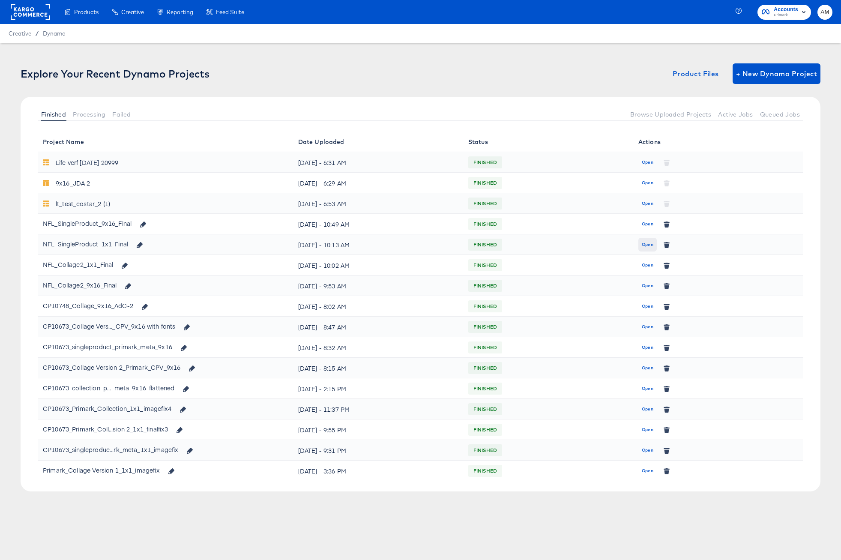
click at [648, 244] on span "Open" at bounding box center [648, 245] width 12 height 8
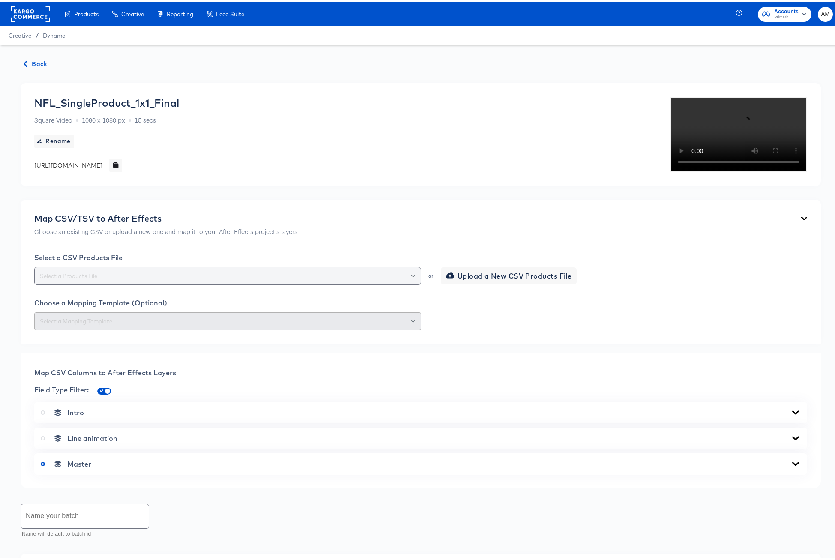
click at [411, 275] on icon "Open" at bounding box center [412, 274] width 3 height 2
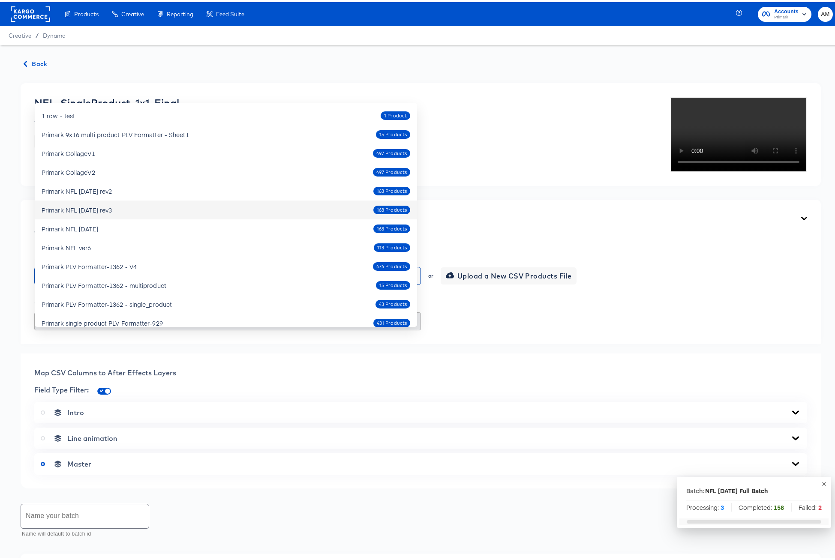
click at [126, 208] on div "Primark NFL [DATE] rev3 163 Products" at bounding box center [226, 208] width 369 height 14
type input "Primark NFL [DATE] rev3"
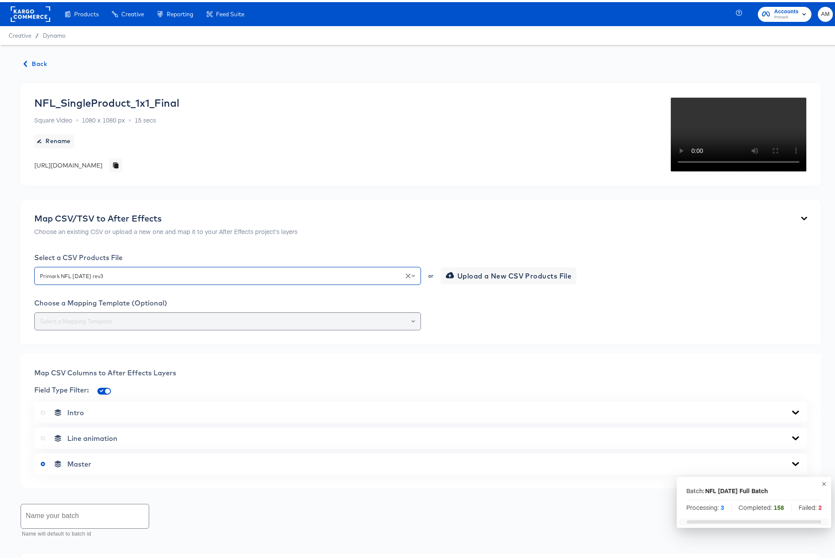
click at [411, 321] on icon "Open" at bounding box center [412, 319] width 3 height 3
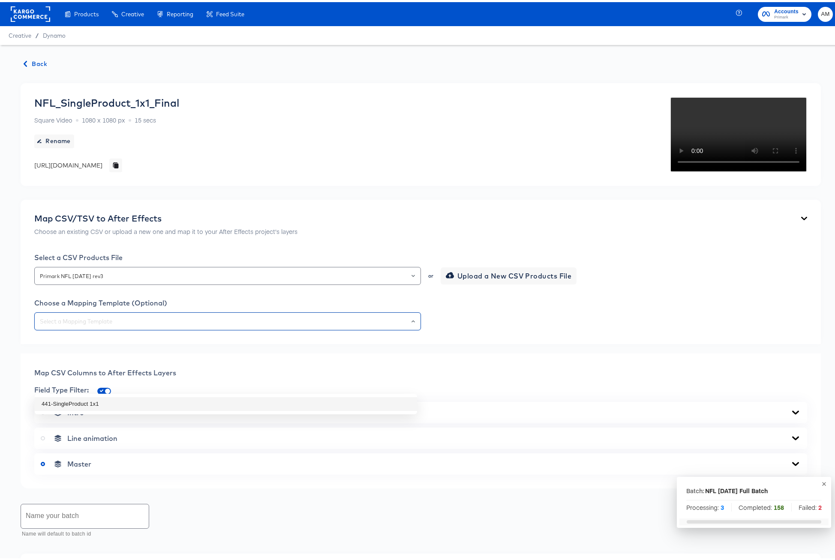
click at [115, 401] on li "441-SingleProduct 1x1" at bounding box center [226, 402] width 382 height 14
type input "441-SingleProduct 1x1"
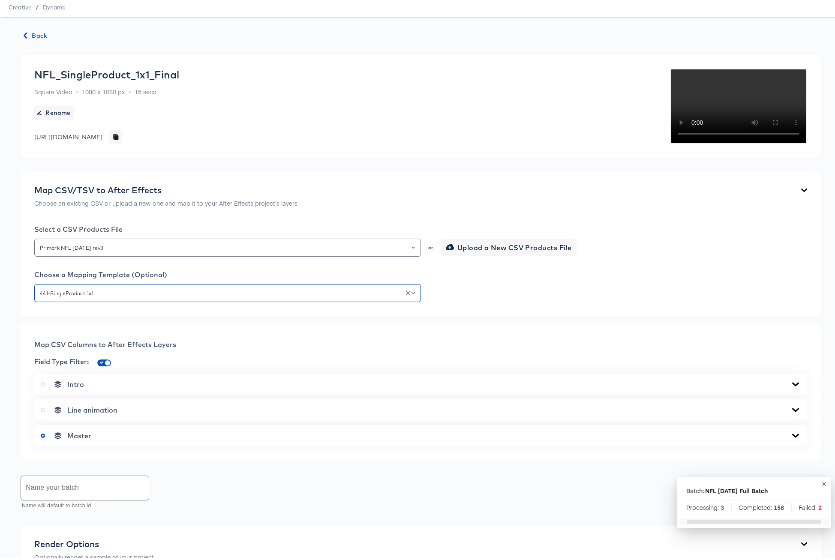
scroll to position [143, 0]
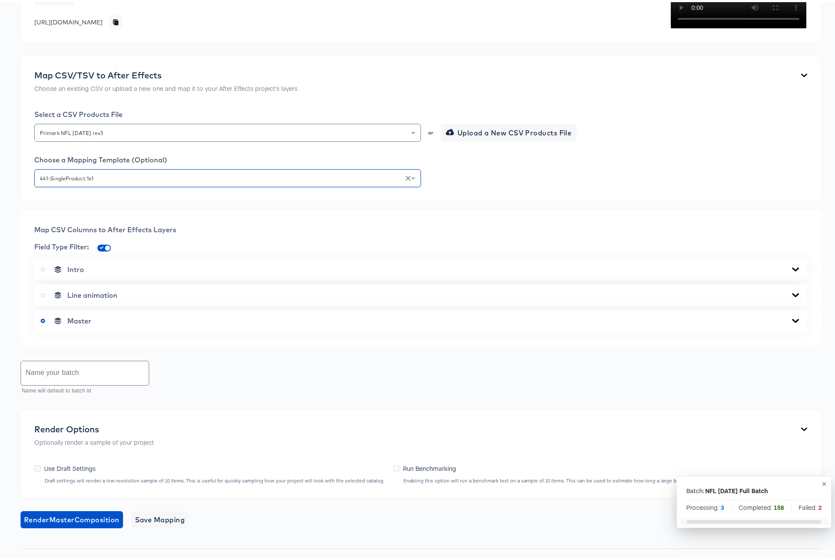
click at [790, 322] on icon at bounding box center [795, 318] width 10 height 7
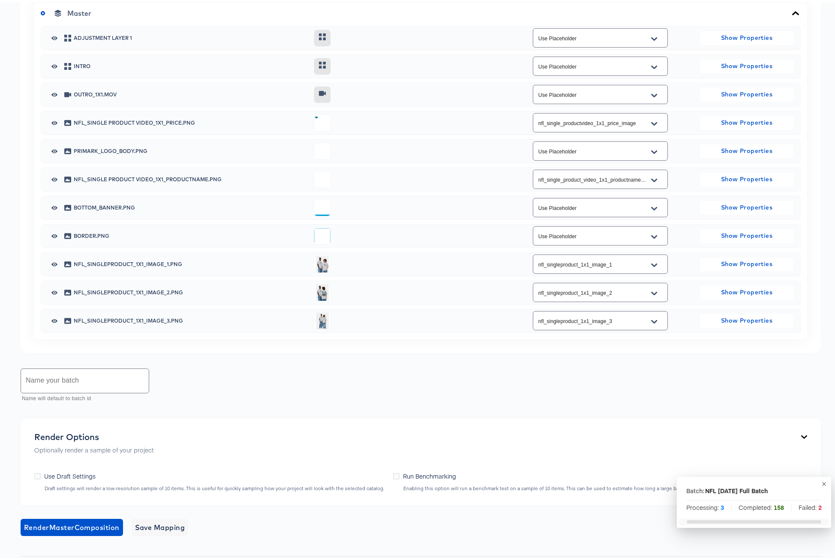
scroll to position [619, 0]
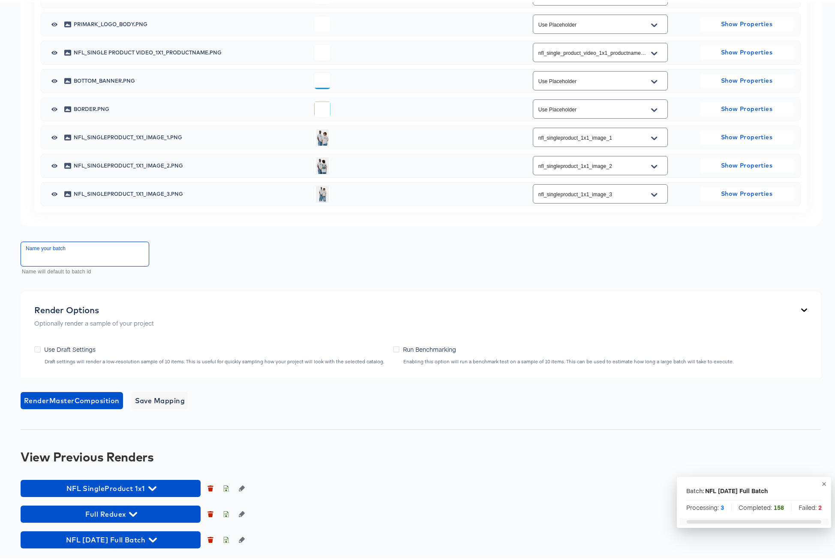
click at [57, 264] on input "text" at bounding box center [85, 252] width 128 height 24
paste input "NFL 9x16 SingleProduct [DATE] rev3 Full"
click at [41, 264] on input "NFL 9x16 SingleProduct [DATE] rev3 Full" at bounding box center [85, 252] width 128 height 24
click at [50, 264] on input "NFL 1x16 SingleProduct Oct4 rev3 Full" at bounding box center [85, 252] width 128 height 24
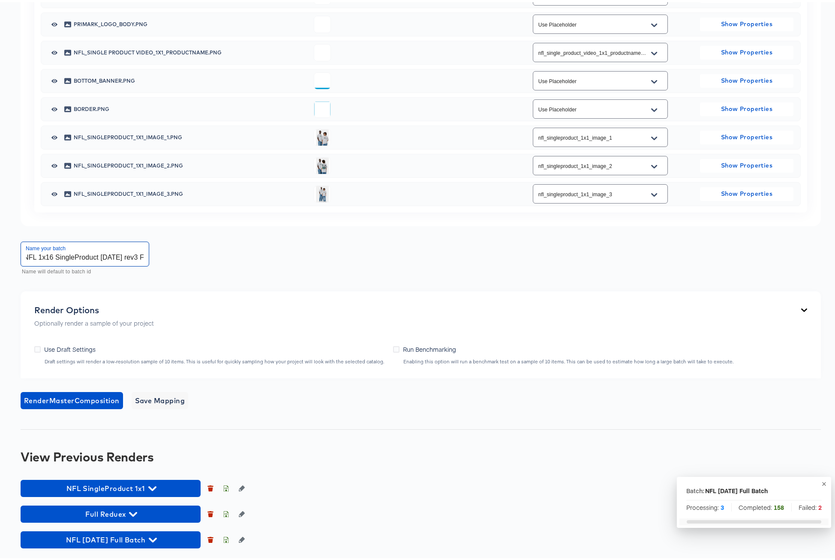
click at [52, 264] on input "NFL 1x16 SingleProduct Oct4 rev3 Full" at bounding box center [85, 252] width 128 height 24
type input "NFL 1x1 SingleProduct [DATE] rev3 Full"
click at [54, 405] on span "Render Master Composition" at bounding box center [72, 399] width 96 height 12
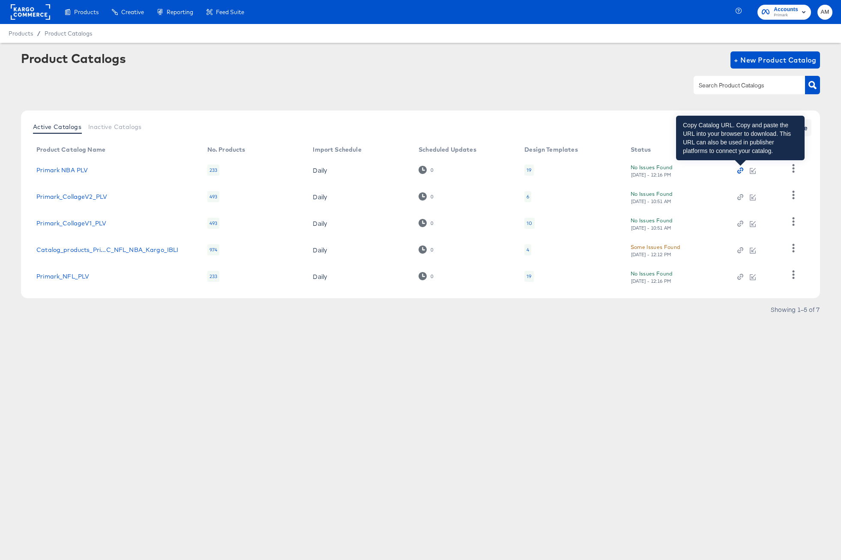
click at [739, 170] on icon "button" at bounding box center [740, 172] width 4 height 4
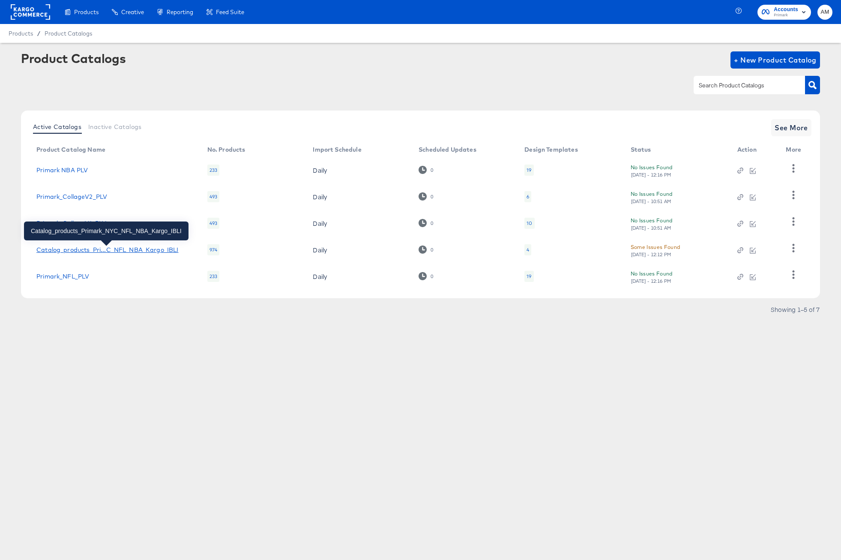
click at [132, 252] on div "Catalog_products_Pri...C_NFL_NBA_Kargo_IBLI" at bounding box center [107, 249] width 142 height 7
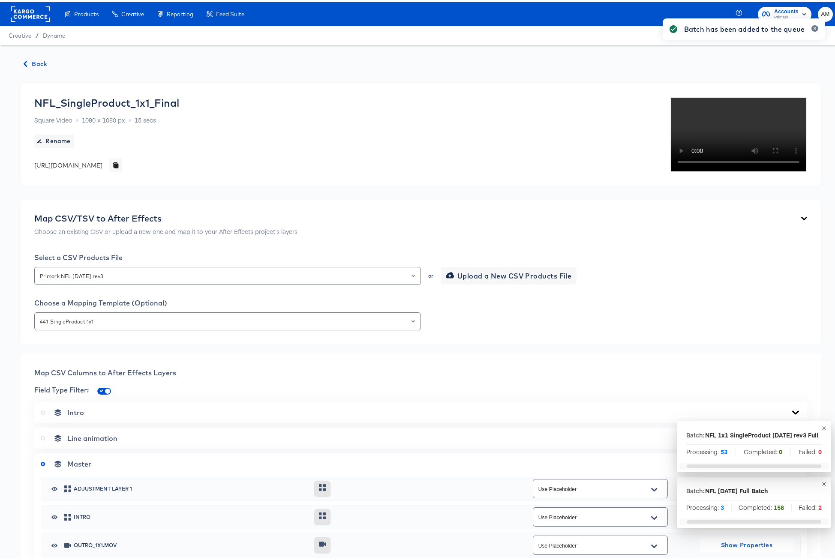
click at [33, 61] on span "Back" at bounding box center [35, 62] width 23 height 11
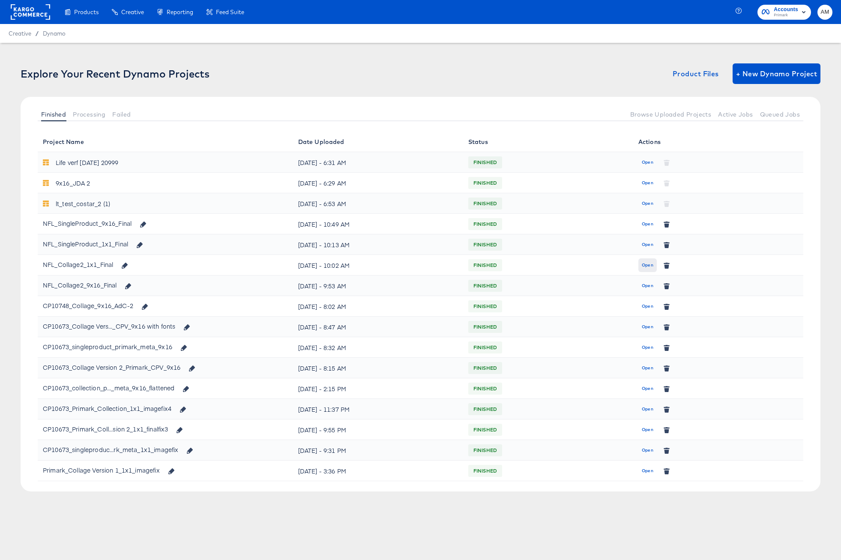
click at [650, 264] on span "Open" at bounding box center [648, 265] width 12 height 8
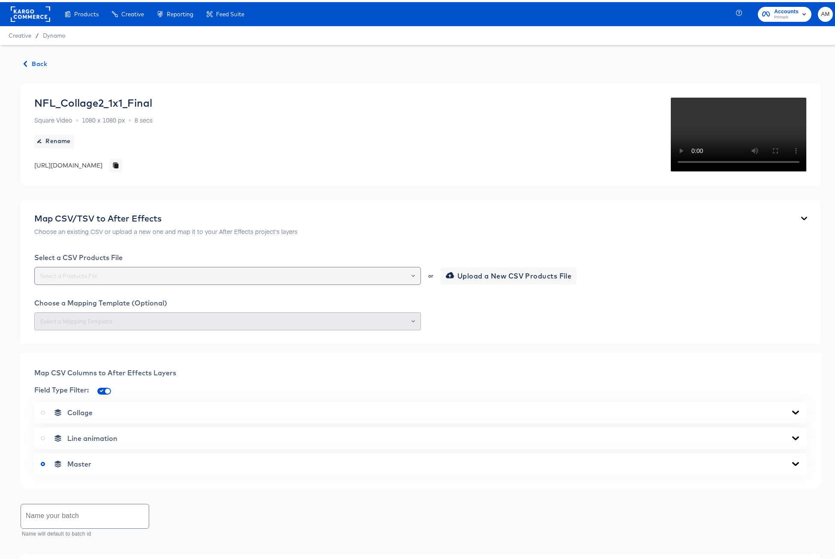
click at [411, 276] on icon "Open" at bounding box center [412, 273] width 3 height 3
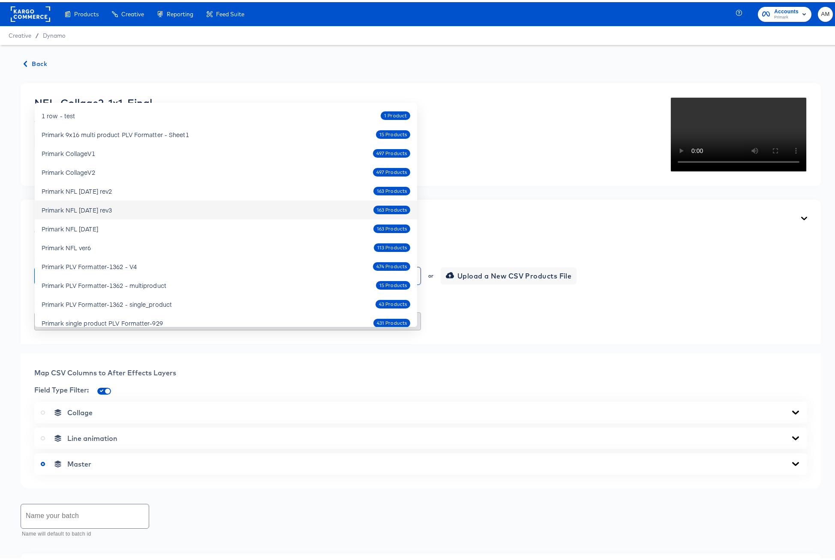
click at [131, 211] on div "Primark NFL [DATE] rev3 163 Products" at bounding box center [226, 208] width 369 height 14
type input "Primark NFL [DATE] rev3"
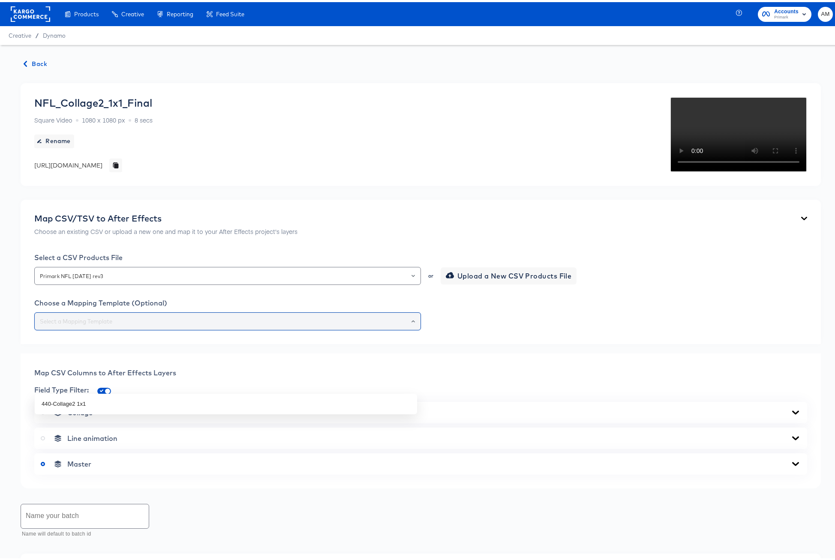
click at [86, 324] on input "text" at bounding box center [227, 320] width 379 height 10
click at [77, 401] on li "440-Collage2 1x1" at bounding box center [226, 402] width 382 height 14
type input "440-Collage2 1x1"
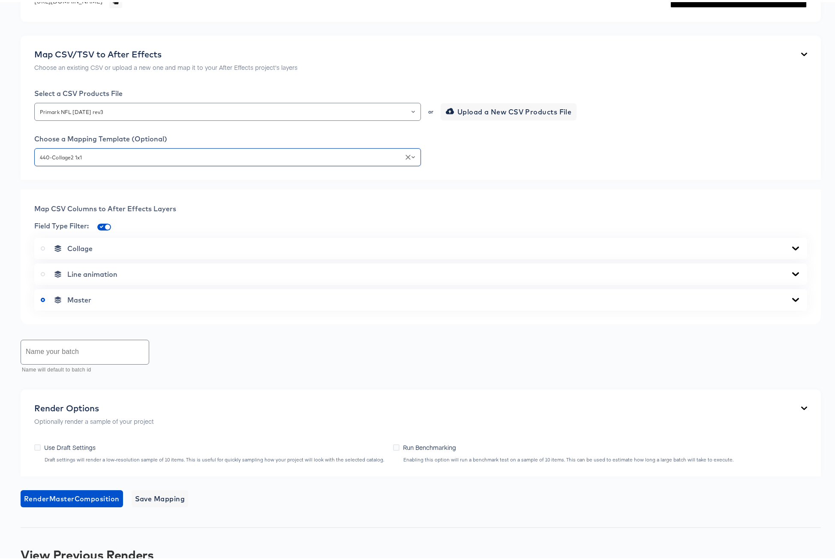
scroll to position [274, 0]
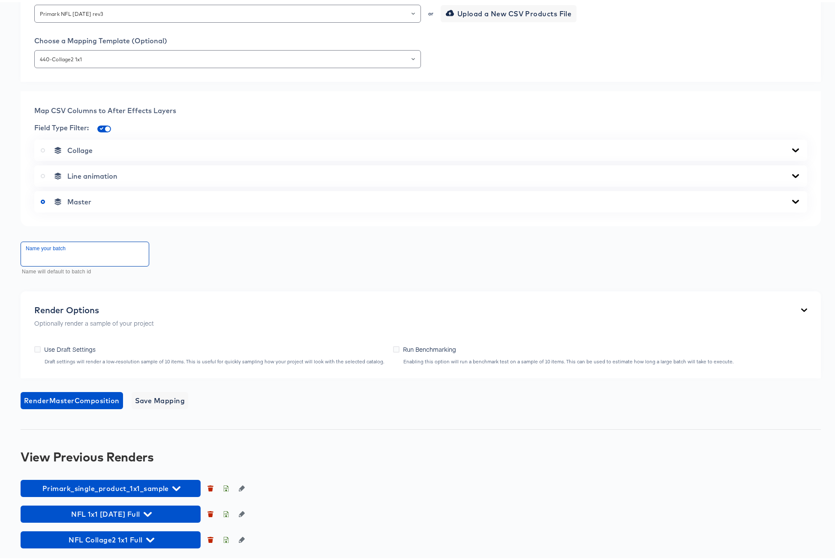
click at [109, 264] on input "text" at bounding box center [85, 252] width 128 height 24
paste input "NFL 9x16 SingleProduct [DATE] rev3 Full"
drag, startPoint x: 40, startPoint y: 306, endPoint x: 98, endPoint y: 306, distance: 57.9
click at [98, 264] on input "NFL 9x16 SingleProduct [DATE] rev3 Full" at bounding box center [85, 252] width 128 height 24
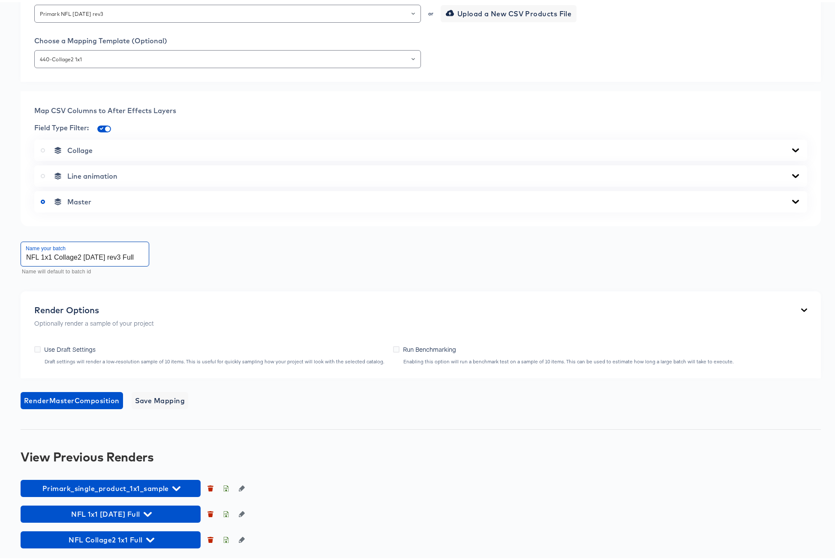
scroll to position [324, 0]
type input "NFL 1x1 Collage2 [DATE] rev3 Full"
click at [87, 399] on span "Render Master Composition" at bounding box center [72, 399] width 96 height 12
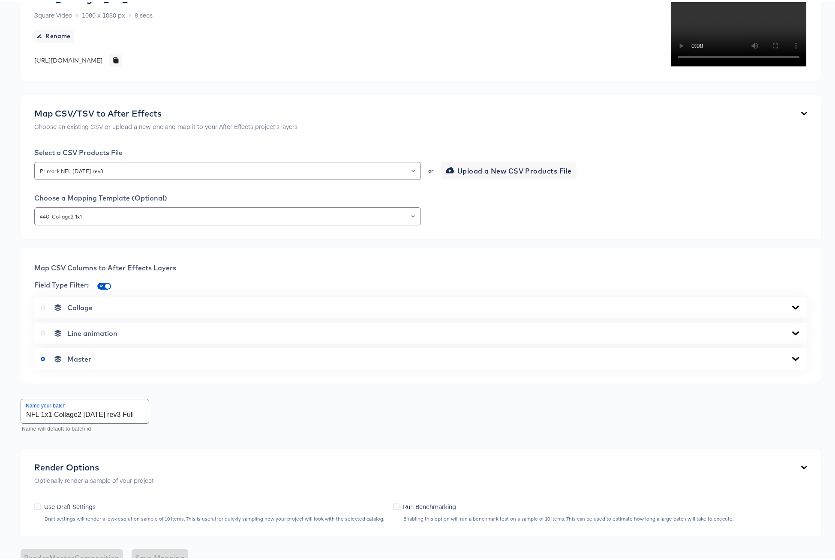
scroll to position [0, 0]
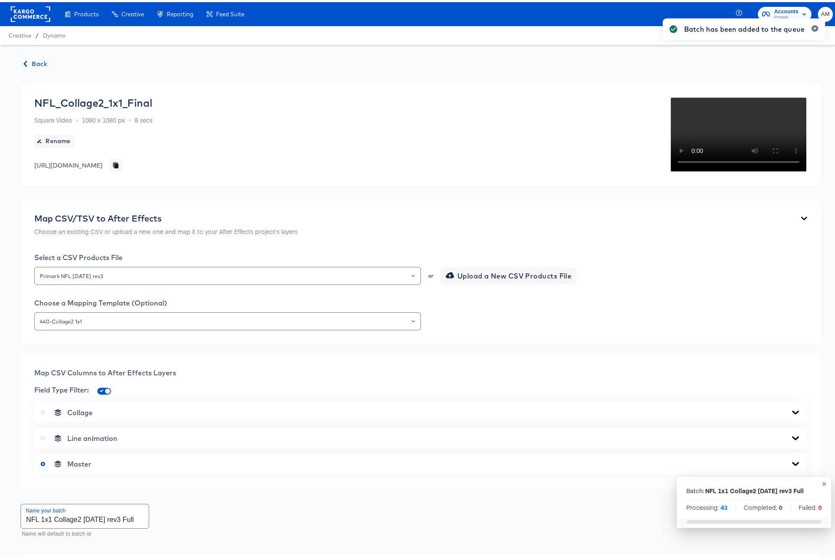
click at [35, 61] on span "Back" at bounding box center [35, 62] width 23 height 11
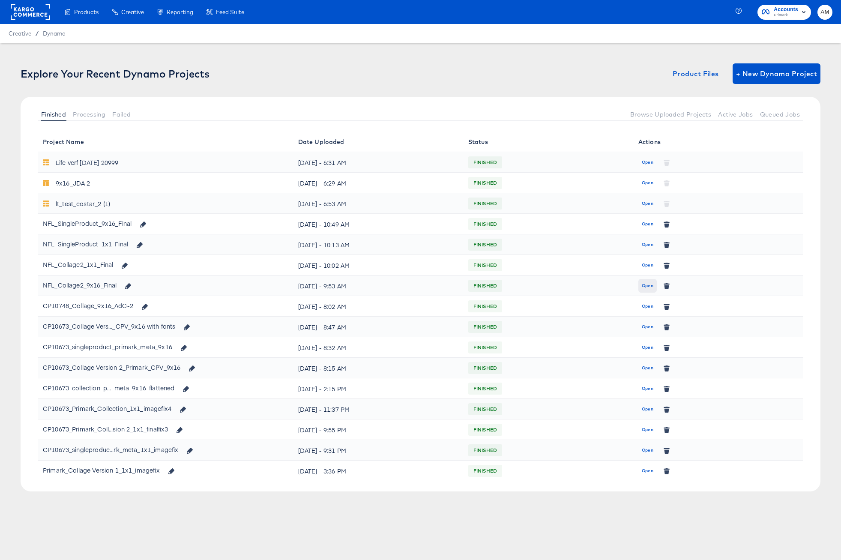
click at [653, 287] on span "Open" at bounding box center [648, 286] width 12 height 8
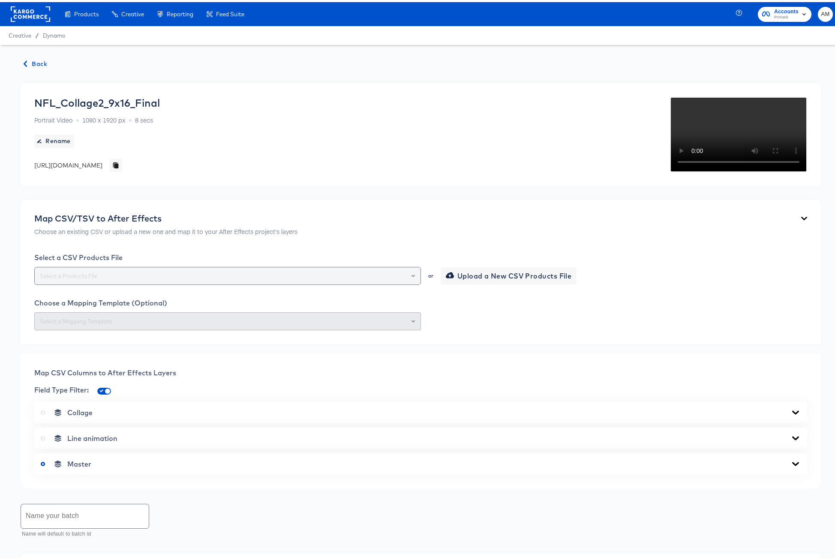
click at [413, 280] on div at bounding box center [409, 274] width 15 height 12
click at [411, 276] on icon "Open" at bounding box center [412, 273] width 3 height 3
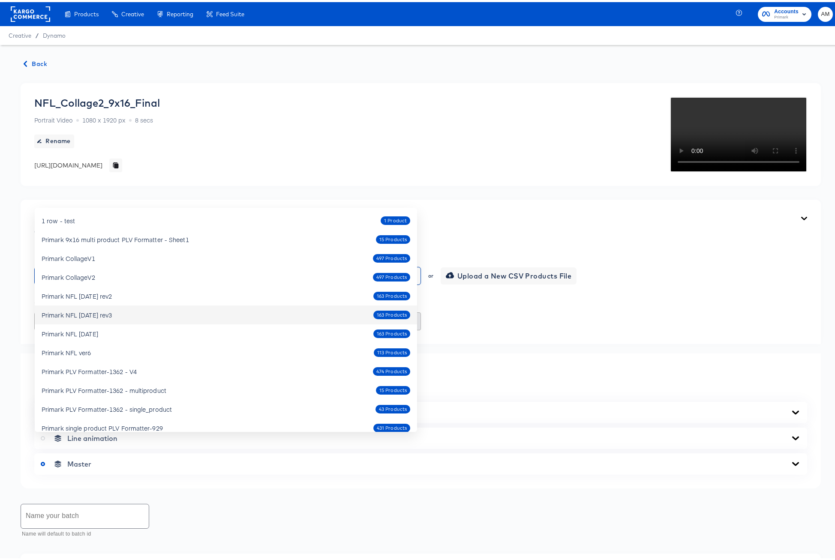
click at [126, 312] on div "Primark NFL [DATE] rev3 163 Products" at bounding box center [226, 313] width 369 height 14
type input "Primark NFL [DATE] rev3"
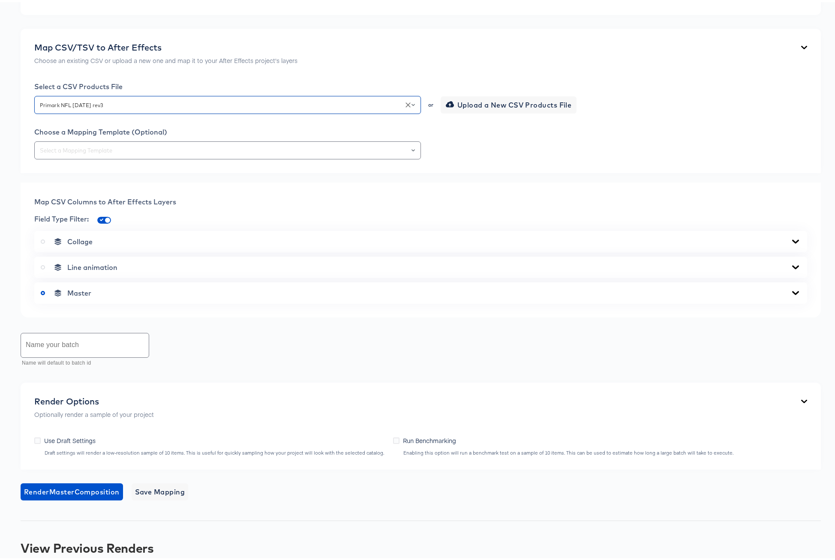
scroll to position [181, 0]
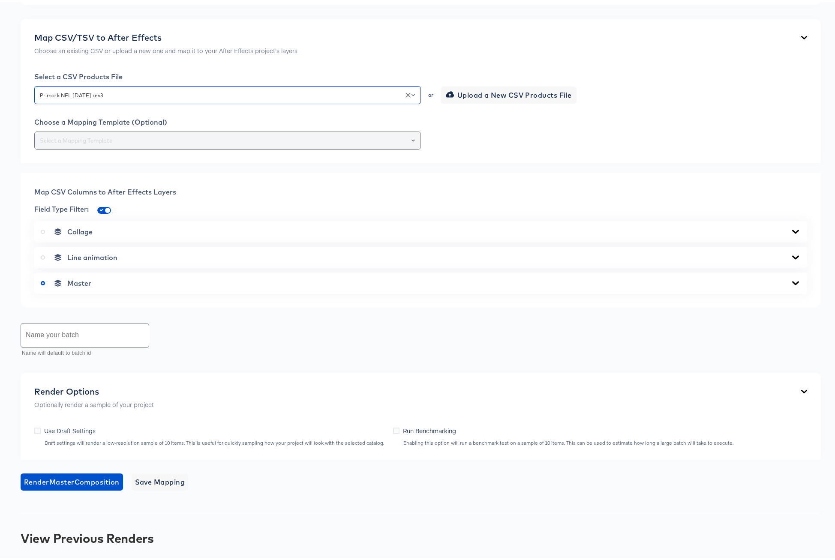
click at [411, 140] on icon "Open" at bounding box center [412, 138] width 3 height 3
click at [149, 324] on li "439-Collage2 9x16" at bounding box center [226, 326] width 382 height 14
type input "439-Collage2 9x16"
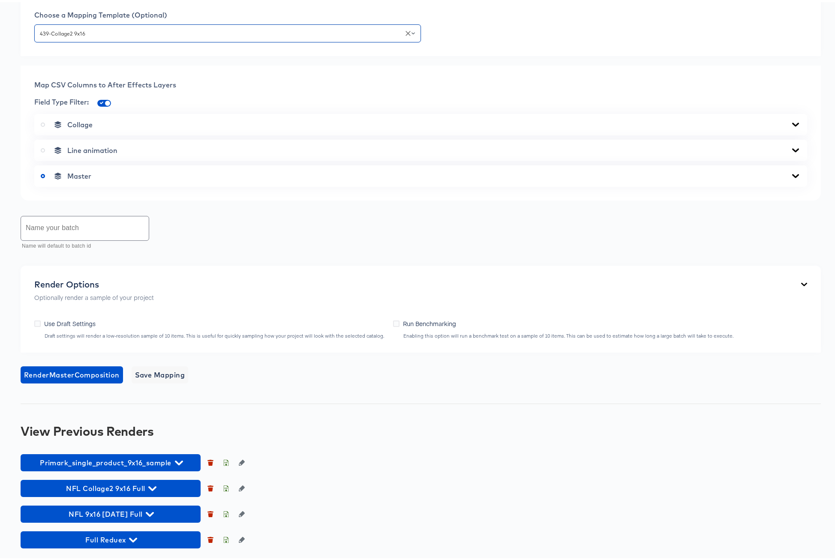
scroll to position [390, 0]
click at [790, 177] on icon at bounding box center [795, 174] width 10 height 7
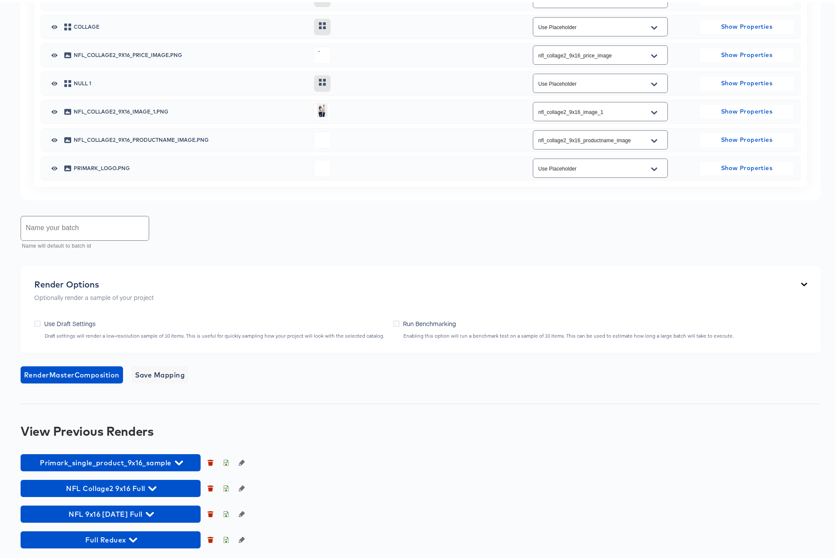
scroll to position [770, 0]
click at [51, 226] on input "text" at bounding box center [85, 226] width 128 height 24
paste input "NFL 9x16 SingleProduct [DATE] rev3 Full"
drag, startPoint x: 55, startPoint y: 230, endPoint x: 99, endPoint y: 231, distance: 43.3
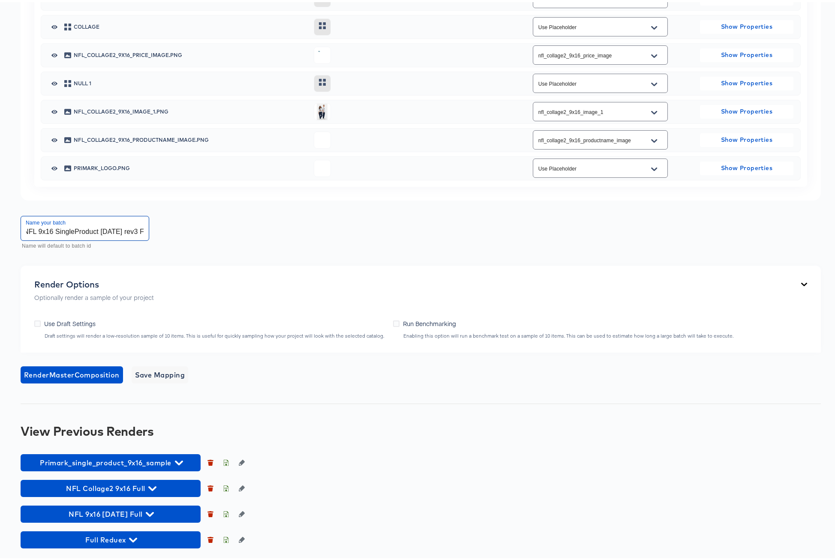
click at [99, 231] on input "NFL 9x16 SingleProduct [DATE] rev3 Full" at bounding box center [85, 226] width 128 height 24
type input "NFL 9x16 Collage2 [DATE] rev3 Full"
click at [62, 372] on span "Render Master Composition" at bounding box center [72, 373] width 96 height 12
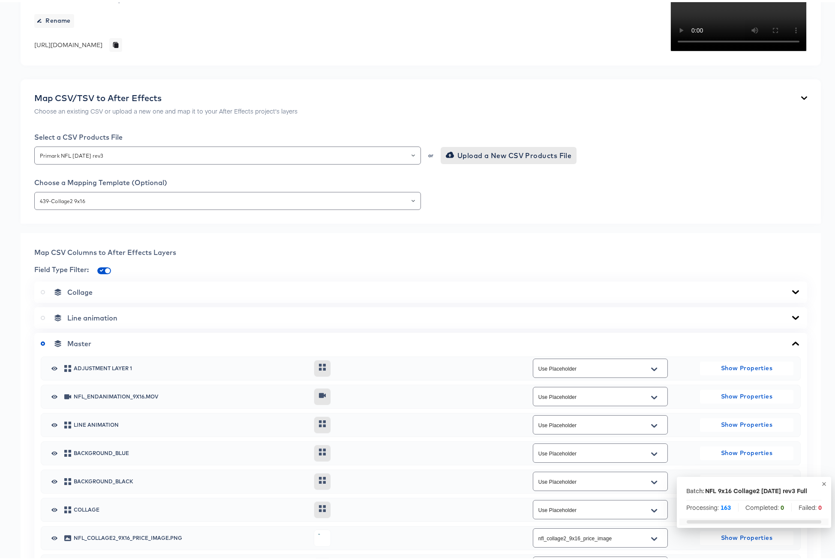
scroll to position [6, 0]
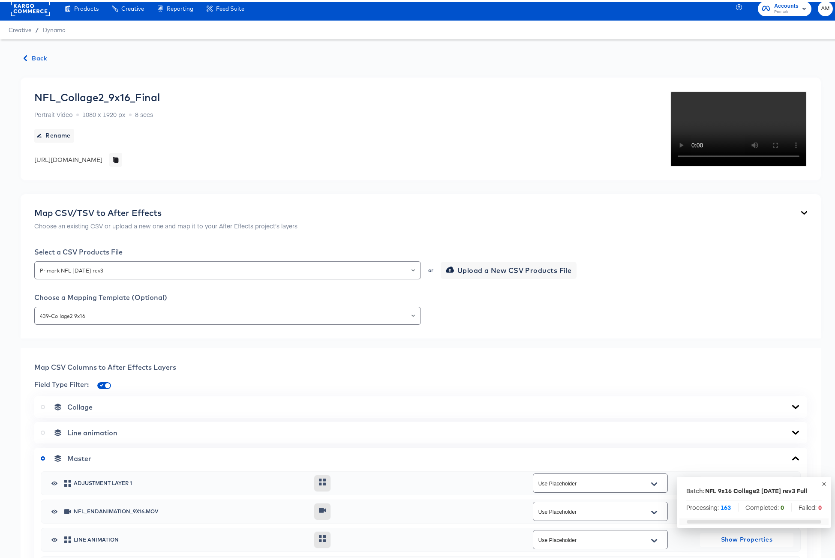
click at [30, 57] on span "Back" at bounding box center [35, 56] width 23 height 11
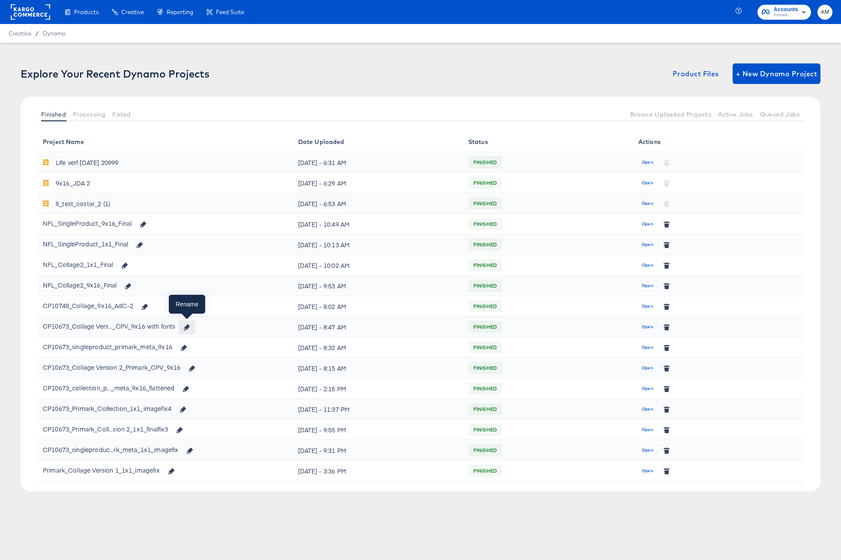
click at [188, 328] on icon "button" at bounding box center [187, 327] width 6 height 6
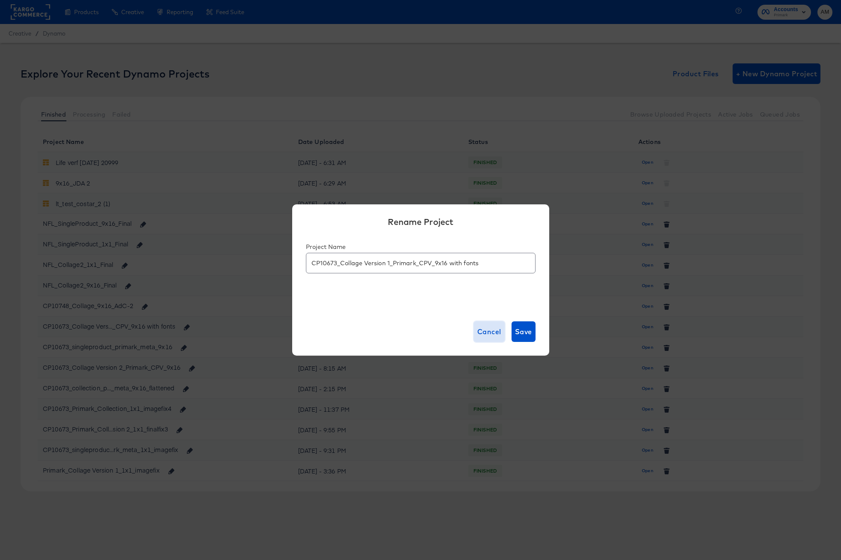
click at [486, 333] on span "Cancel" at bounding box center [489, 332] width 24 height 12
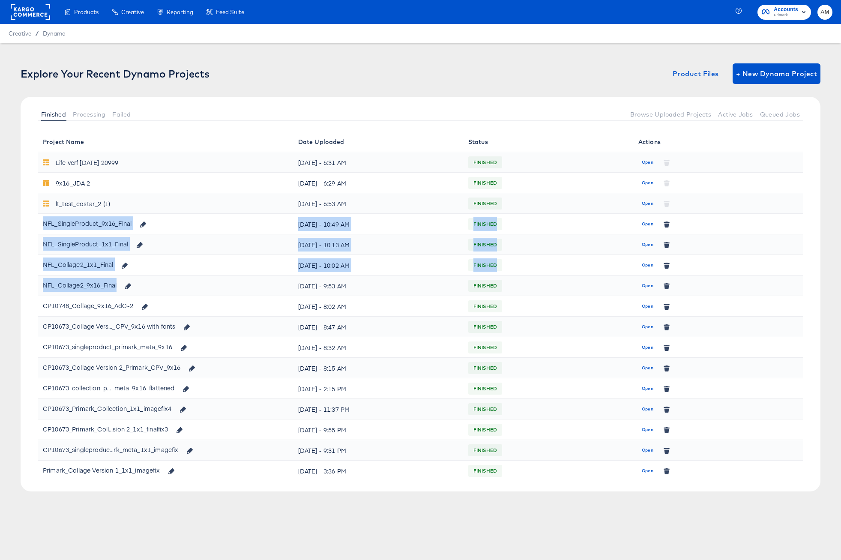
drag, startPoint x: 44, startPoint y: 224, endPoint x: 120, endPoint y: 287, distance: 98.6
click at [120, 287] on tbody "Life verf [DATE] 20999 [DATE] - 6:31 AM FINISHED Open 9x16_JDA 2 [DATE] - 6:29 …" at bounding box center [421, 316] width 766 height 329
copy tbody "NFL_SingleProduct_9x16_Final [DATE] - 10:49 AM FINISHED Open NFL_SingleProduct_…"
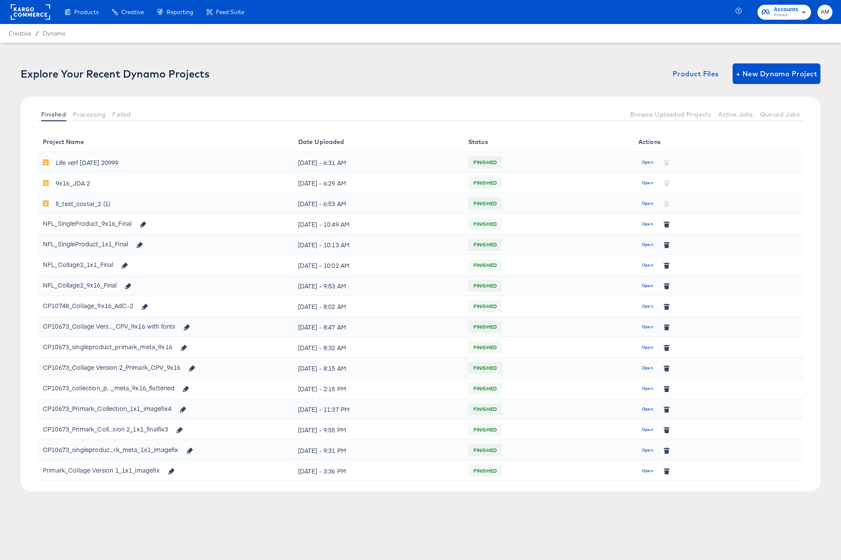
click at [413, 290] on div "[DATE] - 9:53 AM" at bounding box center [378, 286] width 160 height 14
click at [649, 222] on span "Open" at bounding box center [648, 224] width 12 height 8
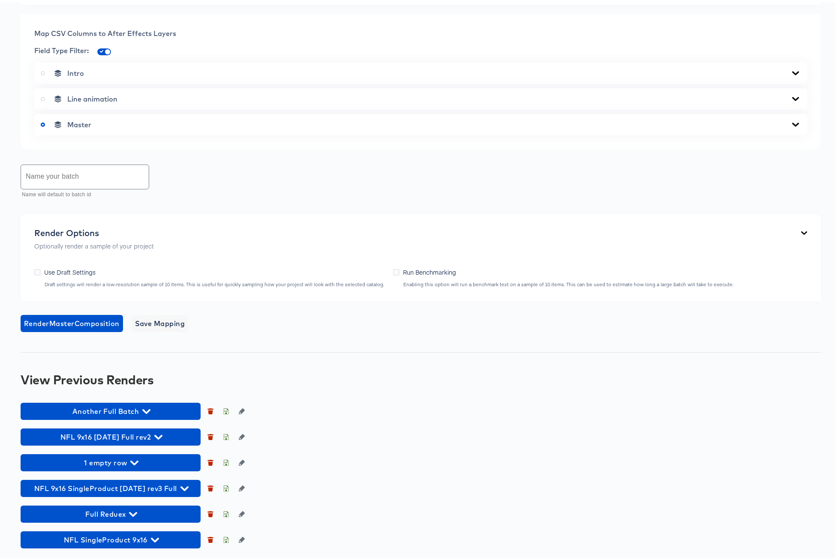
scroll to position [506, 0]
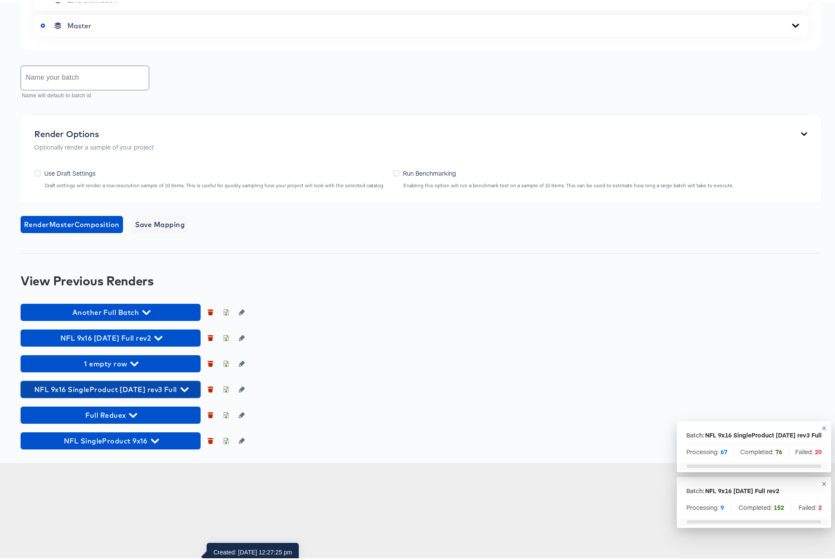
click at [183, 392] on icon "button" at bounding box center [184, 388] width 8 height 8
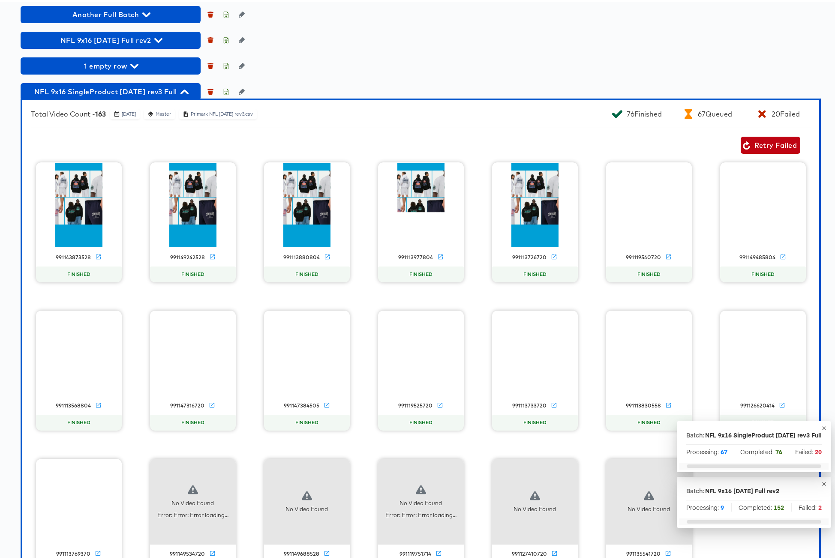
scroll to position [737, 0]
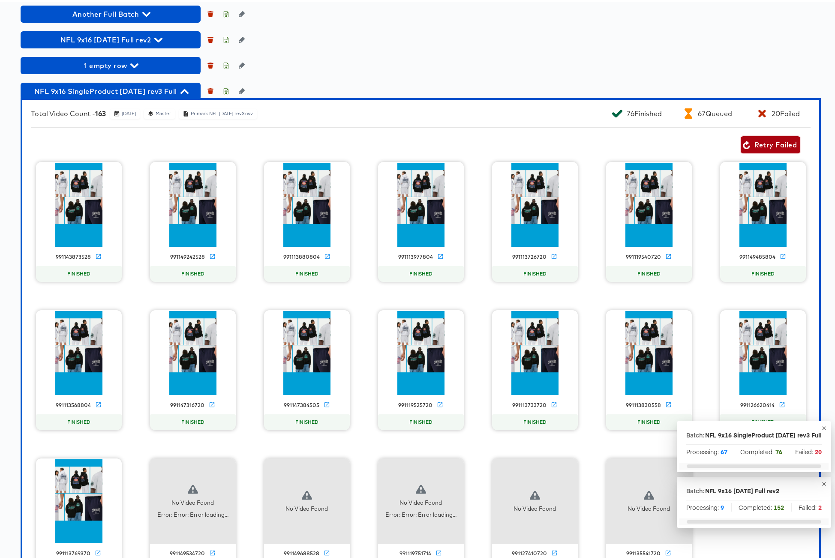
click at [749, 149] on span "Retry Failed" at bounding box center [770, 143] width 53 height 12
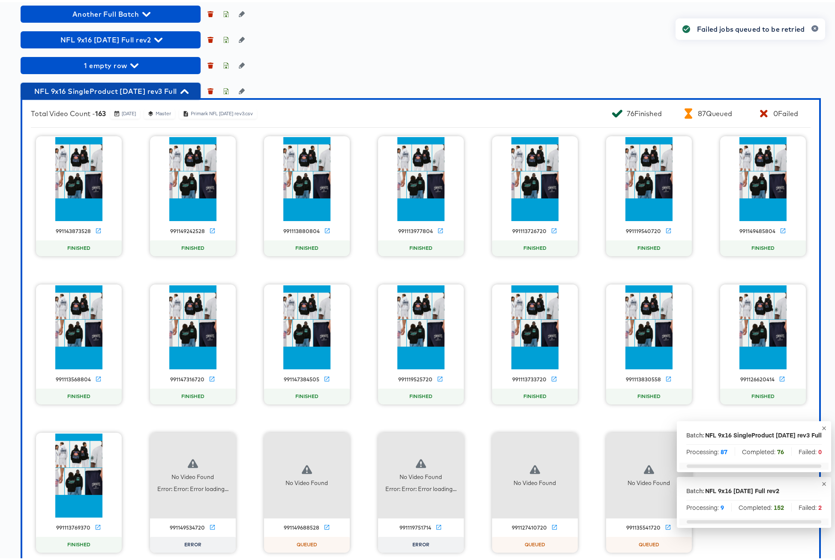
click at [181, 92] on icon "button" at bounding box center [184, 89] width 8 height 5
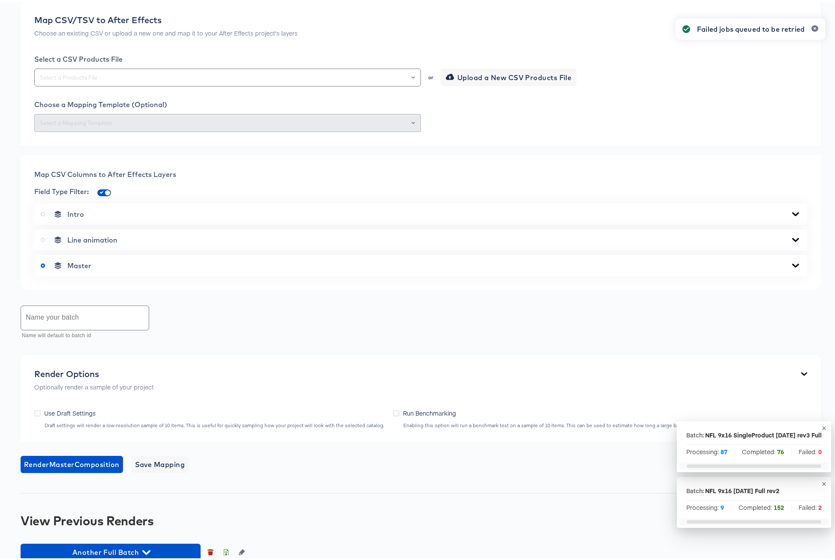
scroll to position [0, 0]
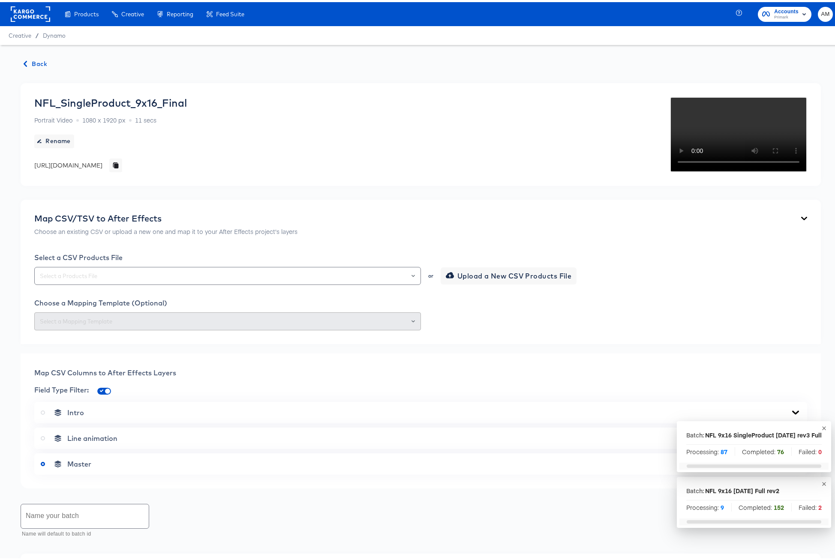
click at [38, 64] on span "Back" at bounding box center [35, 62] width 23 height 11
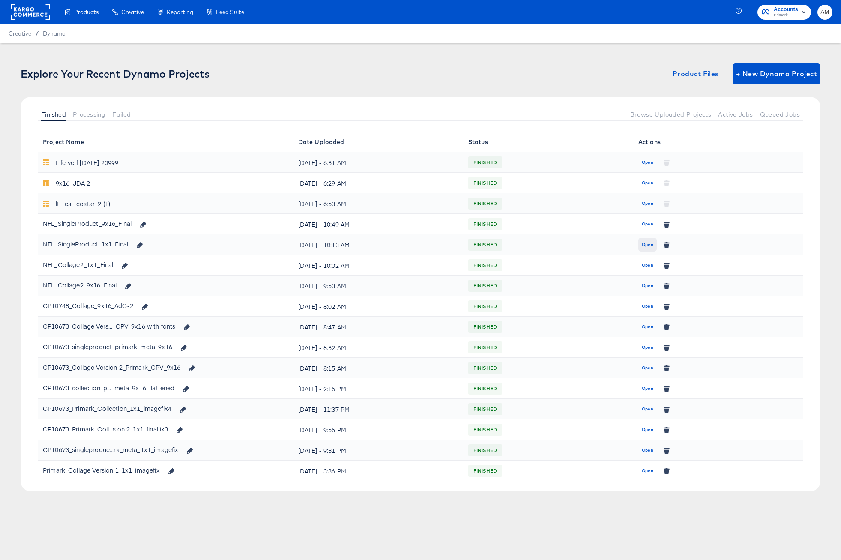
click at [648, 244] on span "Open" at bounding box center [648, 245] width 12 height 8
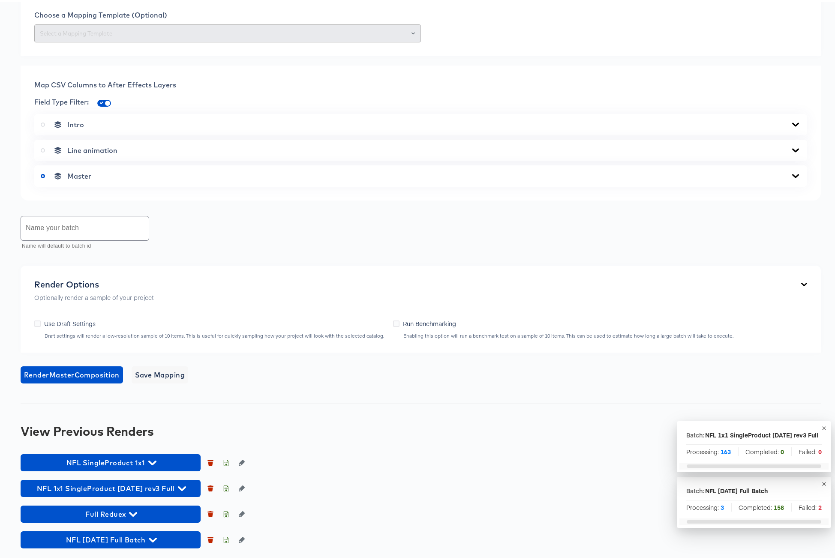
scroll to position [348, 0]
click at [180, 487] on icon "button" at bounding box center [182, 486] width 8 height 5
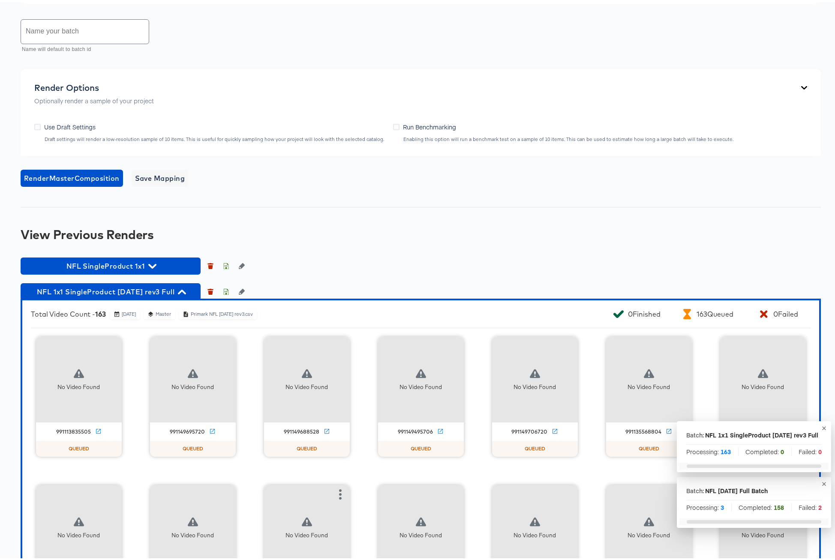
scroll to position [638, 0]
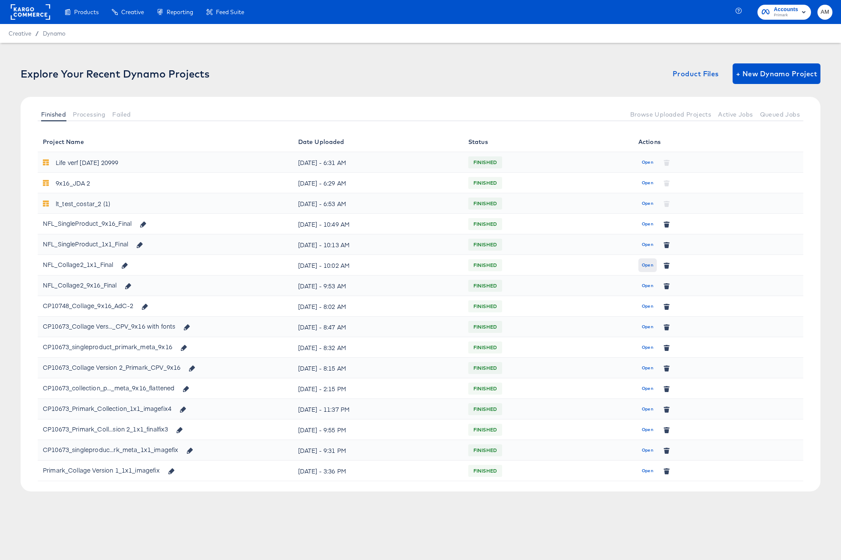
click at [649, 265] on span "Open" at bounding box center [648, 265] width 12 height 8
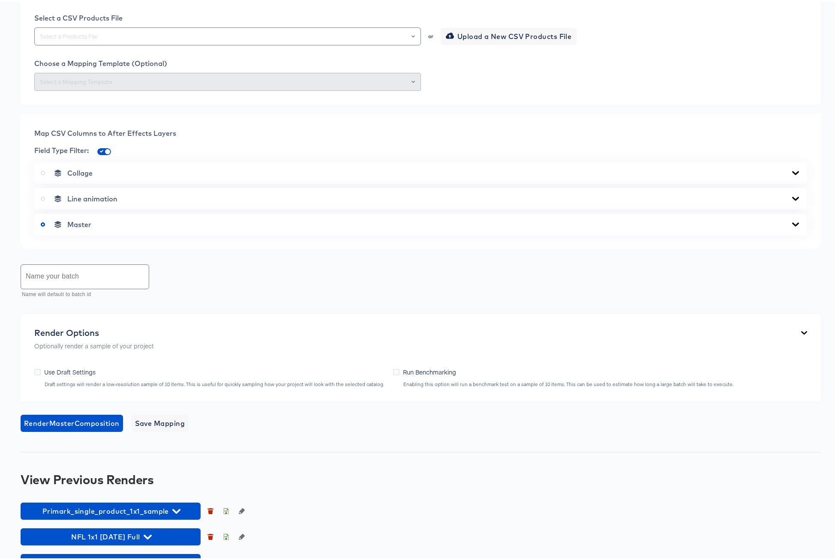
scroll to position [350, 0]
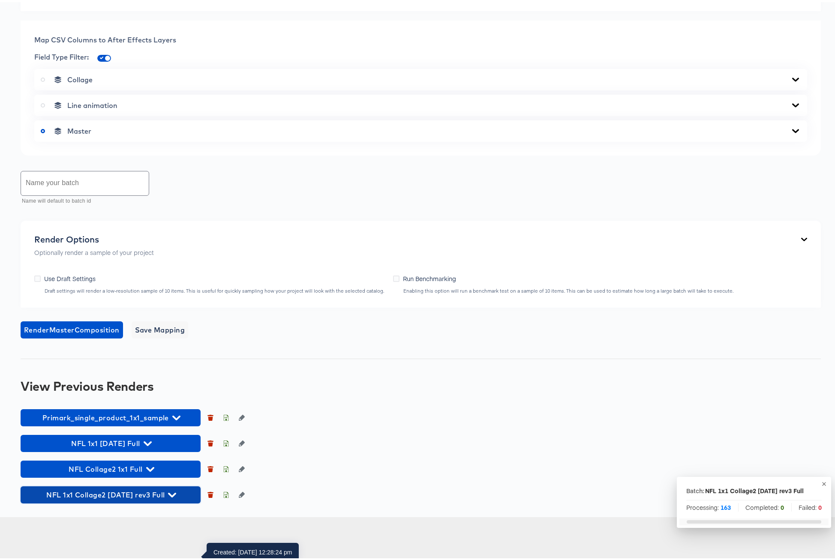
click at [168, 495] on icon "button" at bounding box center [172, 493] width 8 height 5
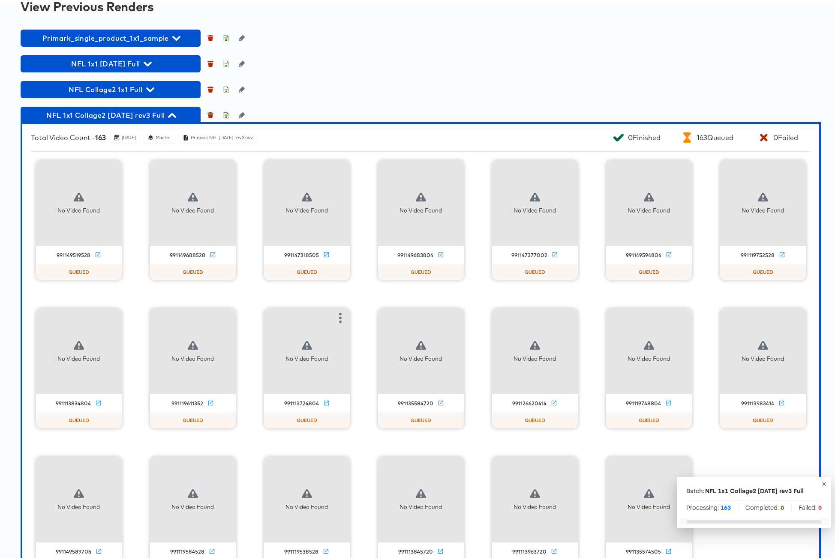
scroll to position [745, 0]
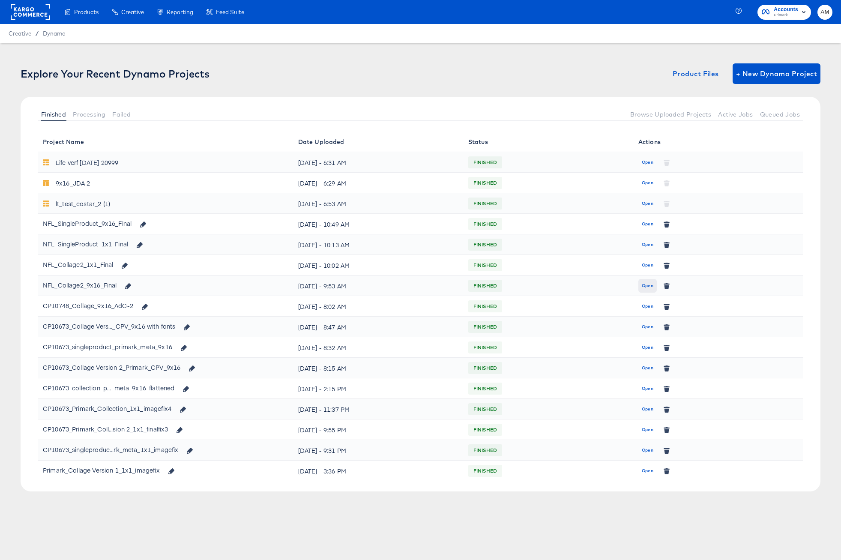
click at [651, 285] on span "Open" at bounding box center [648, 286] width 12 height 8
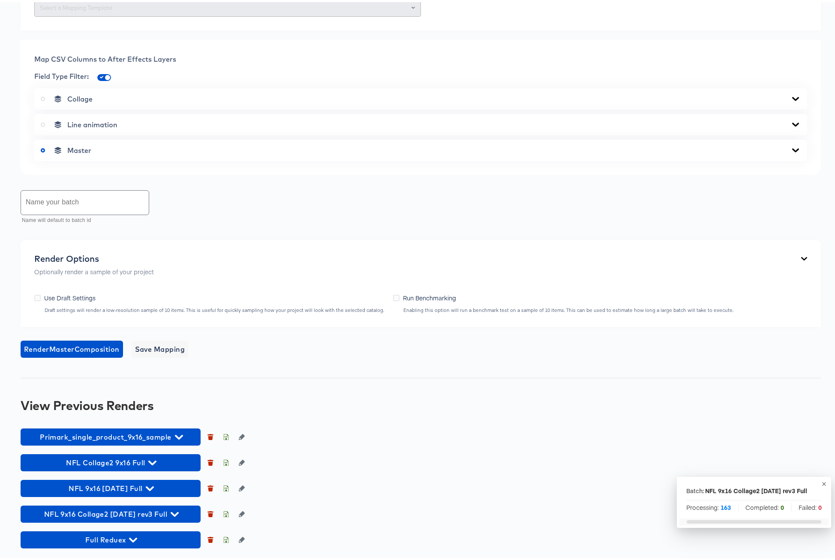
scroll to position [479, 0]
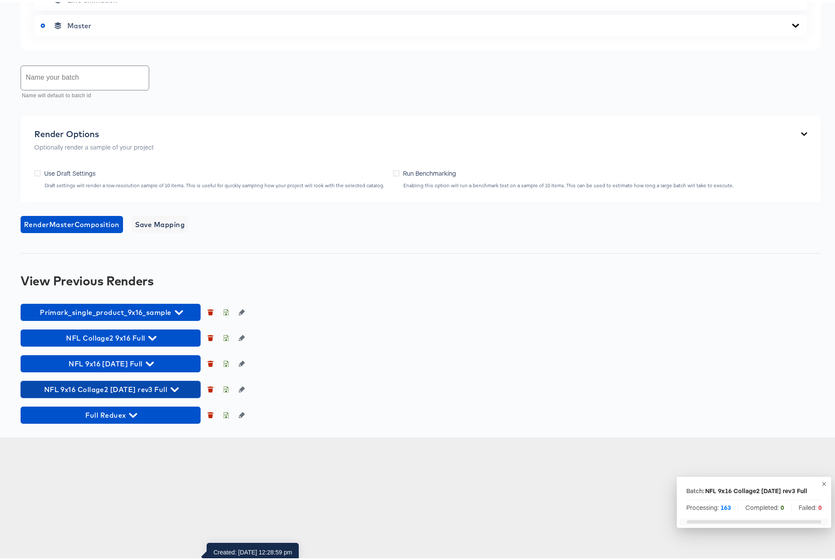
click at [173, 392] on icon "button" at bounding box center [175, 388] width 8 height 8
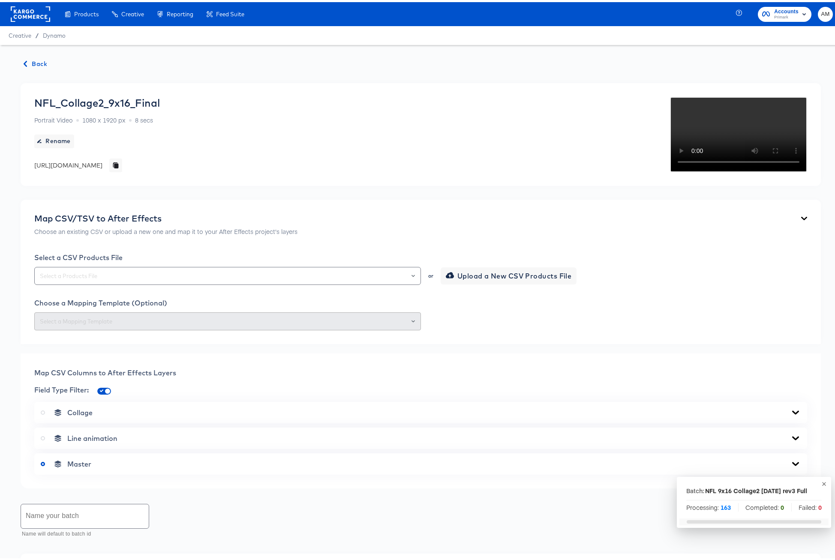
scroll to position [0, 0]
click at [33, 63] on span "Back" at bounding box center [35, 62] width 23 height 11
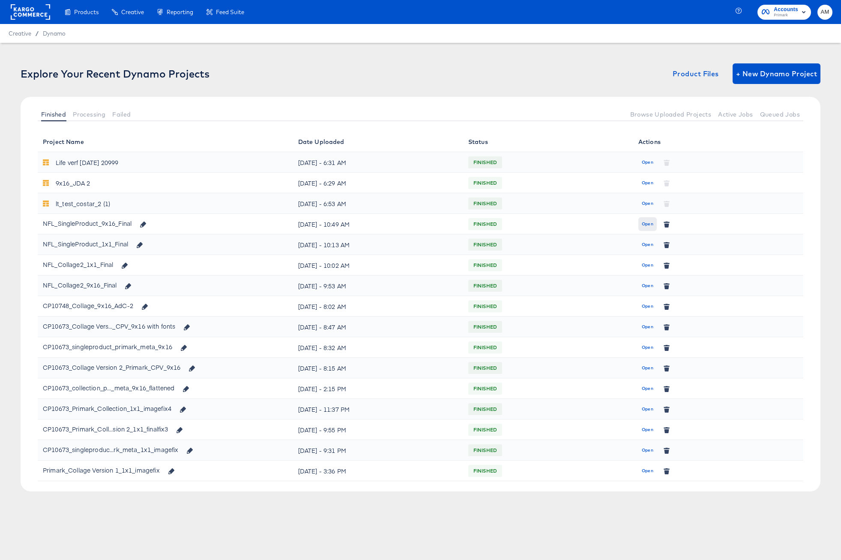
click at [648, 225] on span "Open" at bounding box center [648, 224] width 12 height 8
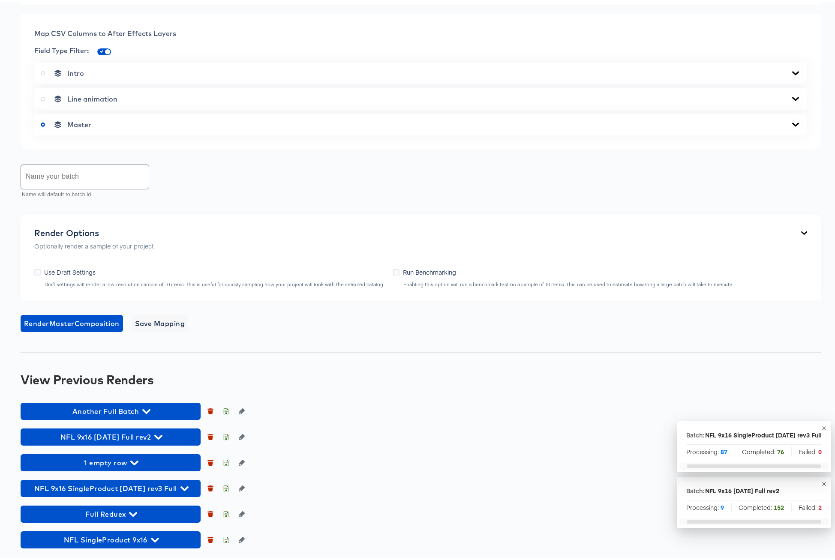
scroll to position [506, 0]
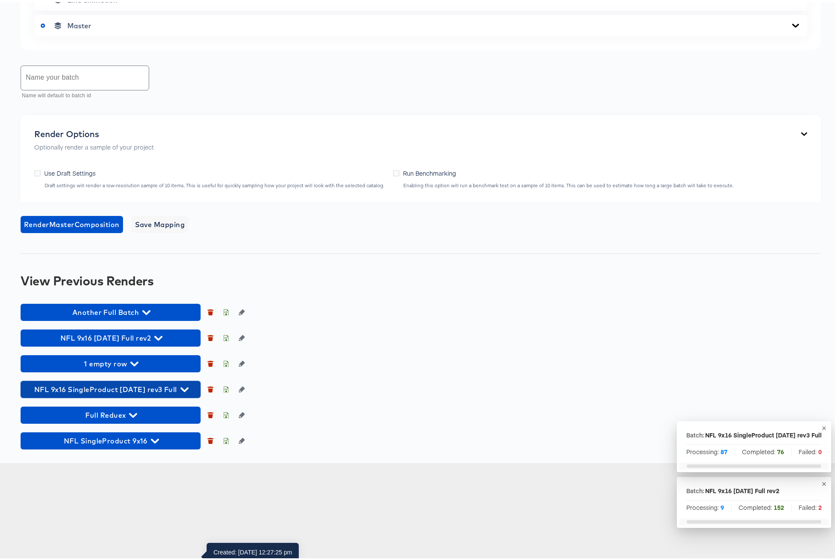
click at [180, 392] on icon "button" at bounding box center [184, 388] width 8 height 8
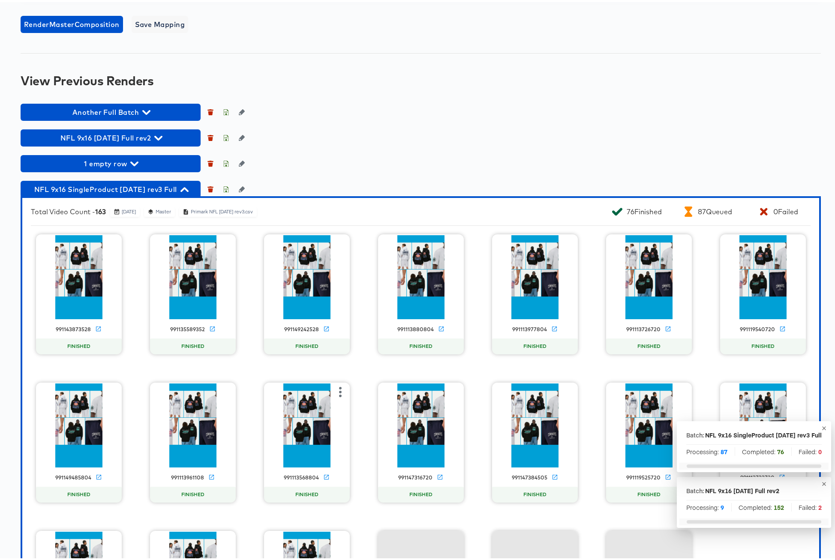
scroll to position [764, 0]
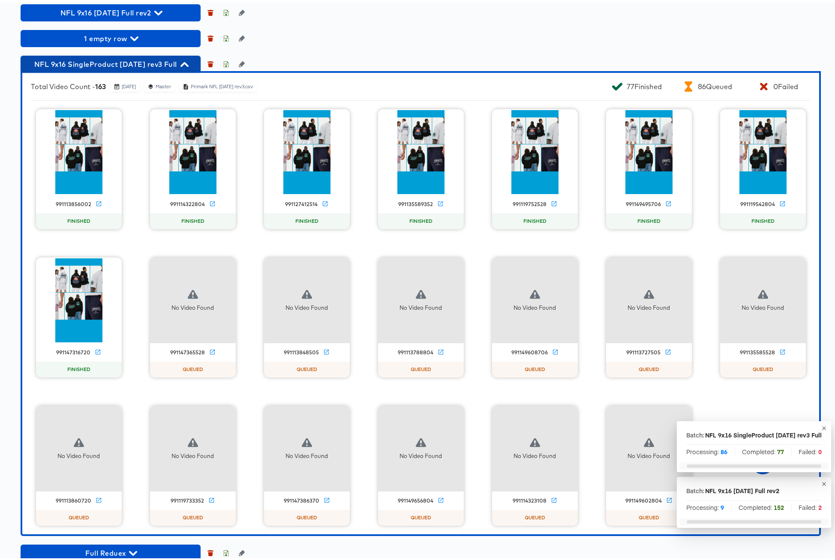
click at [182, 65] on icon "button" at bounding box center [184, 62] width 8 height 5
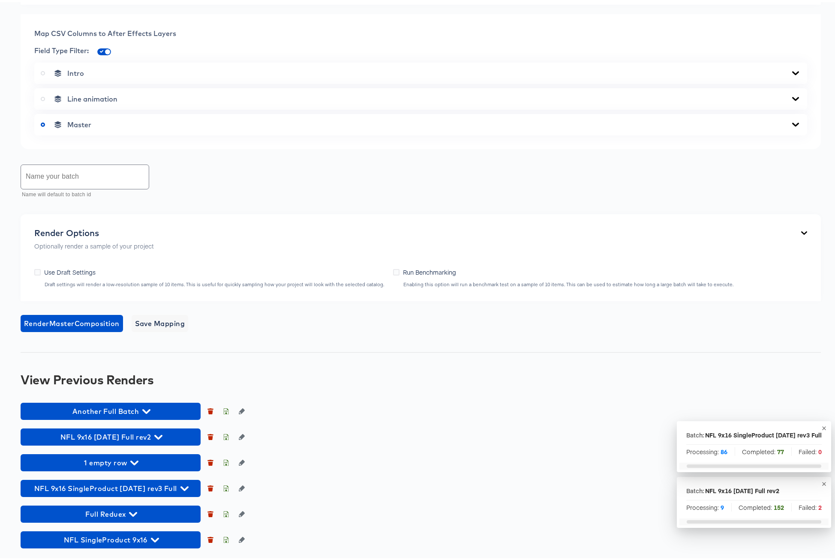
scroll to position [506, 0]
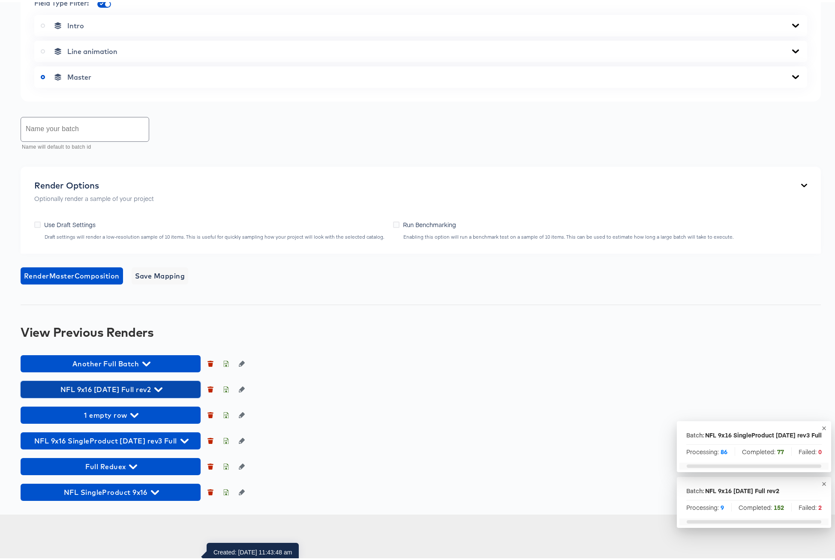
click at [162, 392] on icon "button" at bounding box center [158, 388] width 8 height 8
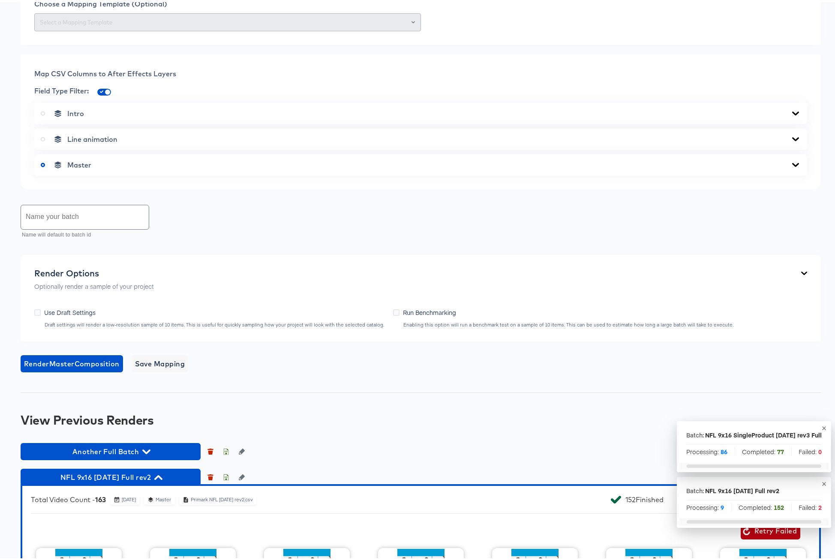
scroll to position [0, 0]
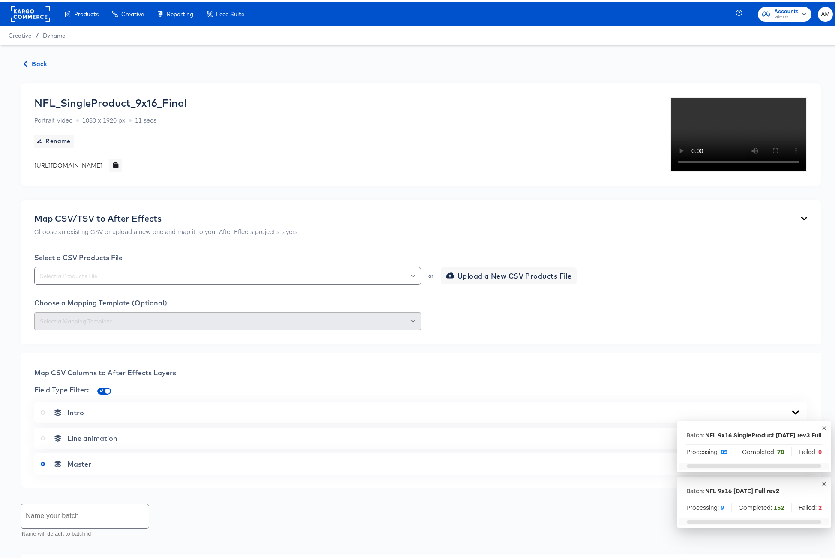
click at [39, 63] on span "Back" at bounding box center [35, 62] width 23 height 11
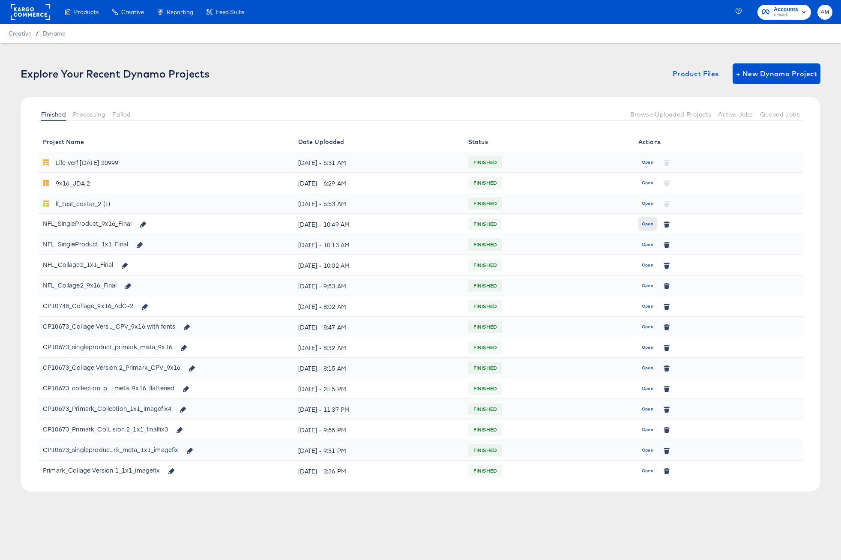
click at [645, 228] on button "Open" at bounding box center [648, 224] width 18 height 14
